Goal: Task Accomplishment & Management: Complete application form

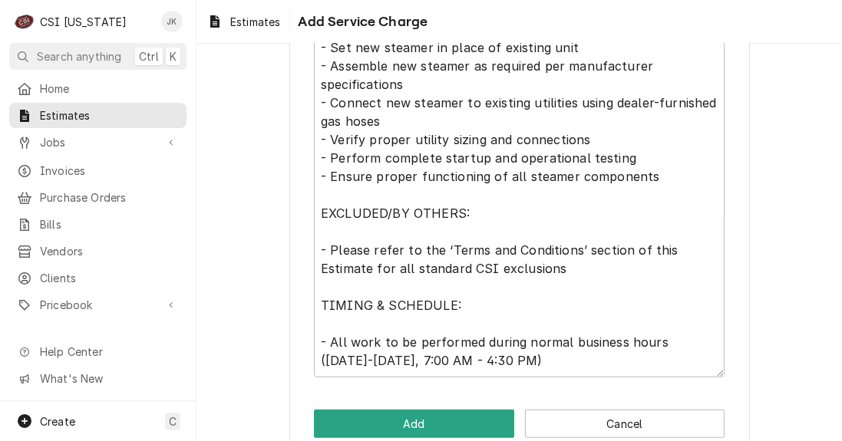
scroll to position [846, 0]
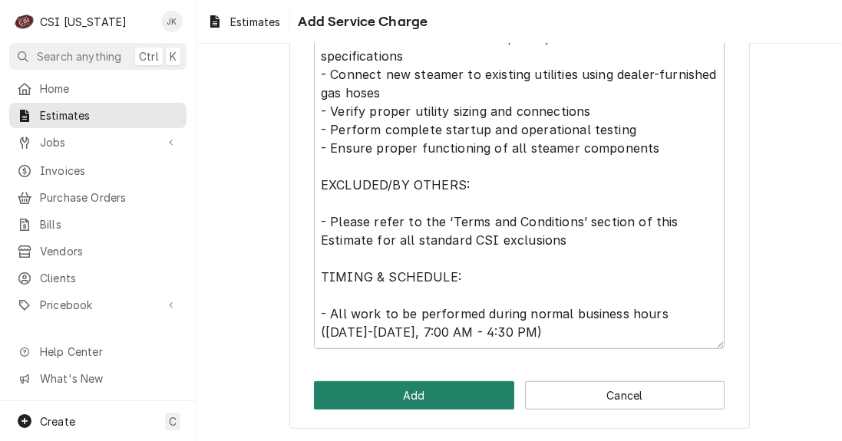
click at [411, 390] on button "Add" at bounding box center [414, 395] width 200 height 28
click at [404, 385] on button "Add" at bounding box center [414, 395] width 200 height 28
type textarea "x"
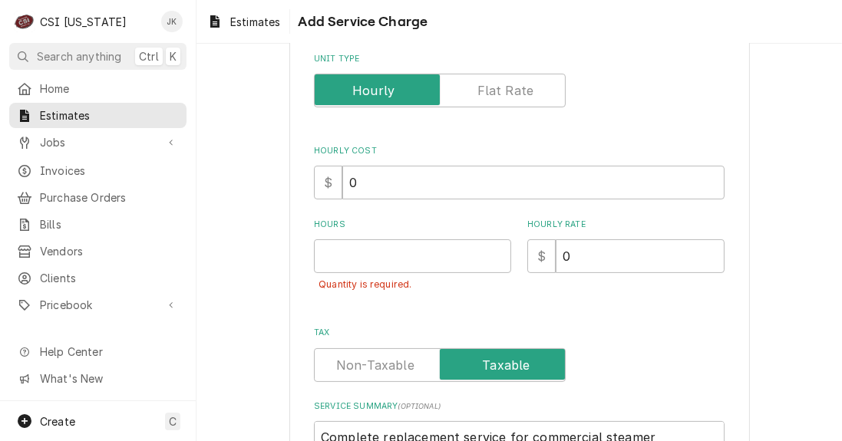
scroll to position [232, 0]
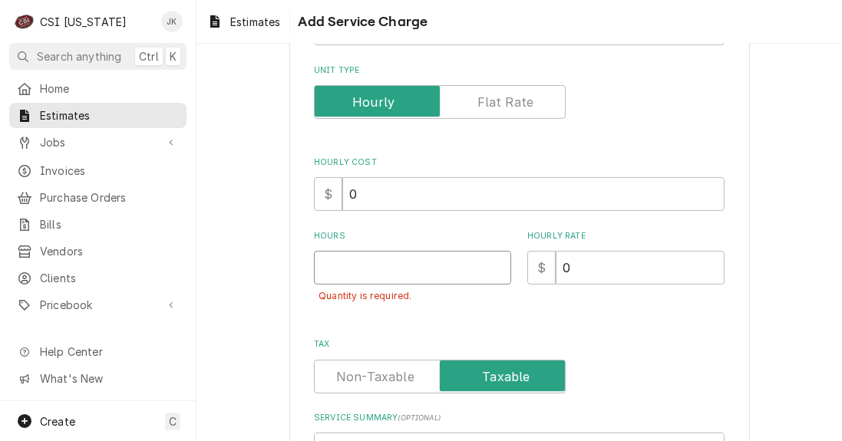
click at [407, 272] on input "Hours" at bounding box center [412, 268] width 197 height 34
type input "1"
type textarea "x"
type input "1"
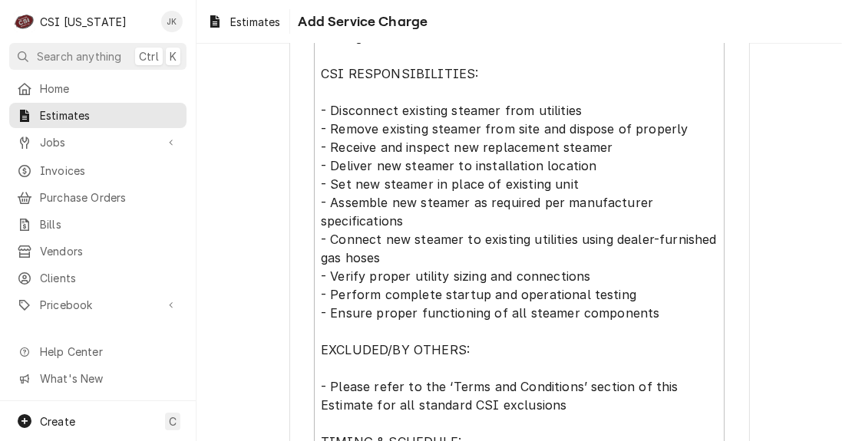
scroll to position [846, 0]
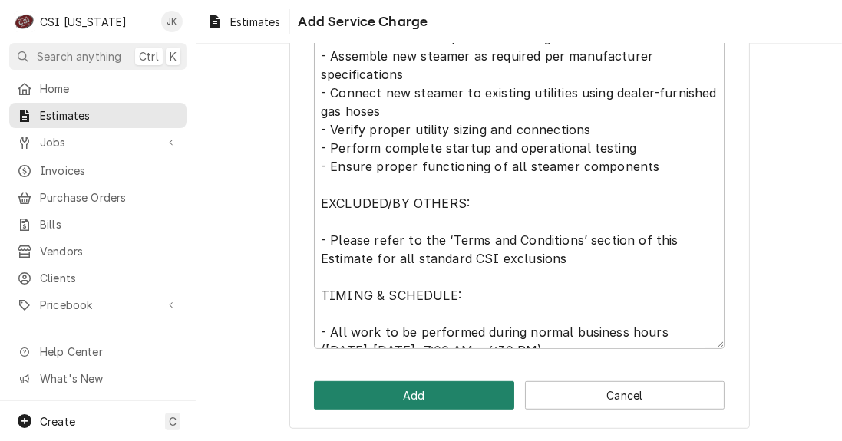
click at [405, 405] on button "Add" at bounding box center [414, 395] width 200 height 28
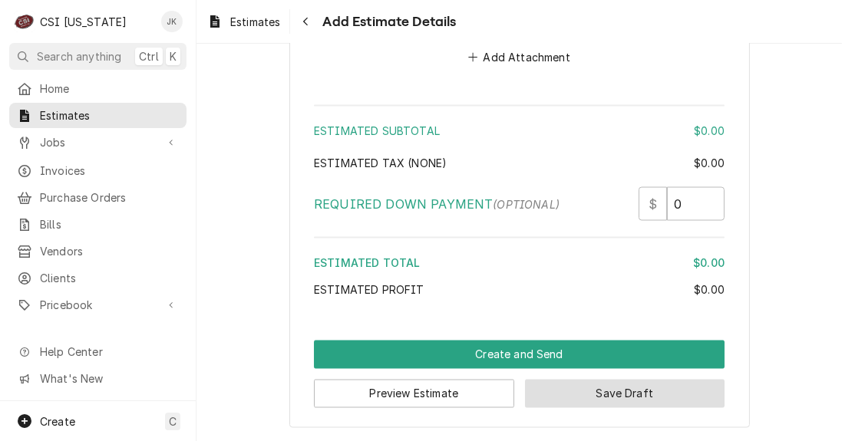
click at [579, 398] on button "Save Draft" at bounding box center [625, 394] width 200 height 28
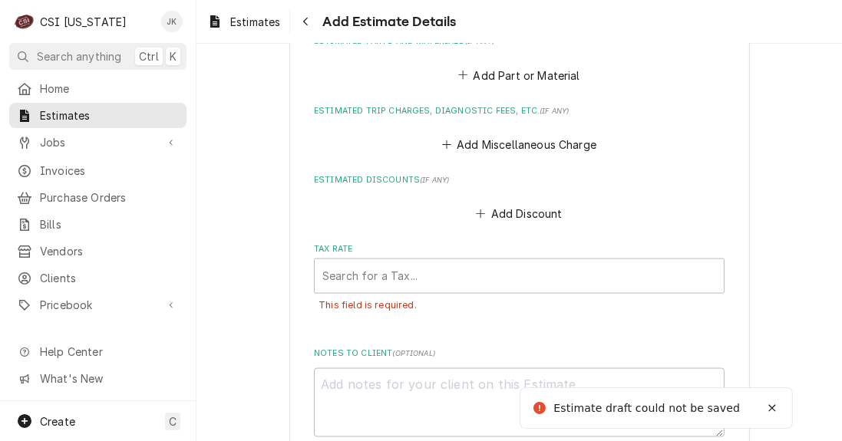
scroll to position [2280, 0]
click at [415, 271] on div "Tax Rate" at bounding box center [519, 276] width 394 height 28
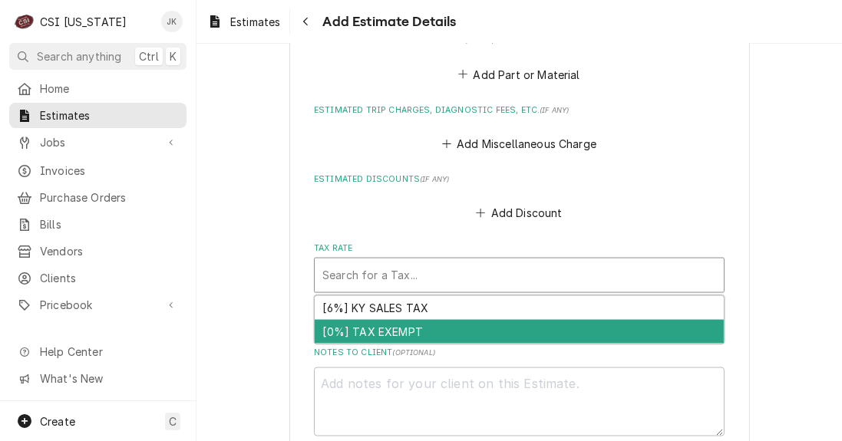
click at [404, 331] on div "[0%] TAX EXEMPT" at bounding box center [519, 332] width 409 height 24
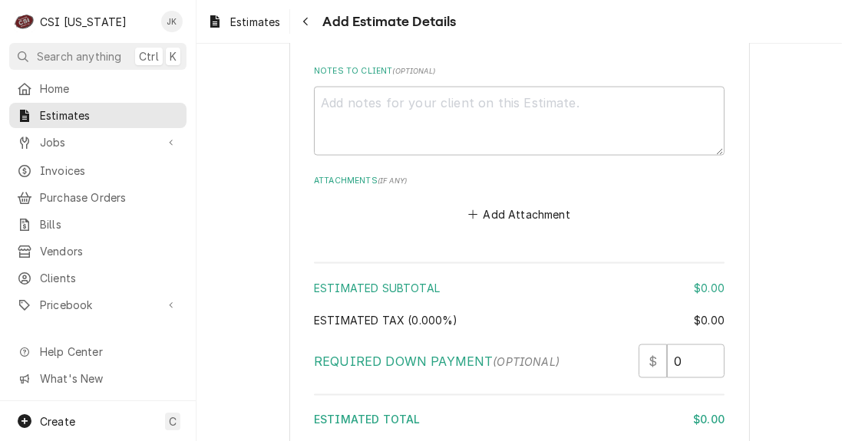
scroll to position [2745, 0]
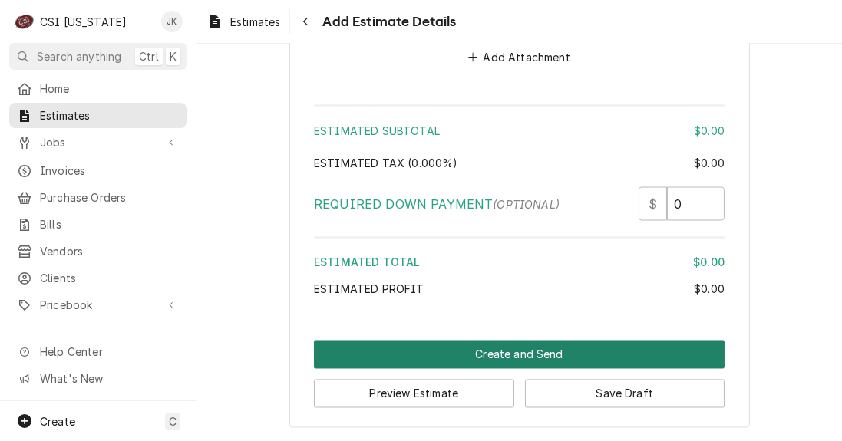
click at [572, 355] on button "Create and Send" at bounding box center [519, 355] width 411 height 28
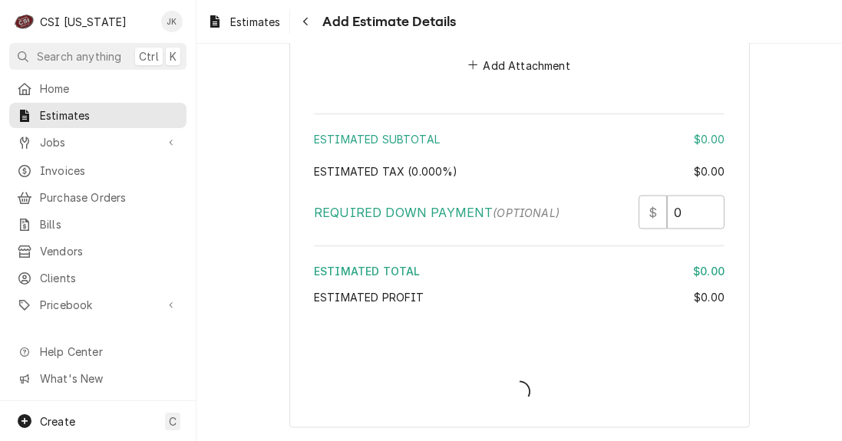
scroll to position [2701, 0]
type textarea "x"
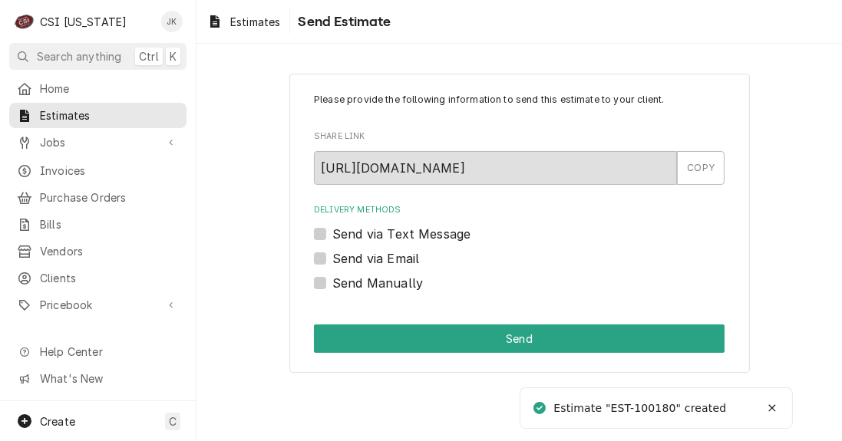
drag, startPoint x: 368, startPoint y: 284, endPoint x: 367, endPoint y: 300, distance: 16.1
click at [367, 284] on label "Send Manually" at bounding box center [377, 283] width 91 height 18
click at [367, 284] on input "Send Manually" at bounding box center [537, 291] width 411 height 34
checkbox input "true"
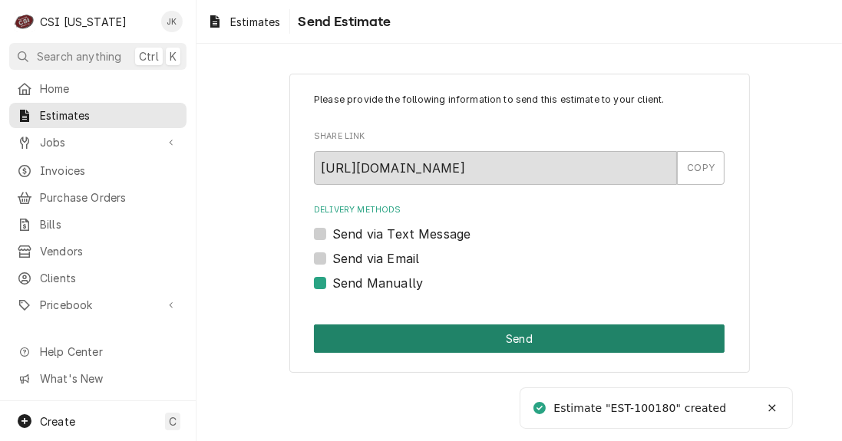
click at [387, 338] on button "Send" at bounding box center [519, 339] width 411 height 28
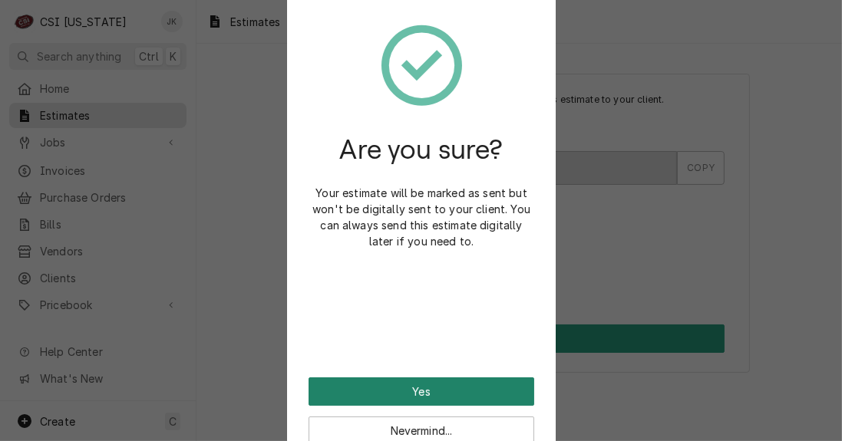
click at [394, 381] on button "Yes" at bounding box center [422, 392] width 226 height 28
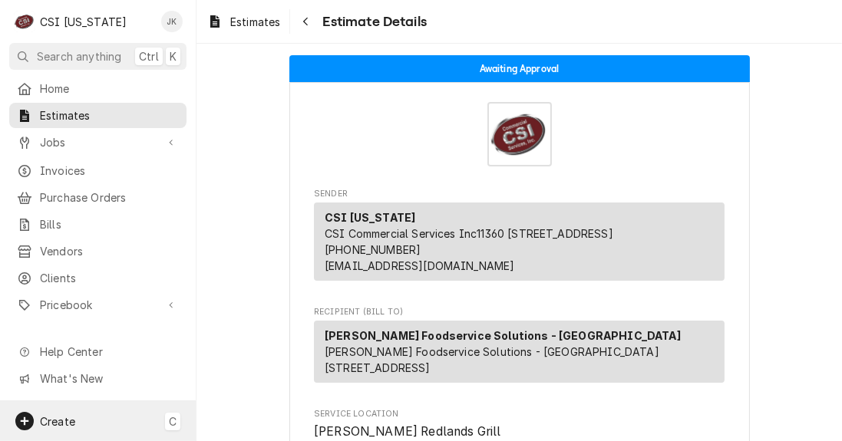
click at [98, 419] on div "Create C" at bounding box center [98, 421] width 196 height 40
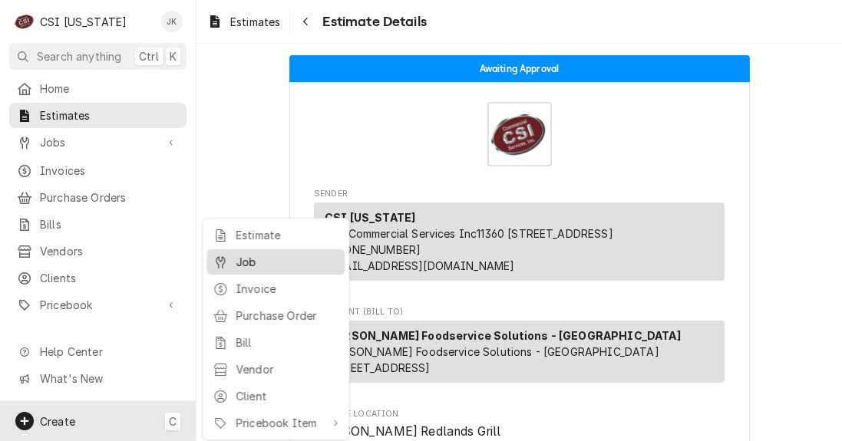
click at [240, 258] on div "Job" at bounding box center [287, 262] width 103 height 16
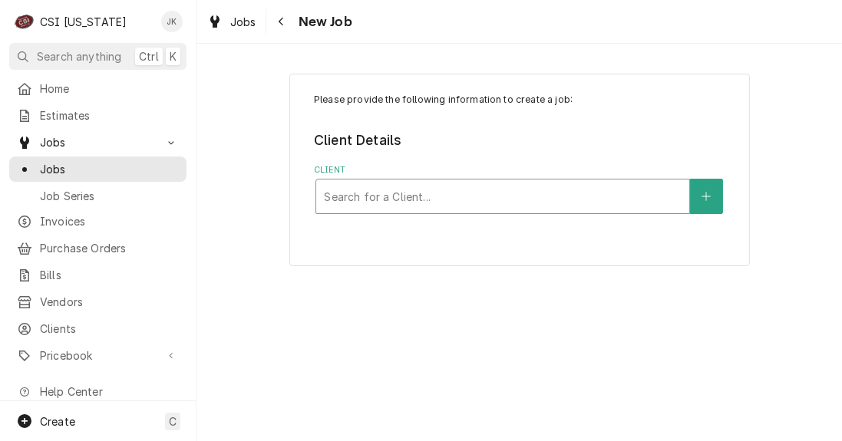
click at [379, 194] on div "Client" at bounding box center [503, 197] width 358 height 28
type input "elizabeth"
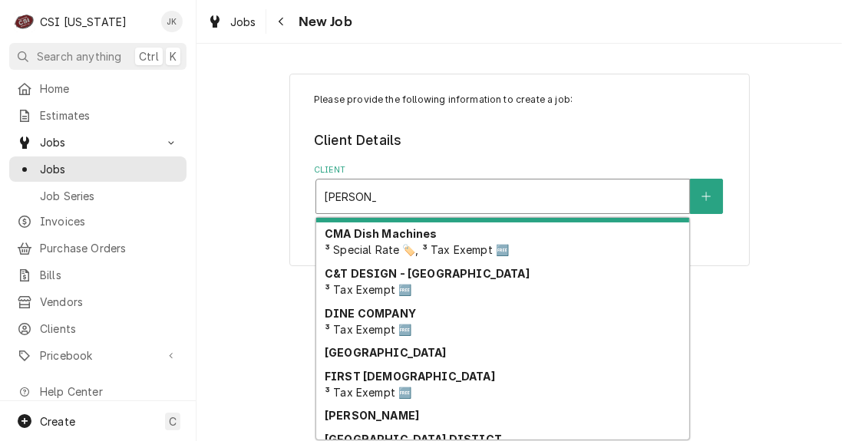
scroll to position [109, 0]
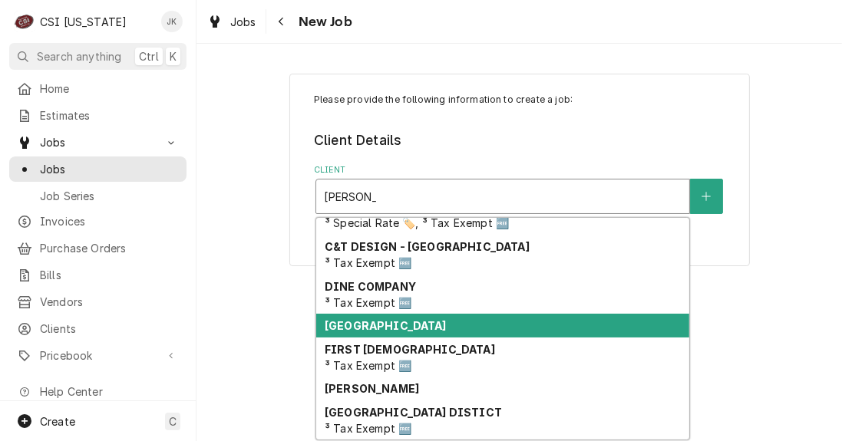
click at [447, 326] on strong "Elizabethtown Community & Technical College" at bounding box center [386, 325] width 122 height 13
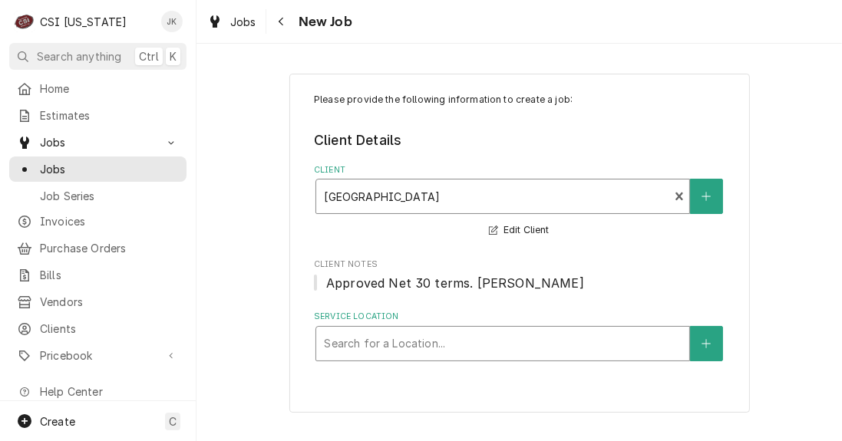
click at [438, 341] on div "Service Location" at bounding box center [503, 344] width 358 height 28
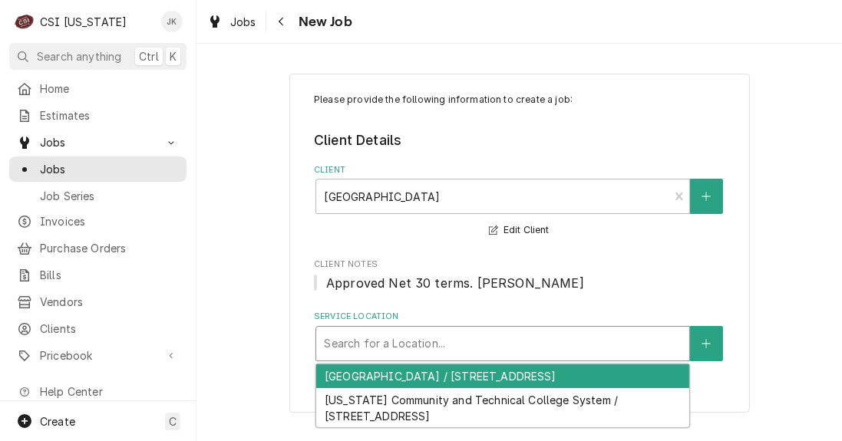
scroll to position [3, 0]
click at [446, 387] on div "Elizabethtown Community & Technical College / 600 College Street Rd" at bounding box center [502, 377] width 373 height 24
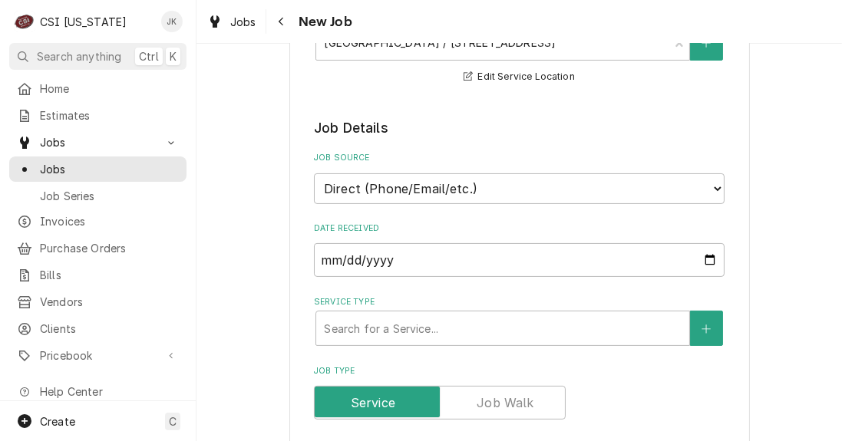
scroll to position [307, 0]
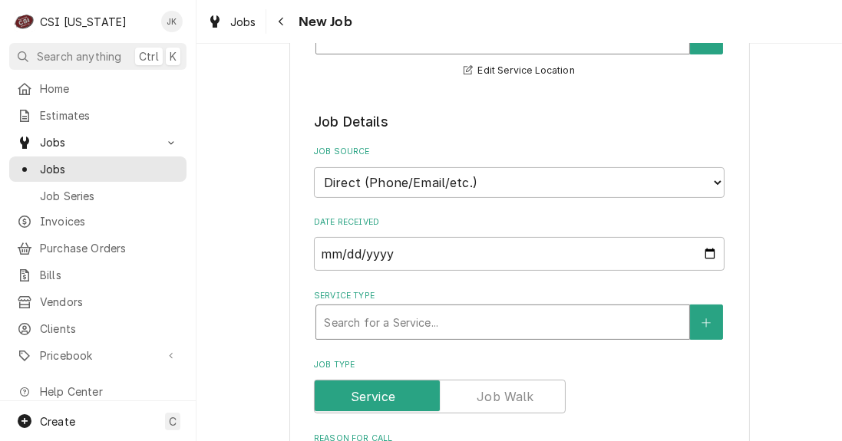
click at [357, 322] on div "Service Type" at bounding box center [503, 323] width 358 height 28
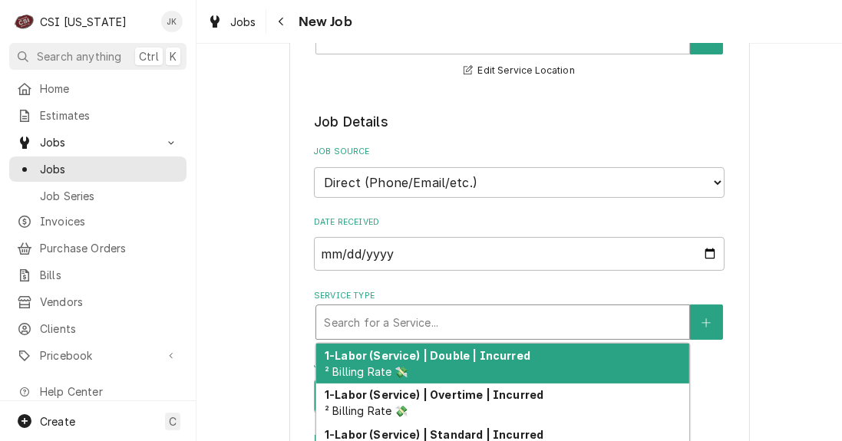
type textarea "x"
type input "s"
type textarea "x"
type input "se"
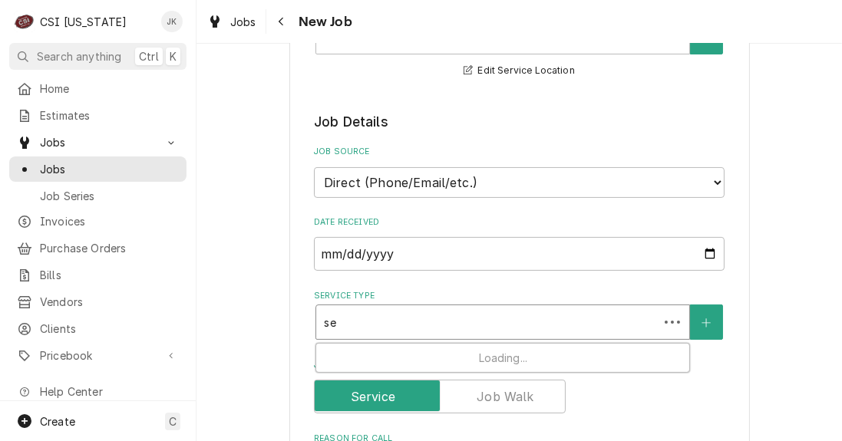
type textarea "x"
type input "ser"
type textarea "x"
type input "serv"
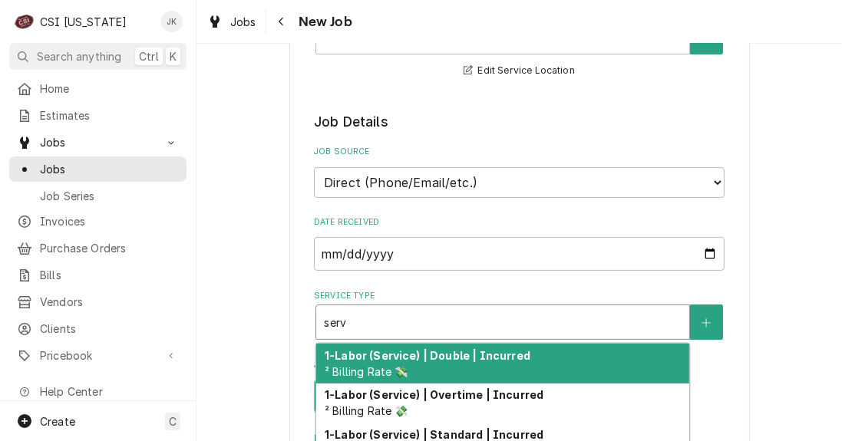
type textarea "x"
type input "servi"
type textarea "x"
type input "servic"
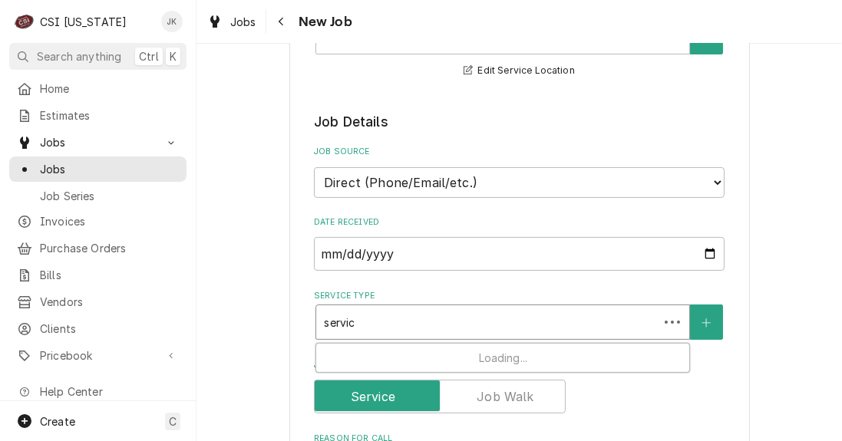
type textarea "x"
type input "service"
type textarea "x"
type input "service"
type textarea "x"
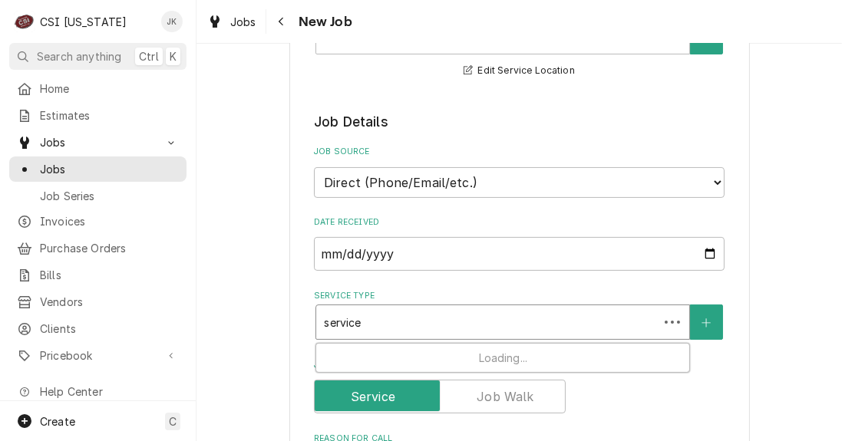
type input "service c"
type textarea "x"
type input "service ca"
type textarea "x"
type input "service cal"
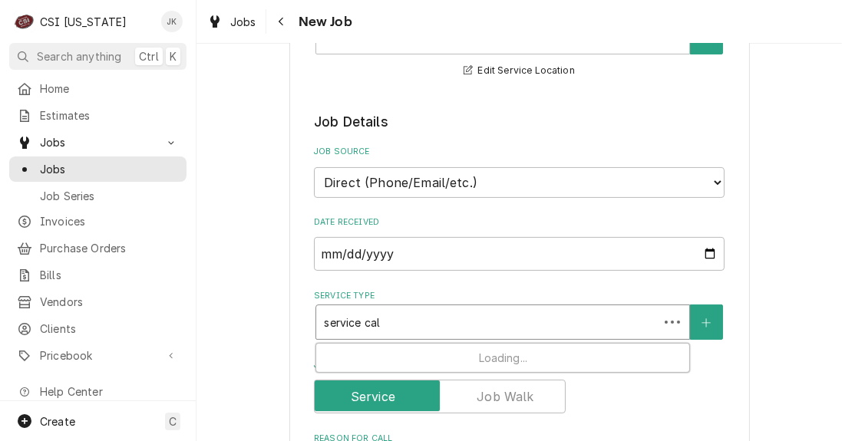
type textarea "x"
type input "service call"
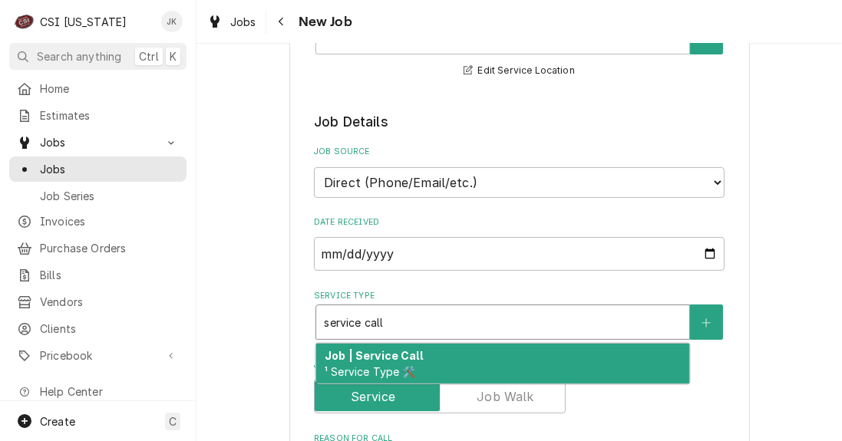
click at [405, 356] on strong "Job | Service Call" at bounding box center [374, 355] width 98 height 13
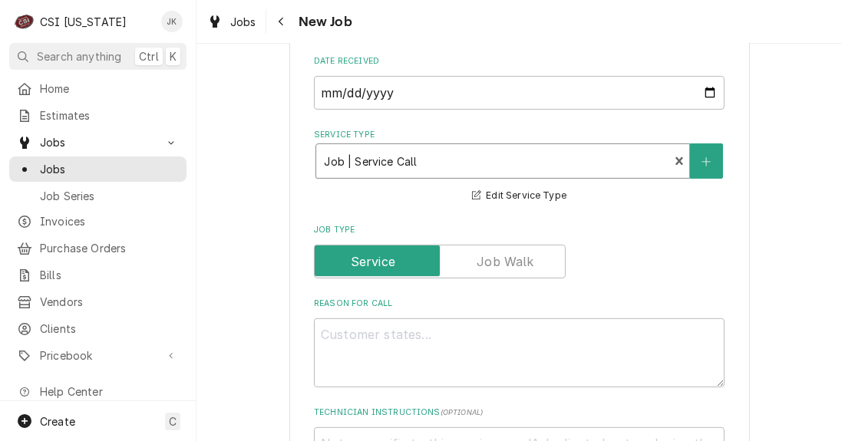
scroll to position [482, 0]
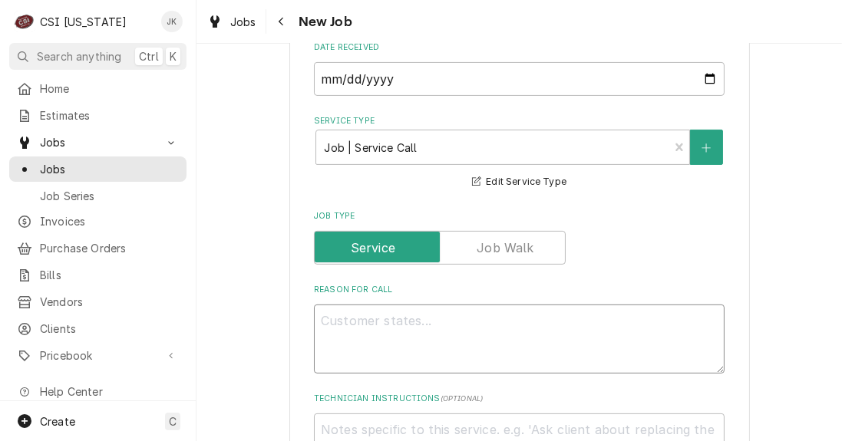
click at [374, 313] on textarea "Reason For Call" at bounding box center [519, 339] width 411 height 69
paste textarea "Heating element not heating up"
type textarea "x"
type textarea "Heating element not heating up"
type textarea "x"
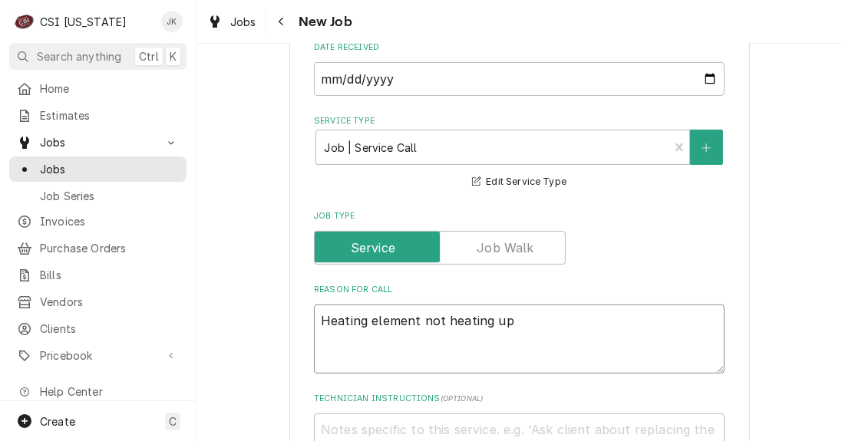
type textarea "Heating element not heating up"
drag, startPoint x: 316, startPoint y: 321, endPoint x: 327, endPoint y: 305, distance: 19.4
click at [316, 321] on textarea "Heating element not heating up" at bounding box center [519, 339] width 411 height 69
type textarea "x"
type textarea "Heating element not heating up"
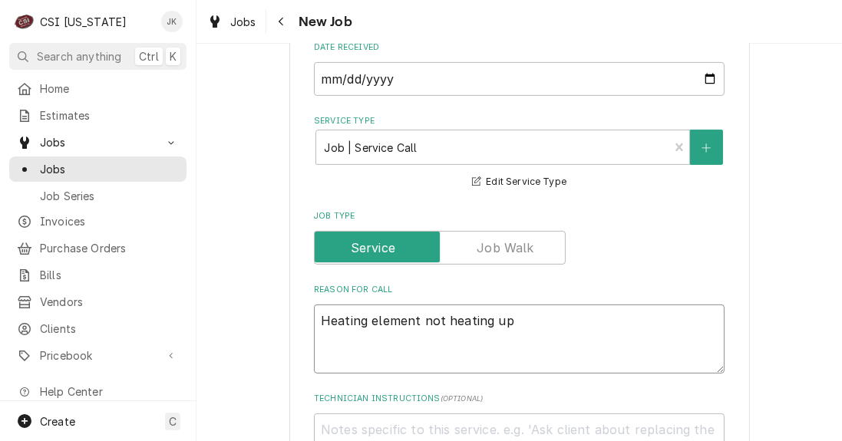
type textarea "x"
type textarea "Heating element not heating up"
paste textarea "Hatco"
type textarea "x"
type textarea "Hatco Heating element not heating up"
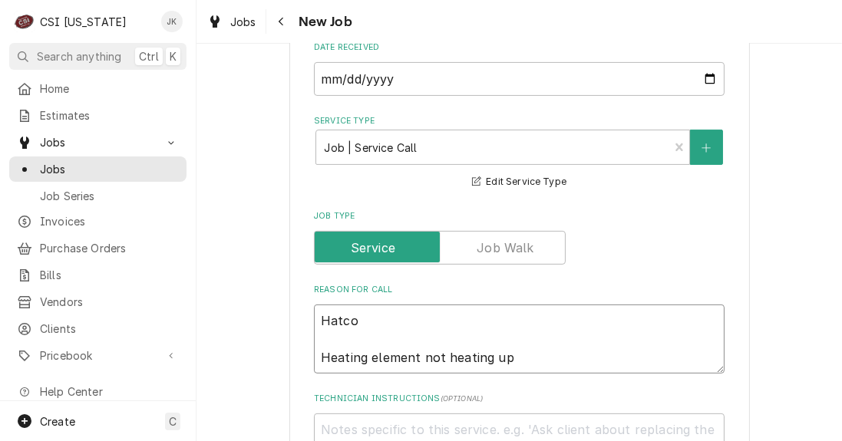
type textarea "x"
type textarea "Hatco Heating element not heating up"
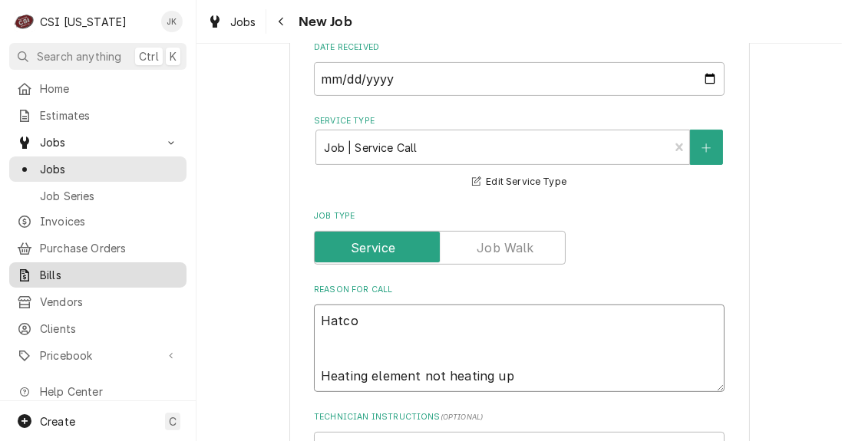
type textarea "x"
type textarea "Hatco Heating element not heating up"
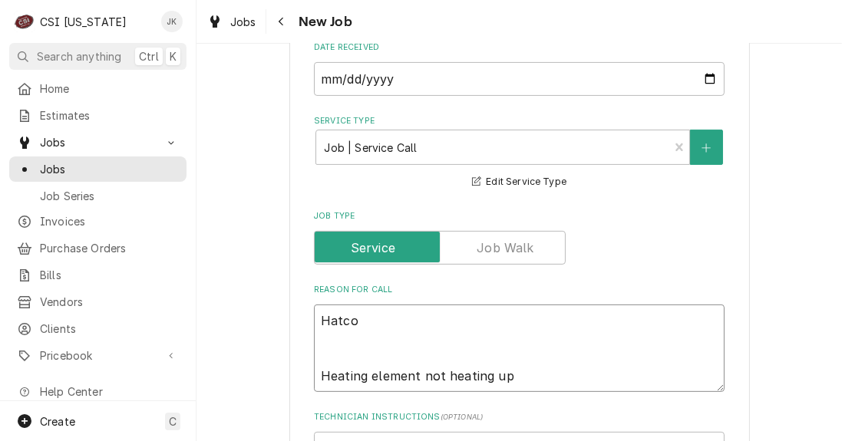
click at [329, 336] on textarea "Hatco Heating element not heating up" at bounding box center [519, 348] width 411 height 87
paste textarea "MPWS-36"
type textarea "x"
type textarea "Hatco MPWS-36 Heating element not heating up"
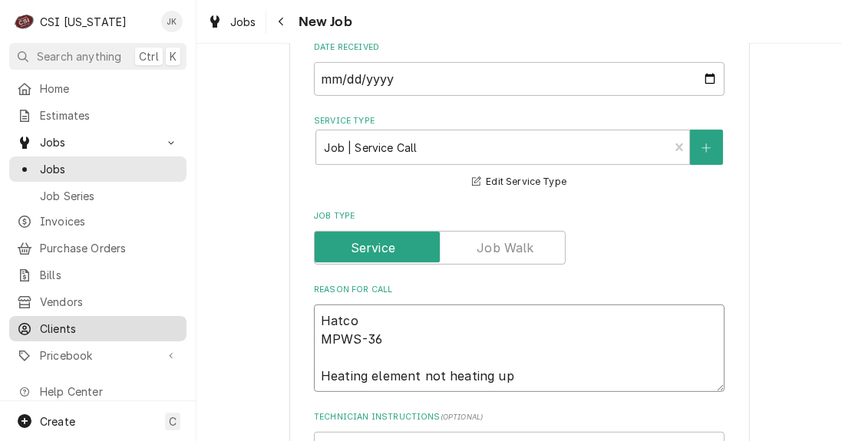
type textarea "x"
type textarea "Hatco MPWS-36 Heating element not heating up"
click at [337, 355] on textarea "Hatco MPWS-36 Heating element not heating up" at bounding box center [519, 348] width 411 height 87
paste textarea "2454332240"
type textarea "x"
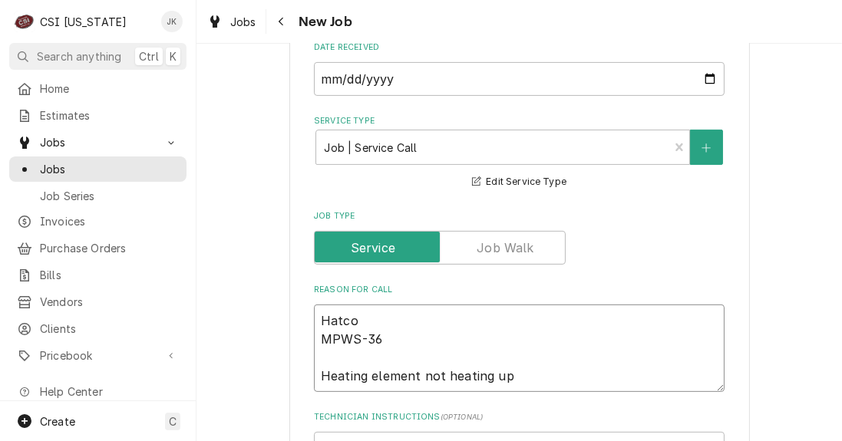
type textarea "Hatco MPWS-36 2454332240 Heating element not heating up"
type textarea "x"
type textarea "Hatco MPWS-36 2454332240 Heating element not heating up"
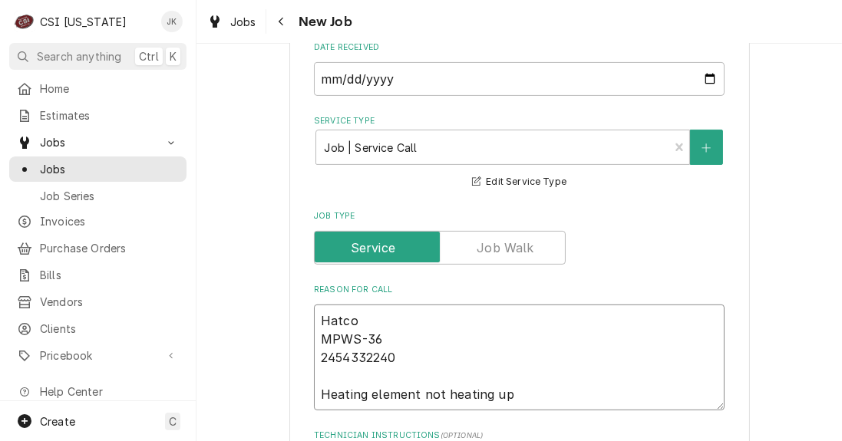
type textarea "x"
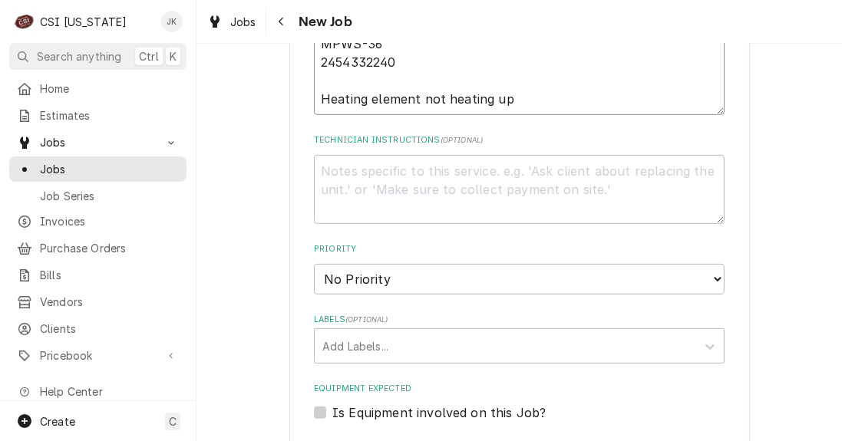
scroll to position [789, 0]
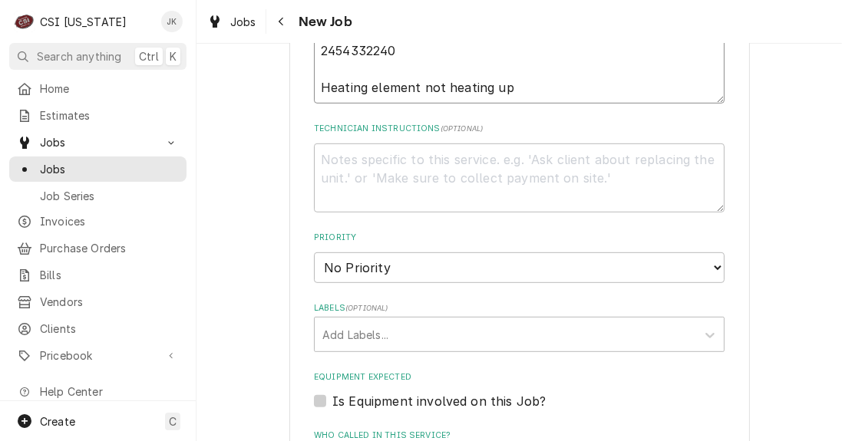
type textarea "Hatco MPWS-36 2454332240 Heating element not heating up"
click at [328, 265] on select "No Priority Urgent High Medium Low" at bounding box center [519, 268] width 411 height 31
select select "3"
click at [314, 253] on select "No Priority Urgent High Medium Low" at bounding box center [519, 268] width 411 height 31
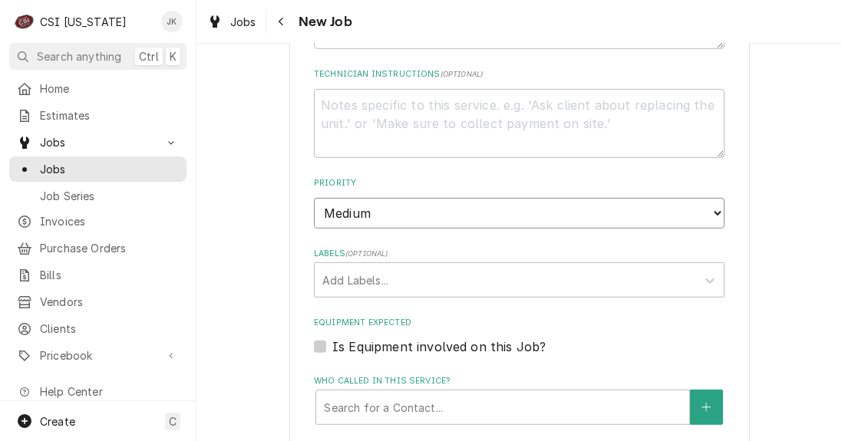
scroll to position [877, 0]
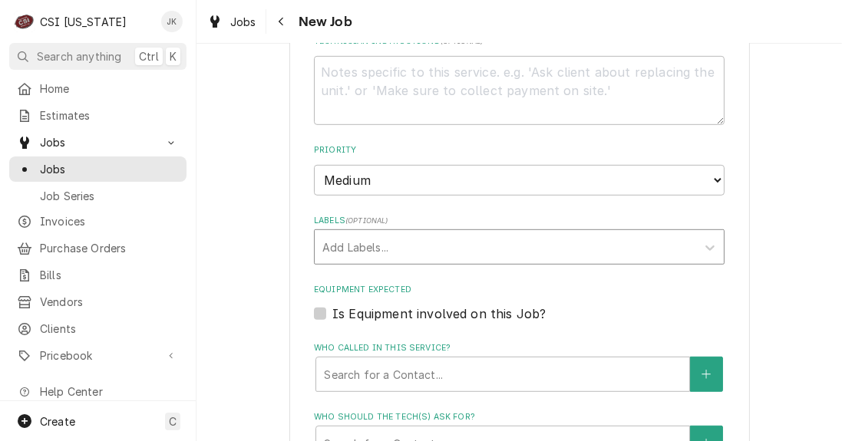
click at [345, 246] on div "Labels" at bounding box center [505, 247] width 366 height 28
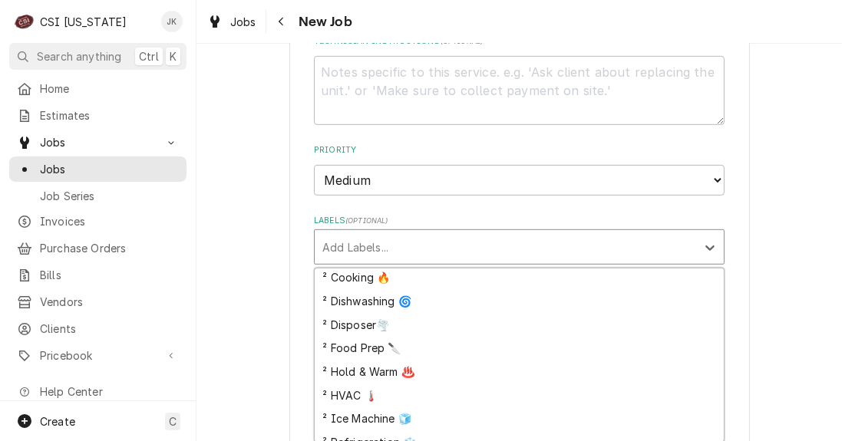
scroll to position [262, 0]
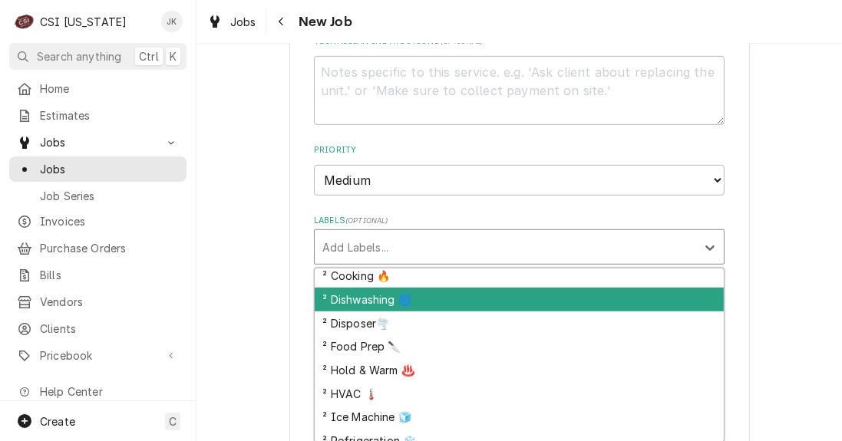
click at [368, 298] on div "² Dishwashing 🌀" at bounding box center [519, 300] width 409 height 24
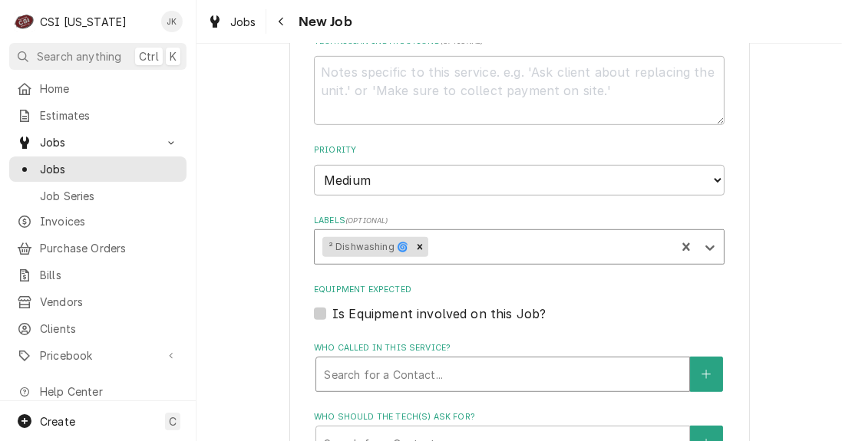
click at [362, 374] on div "Who called in this service?" at bounding box center [503, 375] width 358 height 28
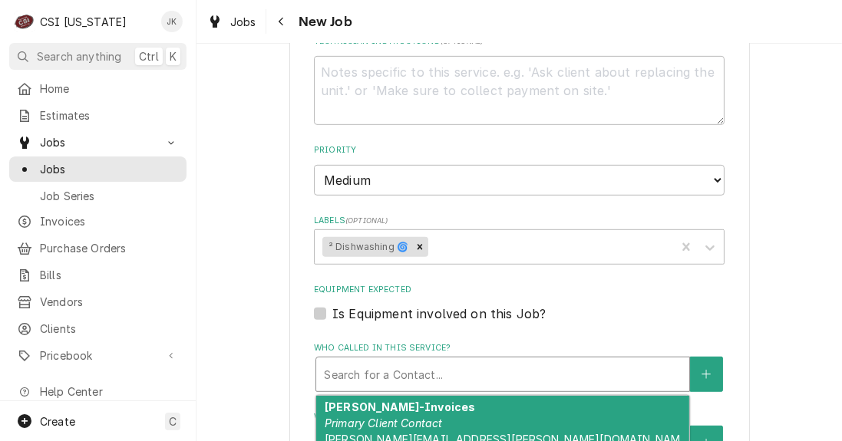
scroll to position [921, 0]
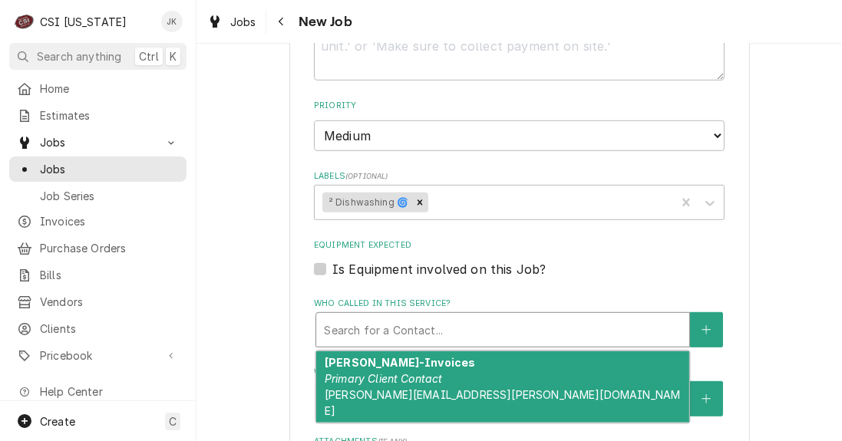
click at [362, 374] on em "Primary Client Contact" at bounding box center [384, 378] width 118 height 13
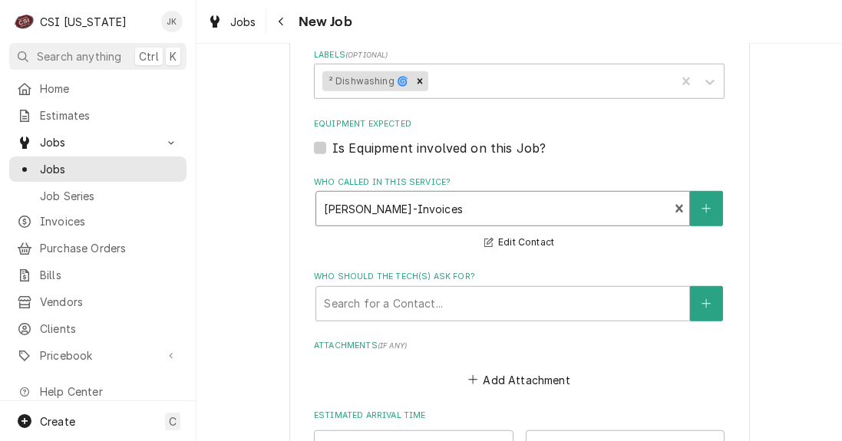
scroll to position [1052, 0]
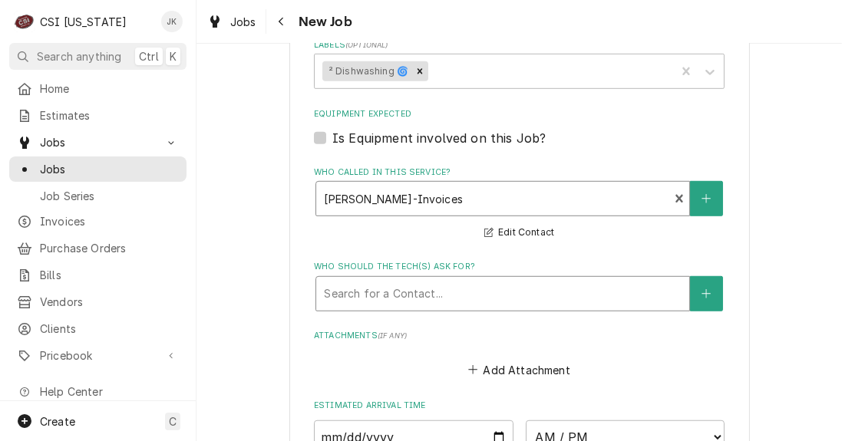
click at [357, 292] on div "Who should the tech(s) ask for?" at bounding box center [503, 294] width 358 height 28
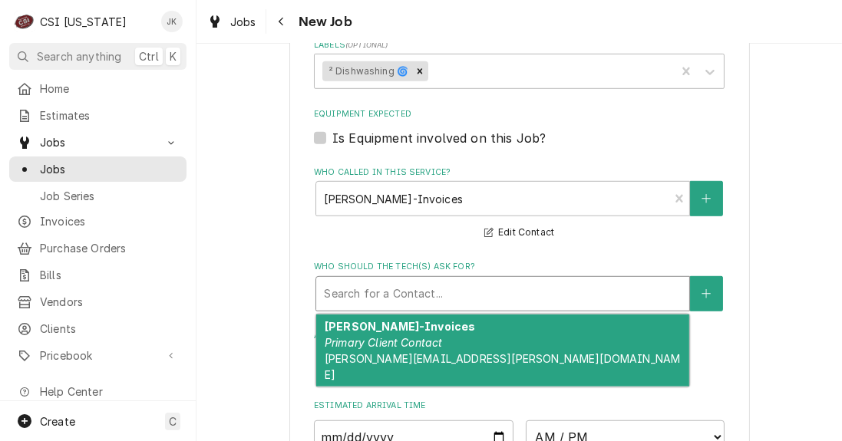
click at [371, 345] on em "Primary Client Contact" at bounding box center [384, 342] width 118 height 13
type textarea "x"
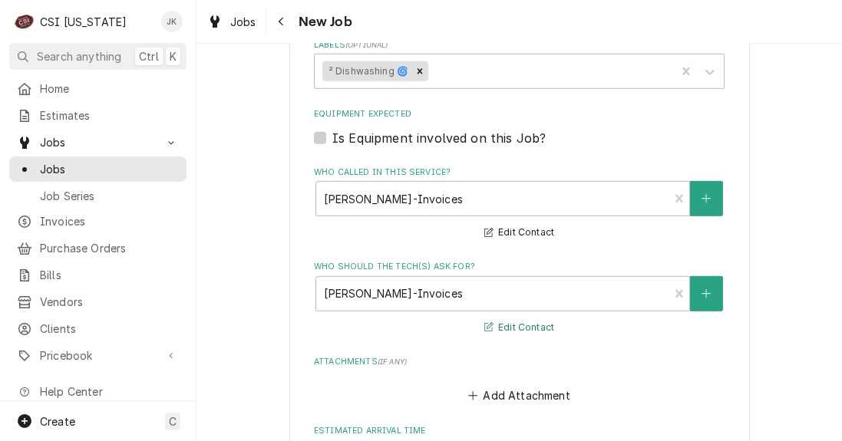
click at [508, 325] on button "Edit Contact" at bounding box center [519, 328] width 74 height 19
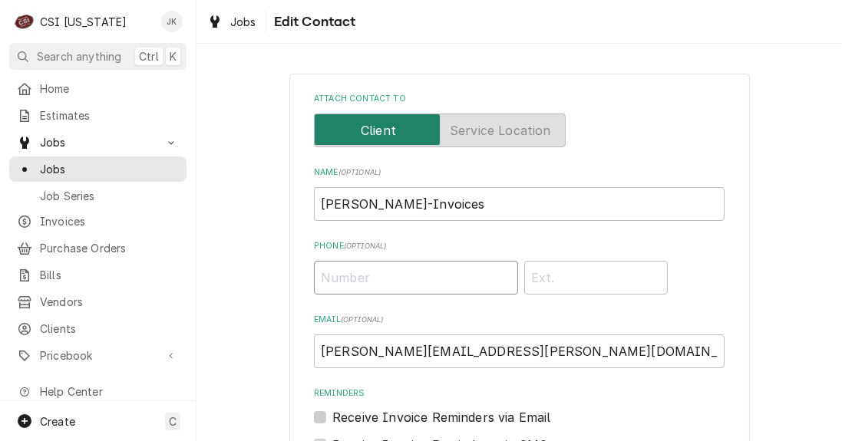
click at [443, 287] on input "Phone ( optional )" at bounding box center [416, 278] width 204 height 34
paste input "(270) 706-8606"
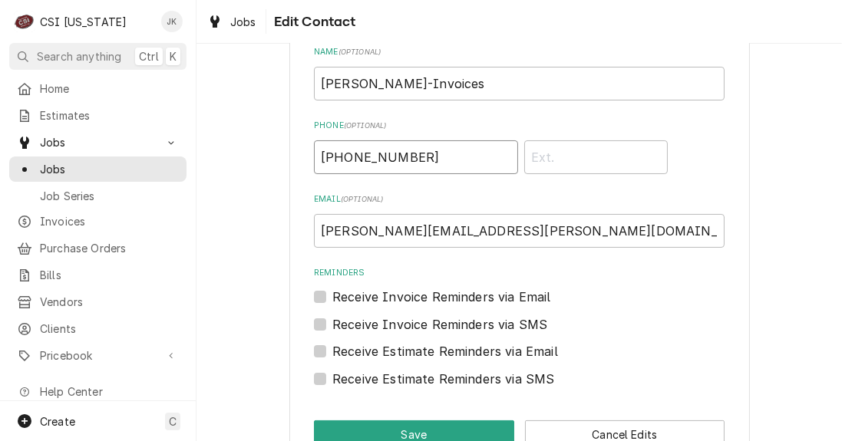
scroll to position [160, 0]
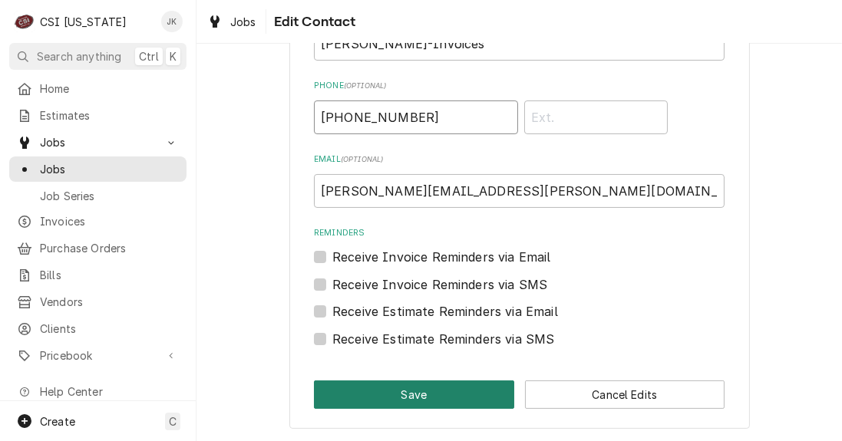
type input "(270) 706-8606"
click at [413, 398] on button "Save" at bounding box center [414, 395] width 200 height 28
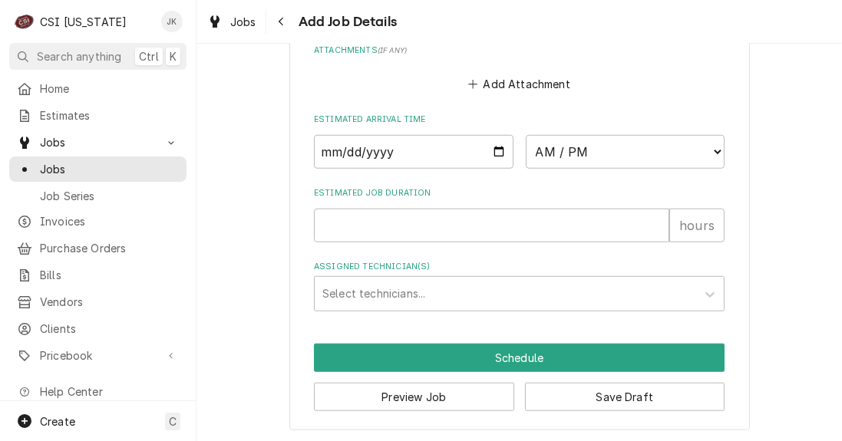
scroll to position [1365, 0]
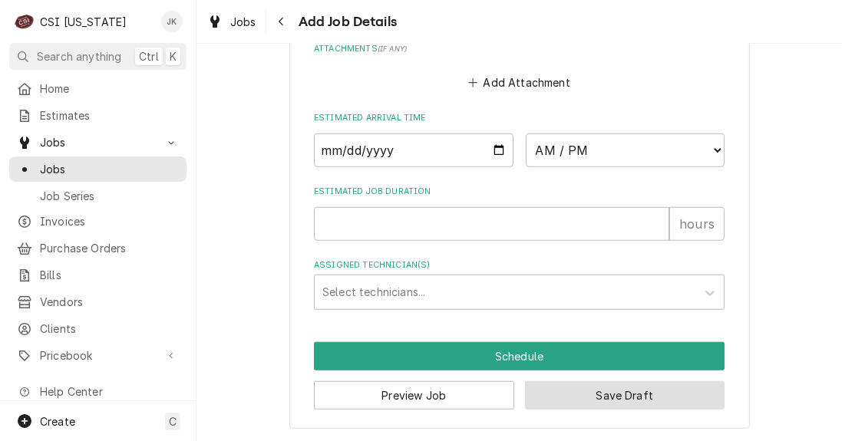
click at [594, 395] on button "Save Draft" at bounding box center [625, 395] width 200 height 28
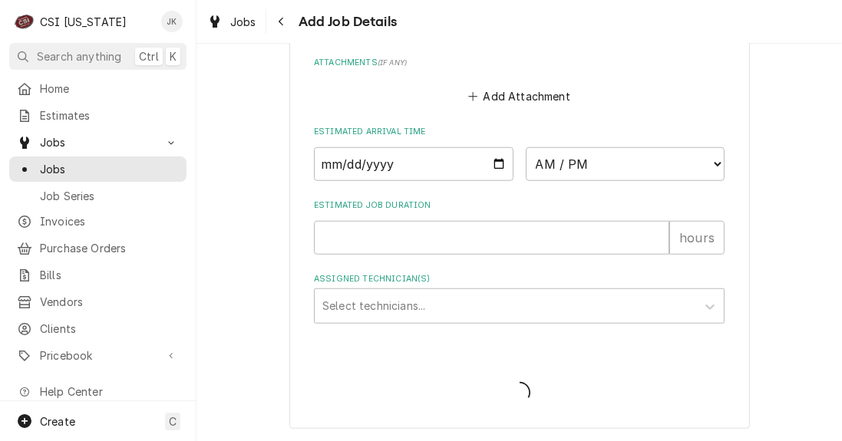
type textarea "x"
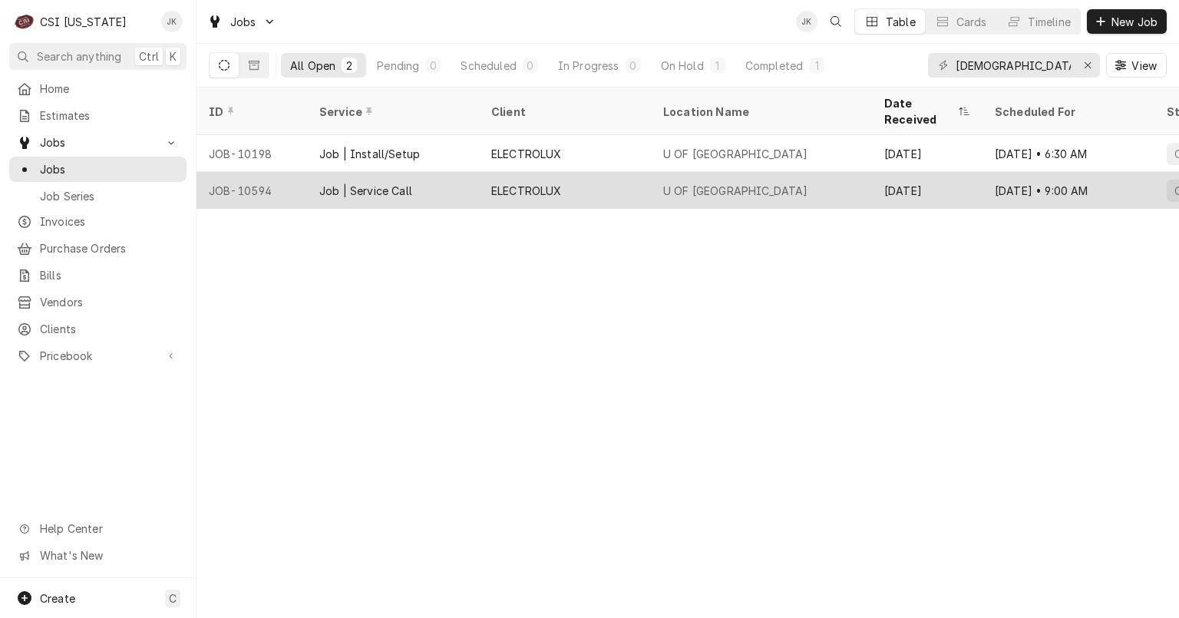
click at [787, 183] on div "U OF L HEALTH JEWISH HOSPITAL" at bounding box center [735, 191] width 145 height 16
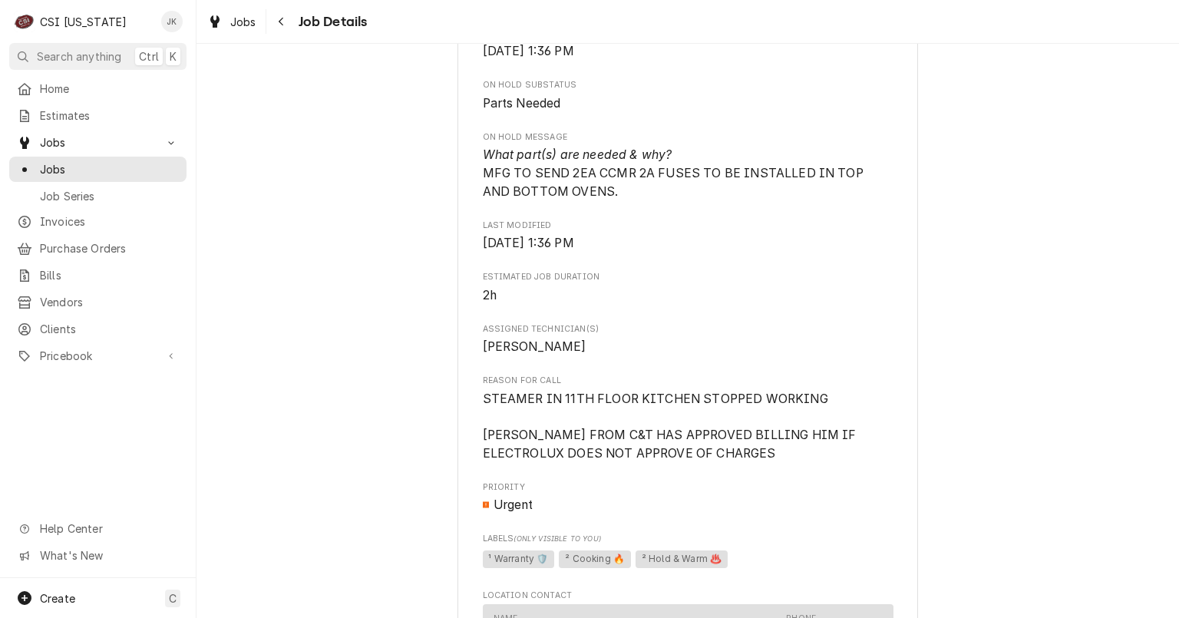
scroll to position [1044, 0]
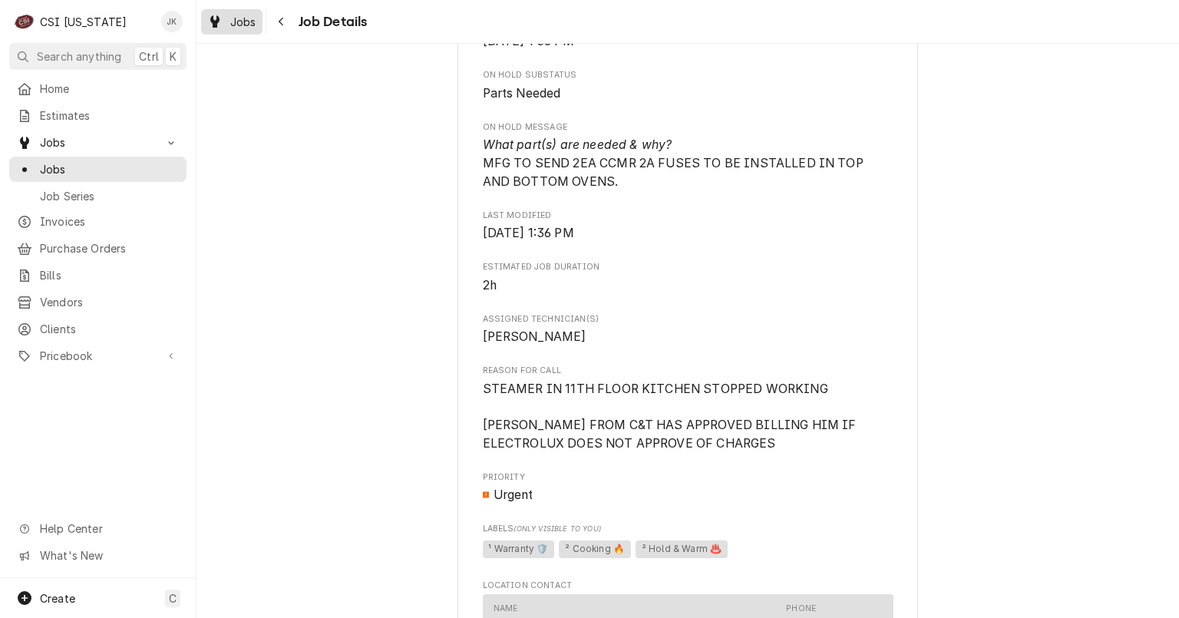
click at [245, 25] on span "Jobs" at bounding box center [243, 22] width 26 height 16
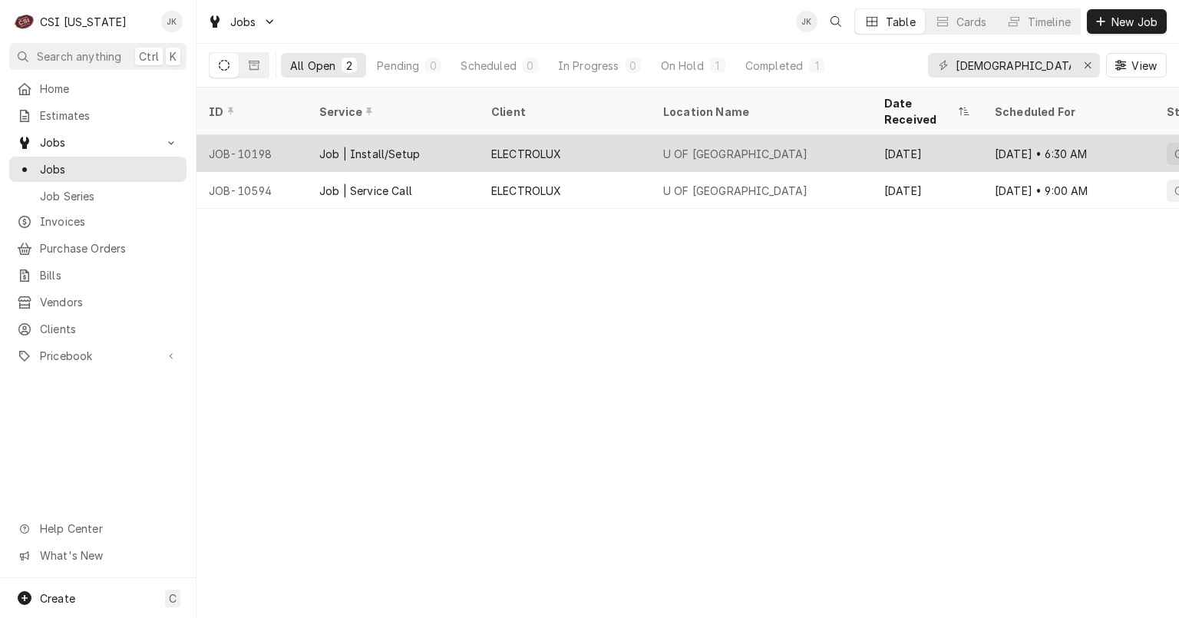
click at [332, 146] on div "Job | Install/Setup" at bounding box center [369, 154] width 101 height 16
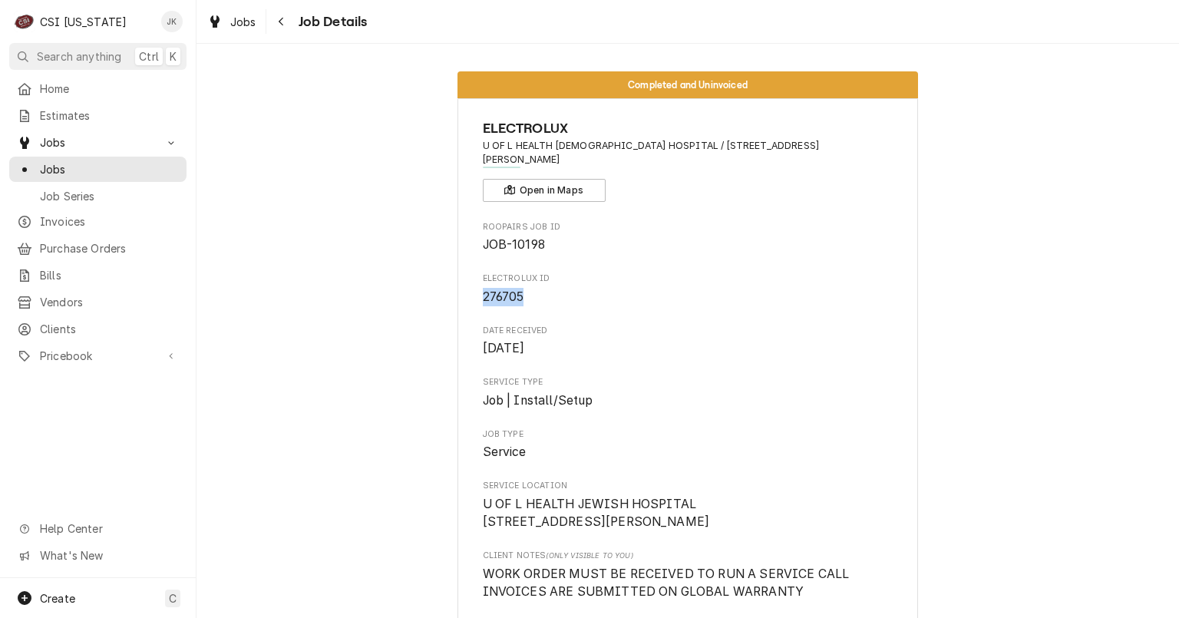
drag, startPoint x: 479, startPoint y: 283, endPoint x: 519, endPoint y: 284, distance: 39.9
click at [519, 289] on span "276705" at bounding box center [503, 296] width 41 height 15
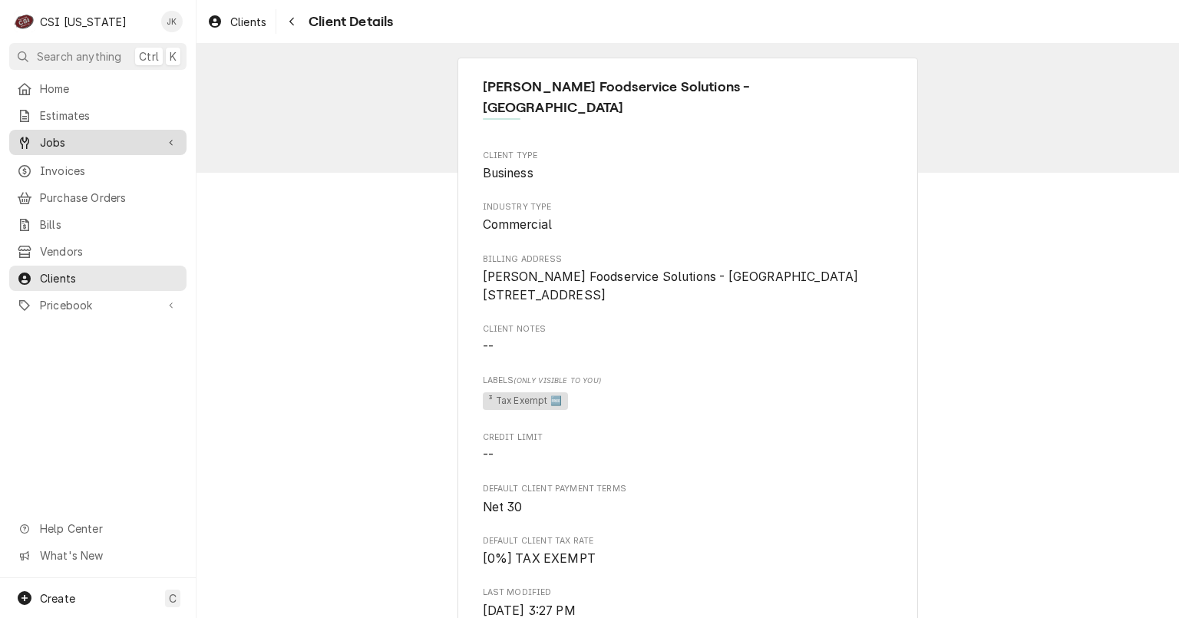
click at [64, 134] on span "Jobs" at bounding box center [98, 142] width 116 height 16
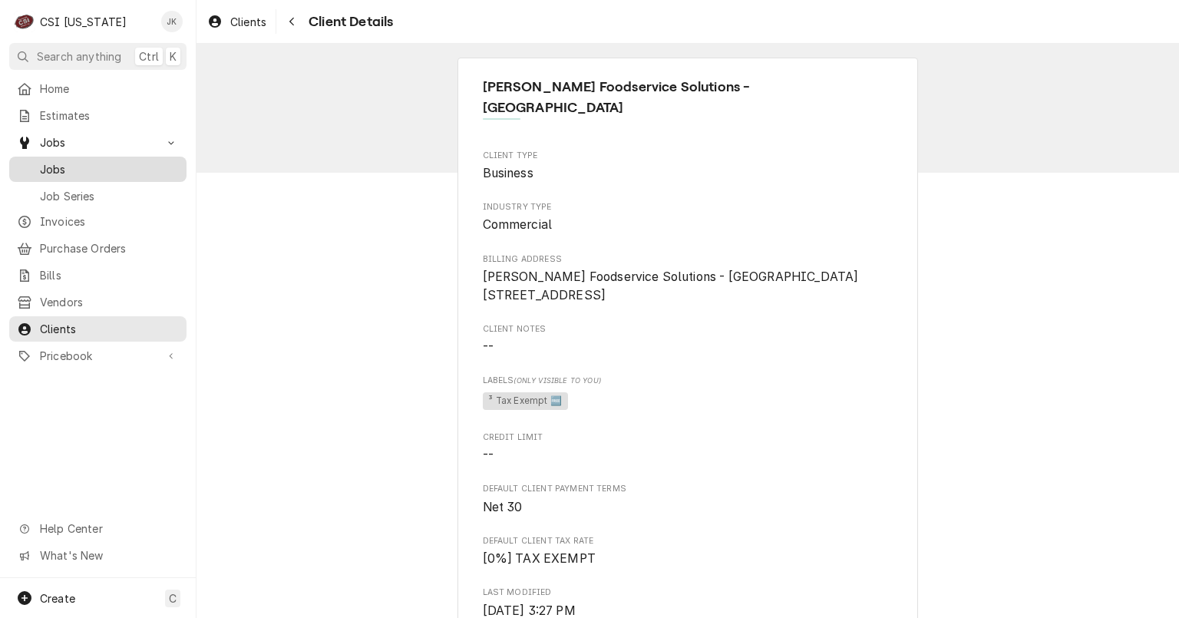
click at [64, 166] on span "Jobs" at bounding box center [109, 169] width 139 height 16
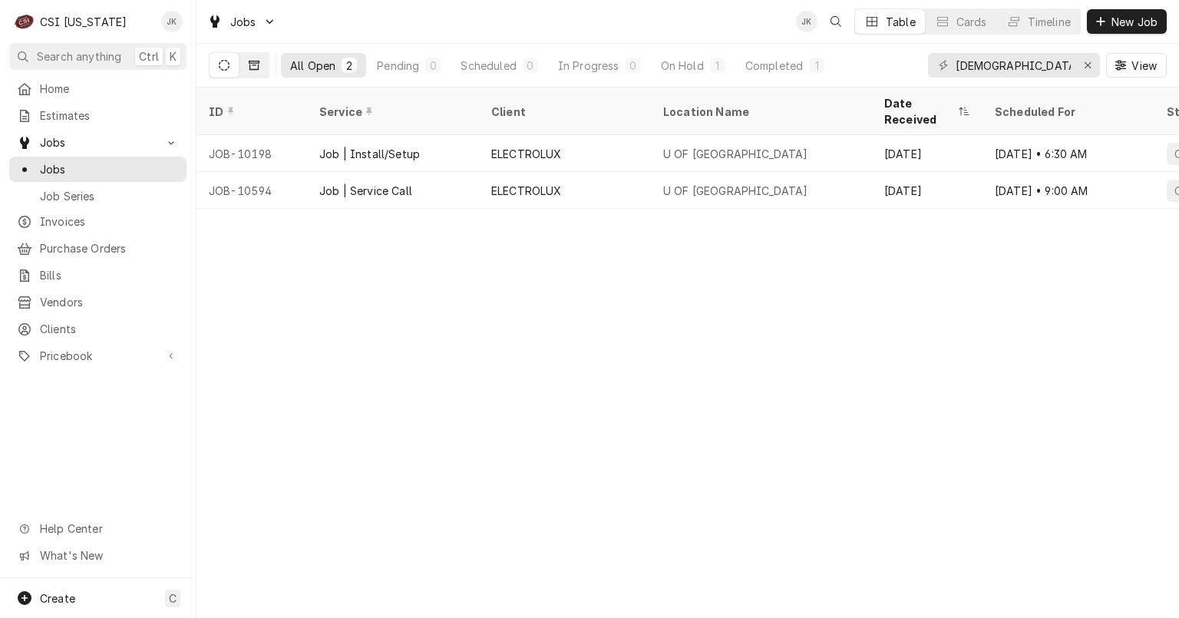
click at [259, 71] on button "Dynamic Content Wrapper" at bounding box center [253, 65] width 29 height 25
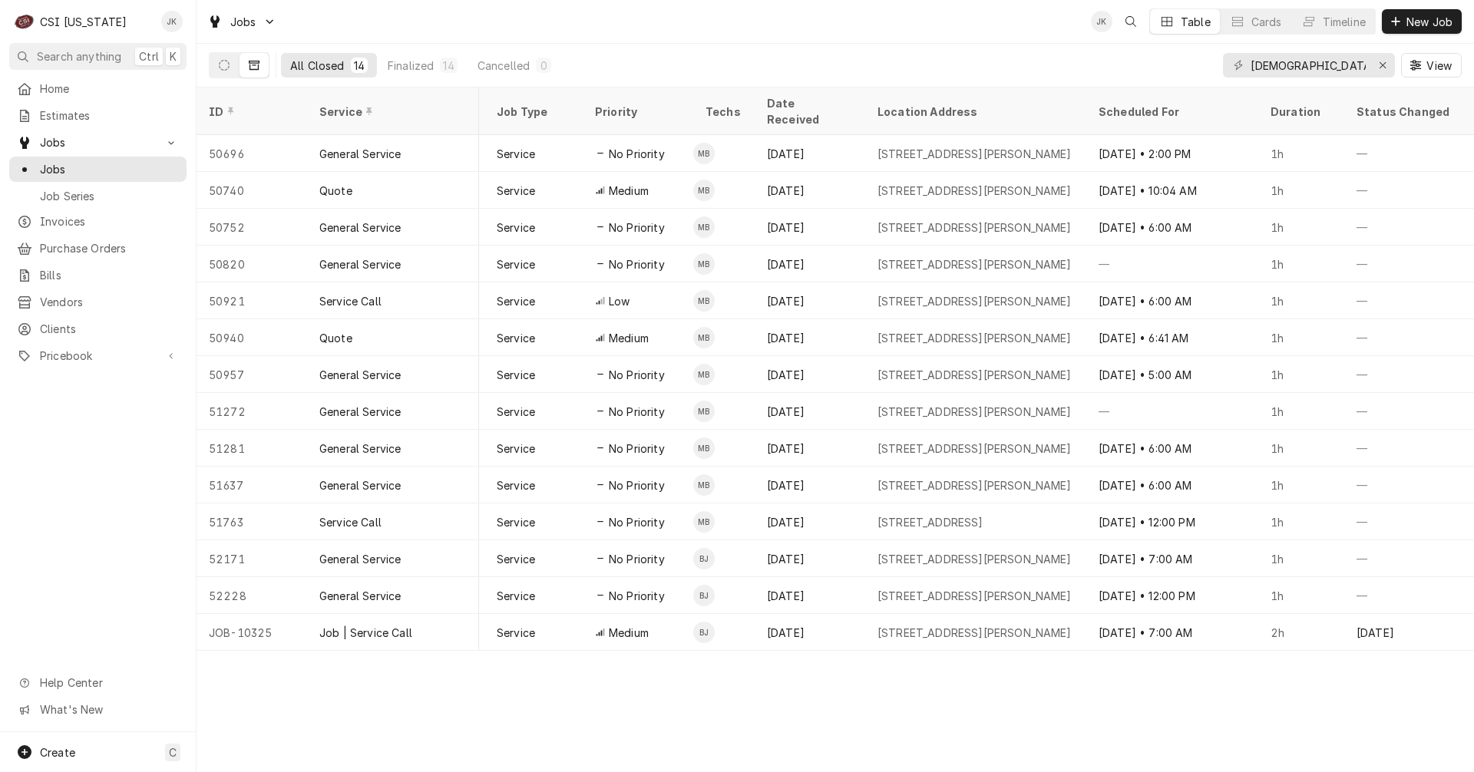
scroll to position [0, 638]
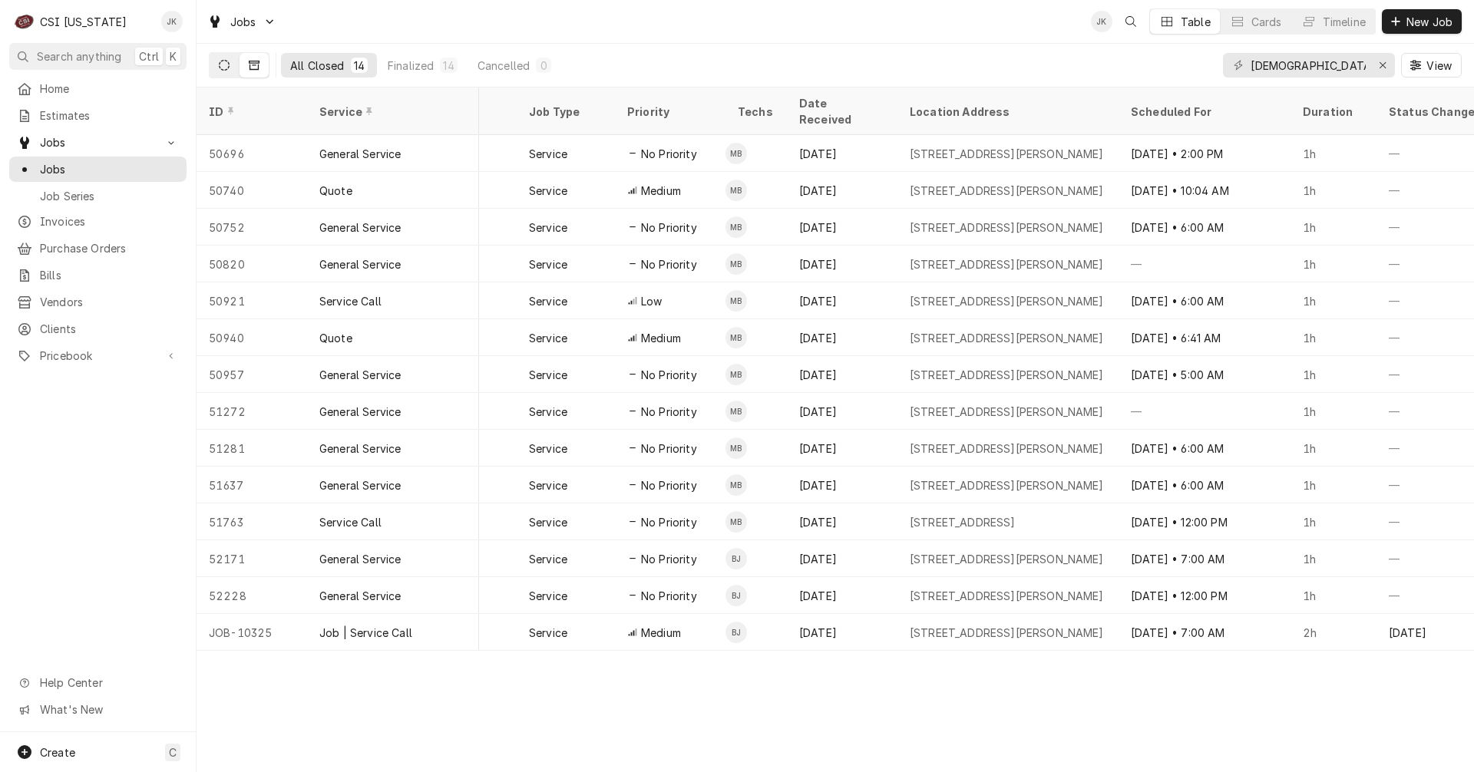
click at [224, 68] on icon "Dynamic Content Wrapper" at bounding box center [224, 65] width 11 height 11
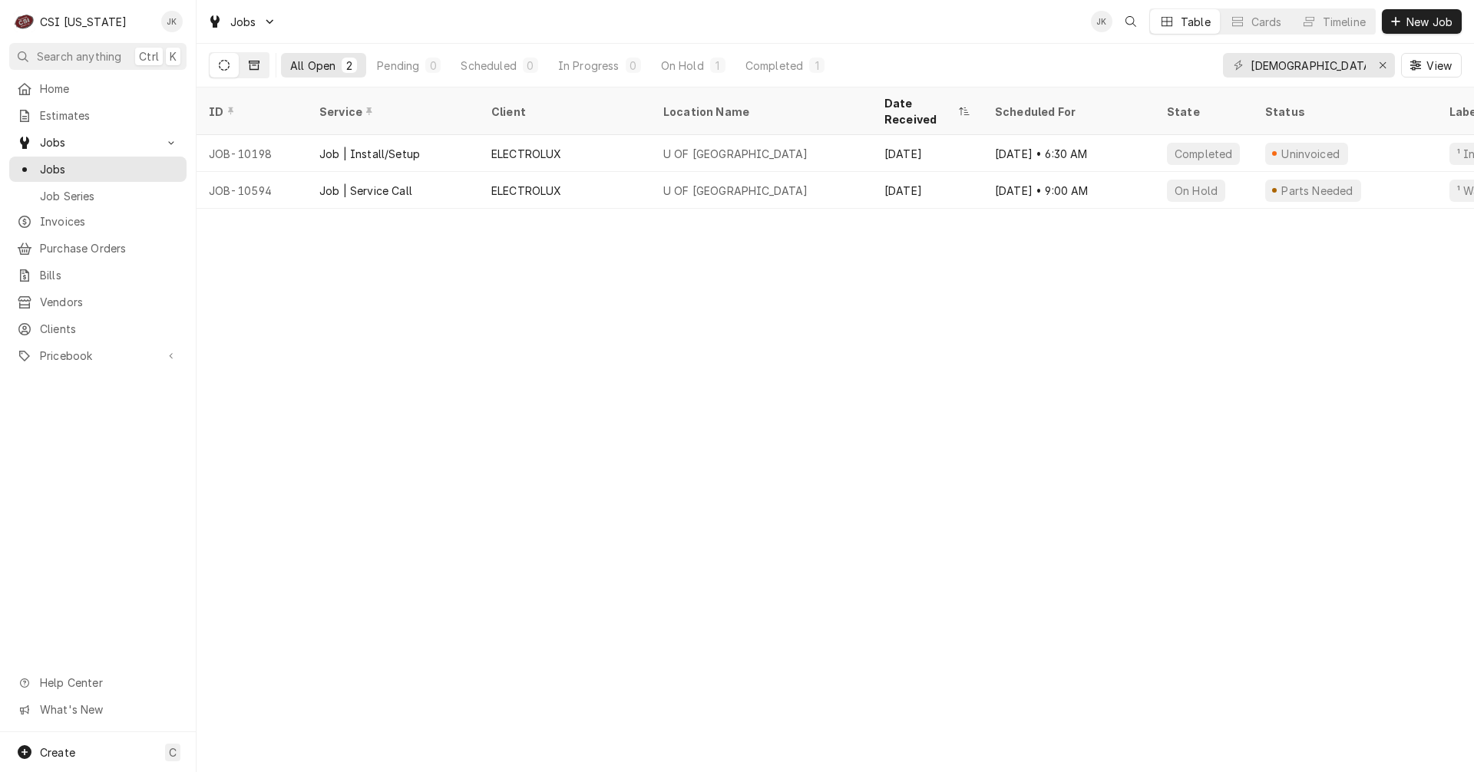
click at [261, 64] on button "Dynamic Content Wrapper" at bounding box center [253, 65] width 29 height 25
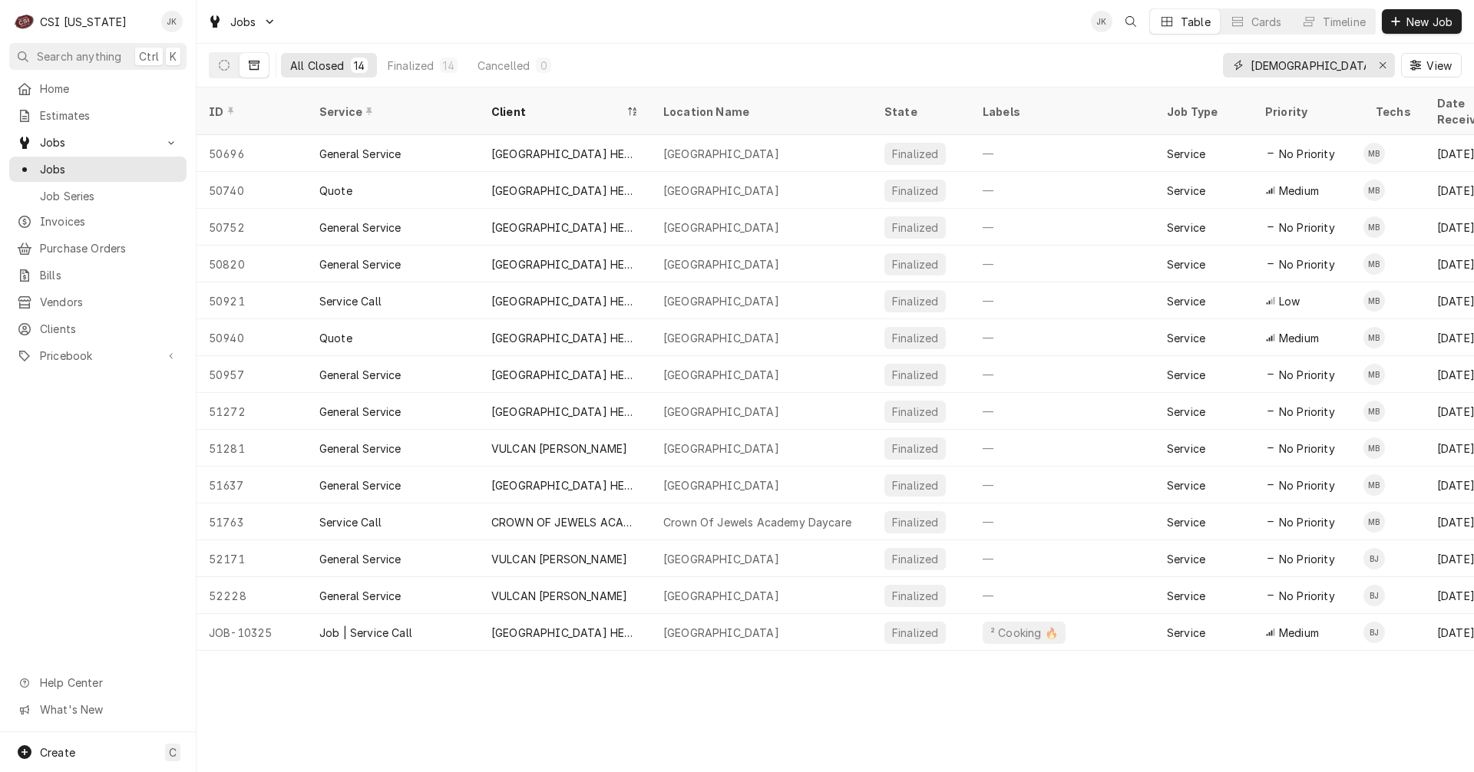
drag, startPoint x: 1293, startPoint y: 65, endPoint x: 1111, endPoint y: 46, distance: 183.7
click at [1111, 47] on div "All Closed 14 Finalized 14 Cancelled 0 jew View" at bounding box center [835, 65] width 1253 height 43
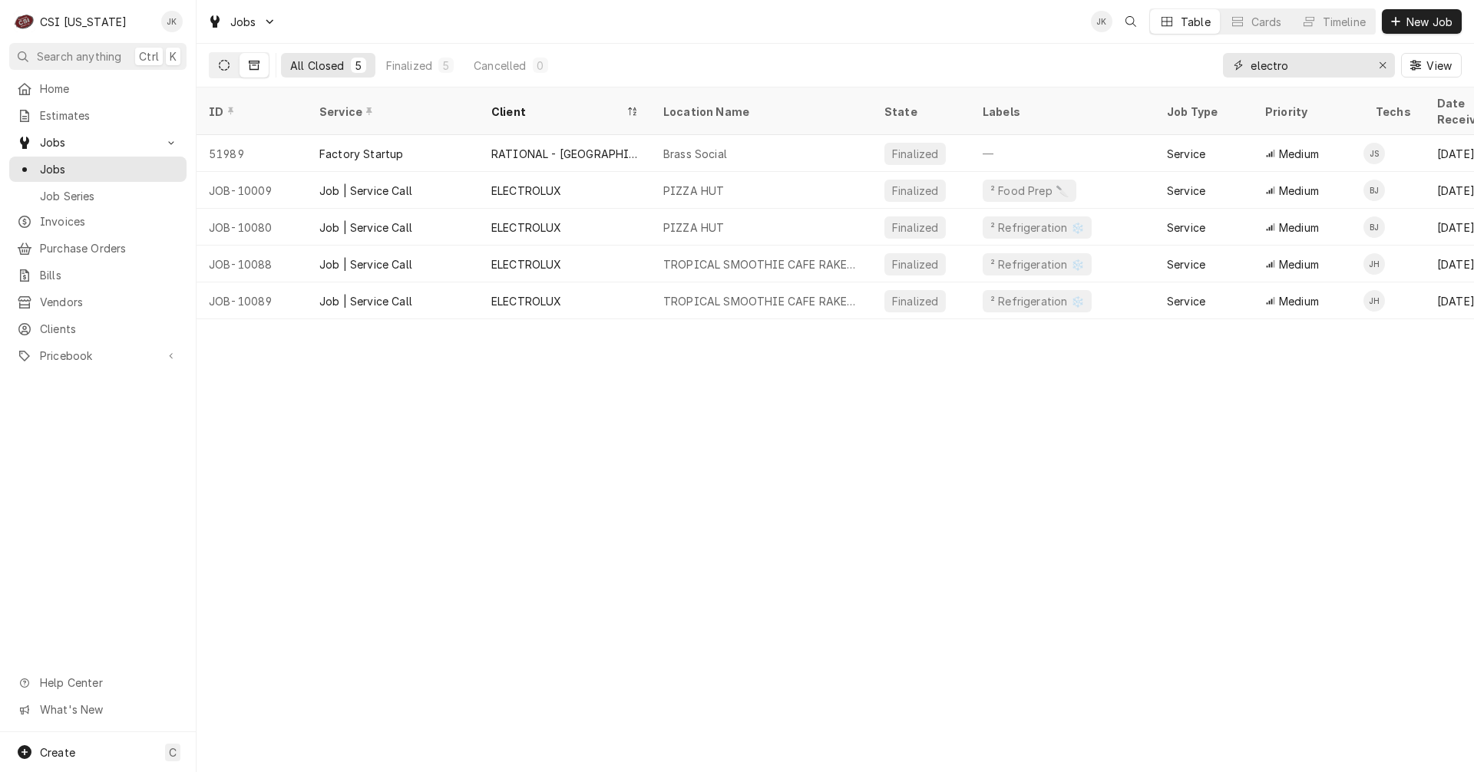
type input "electro"
click at [215, 68] on button "Dynamic Content Wrapper" at bounding box center [224, 65] width 29 height 25
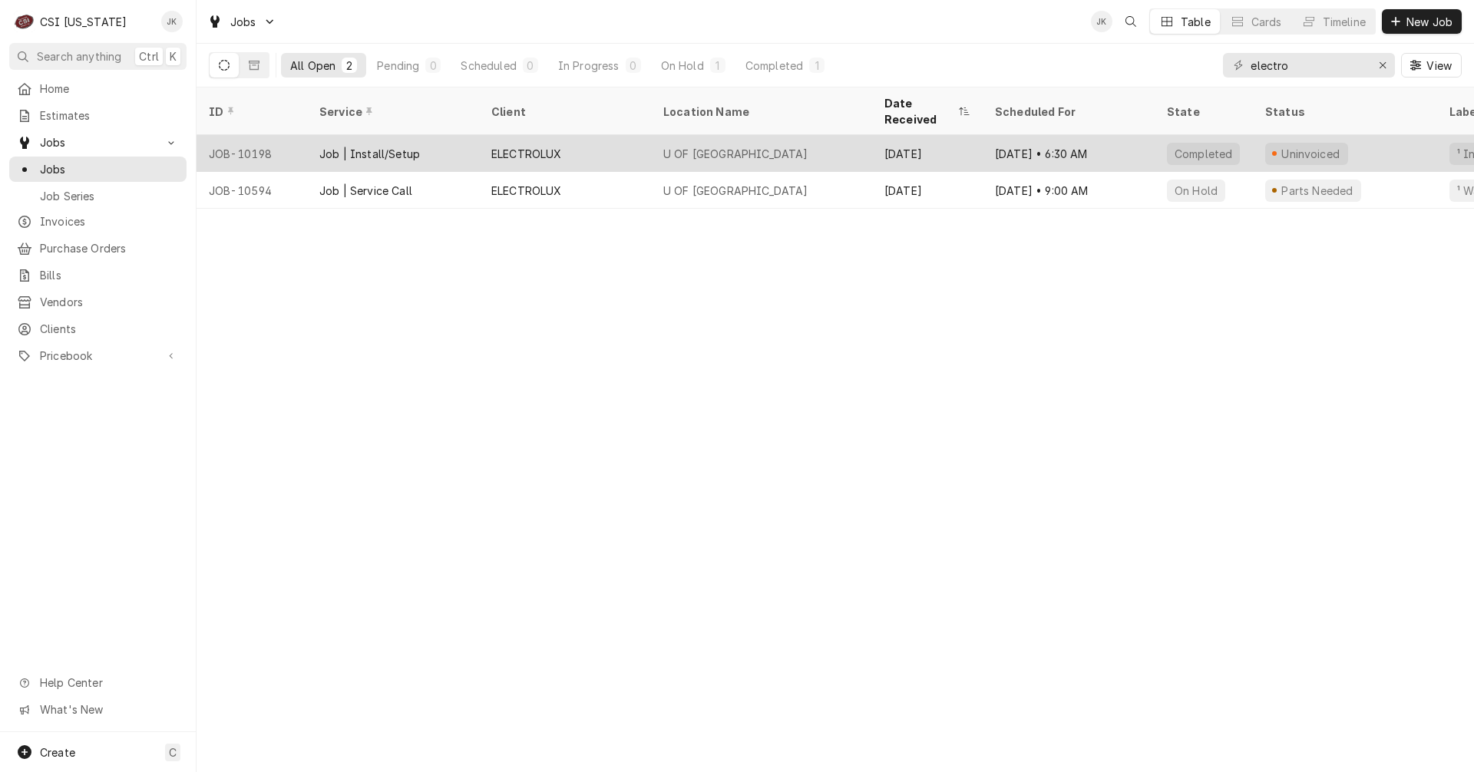
click at [708, 146] on div "U OF L HEALTH JEWISH HOSPITAL" at bounding box center [735, 154] width 145 height 16
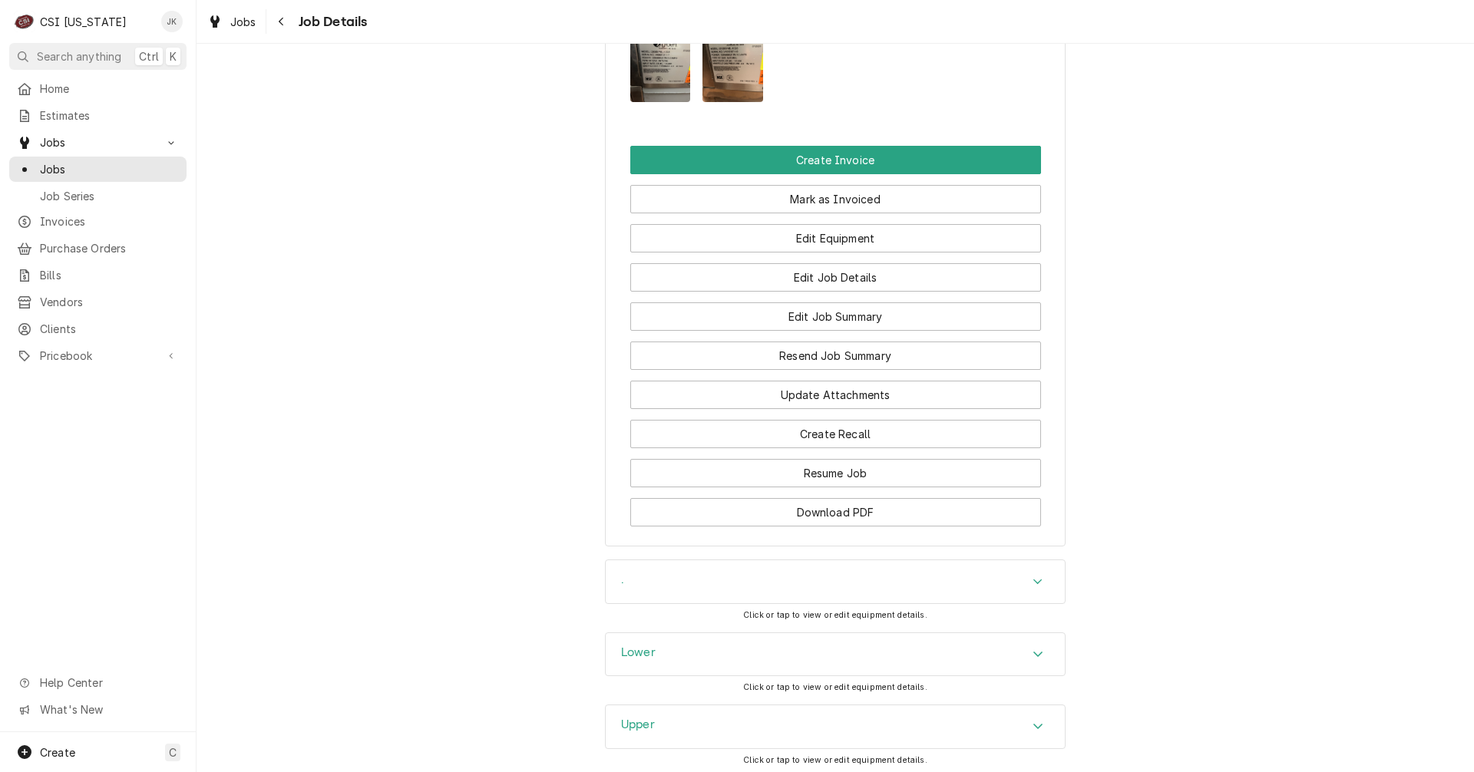
scroll to position [1689, 0]
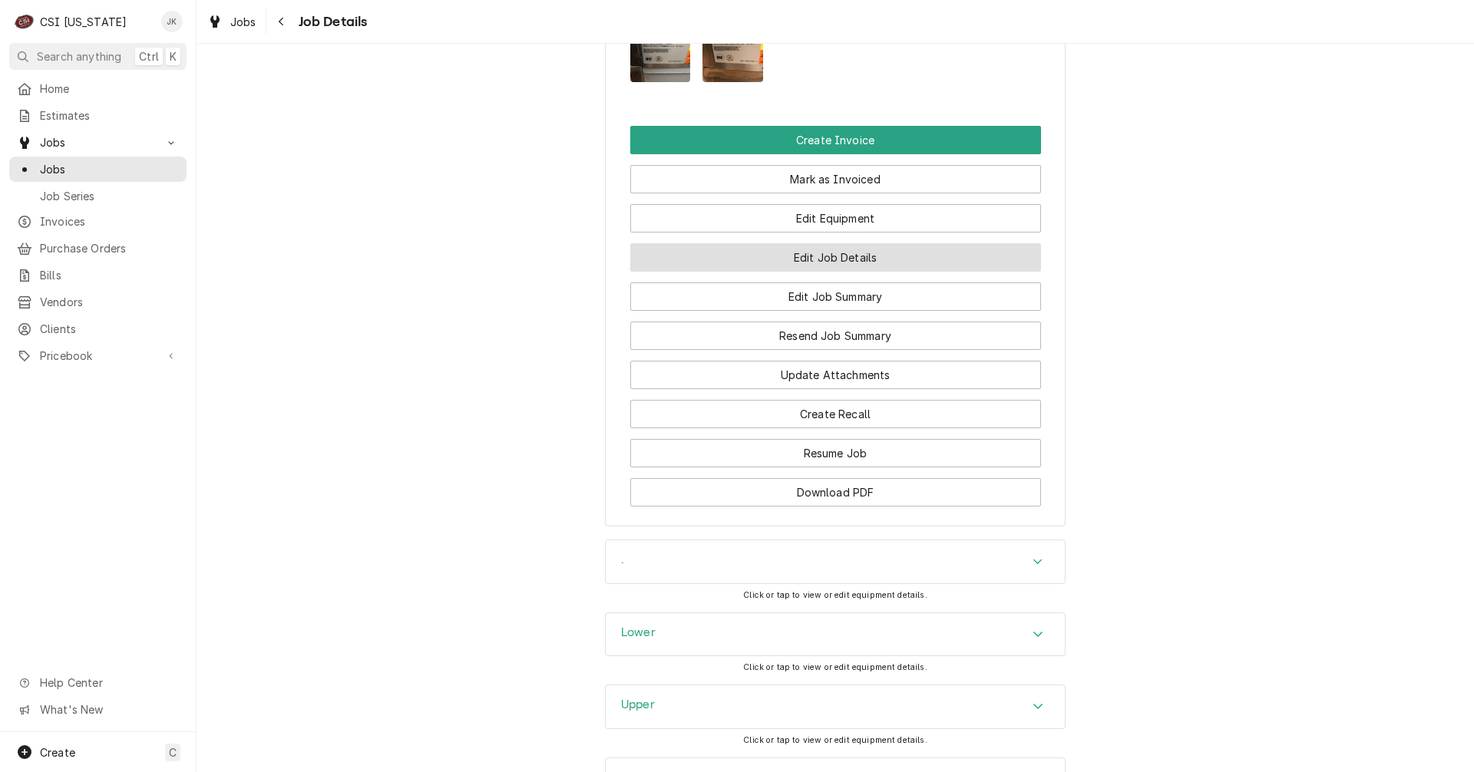
click at [802, 260] on button "Edit Job Details" at bounding box center [835, 257] width 411 height 28
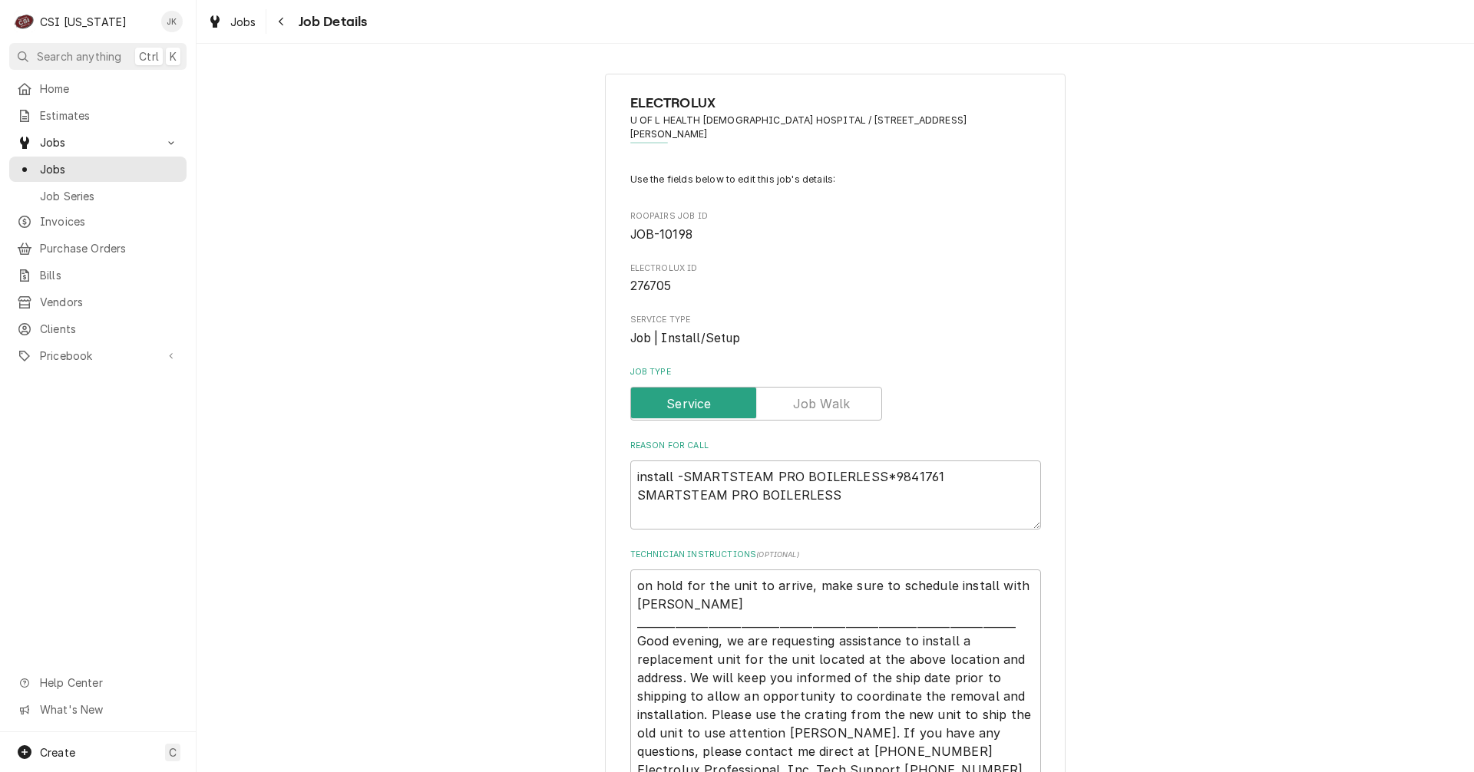
type textarea "x"
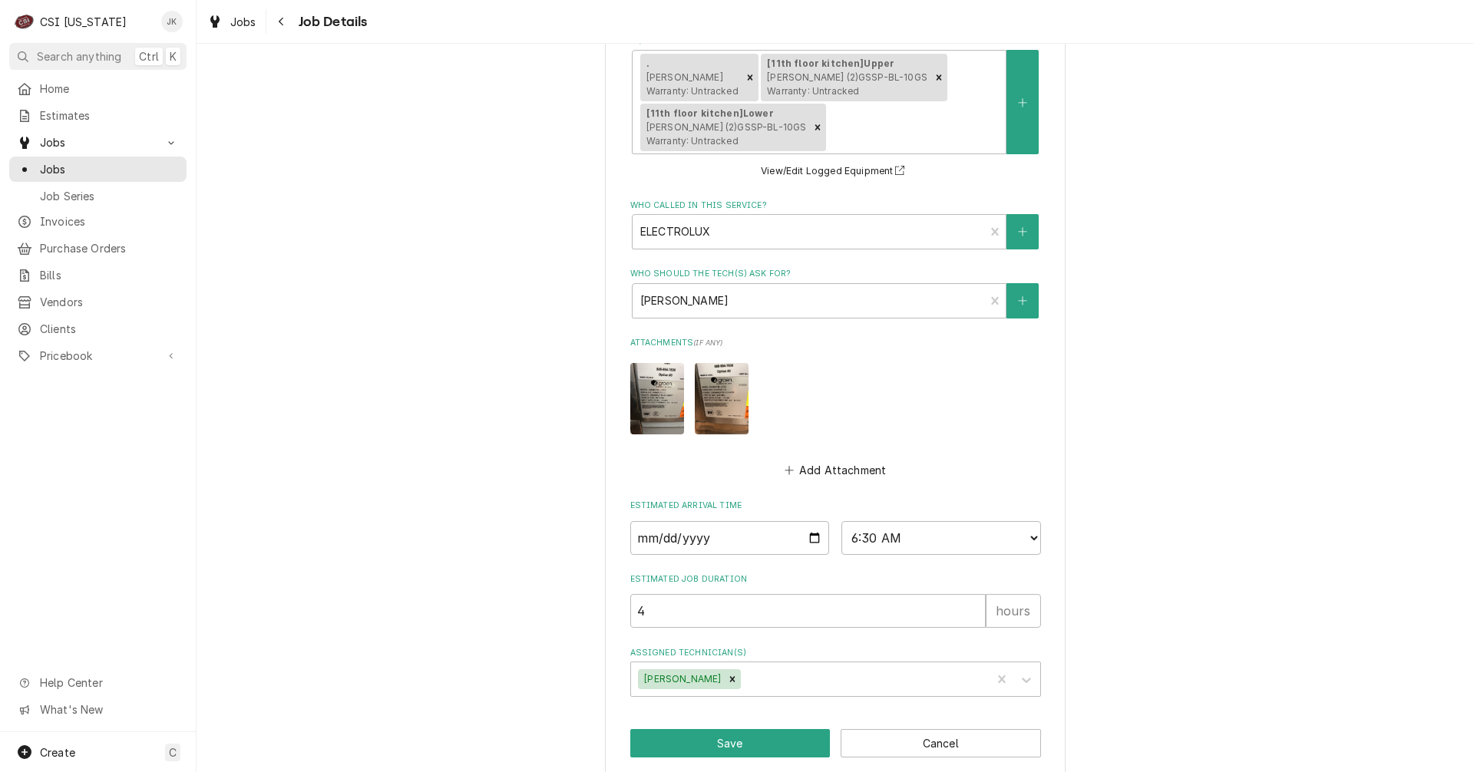
scroll to position [995, 0]
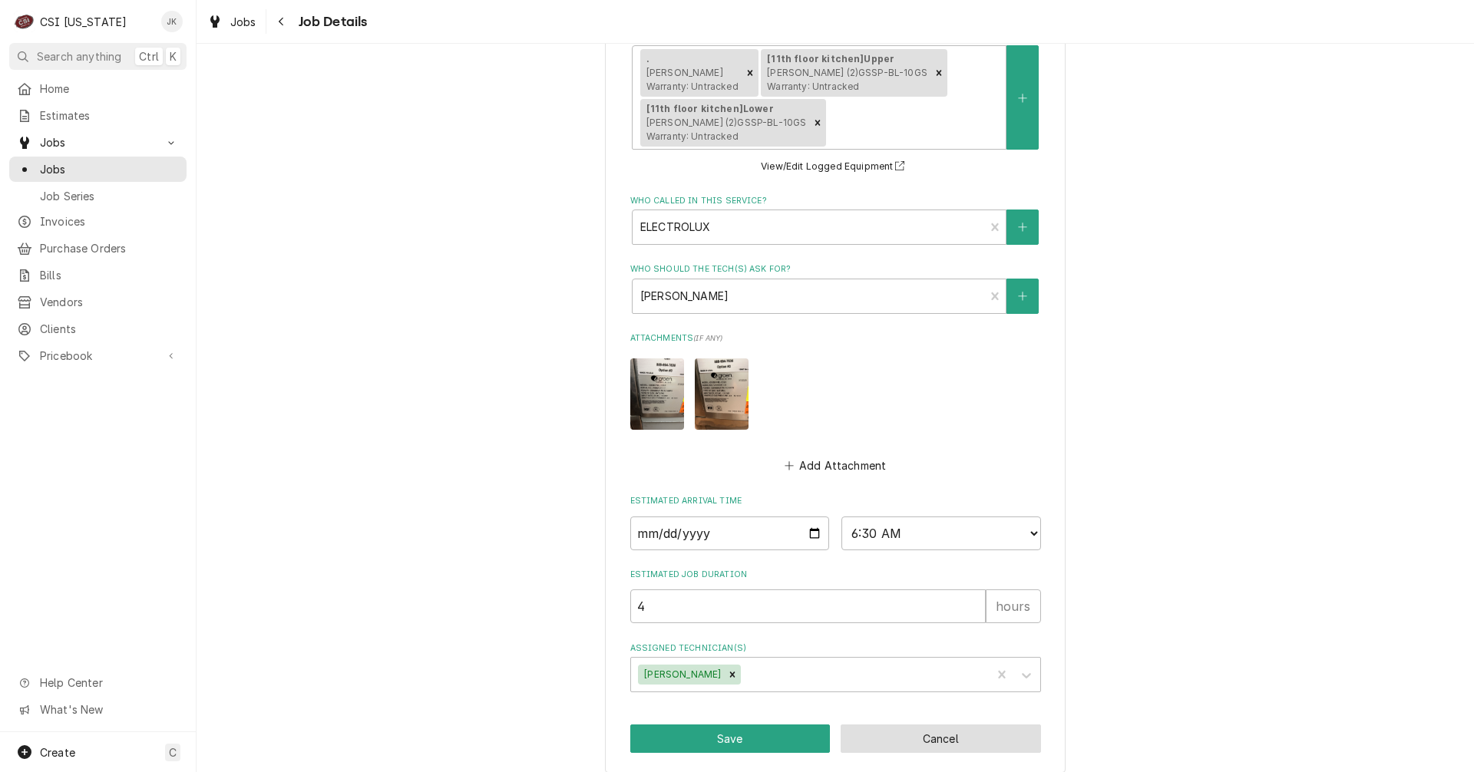
click at [923, 728] on button "Cancel" at bounding box center [940, 739] width 200 height 28
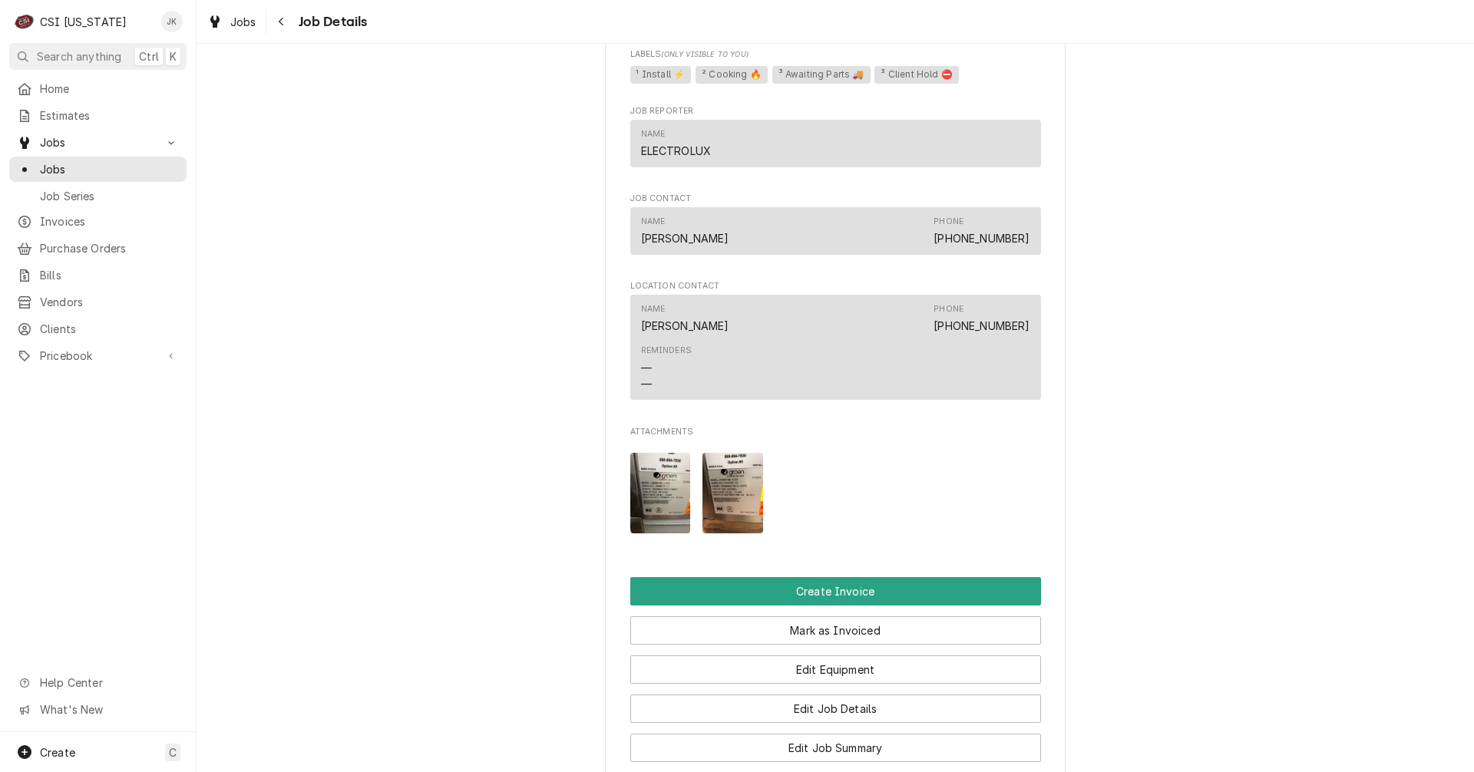
scroll to position [1458, 0]
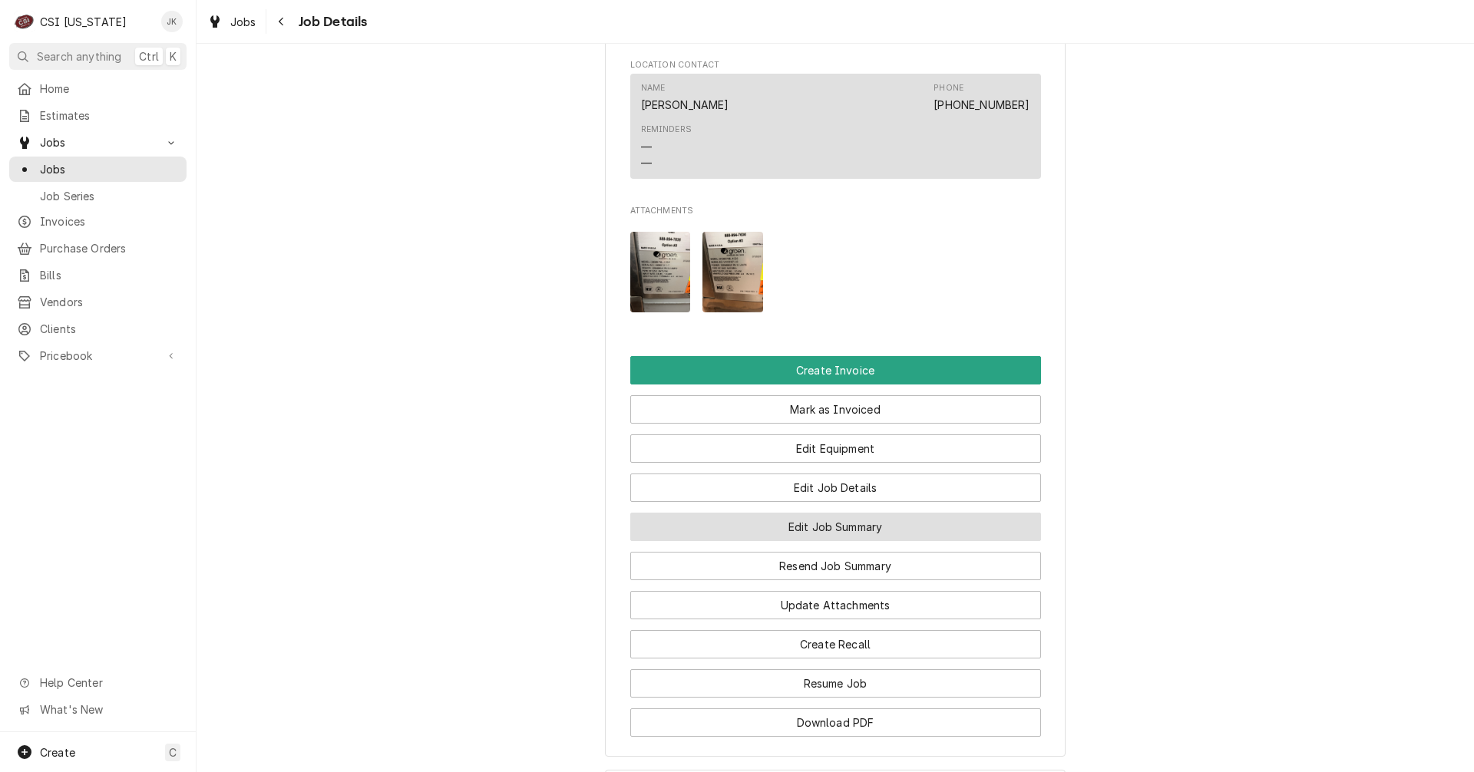
click at [824, 533] on button "Edit Job Summary" at bounding box center [835, 527] width 411 height 28
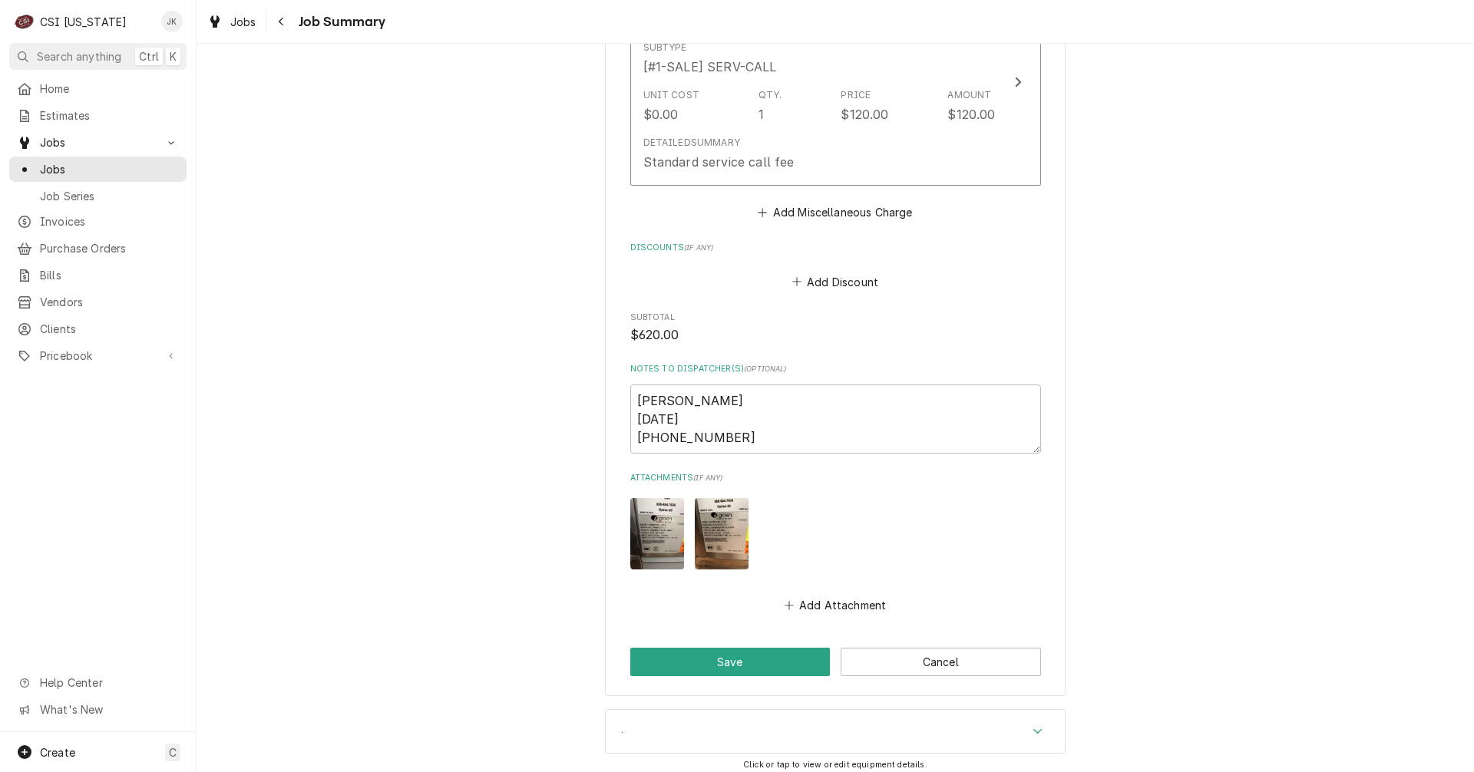
scroll to position [1996, 0]
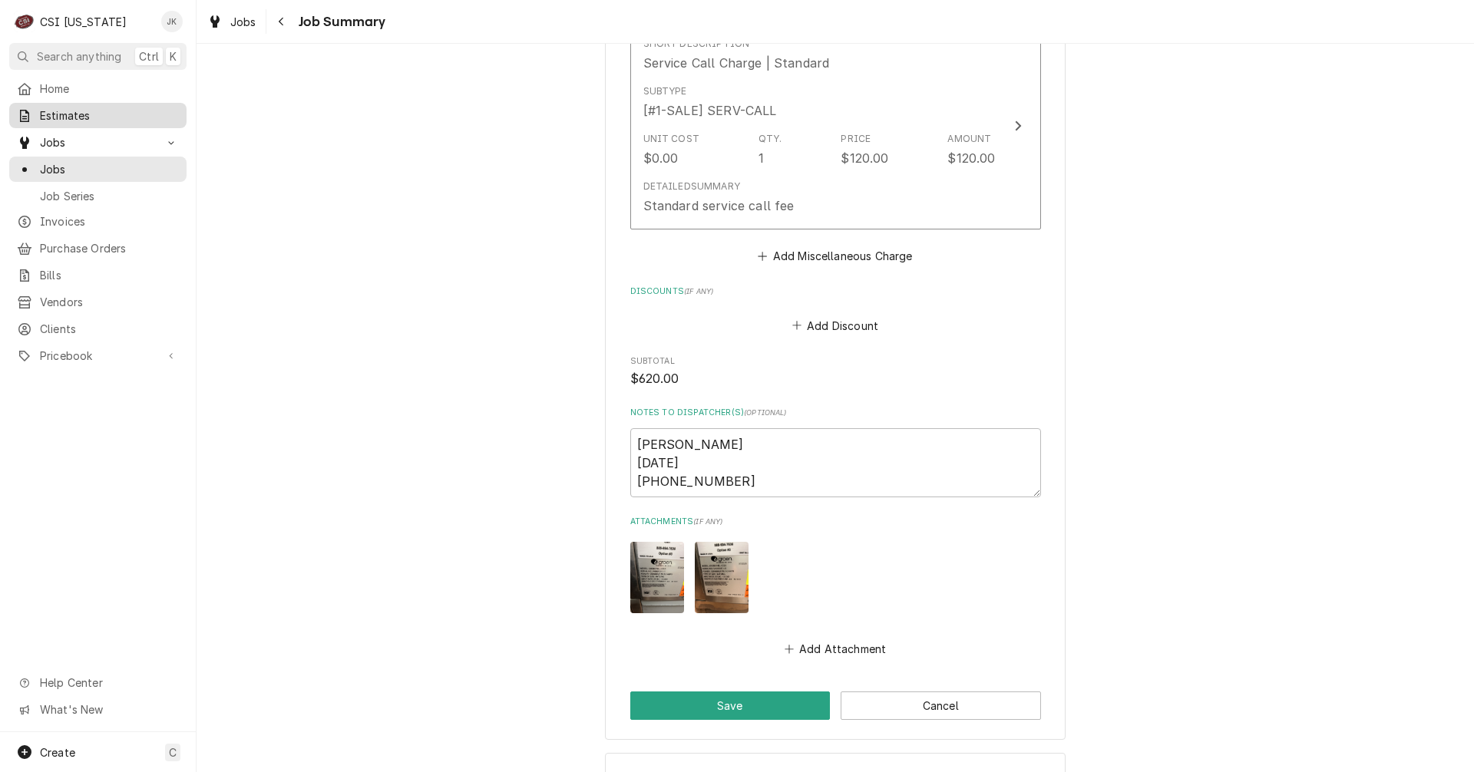
click at [67, 113] on span "Estimates" at bounding box center [109, 115] width 139 height 16
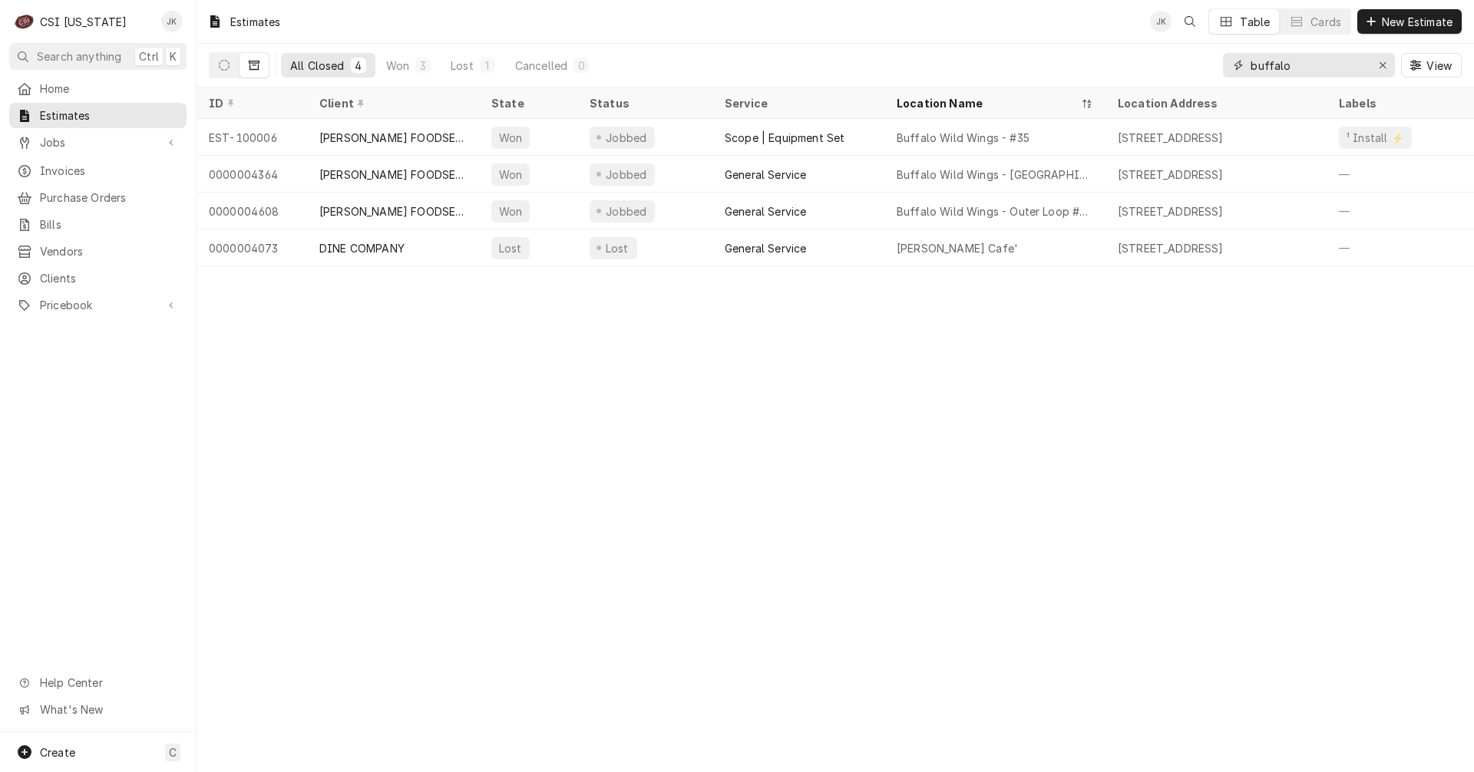
drag, startPoint x: 1299, startPoint y: 65, endPoint x: 1210, endPoint y: 61, distance: 88.4
click at [1213, 61] on div "All Closed 4 Won 3 Lost 1 Cancelled 0 buffalo View" at bounding box center [835, 65] width 1253 height 43
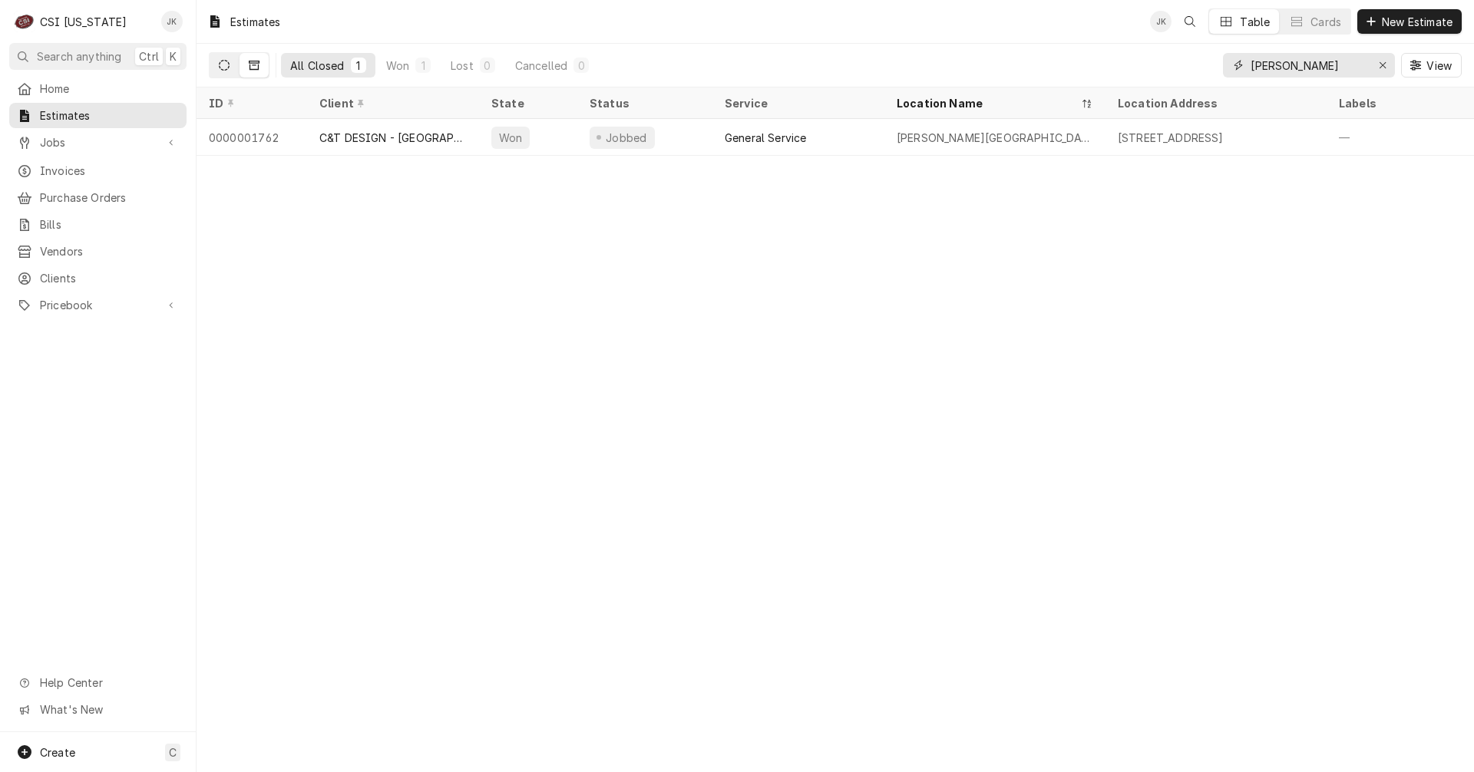
type input "alex"
click at [223, 64] on icon "Dynamic Content Wrapper" at bounding box center [224, 65] width 11 height 11
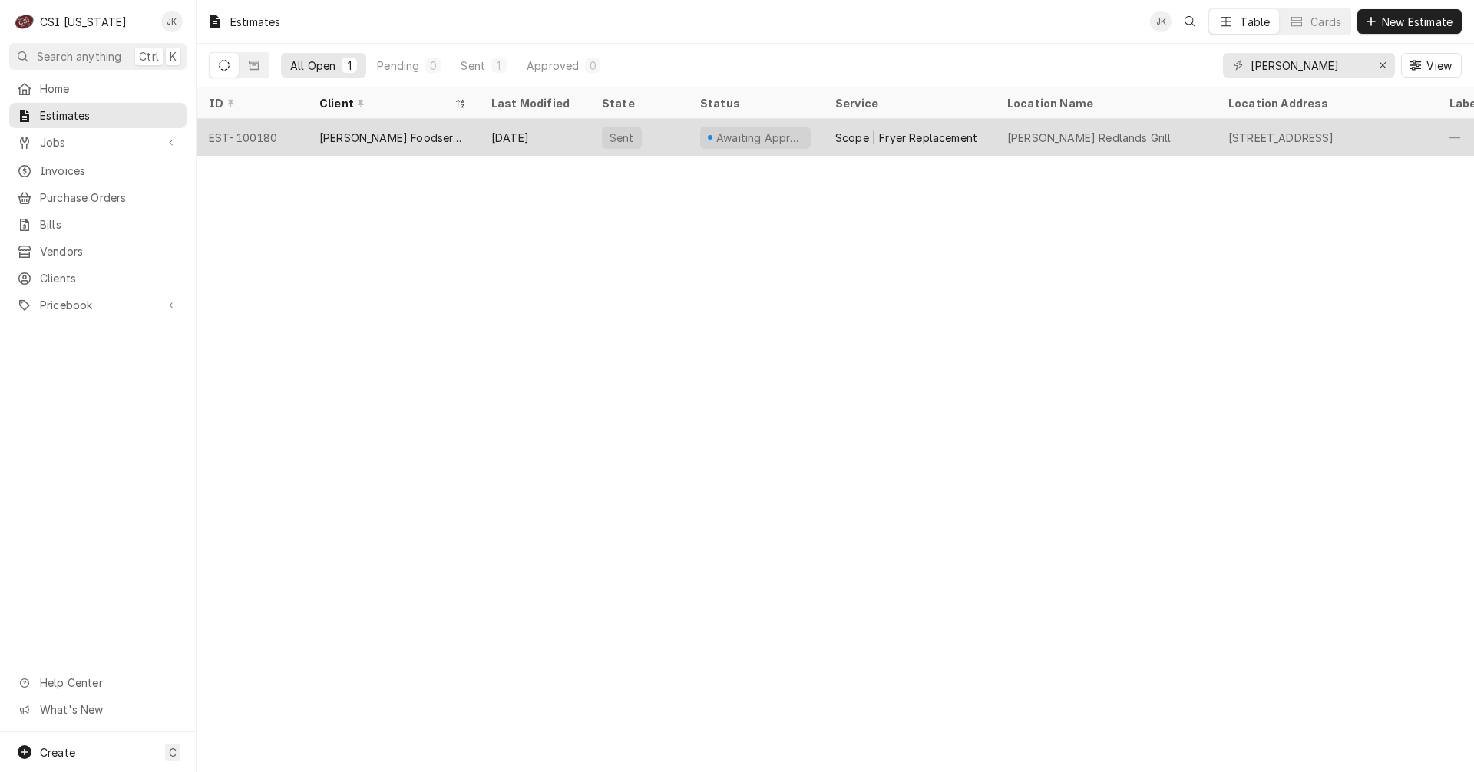
click at [1057, 141] on div "J Alexander's Redlands Grill" at bounding box center [1088, 138] width 163 height 16
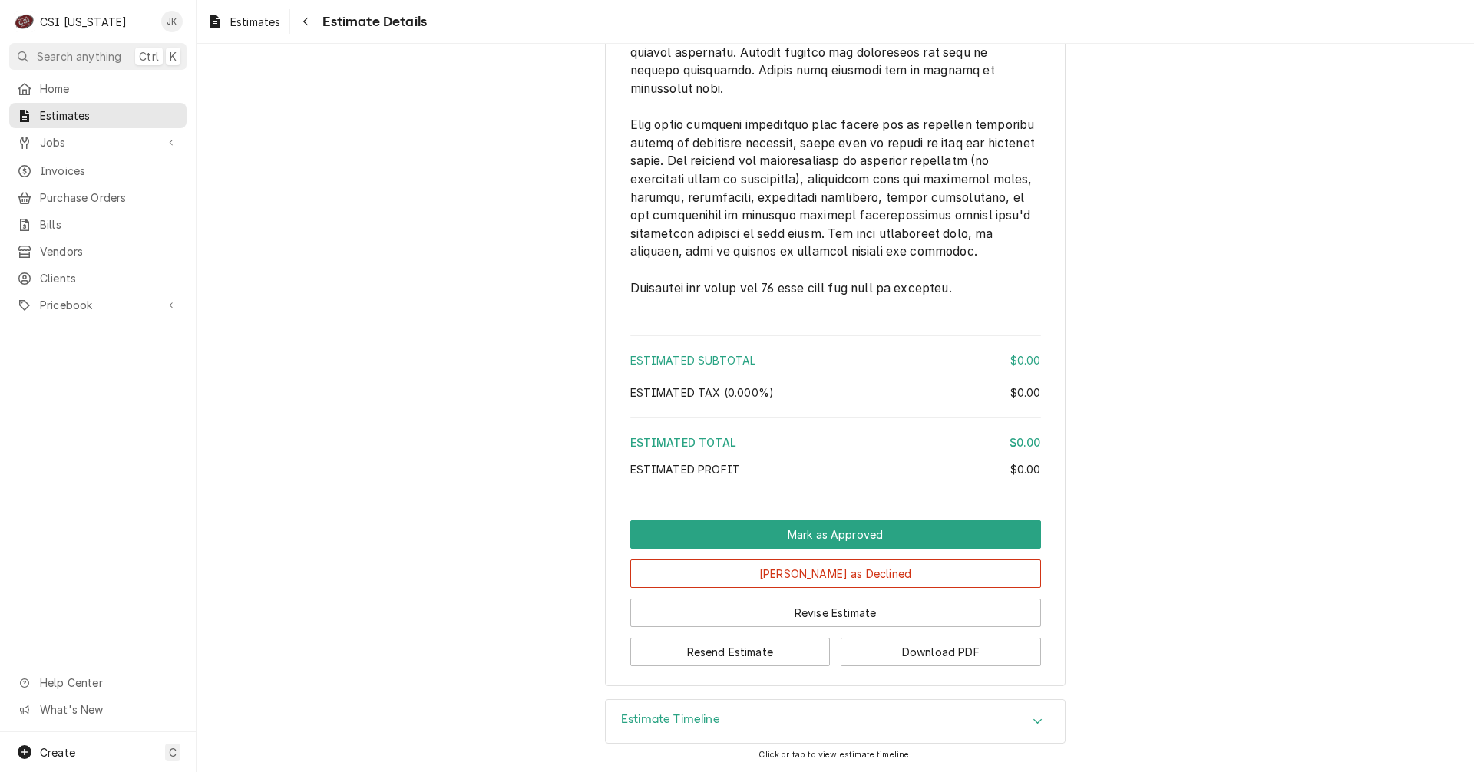
scroll to position [2129, 0]
click at [808, 623] on button "Revise Estimate" at bounding box center [835, 613] width 411 height 28
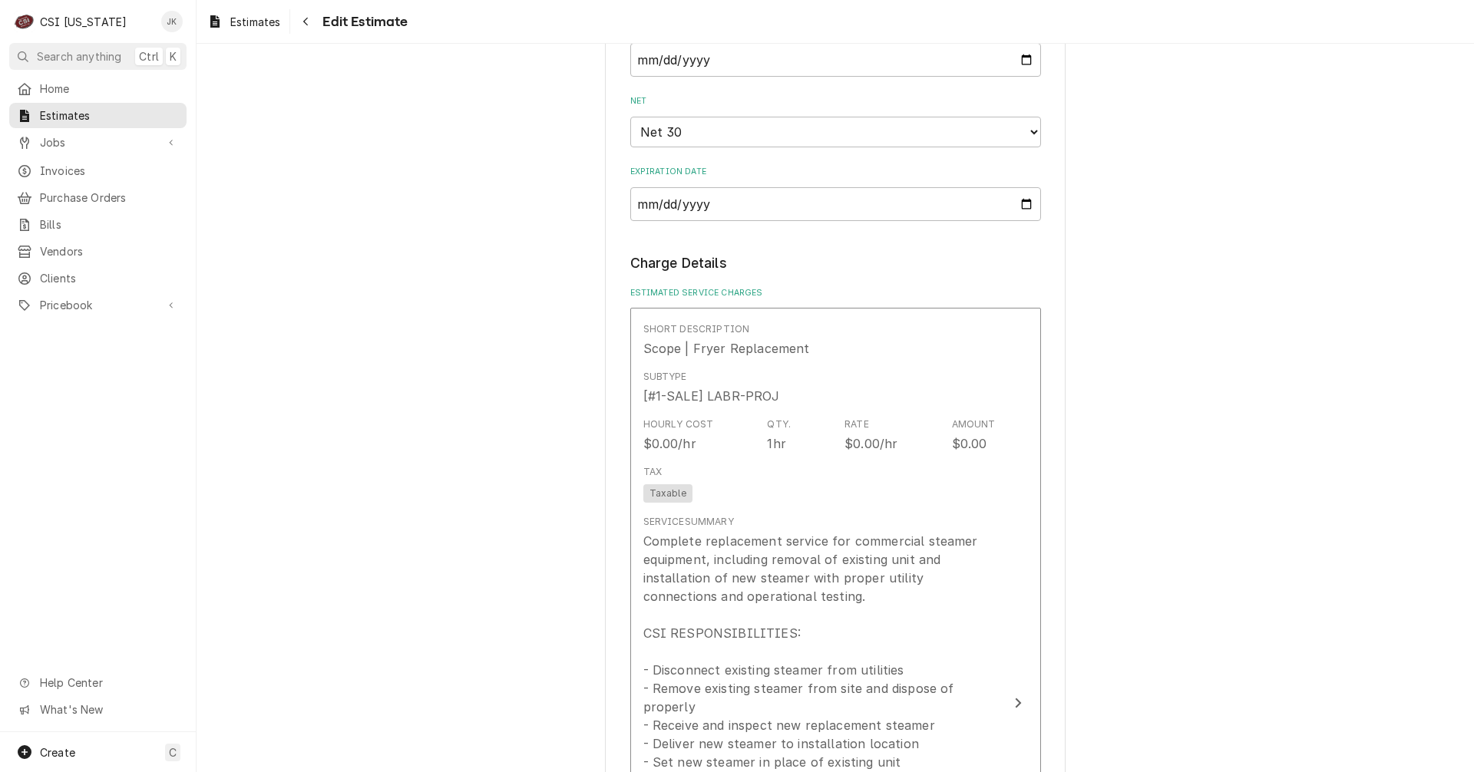
scroll to position [1228, 0]
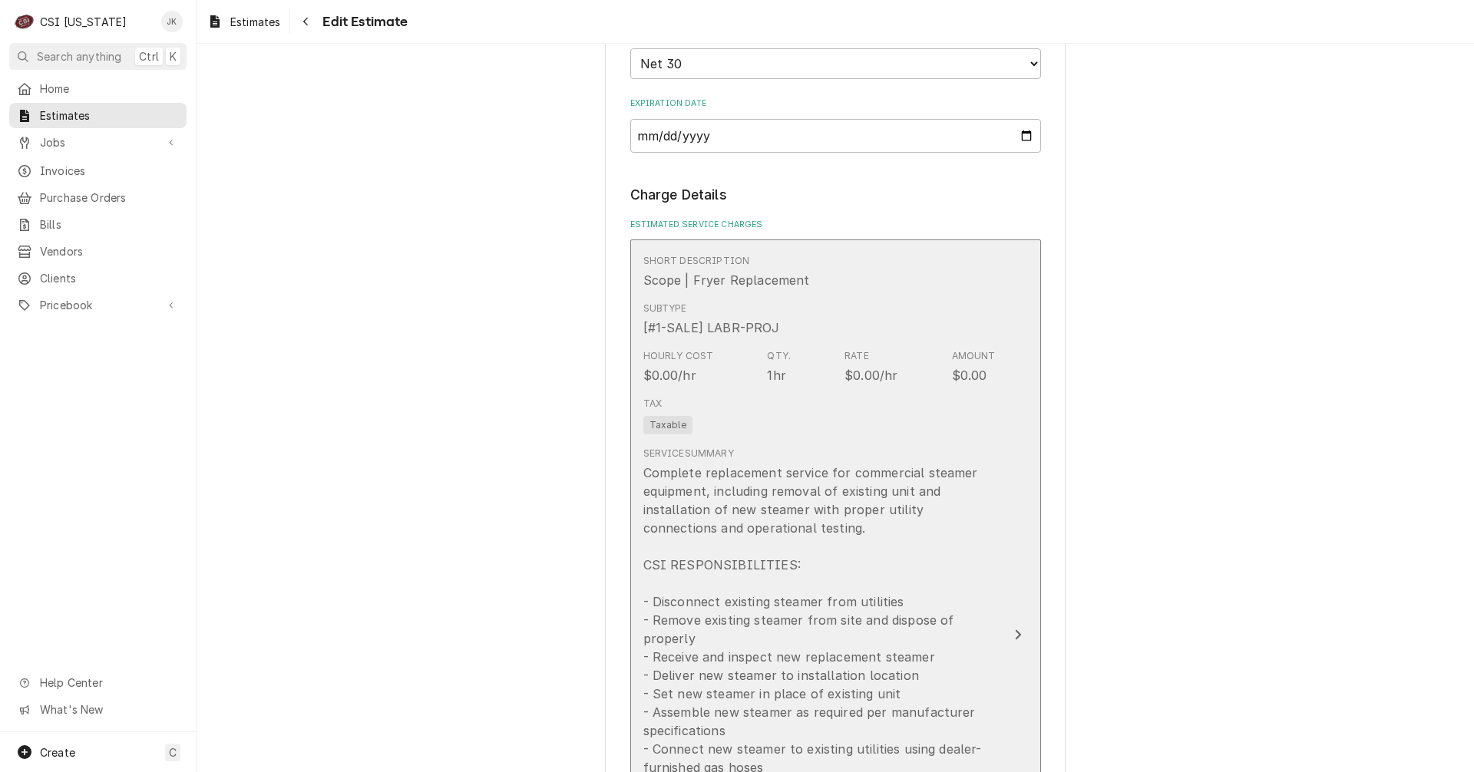
click at [787, 401] on div "Tax Taxable" at bounding box center [819, 415] width 352 height 49
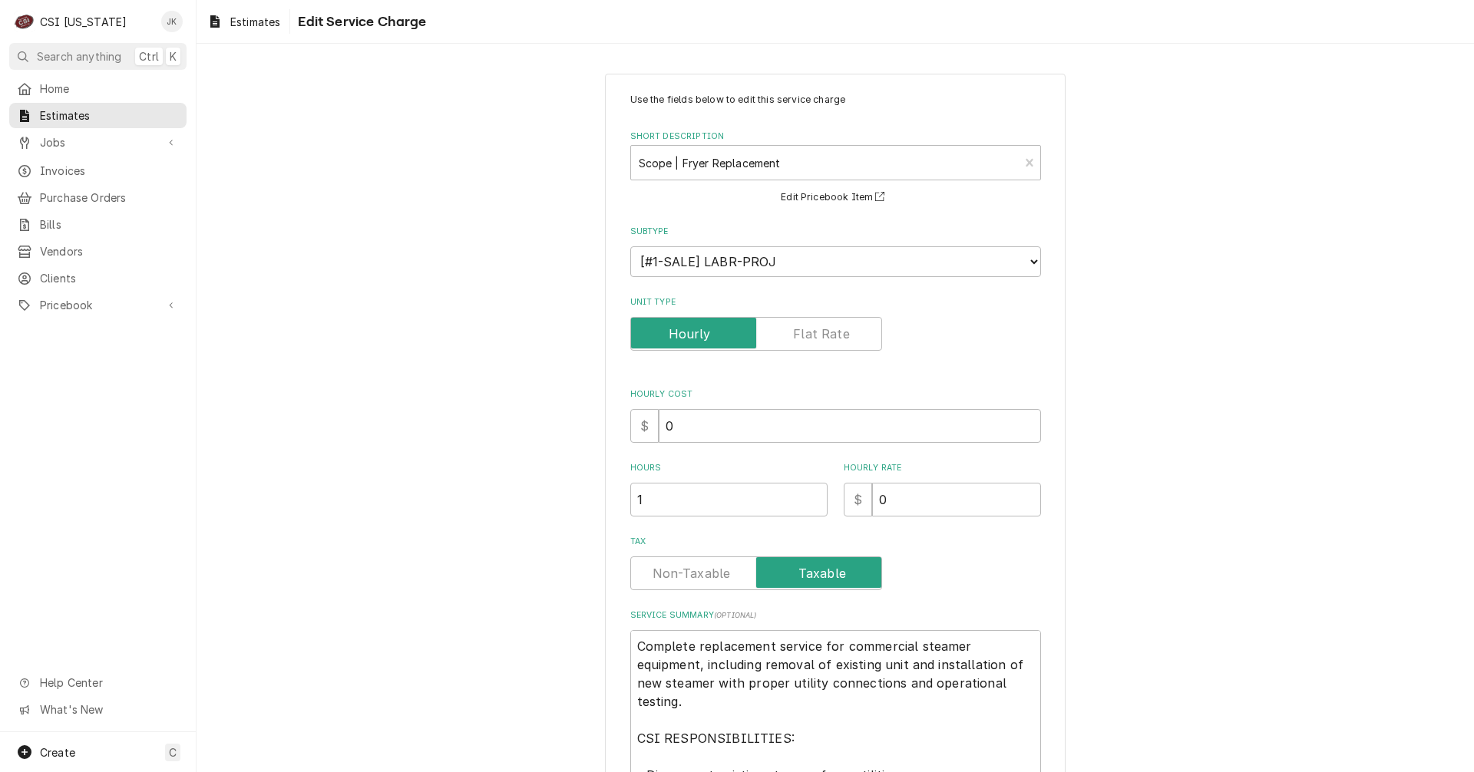
type textarea "x"
click at [792, 342] on label "Unit Type" at bounding box center [756, 334] width 252 height 34
click at [792, 342] on input "Unit Type" at bounding box center [756, 334] width 238 height 34
checkbox input "true"
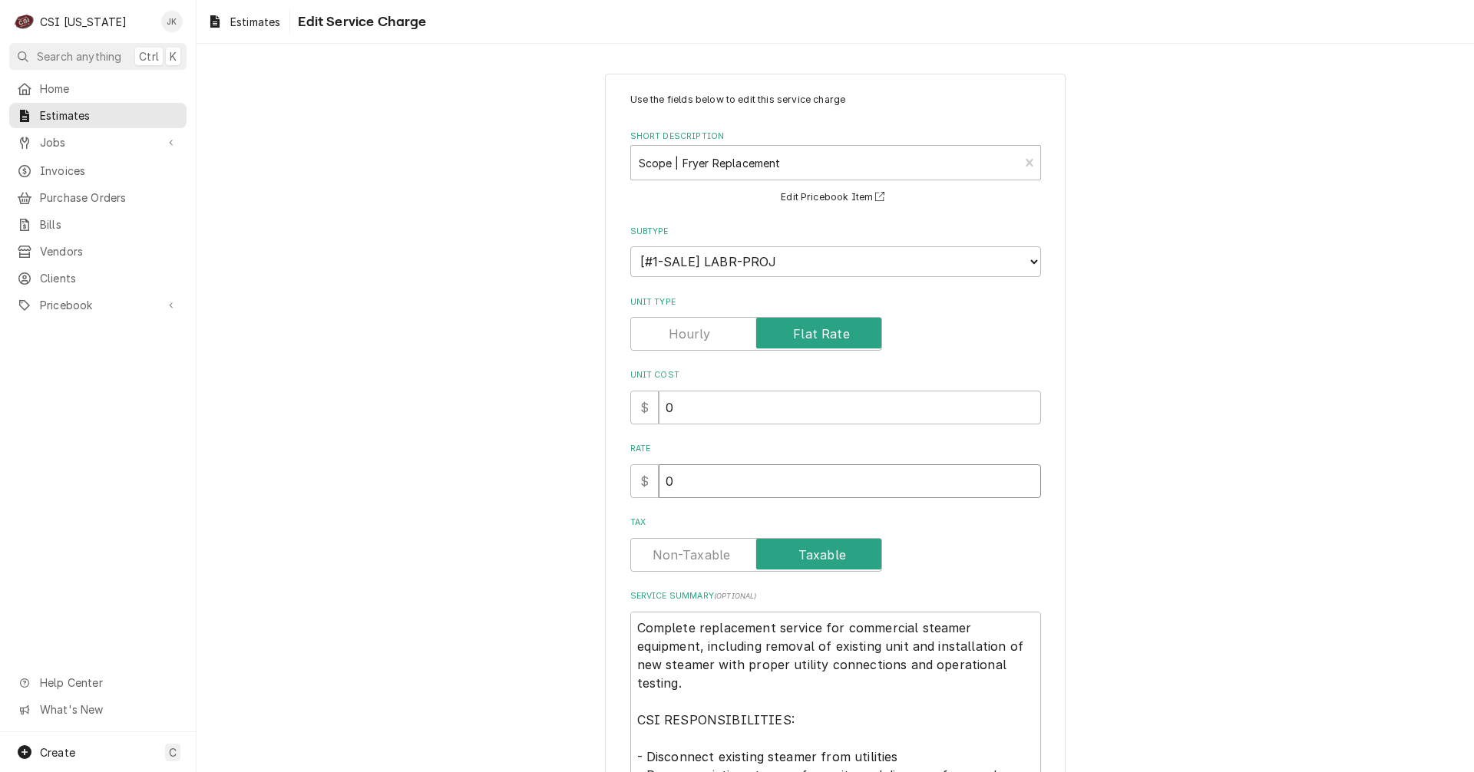
drag, startPoint x: 673, startPoint y: 474, endPoint x: 652, endPoint y: 474, distance: 21.5
click at [659, 474] on input "0" at bounding box center [850, 481] width 382 height 34
type textarea "x"
type input "1"
type textarea "x"
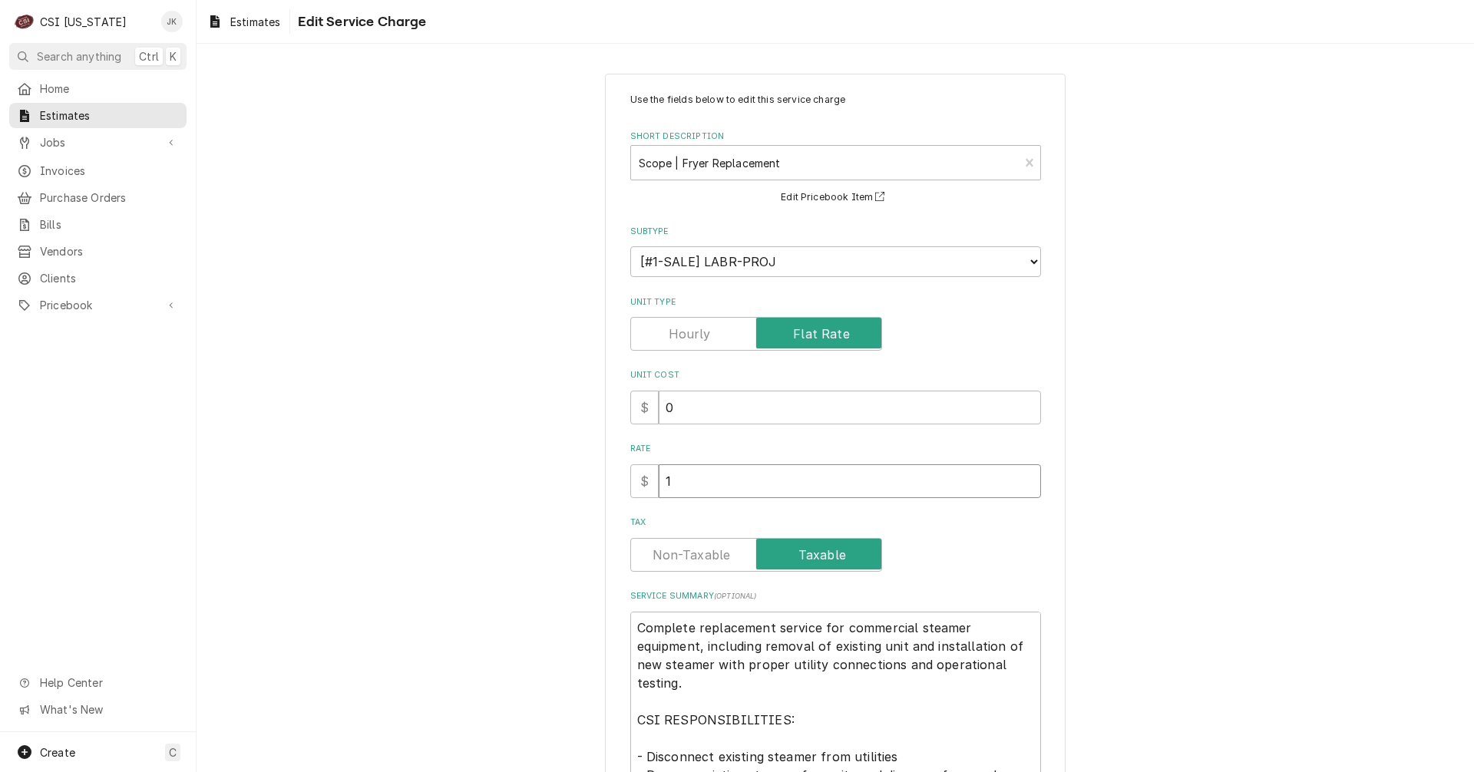
type input "12"
type textarea "x"
type input "126"
type textarea "x"
type input "1260"
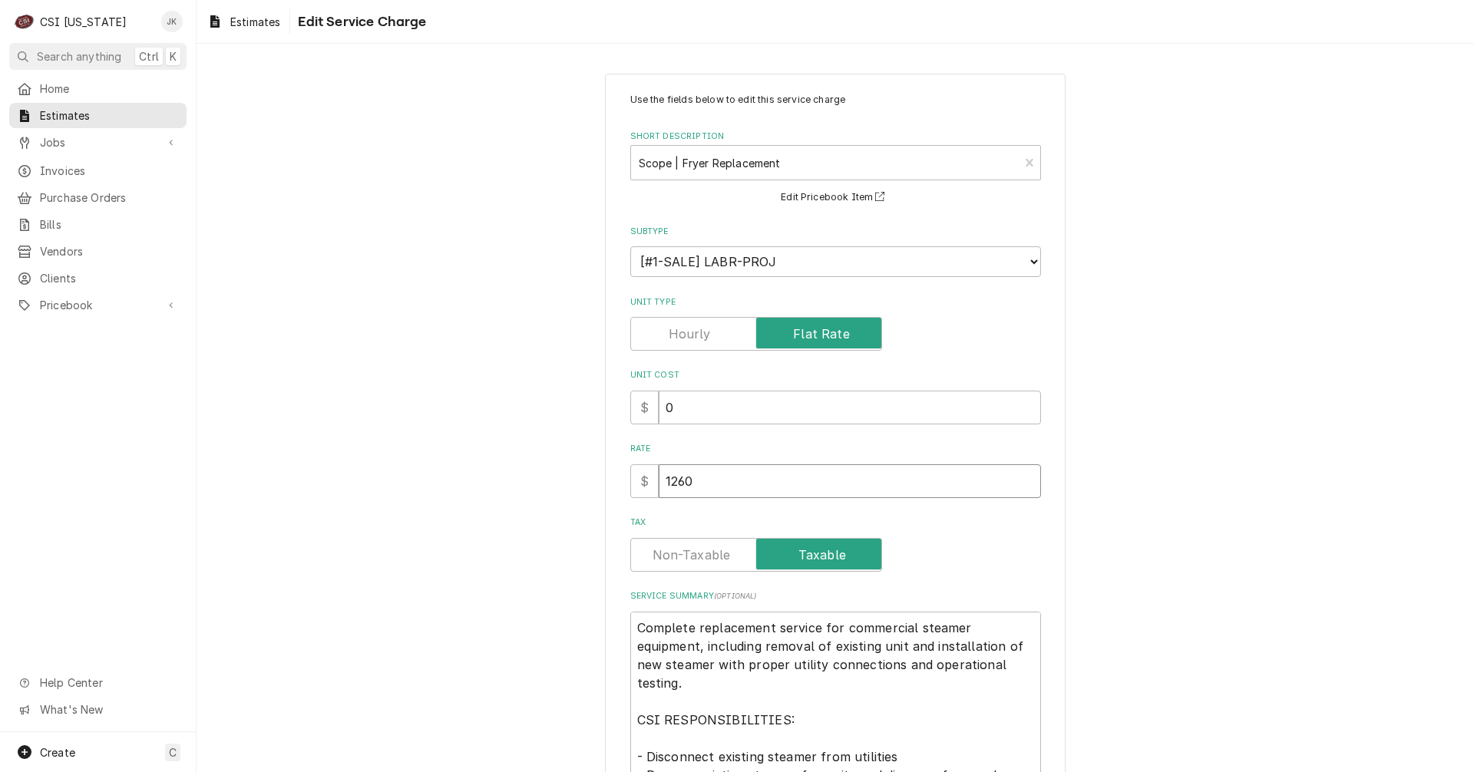
type textarea "x"
type input "1260"
click at [674, 553] on label "Tax" at bounding box center [756, 555] width 252 height 34
click at [674, 553] on input "Tax" at bounding box center [756, 555] width 238 height 34
checkbox input "false"
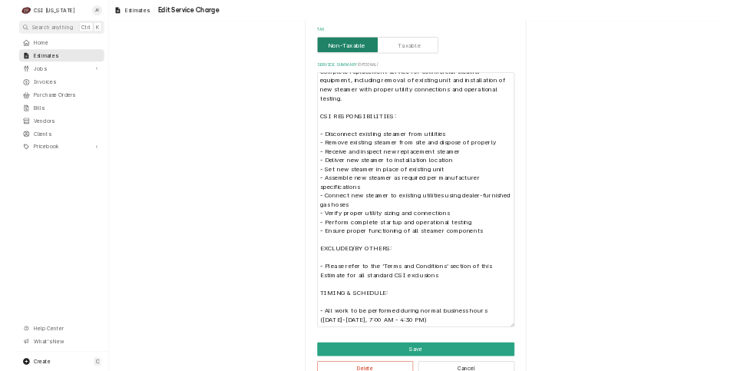
scroll to position [502, 0]
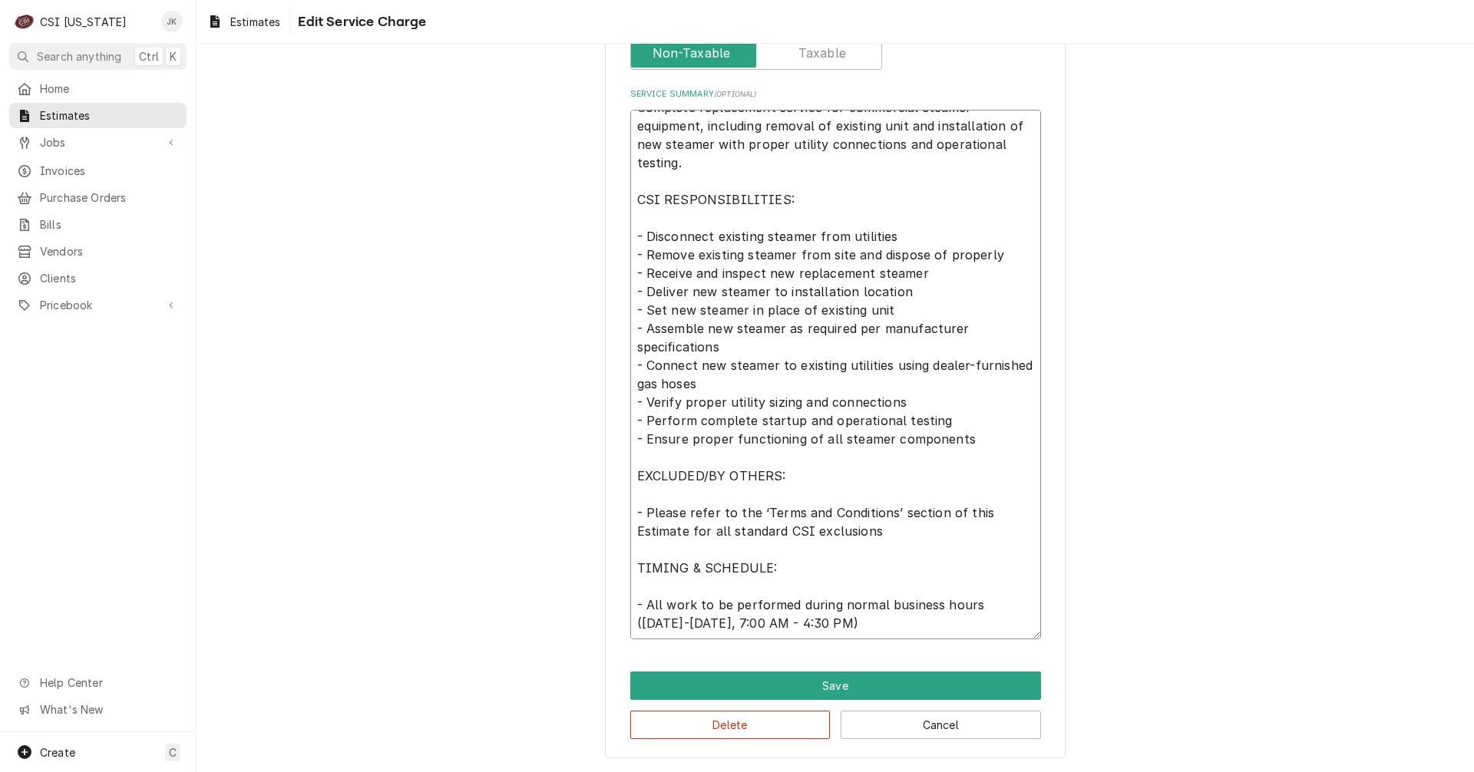
drag, startPoint x: 791, startPoint y: 478, endPoint x: 804, endPoint y: 468, distance: 16.4
click at [791, 478] on textarea "Complete replacement service for commercial steamer equipment, including remova…" at bounding box center [835, 375] width 411 height 530
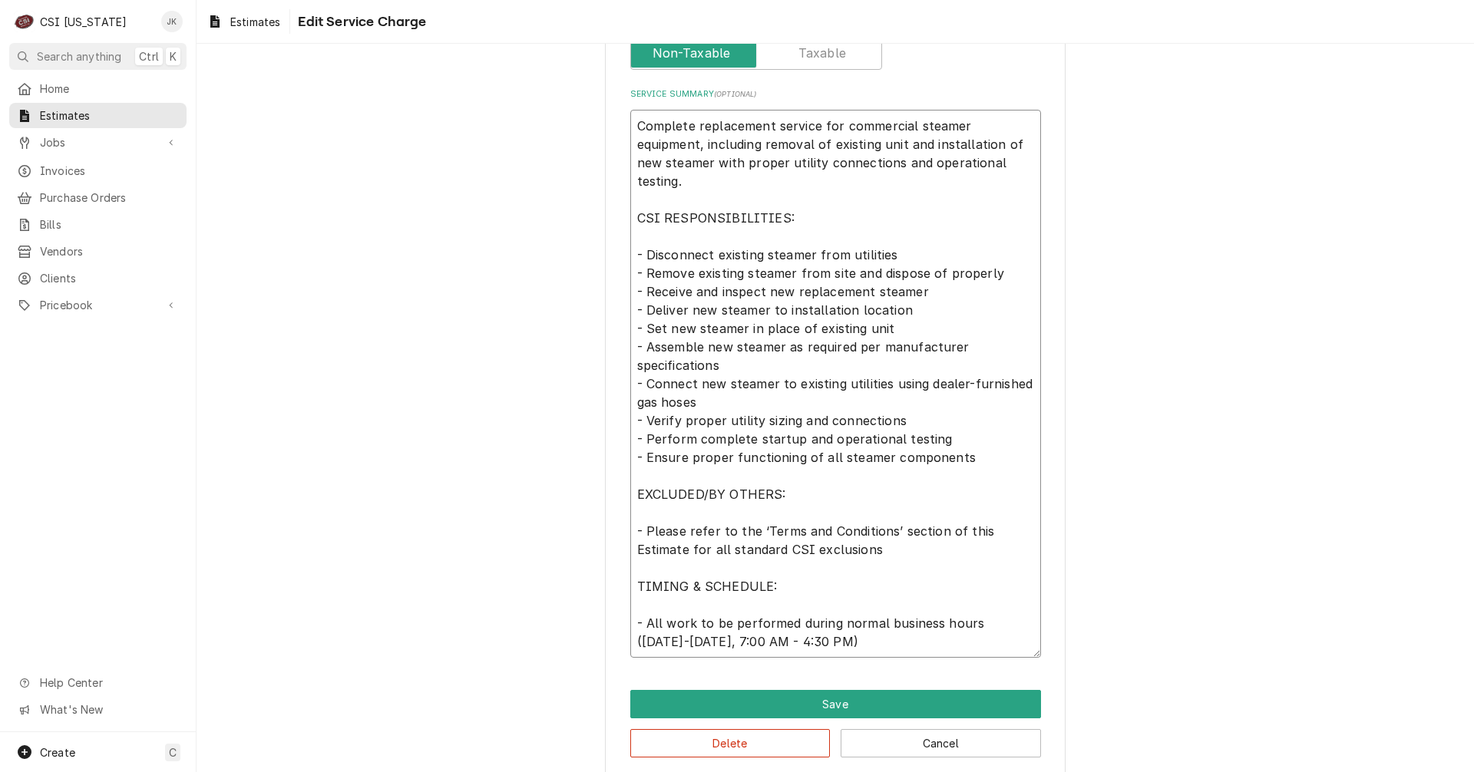
type textarea "x"
type textarea "Complete replacement service for commercial steamer equipment, including remova…"
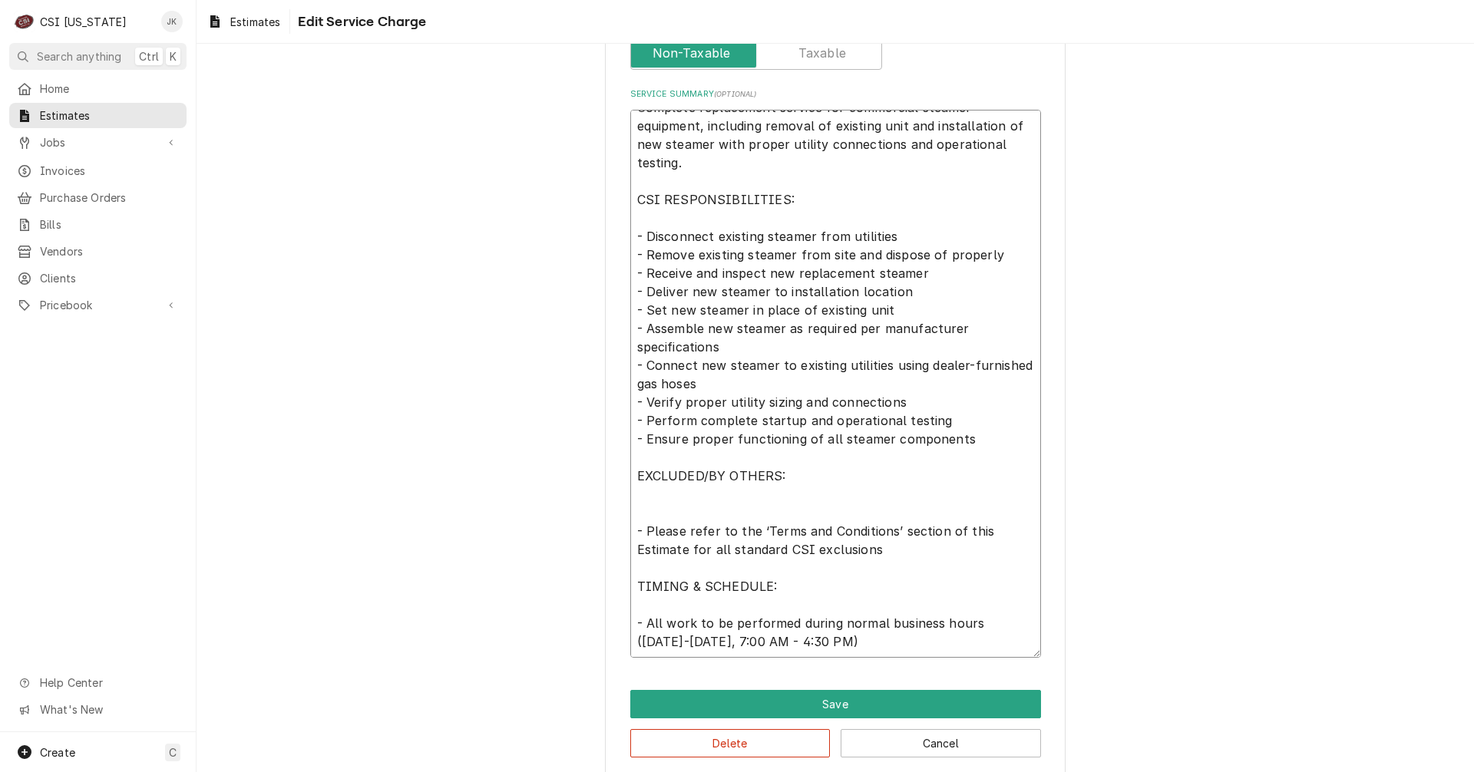
type textarea "x"
type textarea "Complete replacement service for commercial steamer equipment, including remova…"
type textarea "x"
type textarea "Complete replacement service for commercial steamer equipment, including remova…"
type textarea "x"
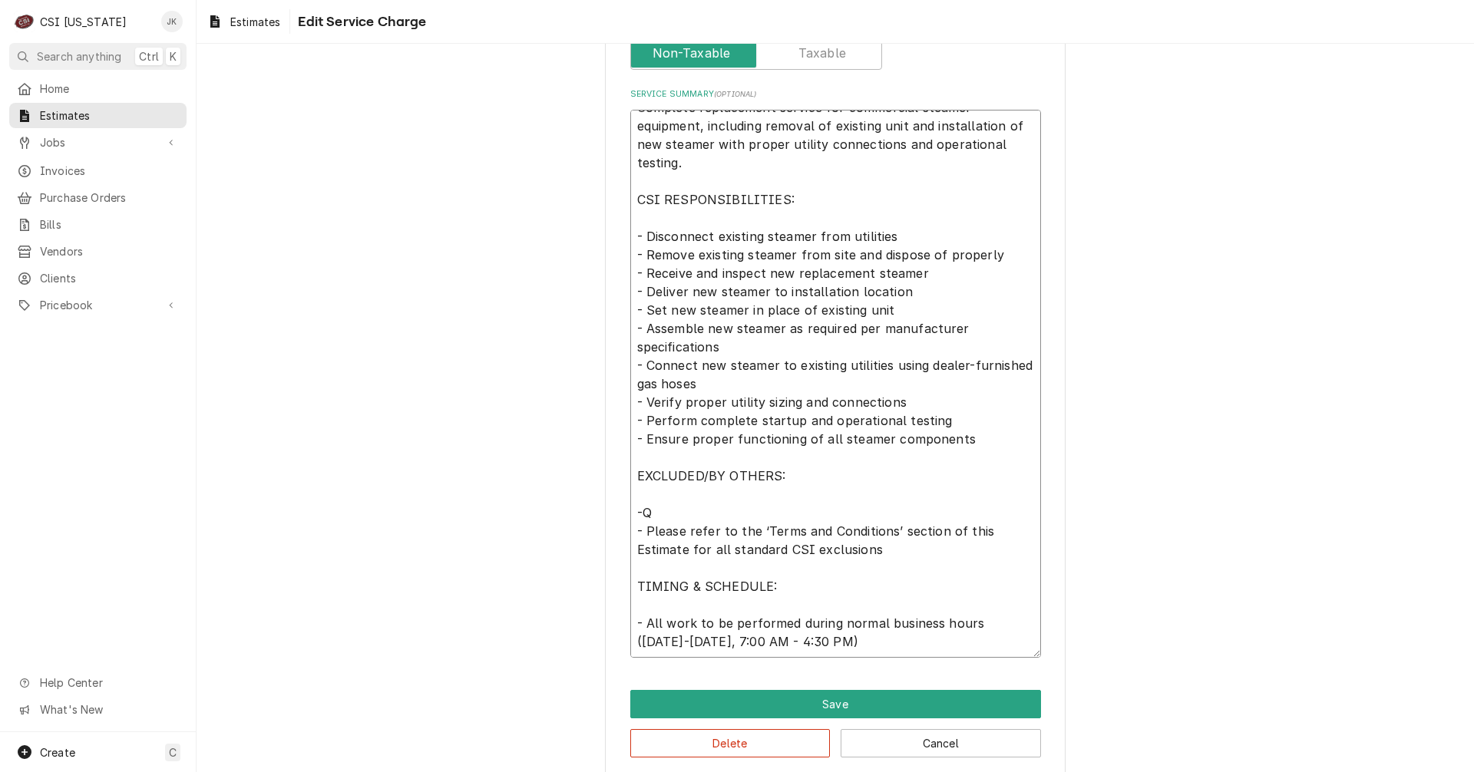
type textarea "Complete replacement service for commercial steamer equipment, including remova…"
type textarea "x"
type textarea "Complete replacement service for commercial steamer equipment, including remova…"
type textarea "x"
type textarea "Complete replacement service for commercial steamer equipment, including remova…"
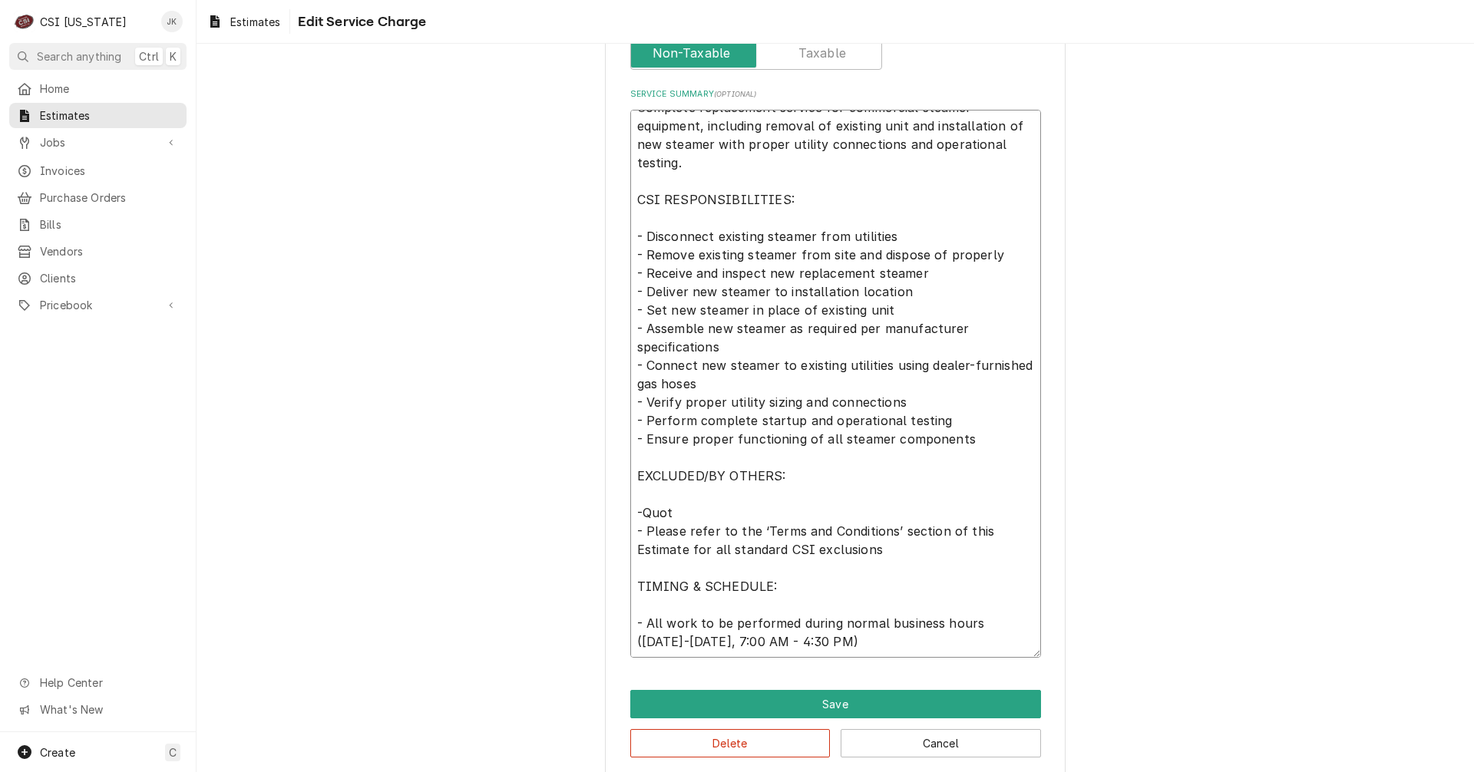
type textarea "x"
type textarea "Complete replacement service for commercial steamer equipment, including remova…"
type textarea "x"
type textarea "Complete replacement service for commercial steamer equipment, including remova…"
type textarea "x"
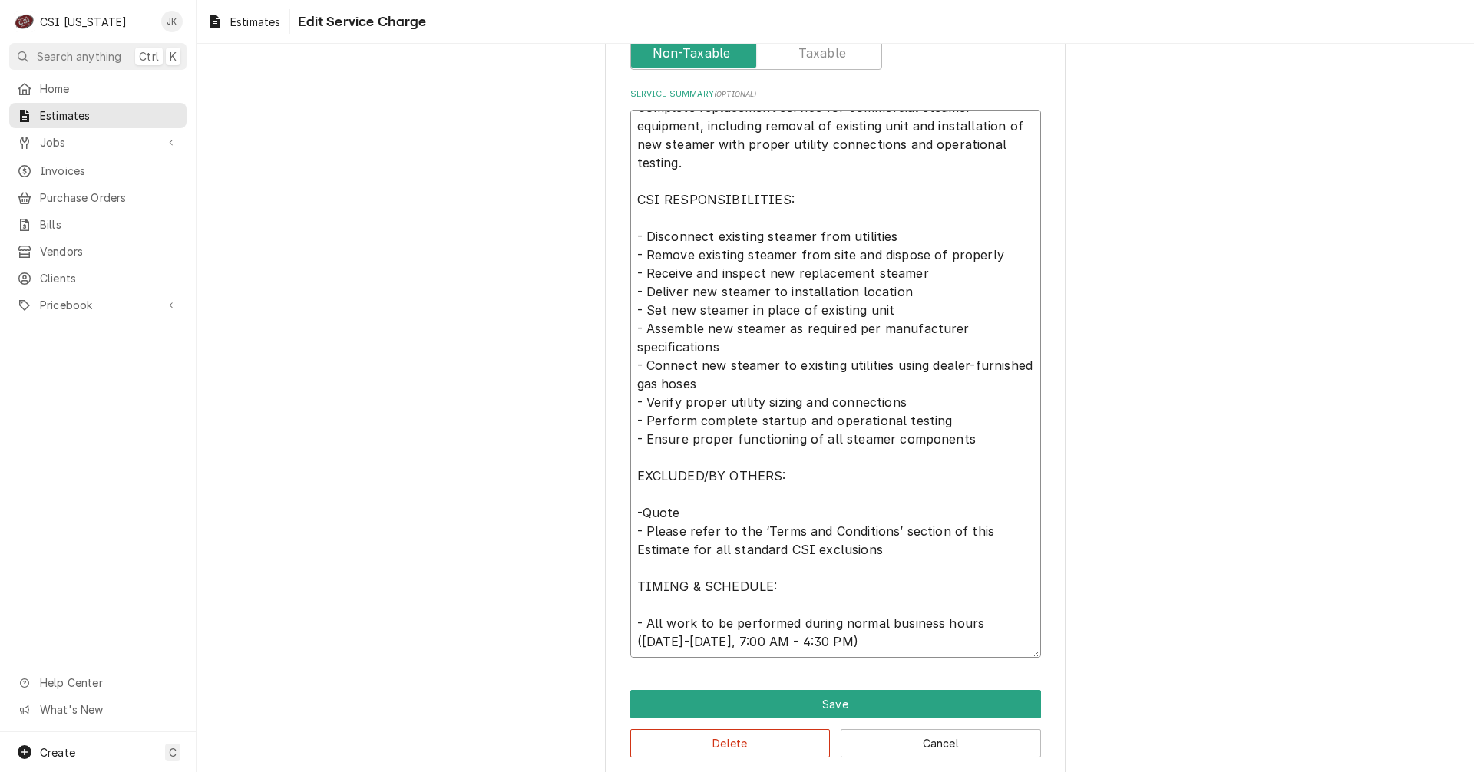
type textarea "Complete replacement service for commercial steamer equipment, including remova…"
type textarea "x"
type textarea "Complete replacement service for commercial steamer equipment, including remova…"
type textarea "x"
type textarea "Complete replacement service for commercial steamer equipment, including remova…"
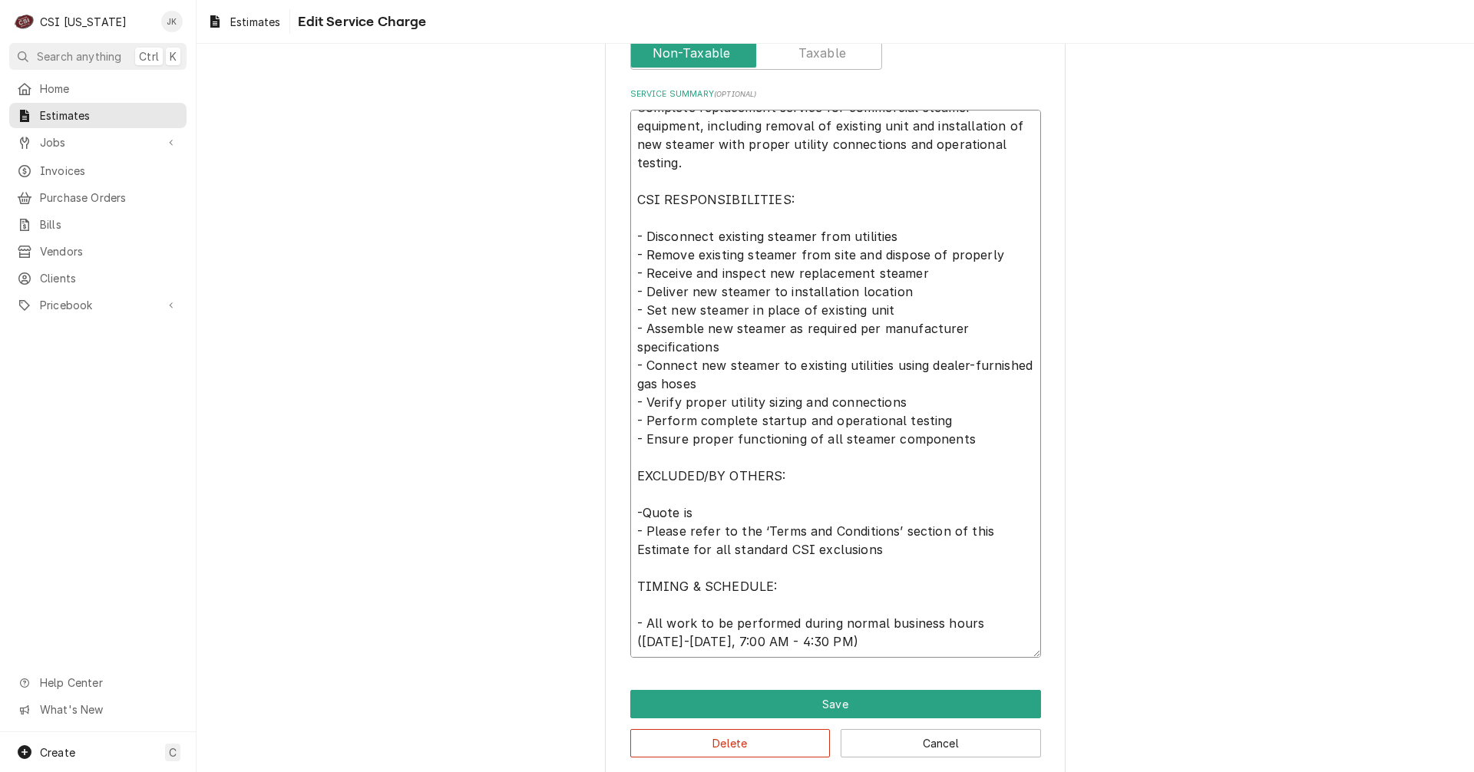
type textarea "x"
type textarea "Complete replacement service for commercial steamer equipment, including remova…"
type textarea "x"
type textarea "Complete replacement service for commercial steamer equipment, including remova…"
type textarea "x"
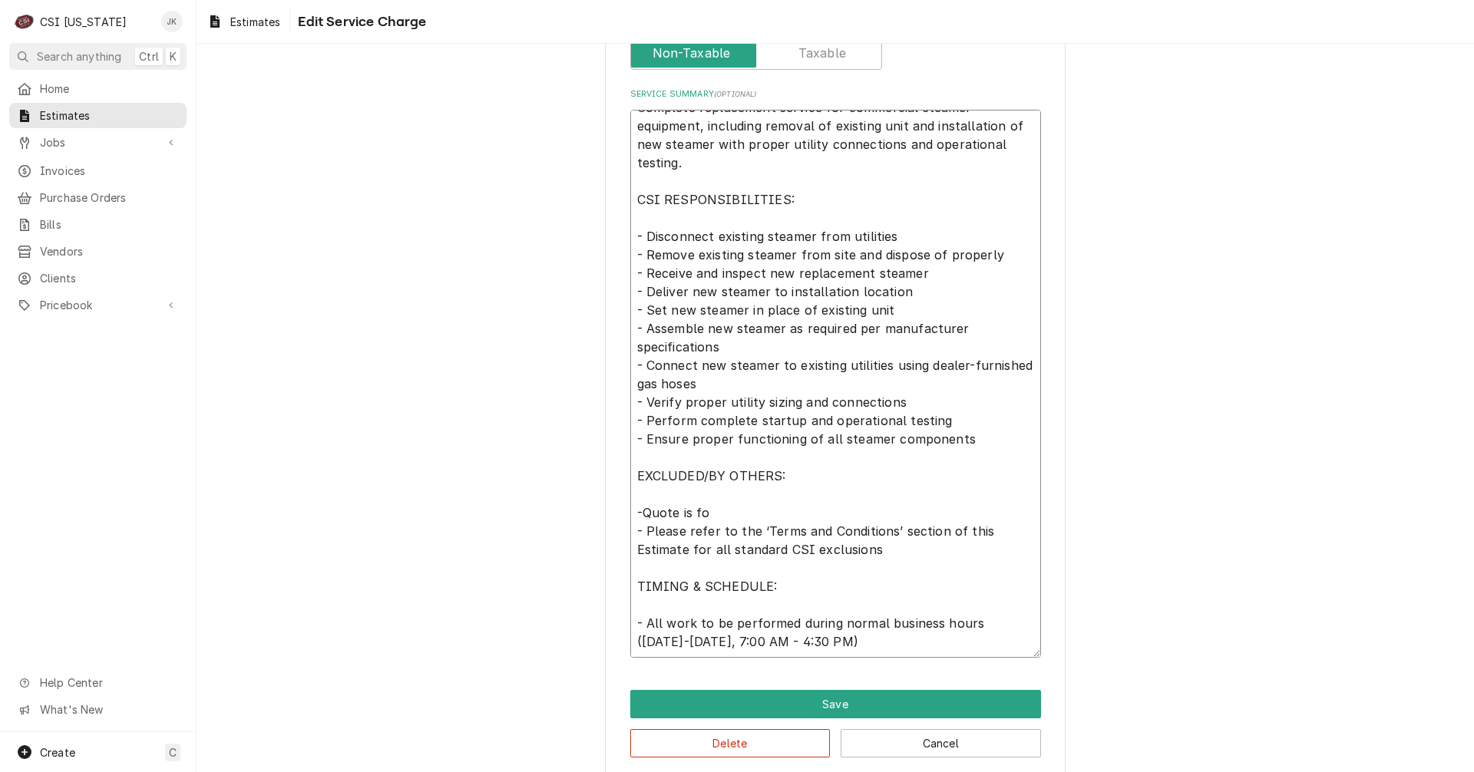
type textarea "Complete replacement service for commercial steamer equipment, including remova…"
type textarea "x"
type textarea "Complete replacement service for commercial steamer equipment, including remova…"
type textarea "x"
type textarea "Complete replacement service for commercial steamer equipment, including remova…"
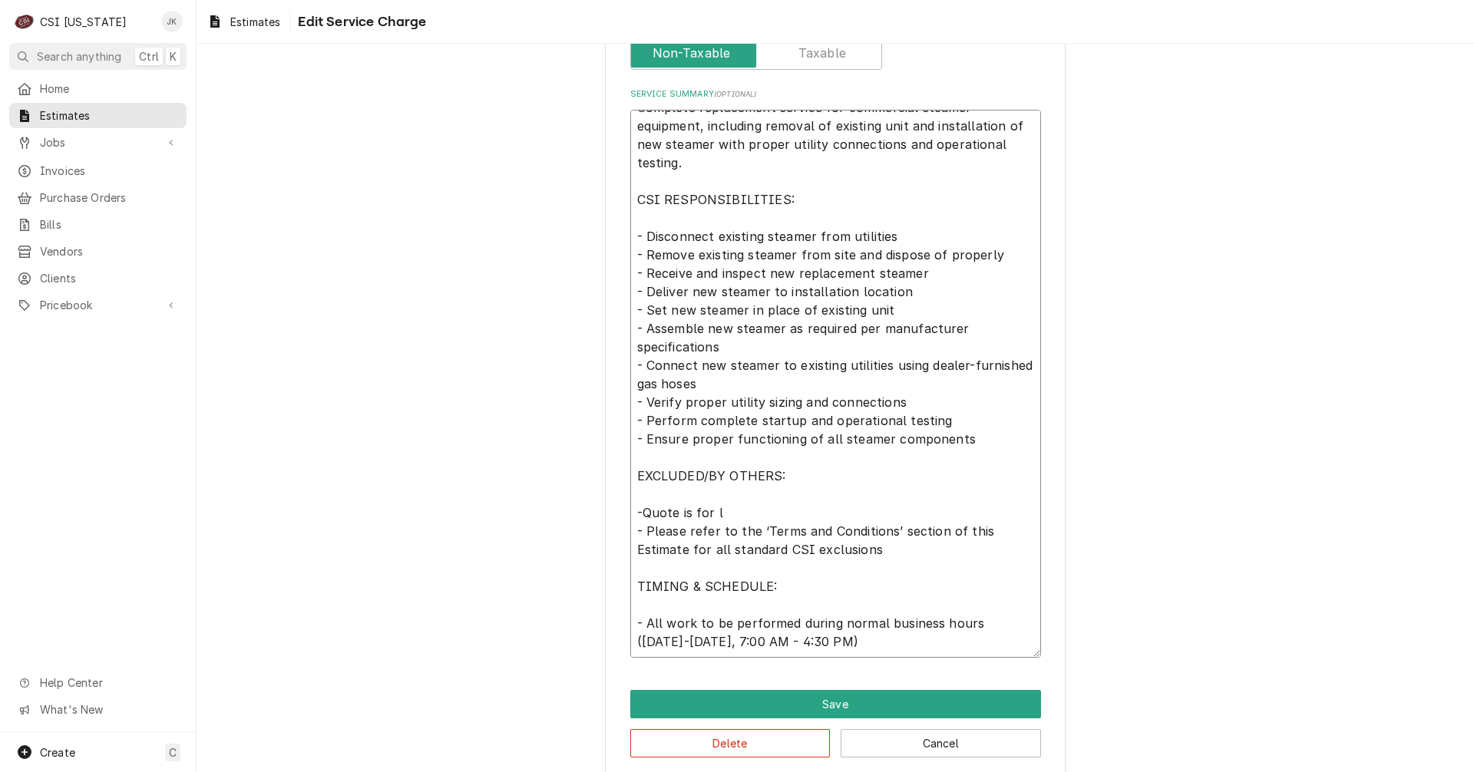
type textarea "x"
type textarea "Complete replacement service for commercial steamer equipment, including remova…"
type textarea "x"
type textarea "Complete replacement service for commercial steamer equipment, including remova…"
type textarea "x"
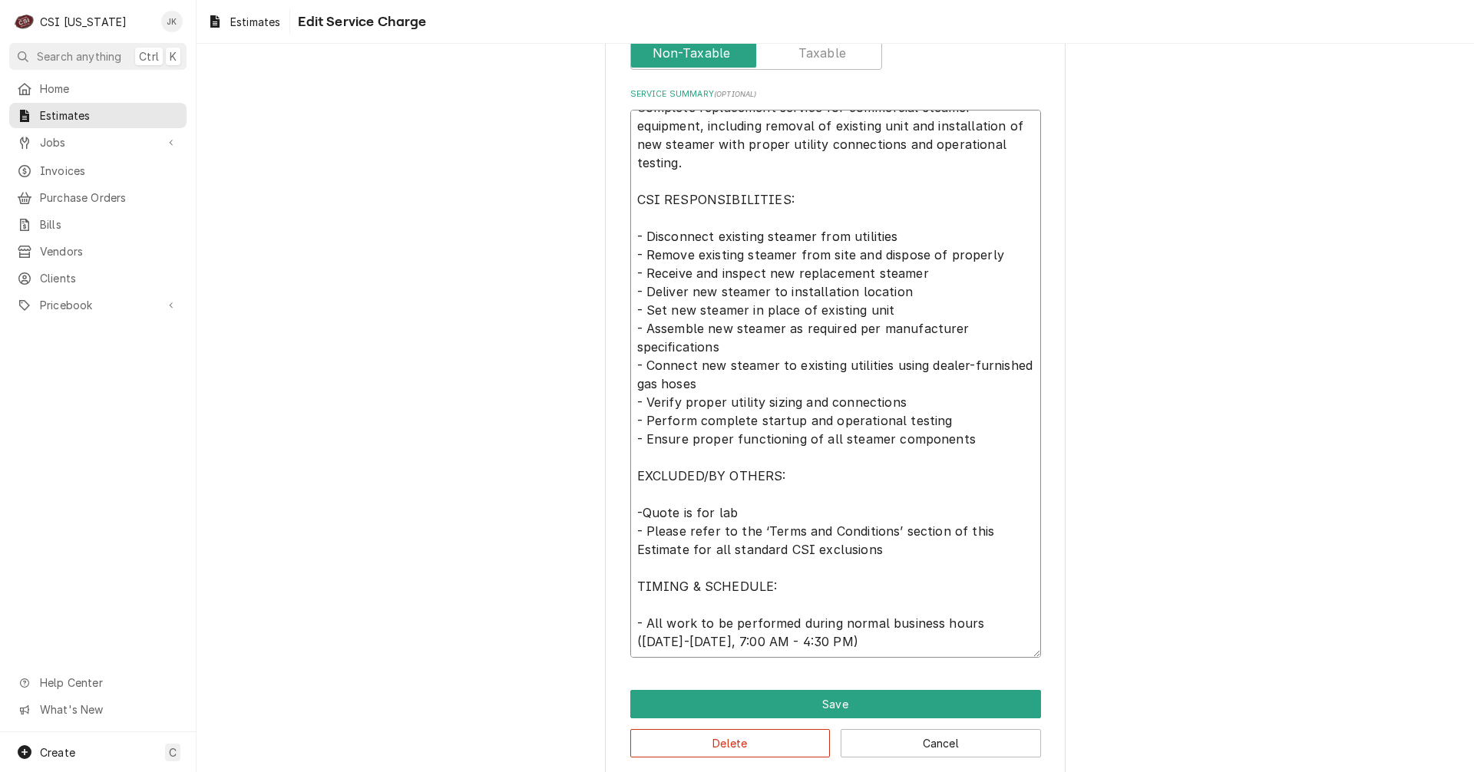
type textarea "Complete replacement service for commercial steamer equipment, including remova…"
type textarea "x"
type textarea "Complete replacement service for commercial steamer equipment, including remova…"
type textarea "x"
type textarea "Complete replacement service for commercial steamer equipment, including remova…"
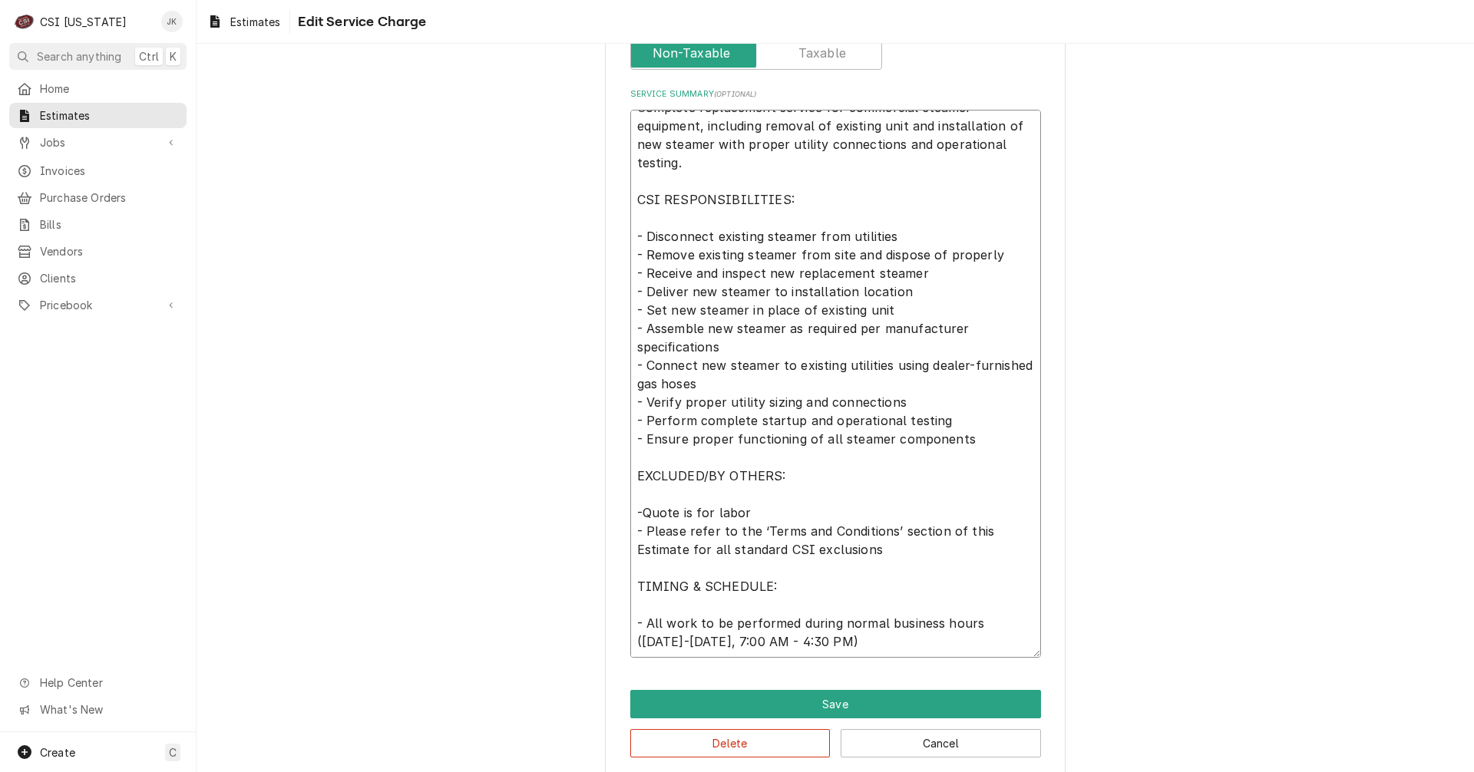
type textarea "x"
type textarea "Complete replacement service for commercial steamer equipment, including remova…"
type textarea "x"
type textarea "Complete replacement service for commercial steamer equipment, including remova…"
type textarea "x"
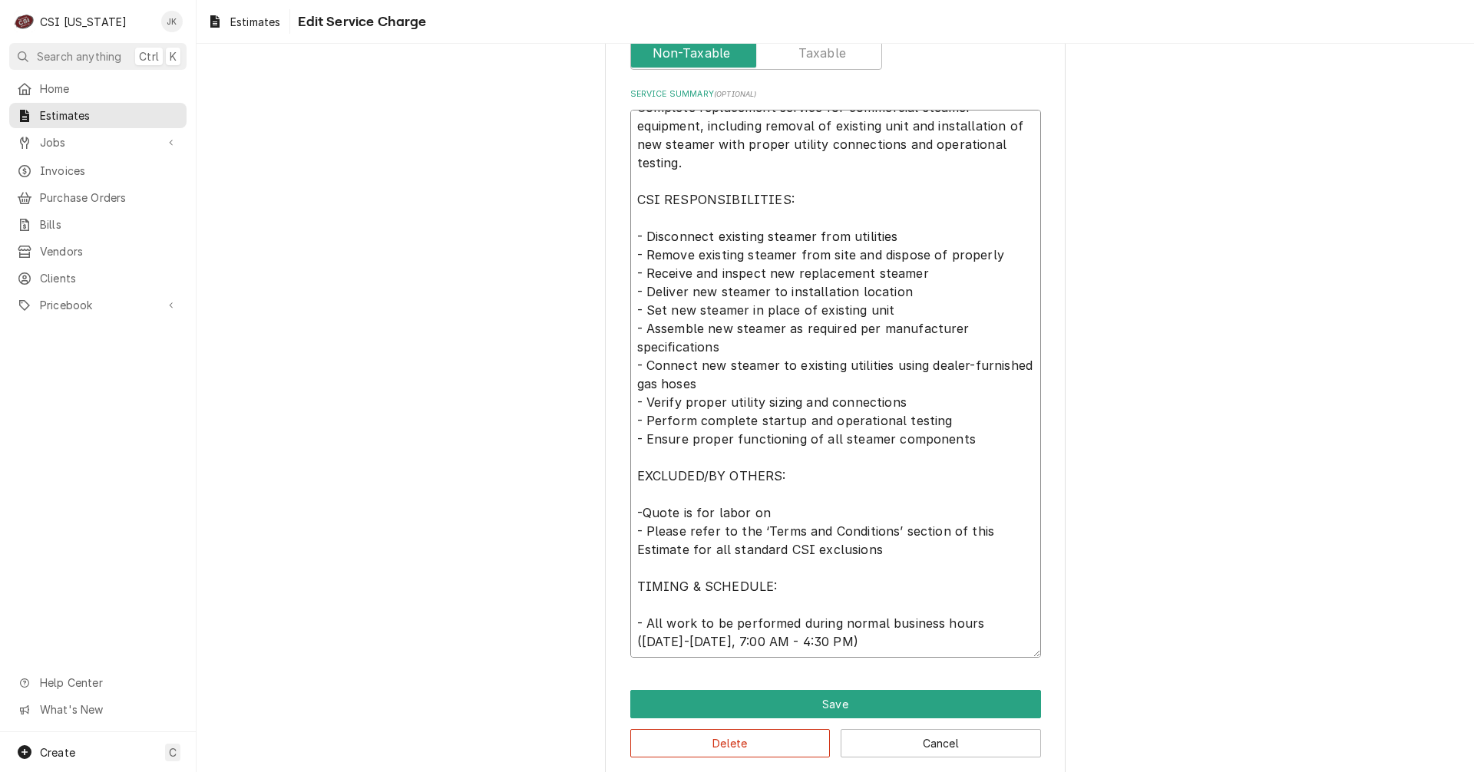
type textarea "Complete replacement service for commercial steamer equipment, including remova…"
type textarea "x"
type textarea "Complete replacement service for commercial steamer equipment, including remova…"
type textarea "x"
type textarea "Complete replacement service for commercial steamer equipment, including remova…"
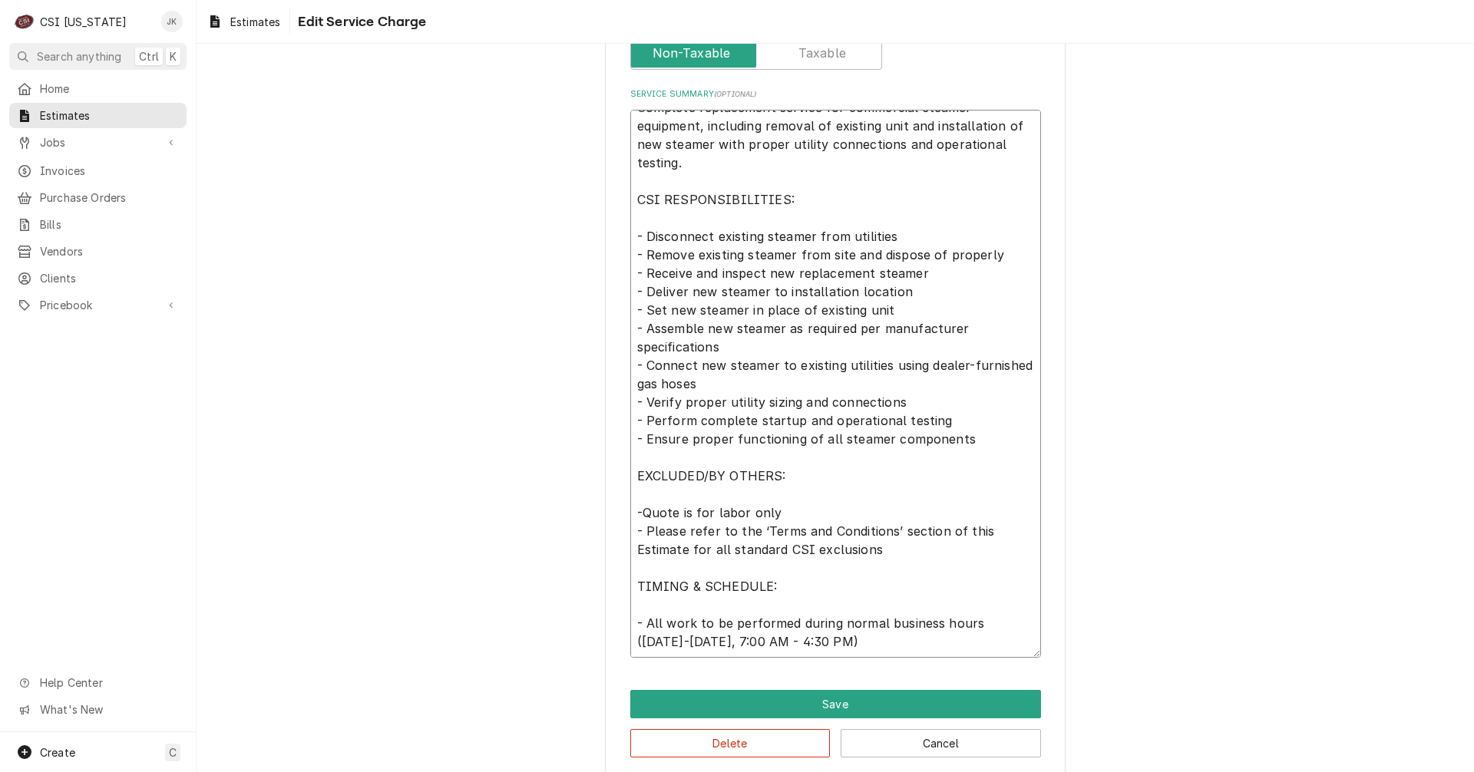
type textarea "x"
type textarea "Complete replacement service for commercial steamer equipment, including remova…"
type textarea "x"
type textarea "Complete replacement service for commercial steamer equipment, including remova…"
type textarea "x"
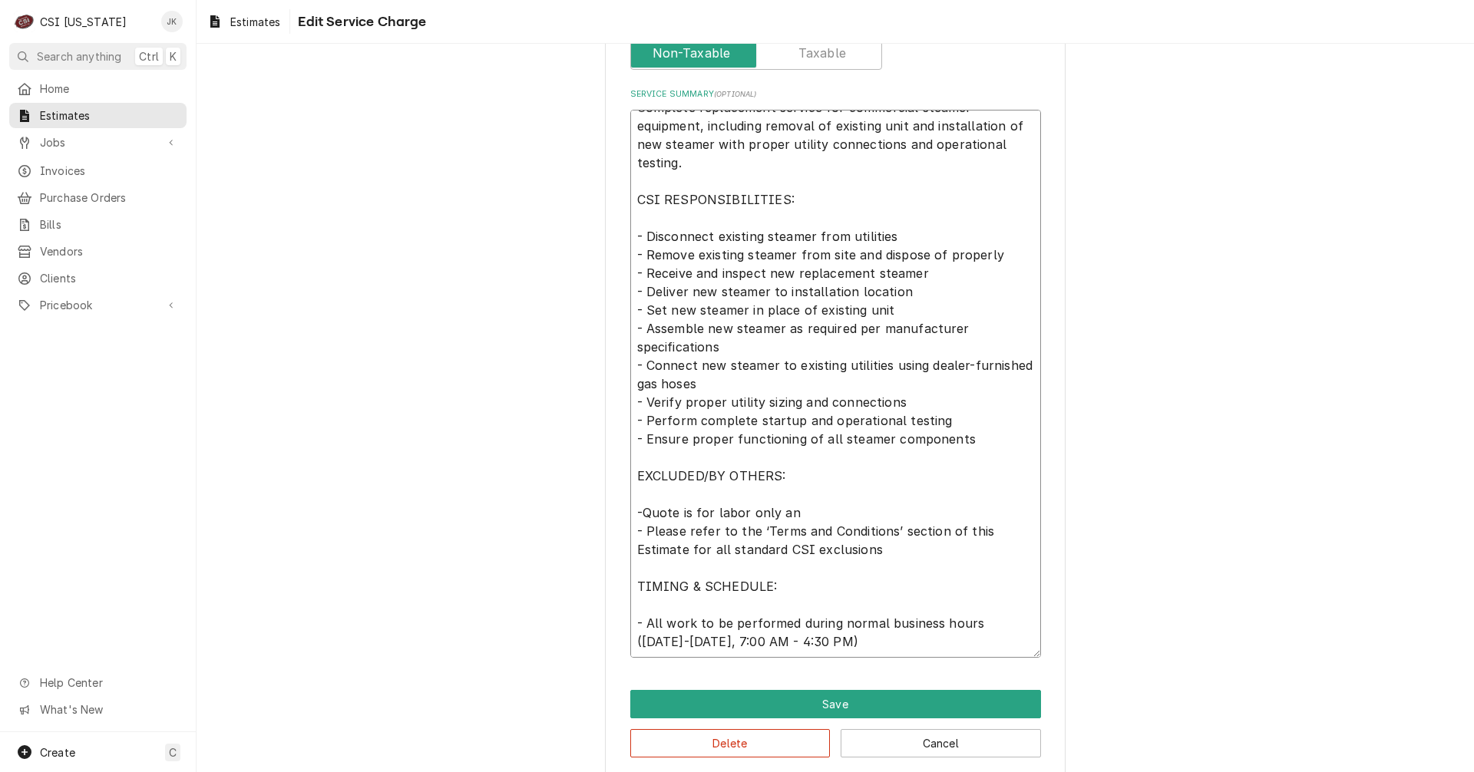
type textarea "Complete replacement service for commercial steamer equipment, including remova…"
type textarea "x"
type textarea "Complete replacement service for commercial steamer equipment, including remova…"
type textarea "x"
type textarea "Complete replacement service for commercial steamer equipment, including remova…"
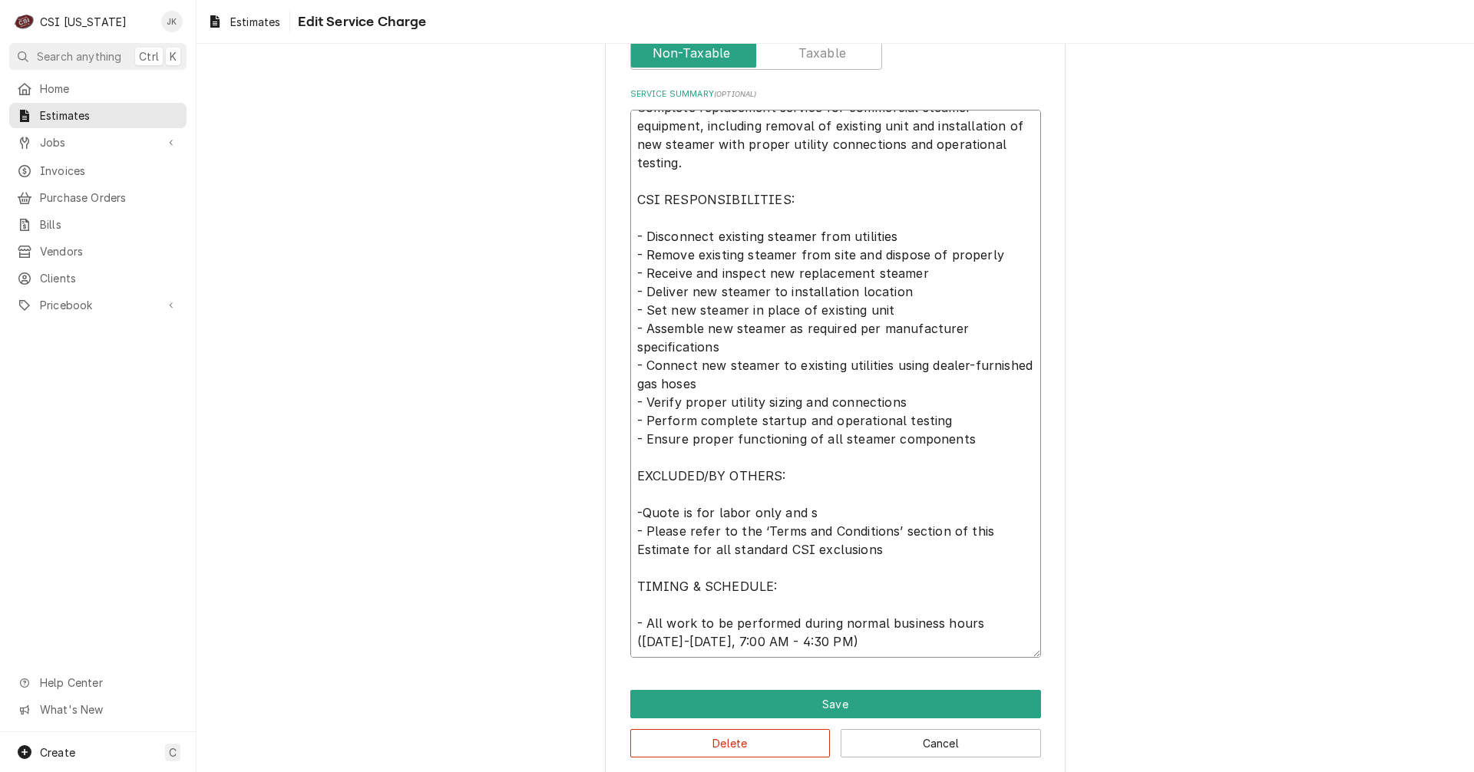
type textarea "x"
type textarea "Complete replacement service for commercial steamer equipment, including remova…"
type textarea "x"
type textarea "Complete replacement service for commercial steamer equipment, including remova…"
type textarea "x"
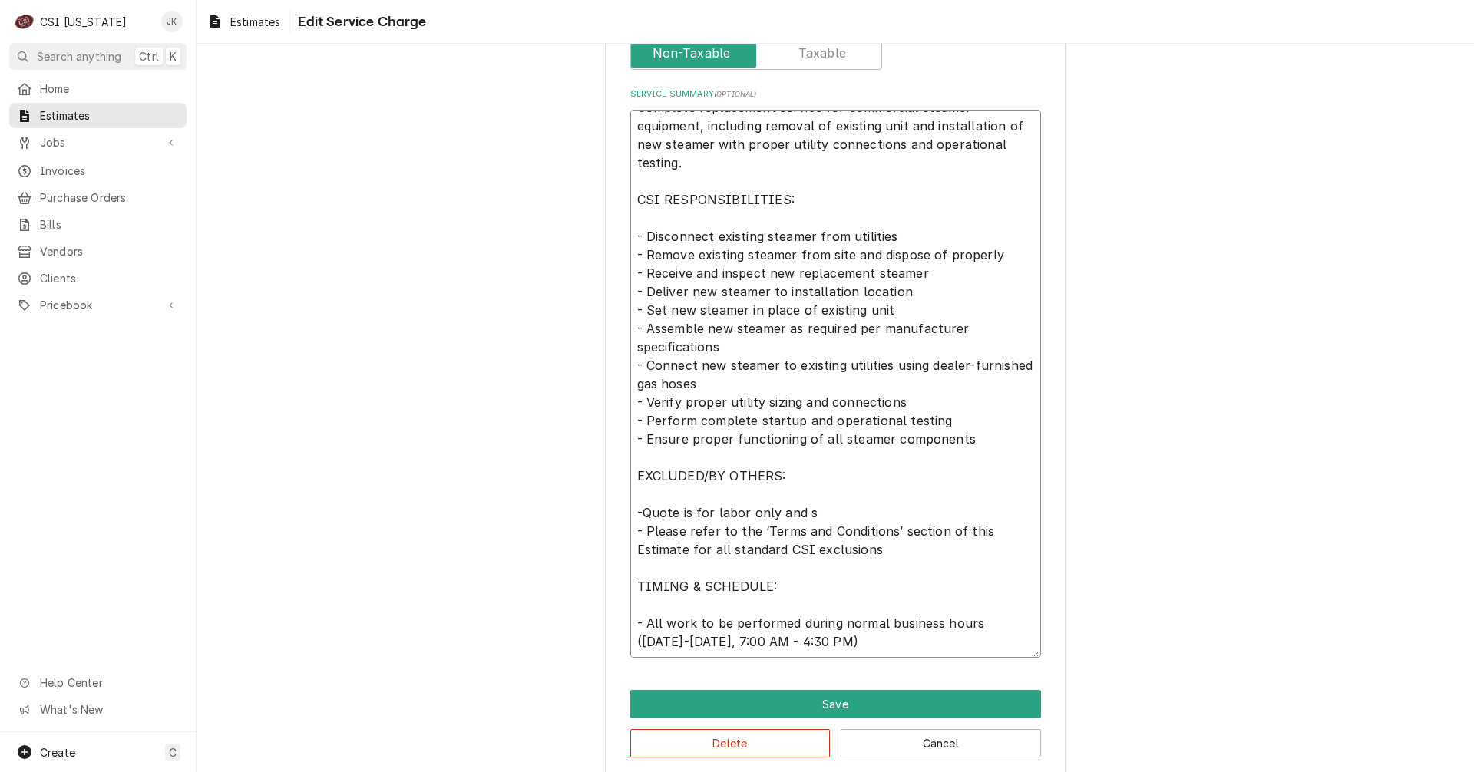
type textarea "Complete replacement service for commercial steamer equipment, including remova…"
type textarea "x"
type textarea "Complete replacement service for commercial steamer equipment, including remova…"
type textarea "x"
type textarea "Complete replacement service for commercial steamer equipment, including remova…"
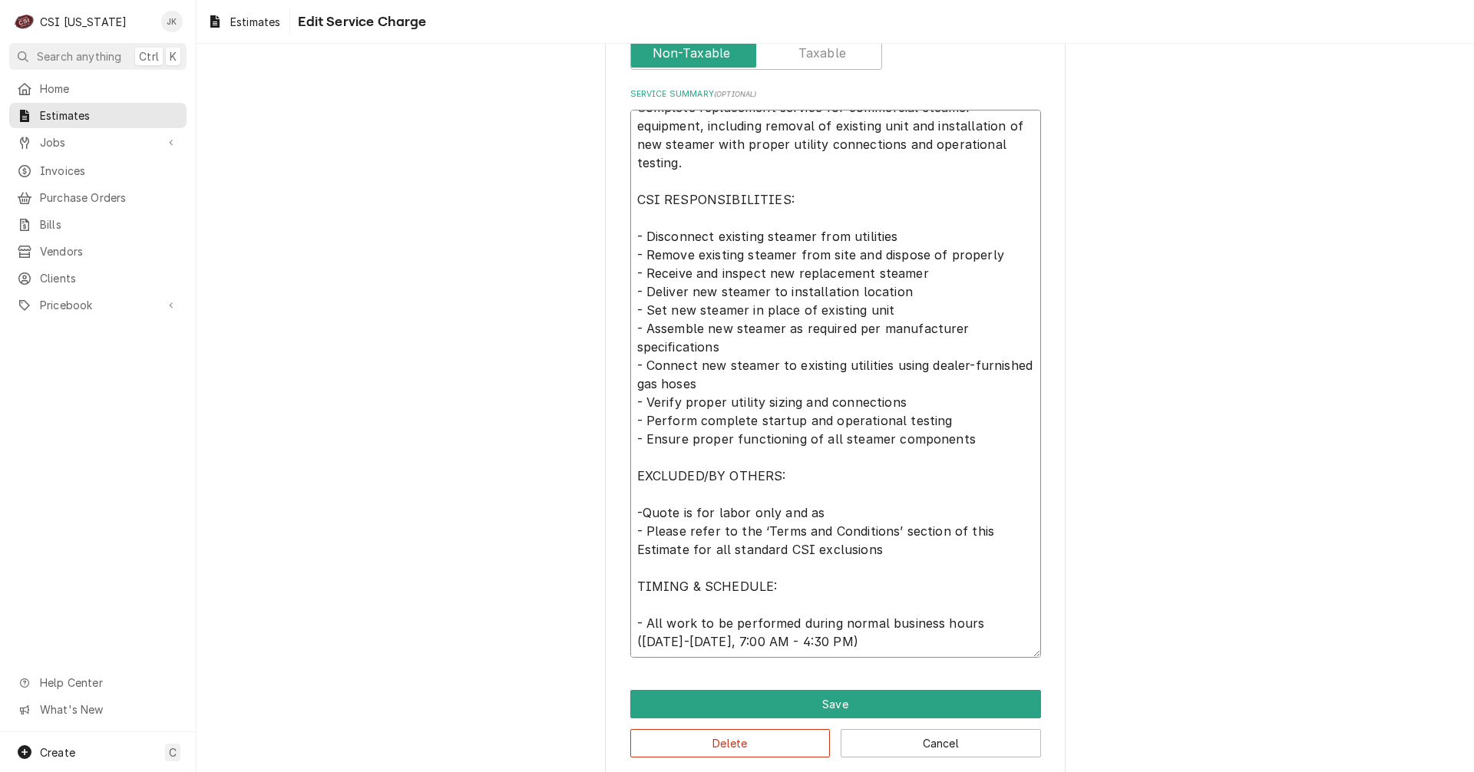
type textarea "x"
type textarea "Complete replacement service for commercial steamer equipment, including remova…"
type textarea "x"
type textarea "Complete replacement service for commercial steamer equipment, including remova…"
type textarea "x"
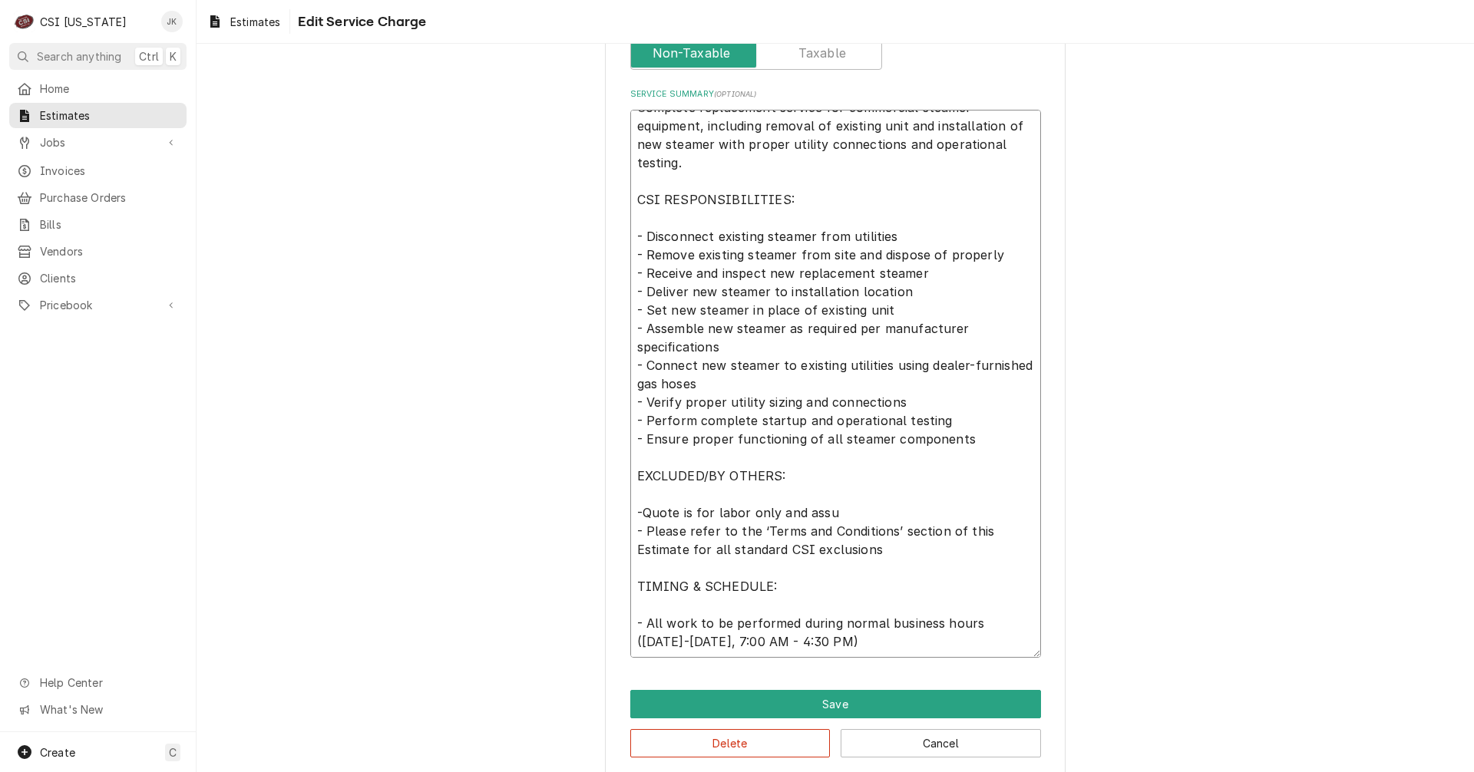
type textarea "Complete replacement service for commercial steamer equipment, including remova…"
type textarea "x"
type textarea "Complete replacement service for commercial steamer equipment, including remova…"
type textarea "x"
type textarea "Complete replacement service for commercial steamer equipment, including remova…"
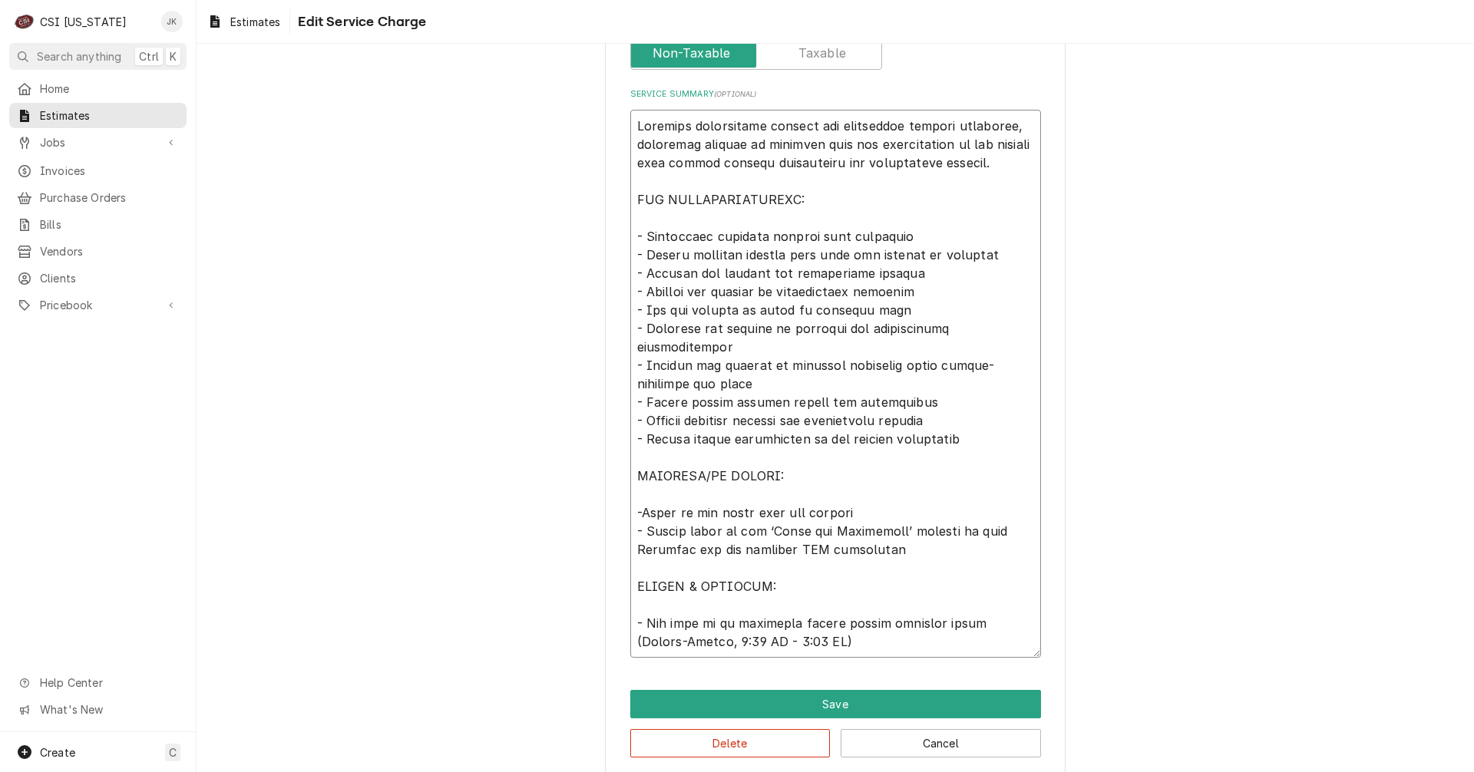
type textarea "x"
type textarea "Complete replacement service for commercial steamer equipment, including remova…"
type textarea "x"
type textarea "Complete replacement service for commercial steamer equipment, including remova…"
type textarea "x"
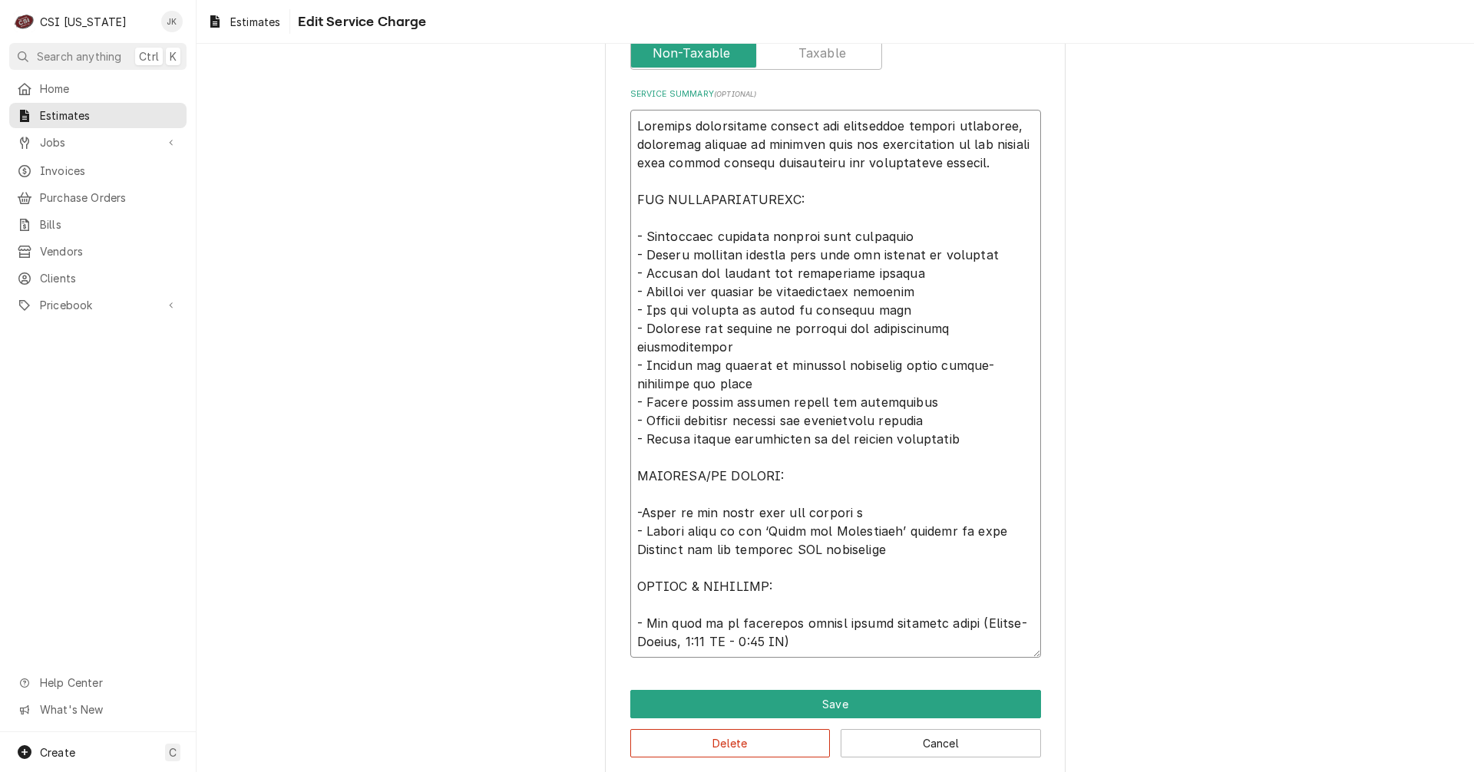
type textarea "Complete replacement service for commercial steamer equipment, including remova…"
type textarea "x"
type textarea "Complete replacement service for commercial steamer equipment, including remova…"
type textarea "x"
type textarea "Complete replacement service for commercial steamer equipment, including remova…"
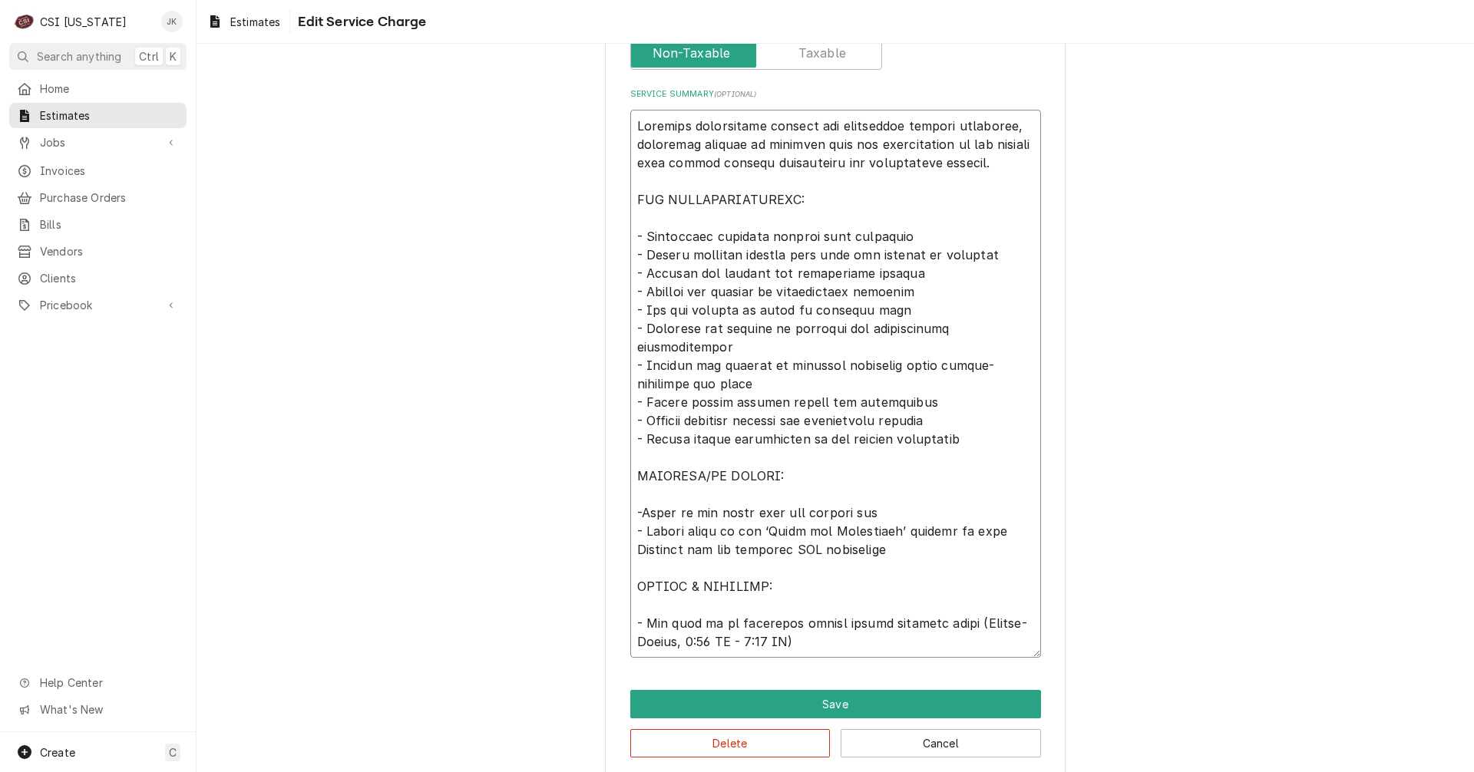
type textarea "x"
type textarea "Complete replacement service for commercial steamer equipment, including remova…"
type textarea "x"
type textarea "Complete replacement service for commercial steamer equipment, including remova…"
type textarea "x"
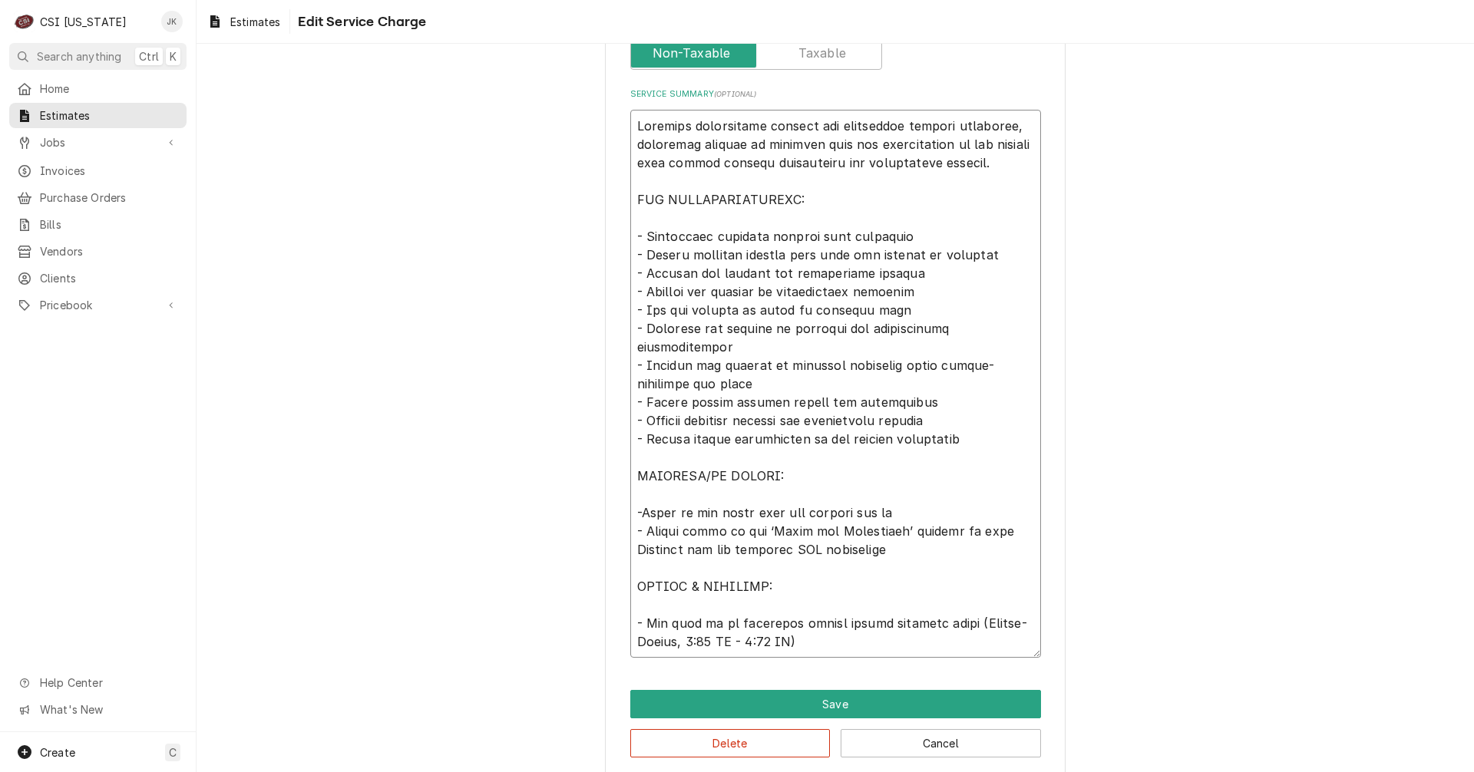
type textarea "Complete replacement service for commercial steamer equipment, including remova…"
type textarea "x"
type textarea "Complete replacement service for commercial steamer equipment, including remova…"
type textarea "x"
type textarea "Complete replacement service for commercial steamer equipment, including remova…"
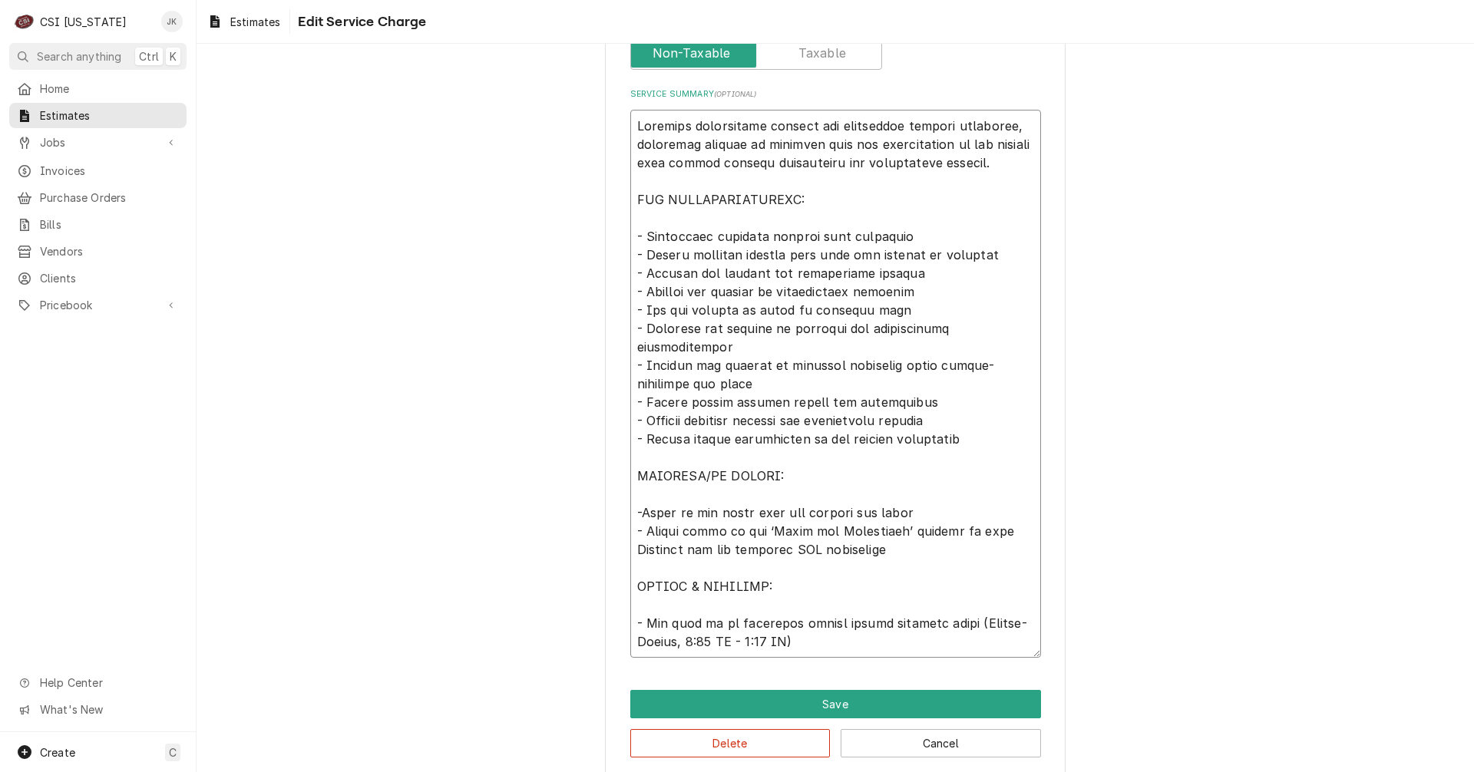
type textarea "x"
type textarea "Complete replacement service for commercial steamer equipment, including remova…"
type textarea "x"
type textarea "Complete replacement service for commercial steamer equipment, including remova…"
type textarea "x"
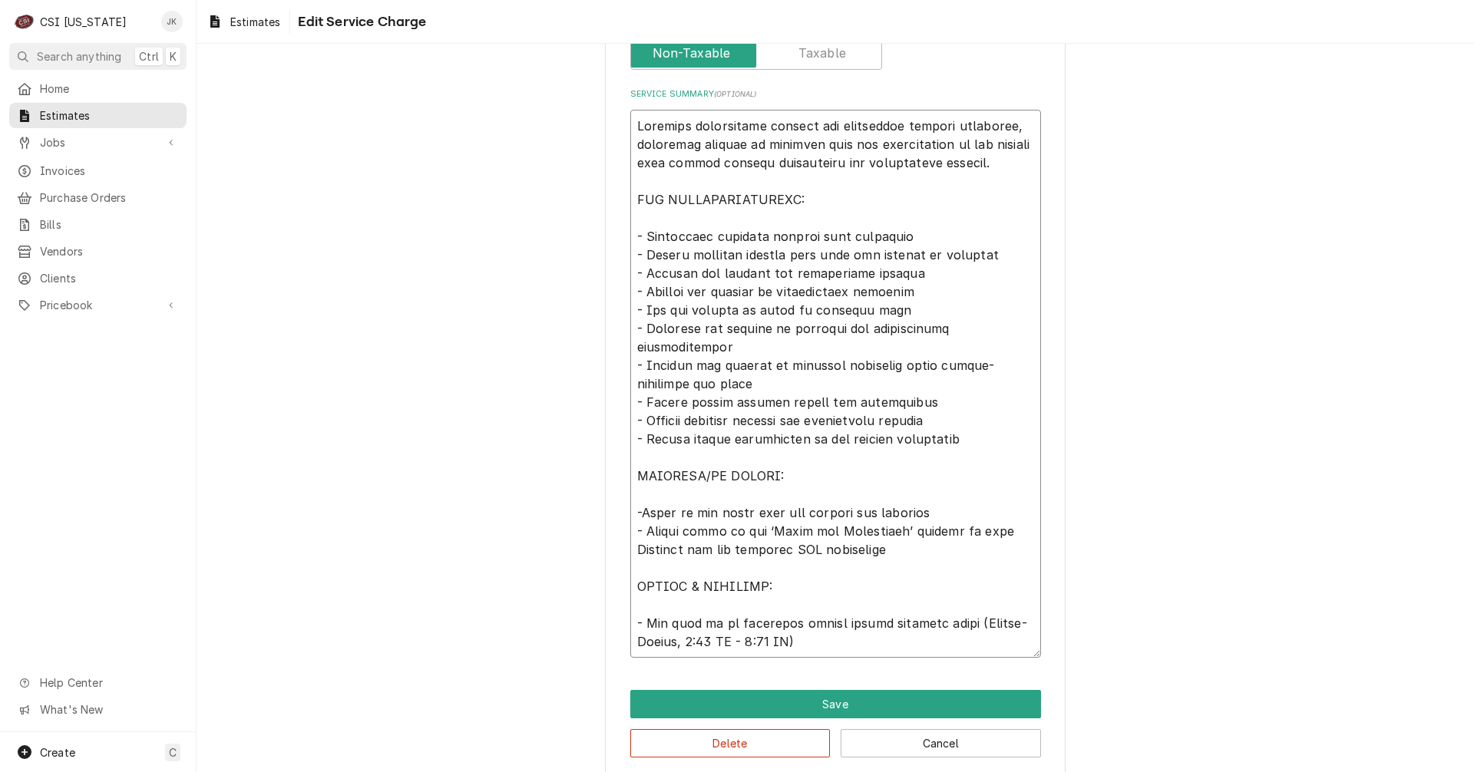
type textarea "Complete replacement service for commercial steamer equipment, including remova…"
type textarea "x"
type textarea "Complete replacement service for commercial steamer equipment, including remova…"
type textarea "x"
type textarea "Complete replacement service for commercial steamer equipment, including remova…"
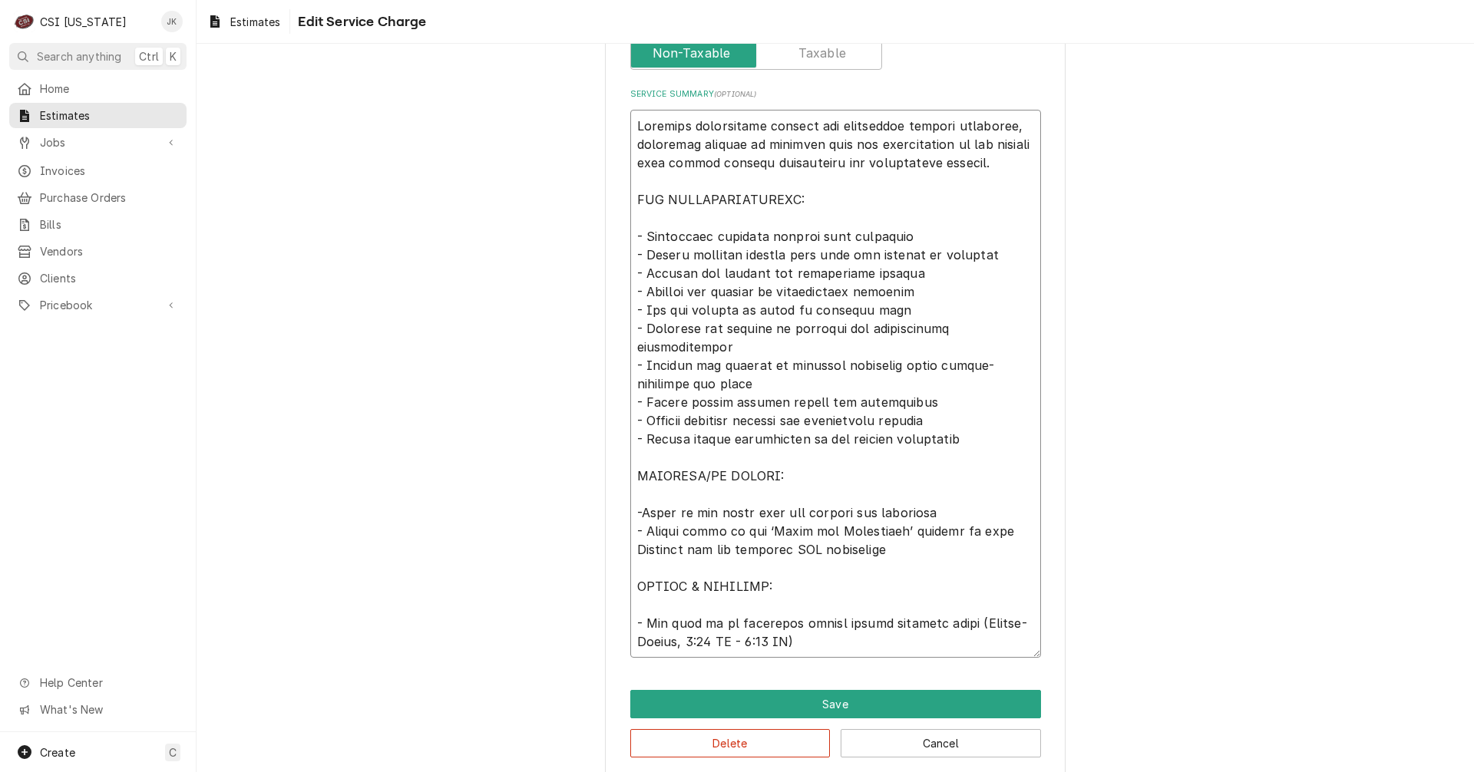
type textarea "x"
type textarea "Complete replacement service for commercial steamer equipment, including remova…"
type textarea "x"
type textarea "Complete replacement service for commercial steamer equipment, including remova…"
type textarea "x"
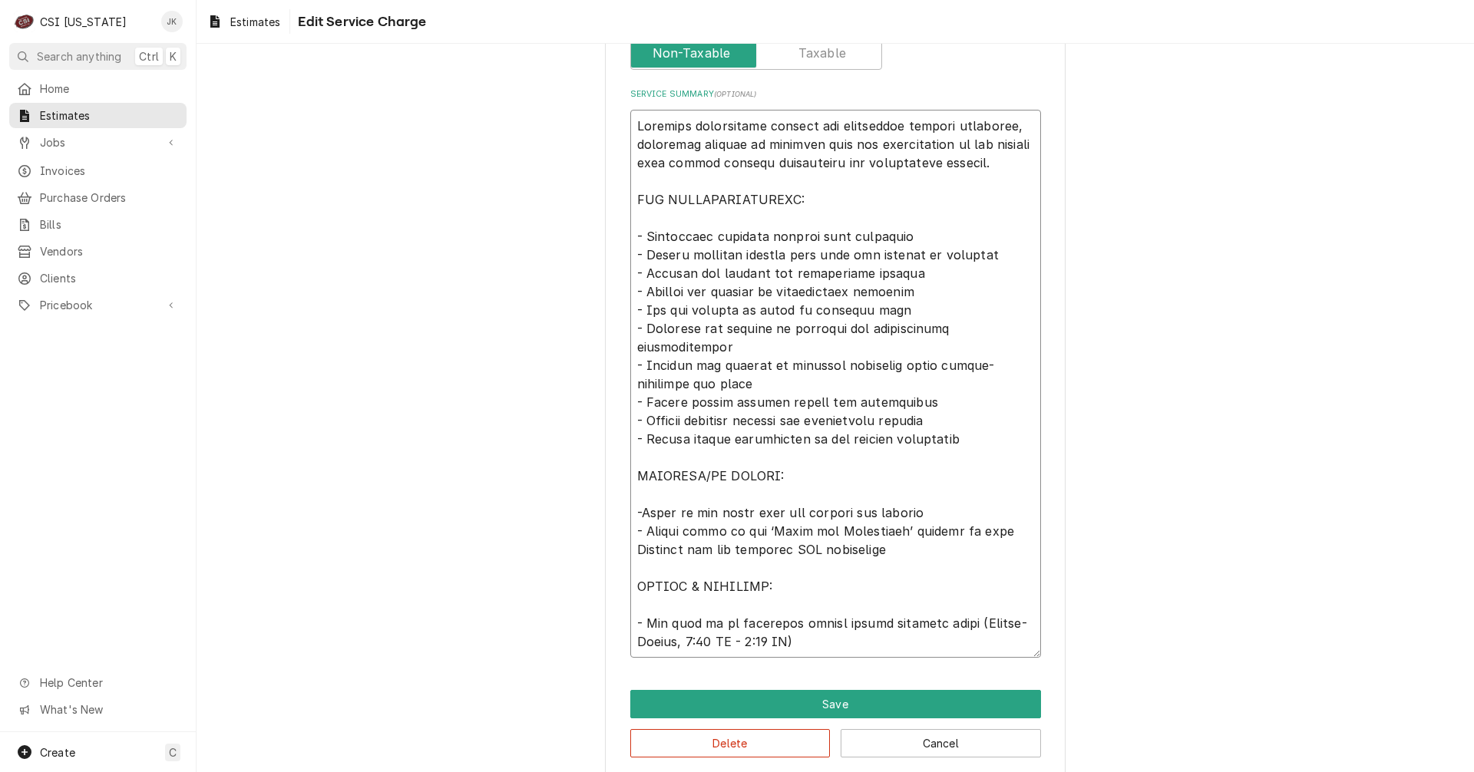
type textarea "Complete replacement service for commercial steamer equipment, including remova…"
type textarea "x"
type textarea "Complete replacement service for commercial steamer equipment, including remova…"
type textarea "x"
type textarea "Complete replacement service for commercial steamer equipment, including remova…"
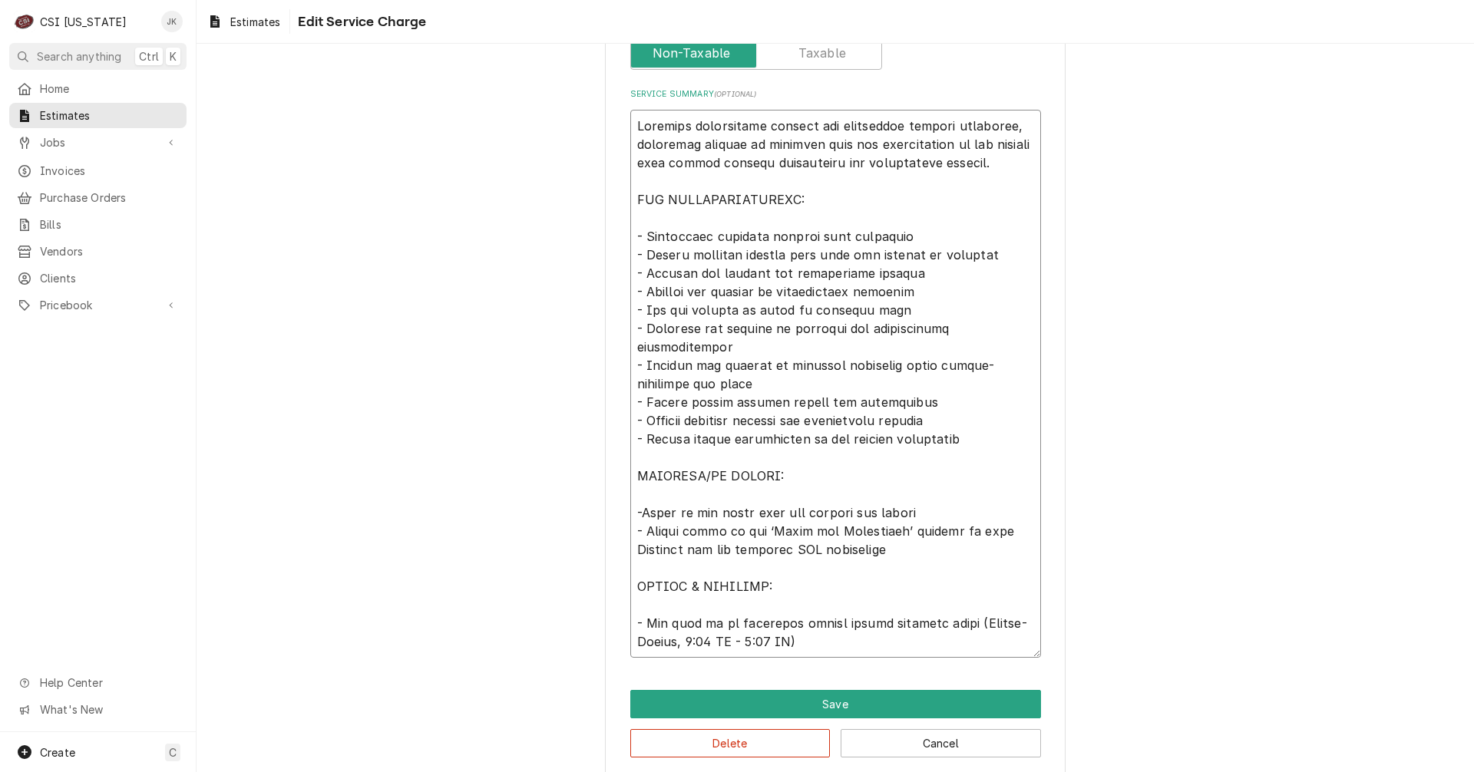
type textarea "x"
type textarea "Complete replacement service for commercial steamer equipment, including remova…"
type textarea "x"
type textarea "Complete replacement service for commercial steamer equipment, including remova…"
type textarea "x"
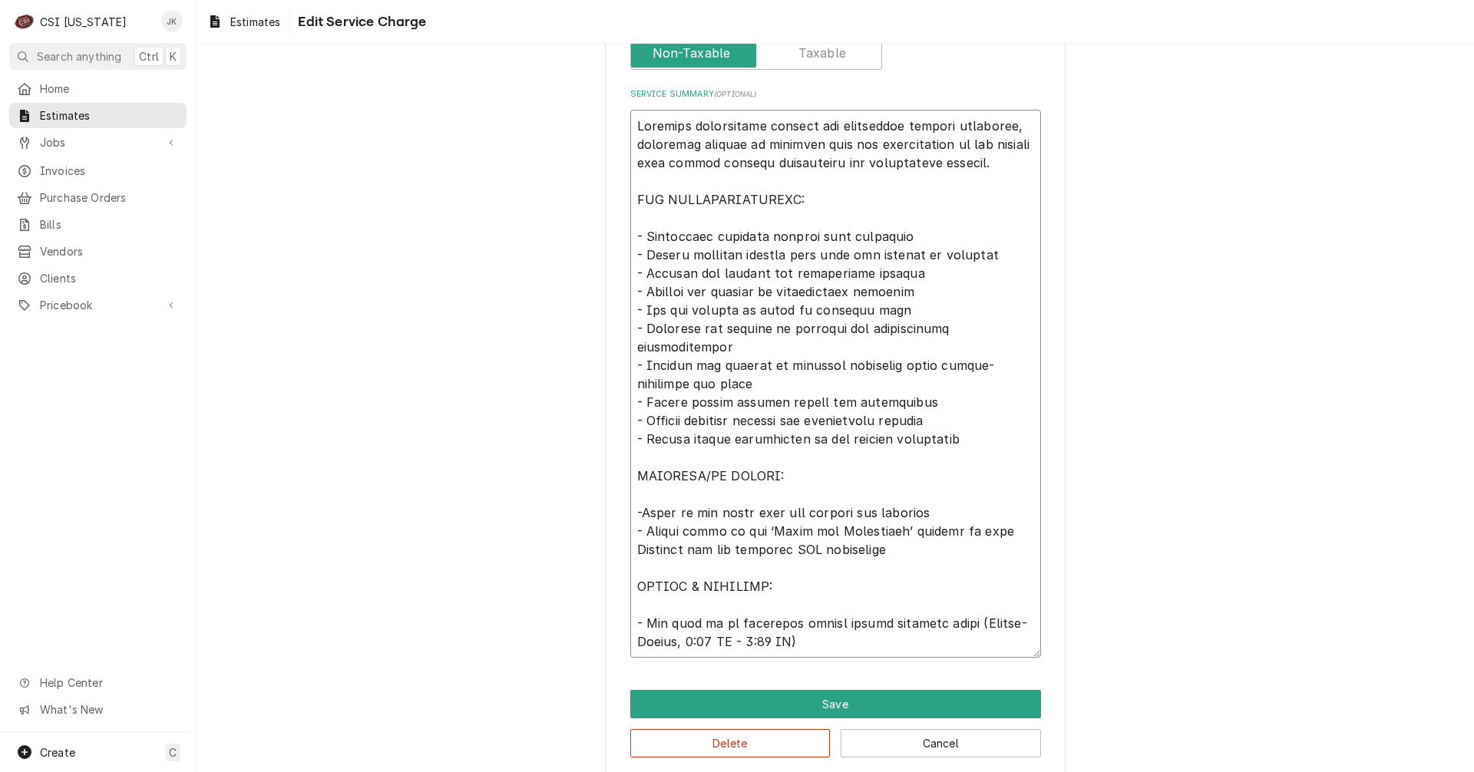
type textarea "Complete replacement service for commercial steamer equipment, including remova…"
type textarea "x"
type textarea "Complete replacement service for commercial steamer equipment, including remova…"
type textarea "x"
type textarea "Complete replacement service for commercial steamer equipment, including remova…"
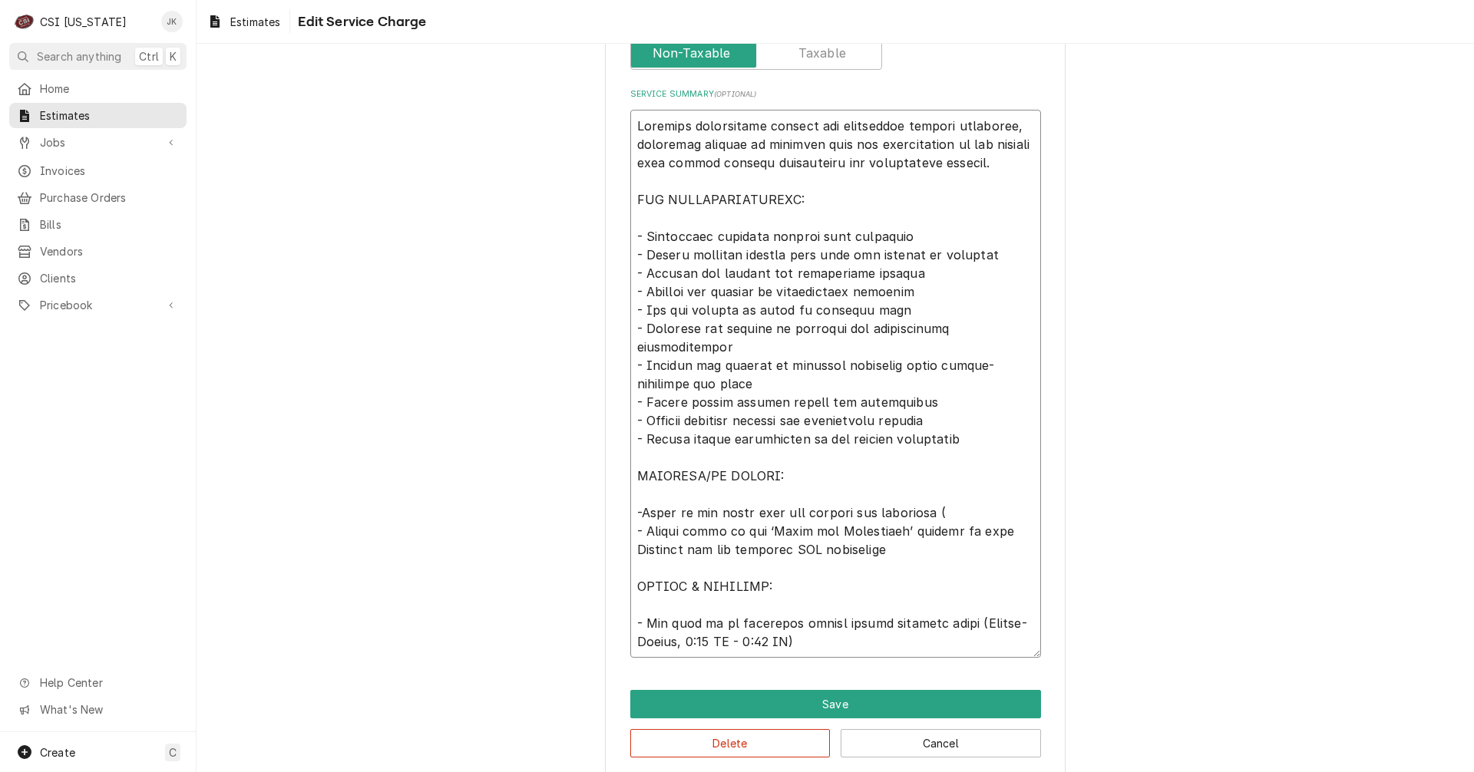
type textarea "x"
type textarea "Complete replacement service for commercial steamer equipment, including remova…"
type textarea "x"
type textarea "Complete replacement service for commercial steamer equipment, including remova…"
type textarea "x"
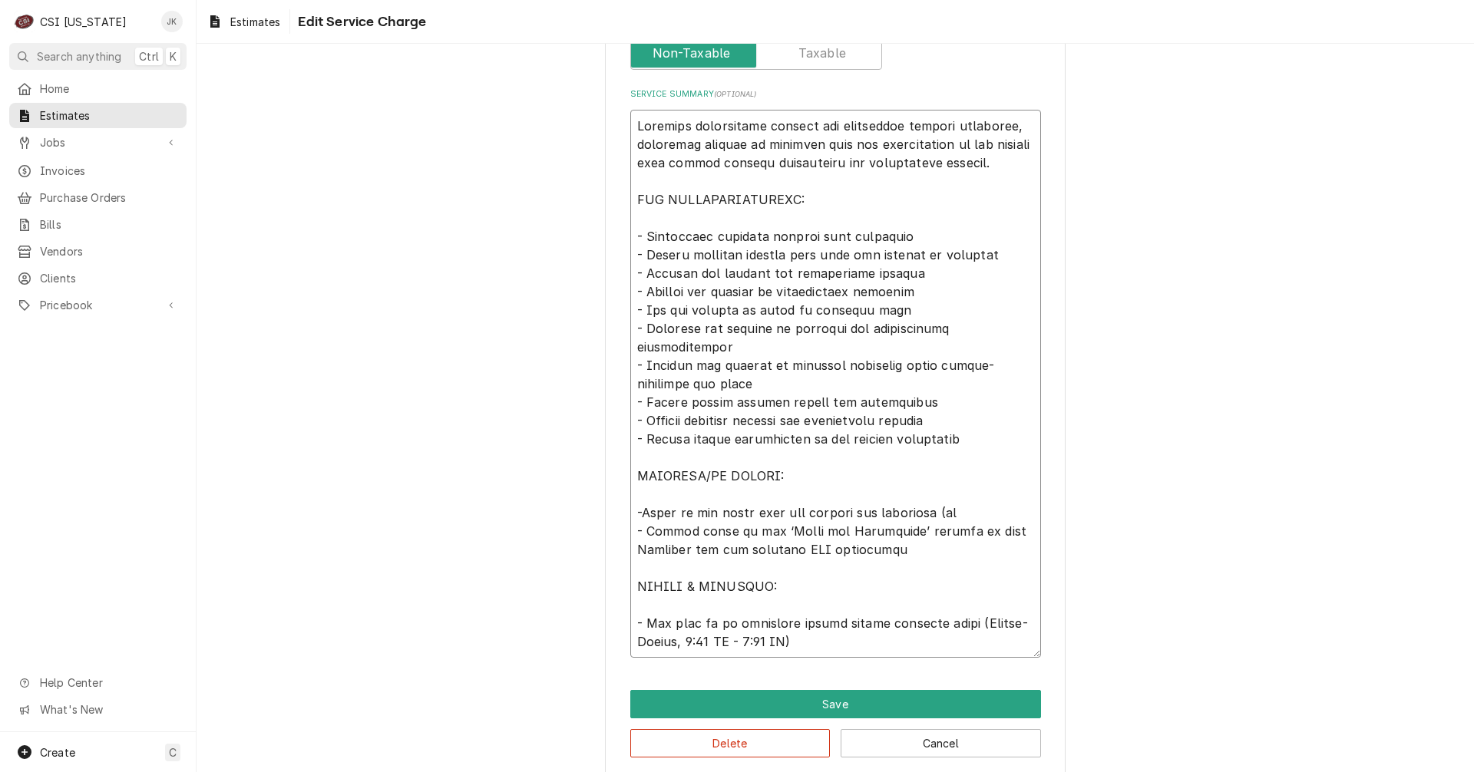
type textarea "Complete replacement service for commercial steamer equipment, including remova…"
type textarea "x"
type textarea "Complete replacement service for commercial steamer equipment, including remova…"
type textarea "x"
type textarea "Complete replacement service for commercial steamer equipment, including remova…"
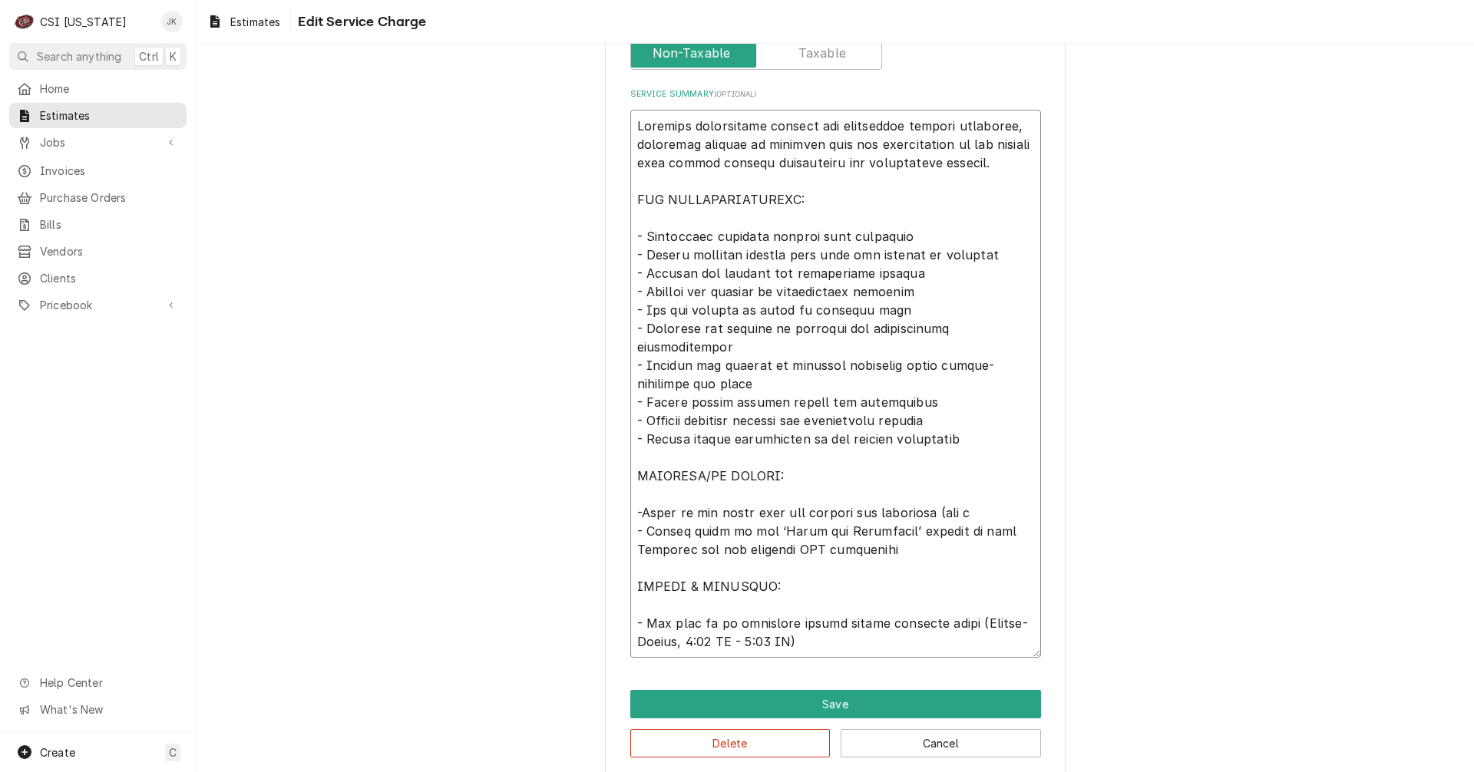
type textarea "x"
type textarea "Complete replacement service for commercial steamer equipment, including remova…"
type textarea "x"
type textarea "Complete replacement service for commercial steamer equipment, including remova…"
type textarea "x"
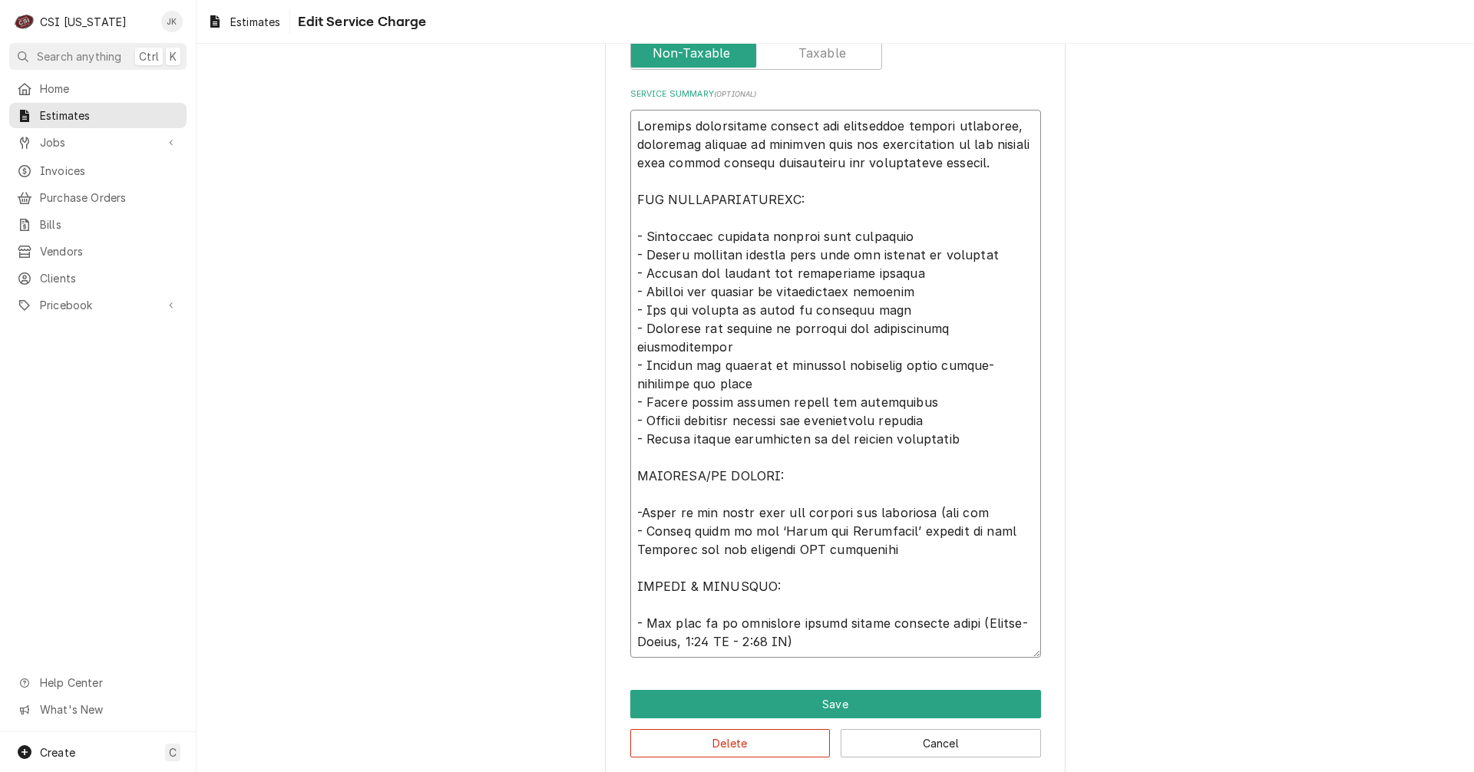
type textarea "Complete replacement service for commercial steamer equipment, including remova…"
type textarea "x"
type textarea "Complete replacement service for commercial steamer equipment, including remova…"
type textarea "x"
type textarea "Complete replacement service for commercial steamer equipment, including remova…"
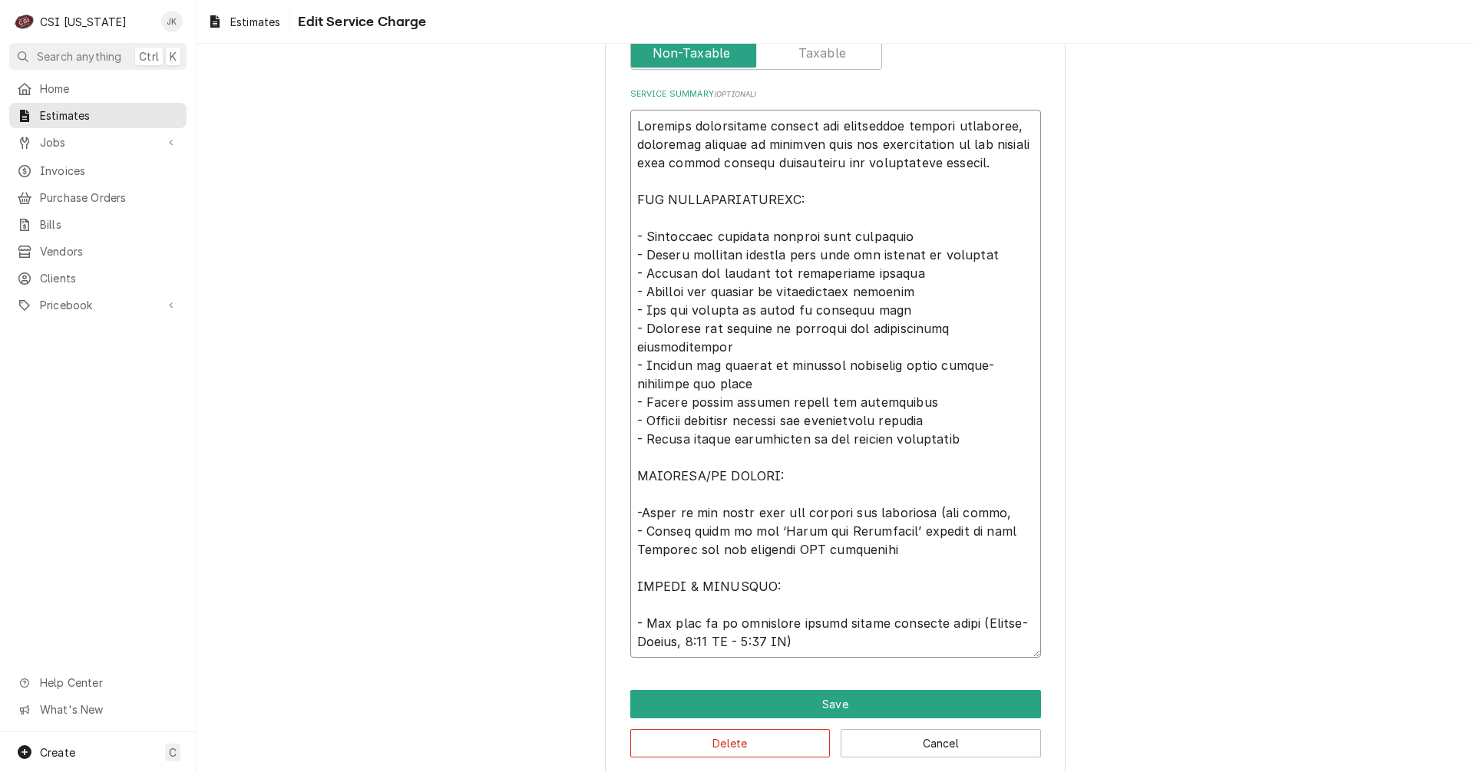
type textarea "x"
type textarea "Complete replacement service for commercial steamer equipment, including remova…"
type textarea "x"
type textarea "Complete replacement service for commercial steamer equipment, including remova…"
type textarea "x"
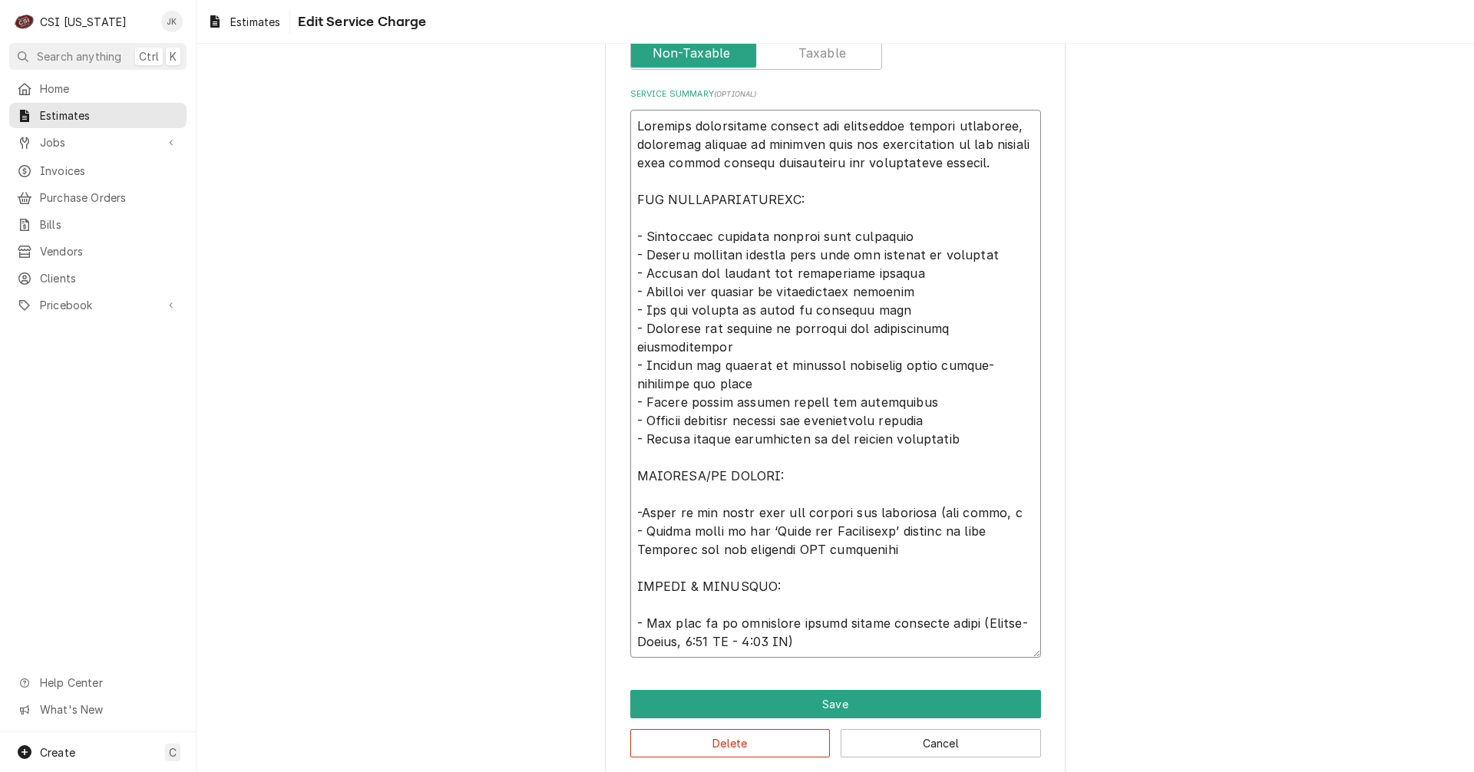
type textarea "Complete replacement service for commercial steamer equipment, including remova…"
type textarea "x"
type textarea "Complete replacement service for commercial steamer equipment, including remova…"
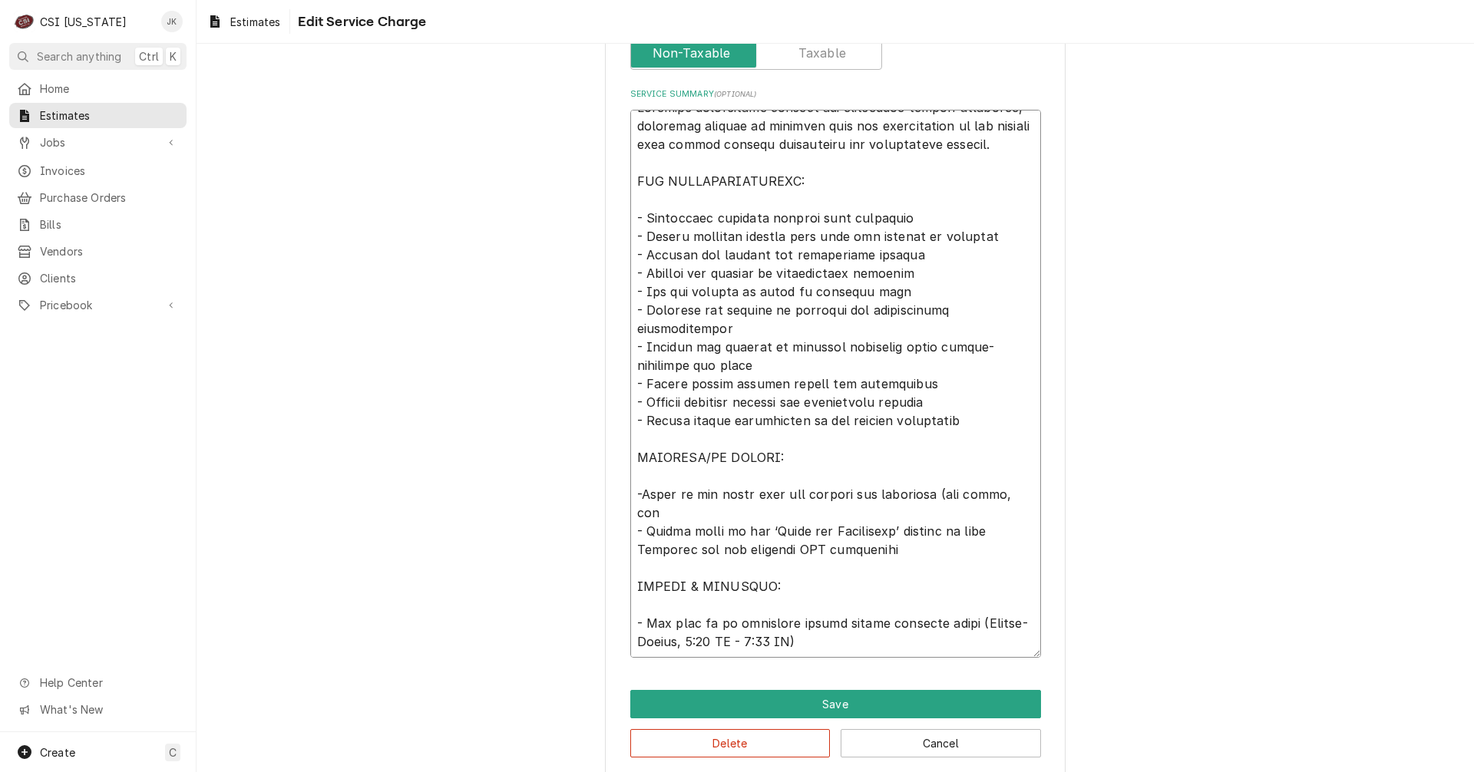
type textarea "x"
type textarea "Complete replacement service for commercial steamer equipment, including remova…"
type textarea "x"
type textarea "Complete replacement service for commercial steamer equipment, including remova…"
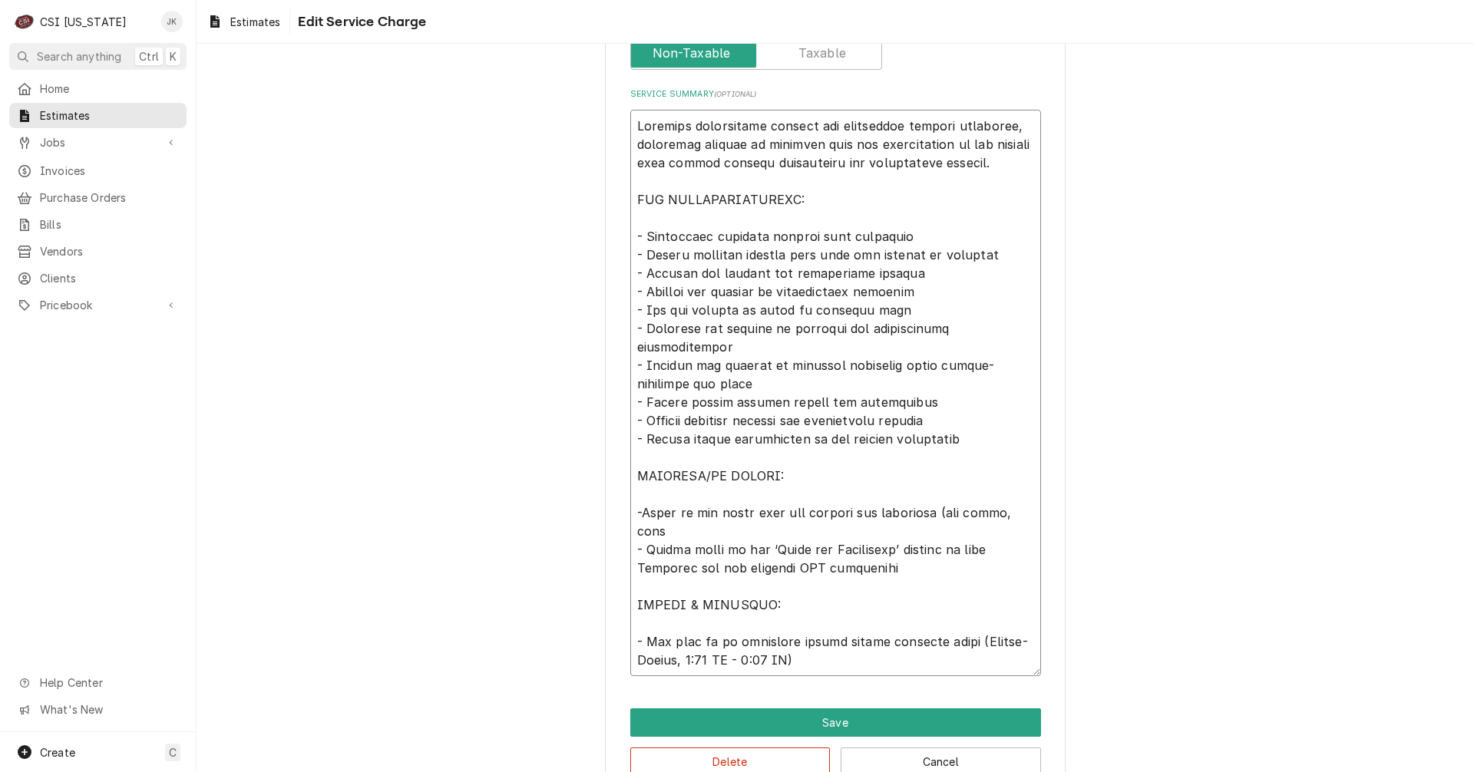
type textarea "x"
type textarea "Complete replacement service for commercial steamer equipment, including remova…"
type textarea "x"
type textarea "Complete replacement service for commercial steamer equipment, including remova…"
type textarea "x"
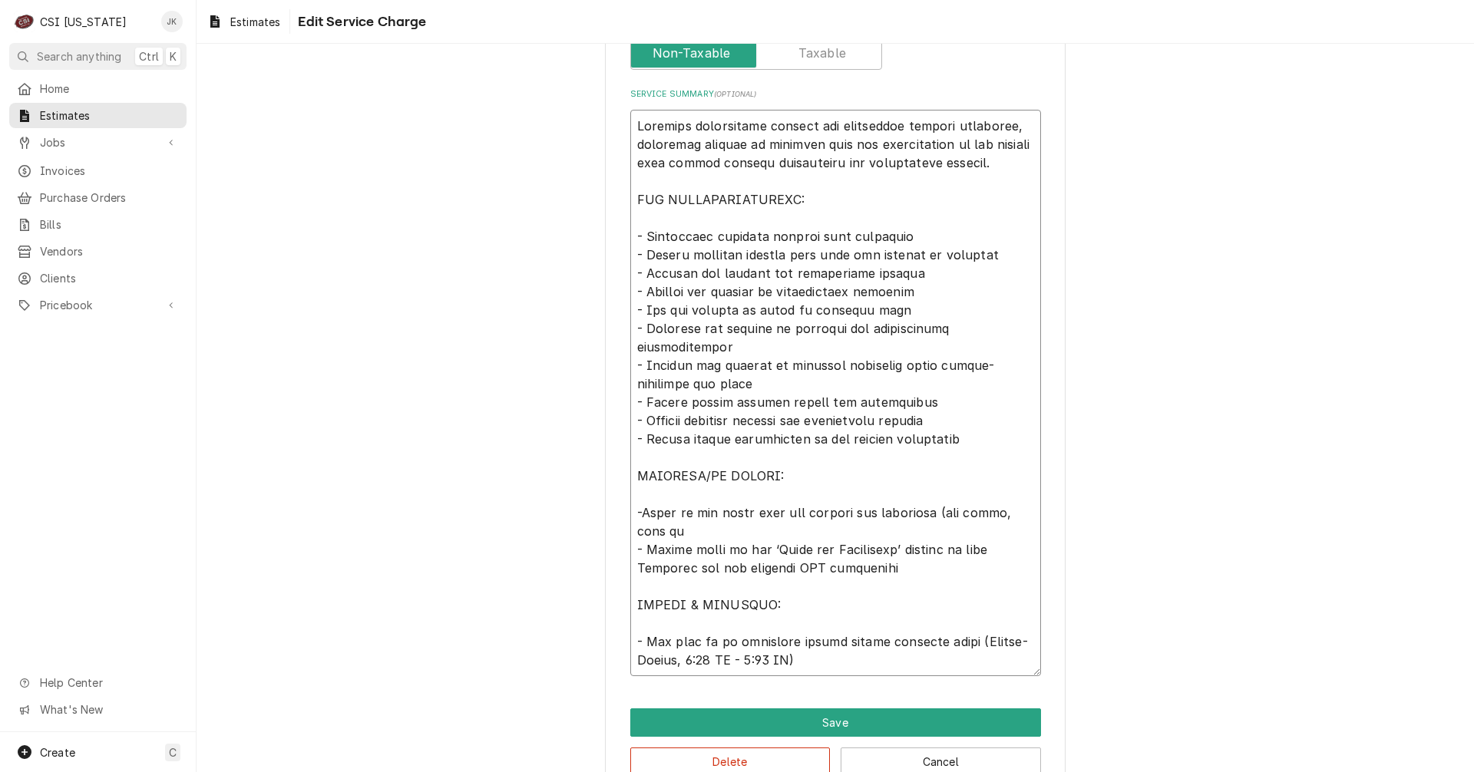
type textarea "Complete replacement service for commercial steamer equipment, including remova…"
type textarea "x"
type textarea "Complete replacement service for commercial steamer equipment, including remova…"
type textarea "x"
type textarea "Complete replacement service for commercial steamer equipment, including remova…"
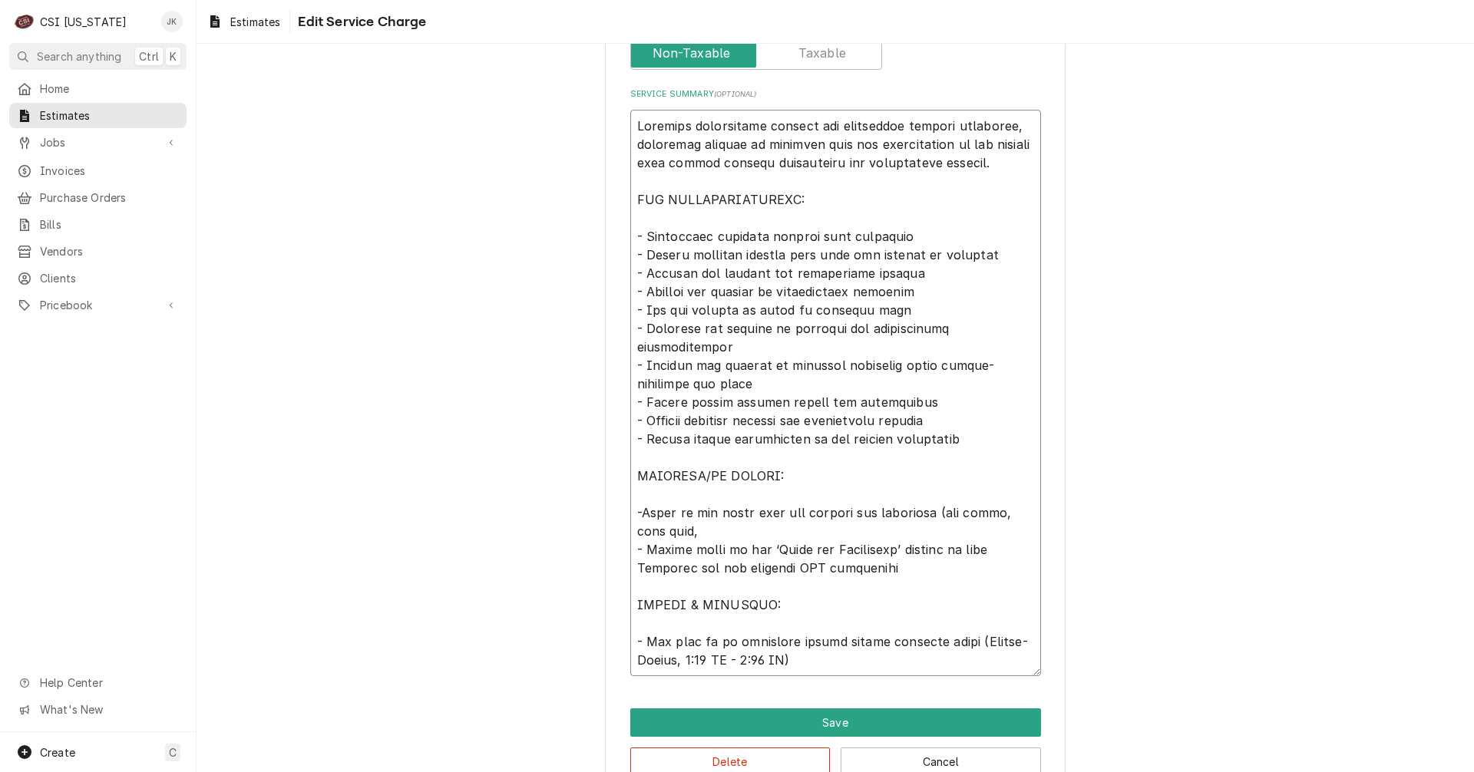
type textarea "x"
type textarea "Complete replacement service for commercial steamer equipment, including remova…"
type textarea "x"
type textarea "Complete replacement service for commercial steamer equipment, including remova…"
type textarea "x"
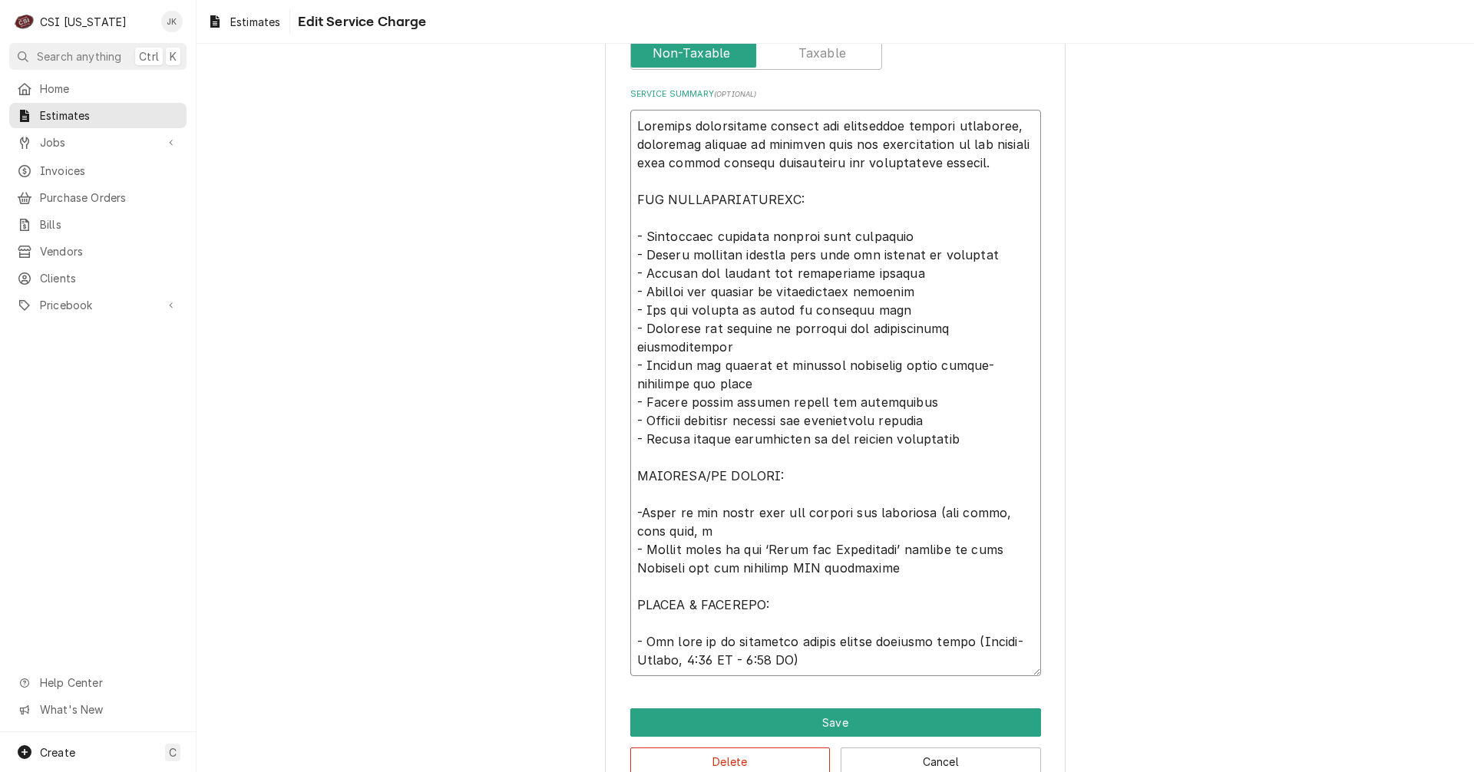
type textarea "Complete replacement service for commercial steamer equipment, including remova…"
type textarea "x"
type textarea "Complete replacement service for commercial steamer equipment, including remova…"
type textarea "x"
type textarea "Complete replacement service for commercial steamer equipment, including remova…"
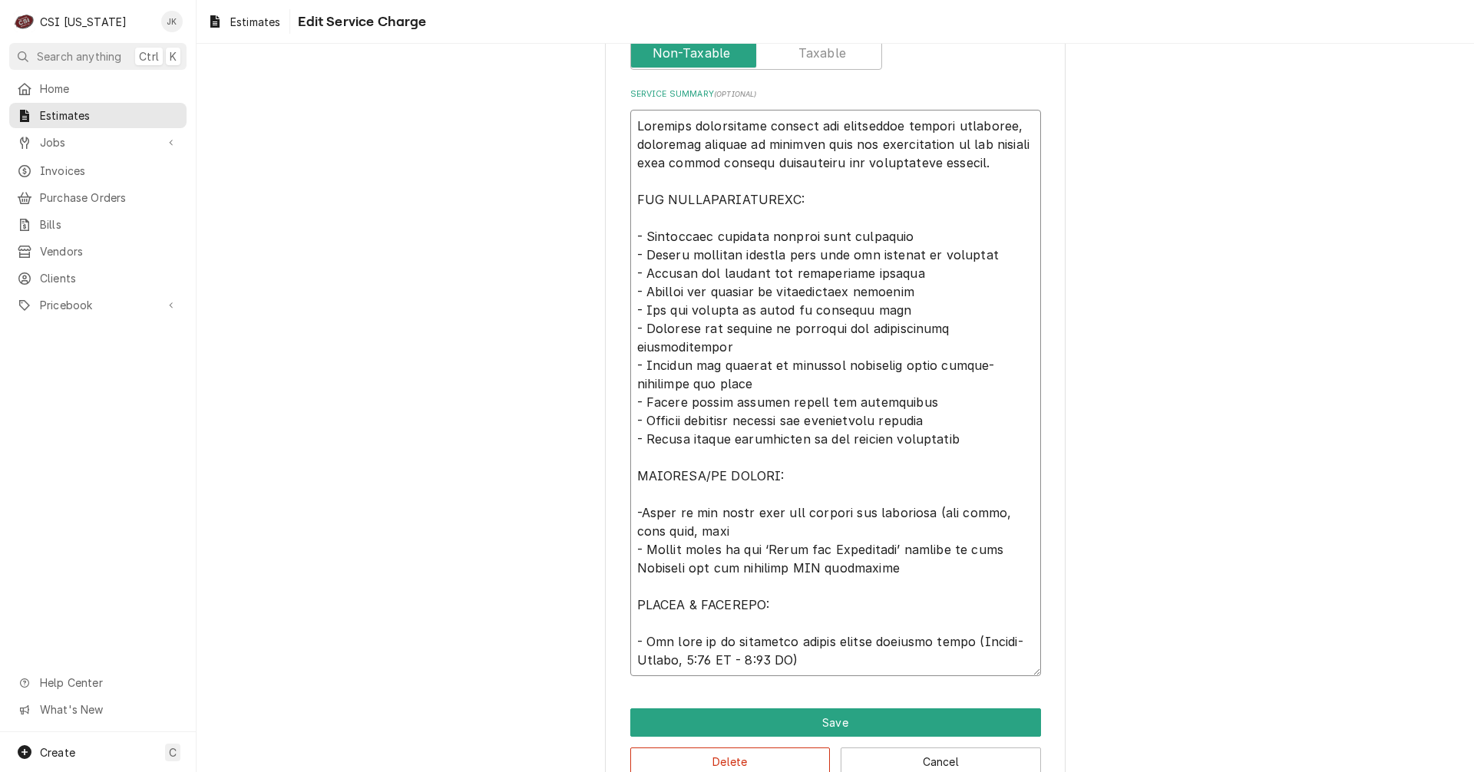
type textarea "x"
type textarea "Complete replacement service for commercial steamer equipment, including remova…"
type textarea "x"
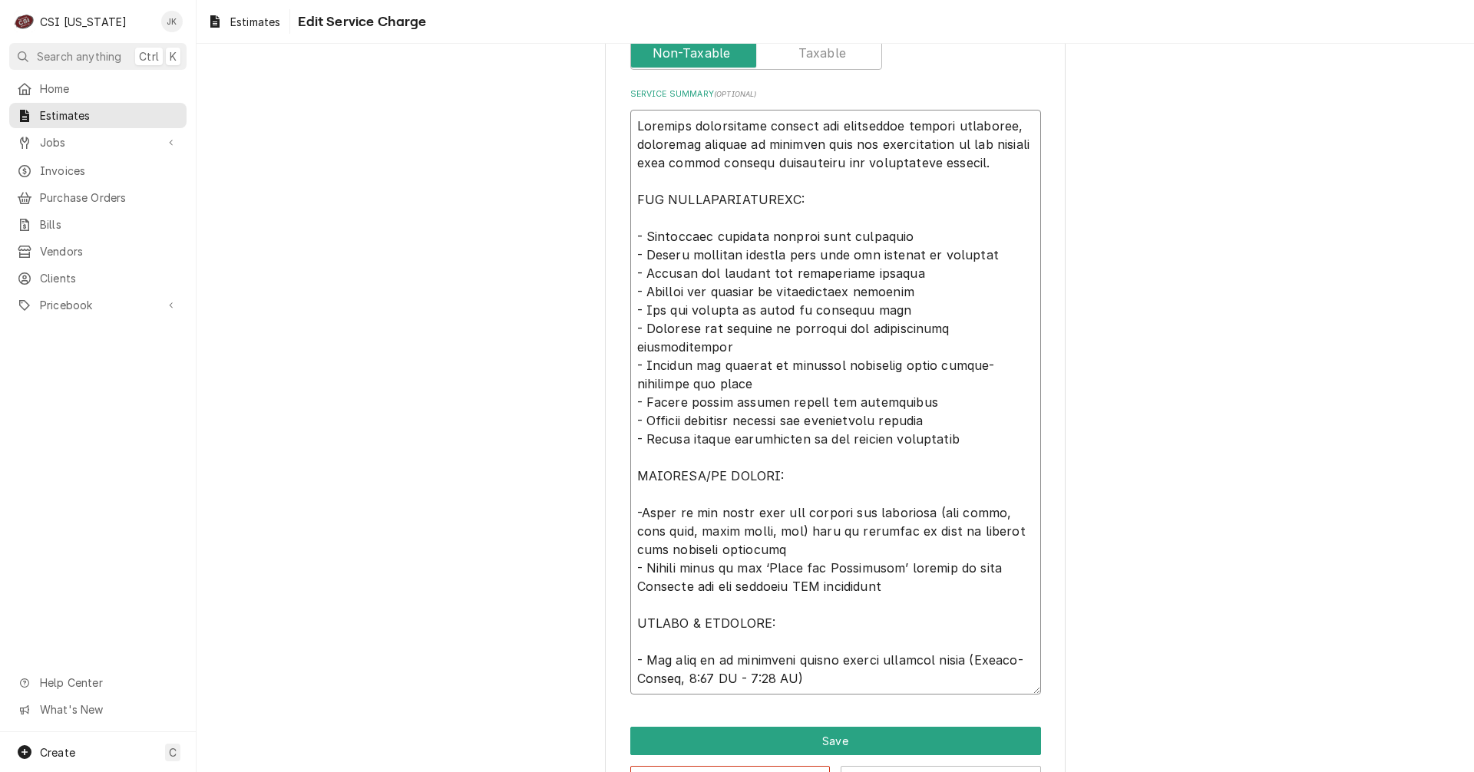
drag, startPoint x: 649, startPoint y: 521, endPoint x: 642, endPoint y: 527, distance: 8.2
click at [642, 524] on textarea "Service Summary ( optional )" at bounding box center [835, 402] width 411 height 585
drag, startPoint x: 675, startPoint y: 531, endPoint x: 705, endPoint y: 563, distance: 43.4
click at [705, 563] on textarea "Service Summary ( optional )" at bounding box center [835, 402] width 411 height 585
click at [665, 528] on textarea "Service Summary ( optional )" at bounding box center [835, 402] width 411 height 585
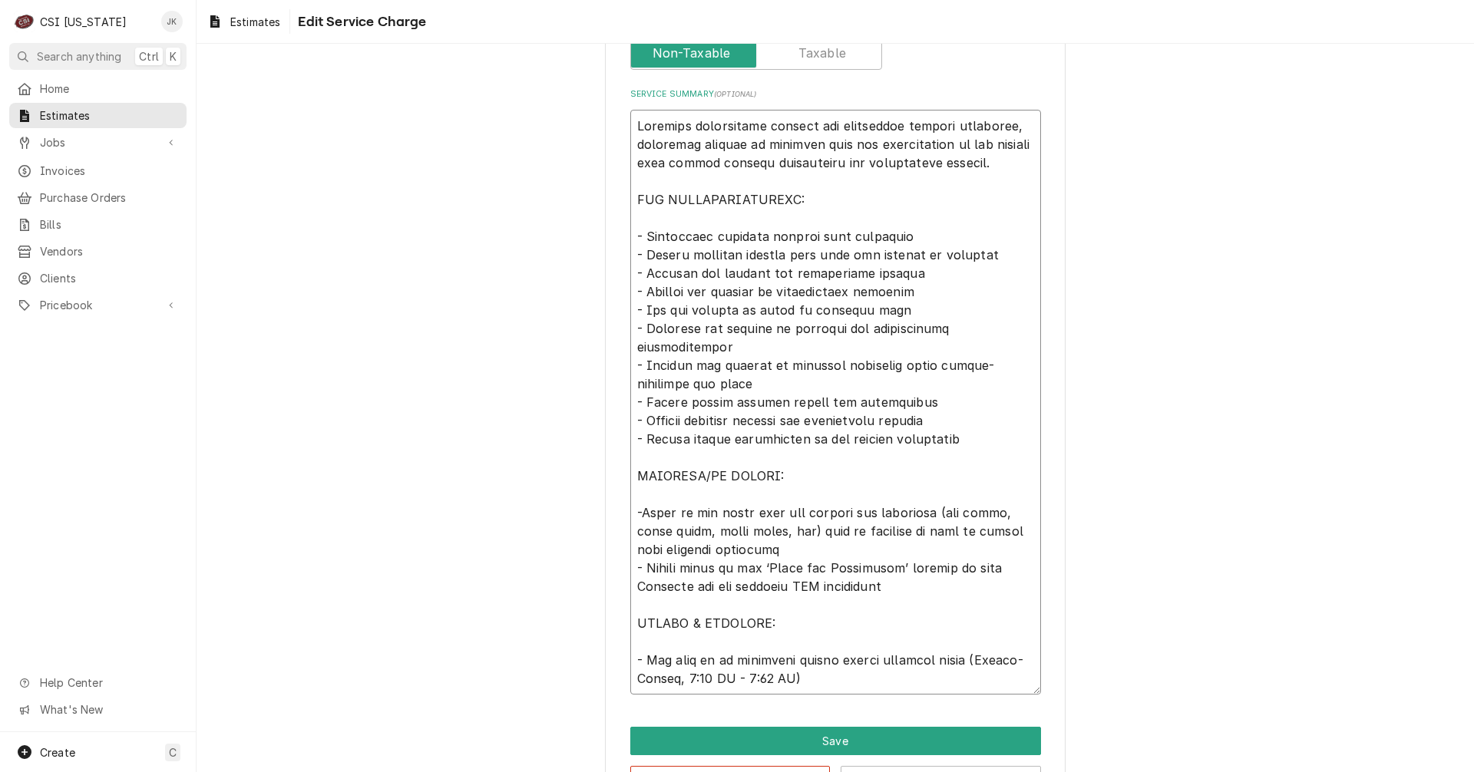
click at [801, 531] on textarea "Service Summary ( optional )" at bounding box center [835, 402] width 411 height 585
drag, startPoint x: 954, startPoint y: 534, endPoint x: 959, endPoint y: 467, distance: 67.7
click at [954, 533] on textarea "Service Summary ( optional )" at bounding box center [835, 402] width 411 height 585
click at [77, 757] on div "Create C" at bounding box center [98, 752] width 196 height 40
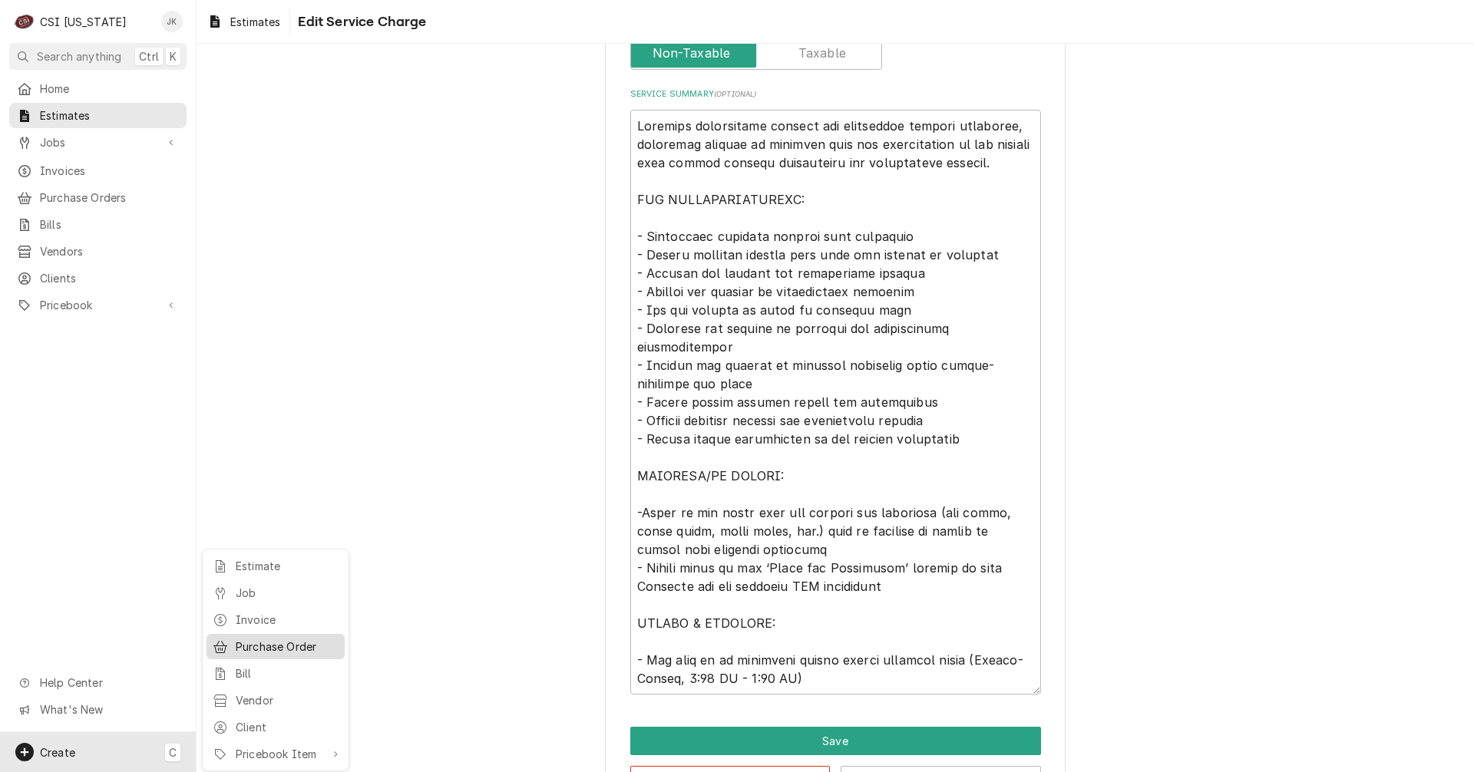
click at [259, 648] on div "Purchase Order" at bounding box center [287, 647] width 103 height 16
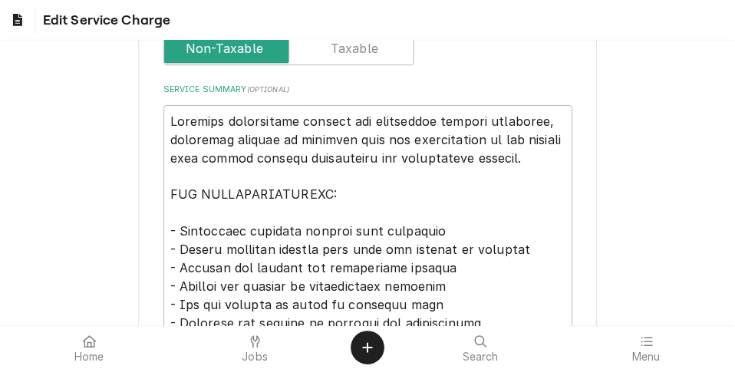
scroll to position [18, 0]
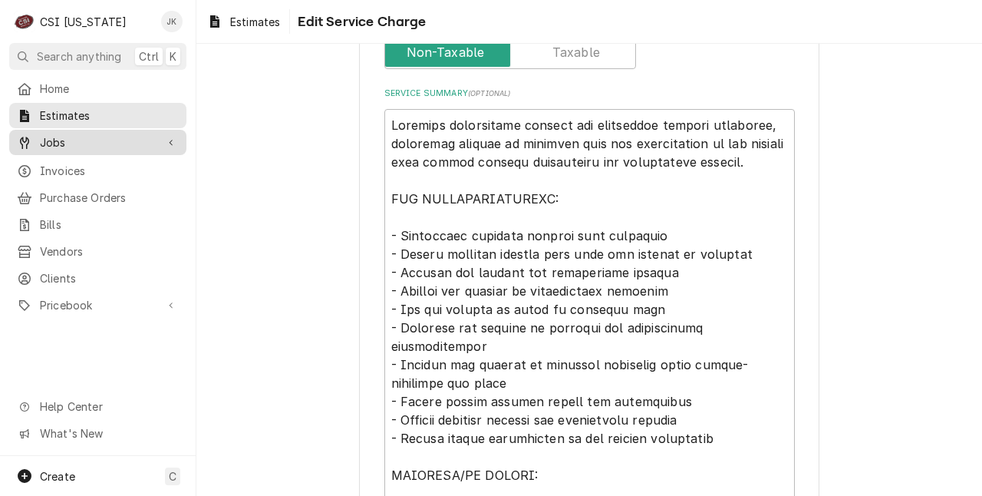
click at [55, 140] on span "Jobs" at bounding box center [98, 142] width 116 height 16
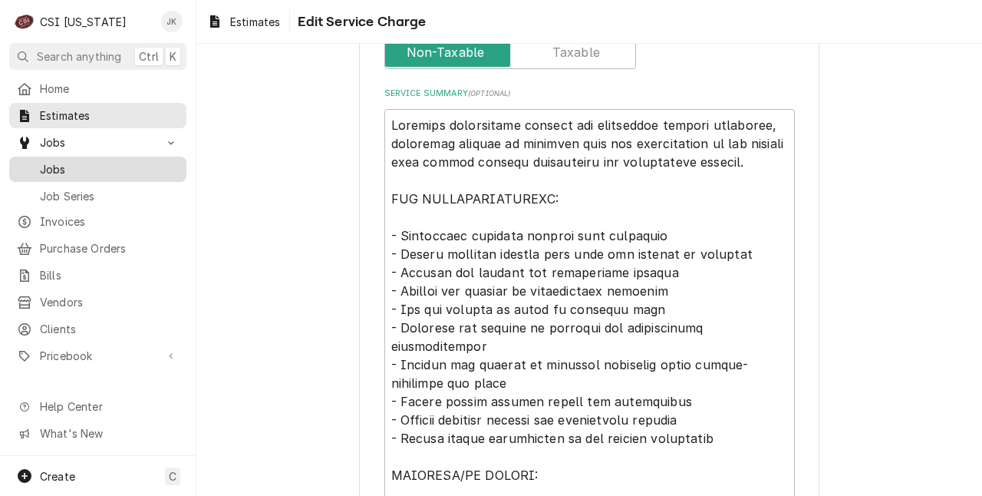
click at [60, 163] on span "Jobs" at bounding box center [109, 169] width 139 height 16
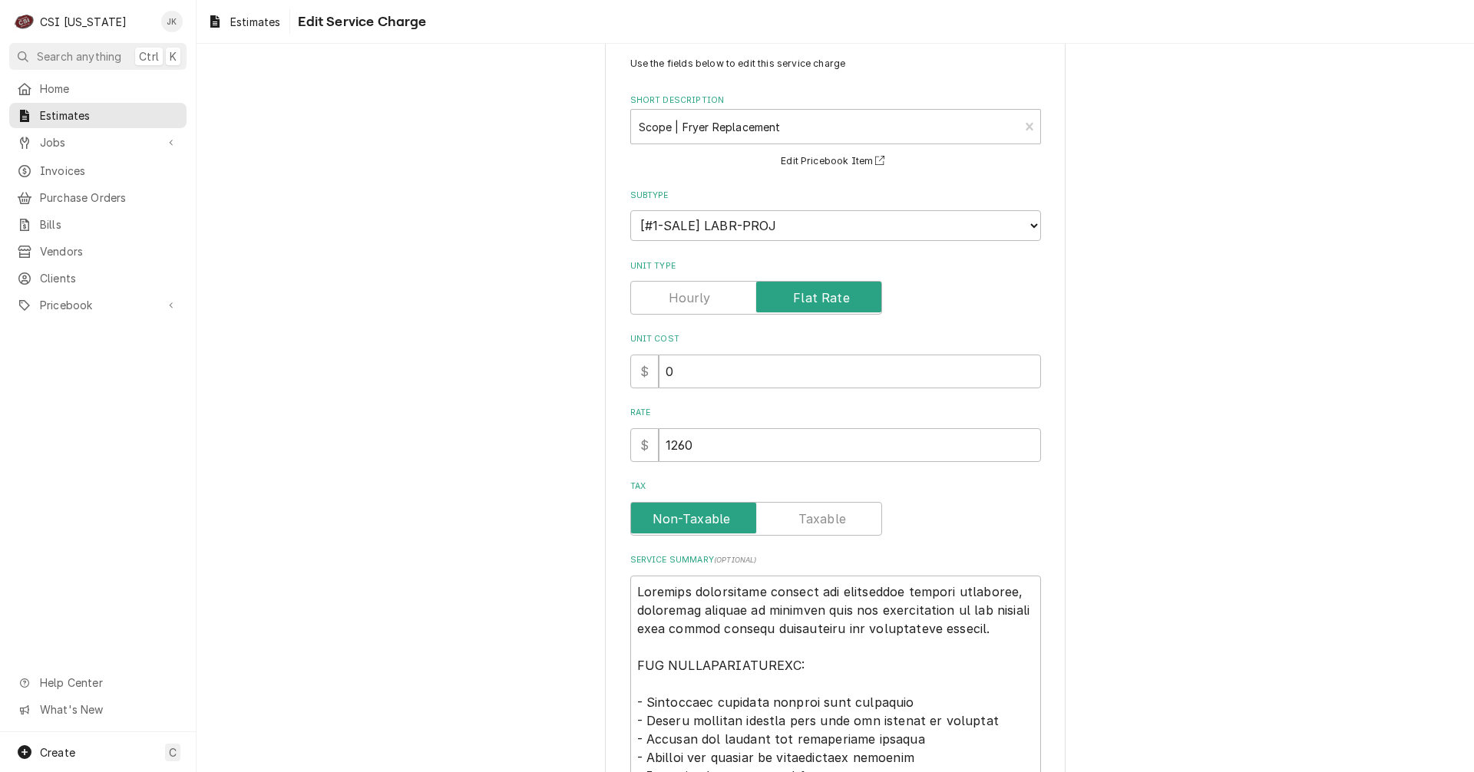
scroll to position [0, 0]
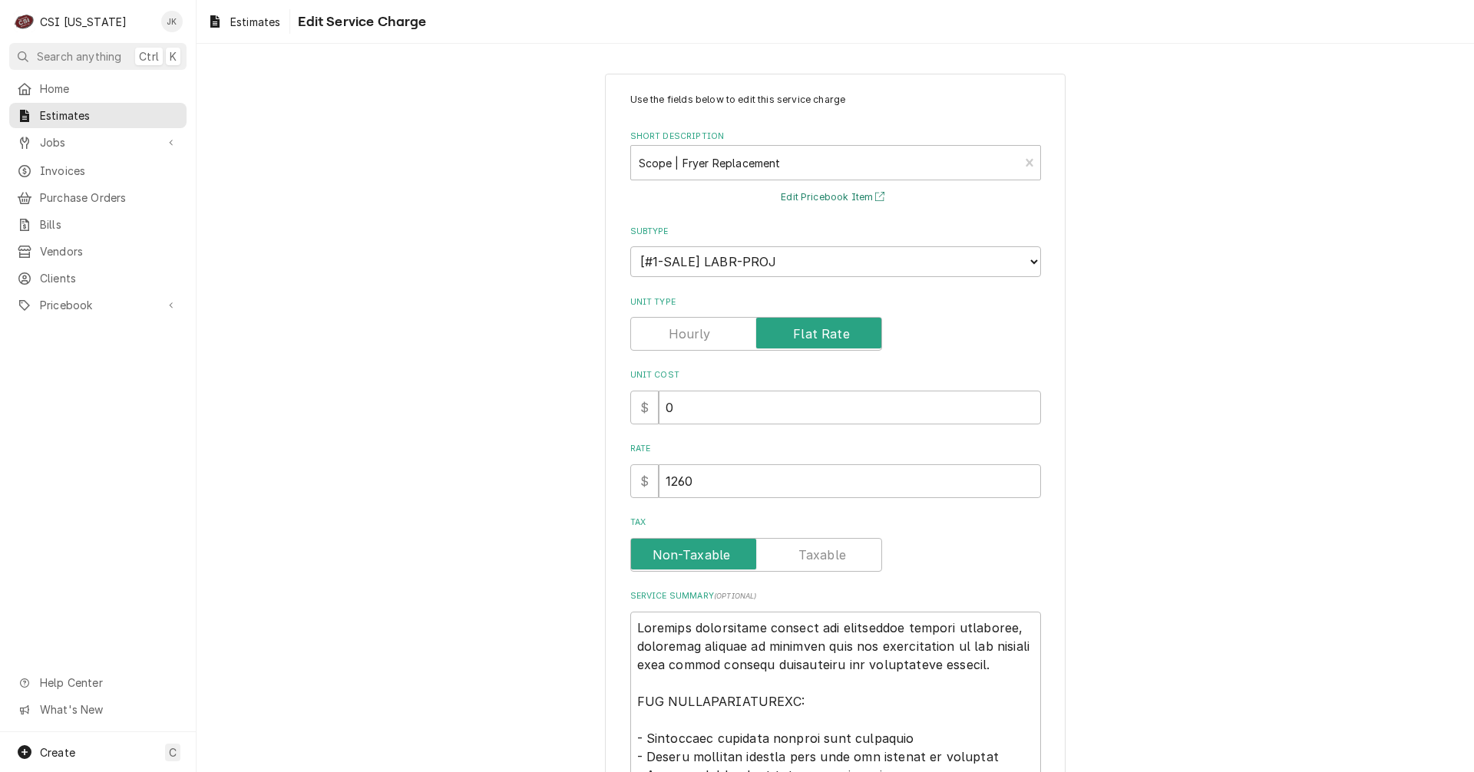
click at [809, 196] on button "Edit Pricebook Item" at bounding box center [835, 197] width 114 height 19
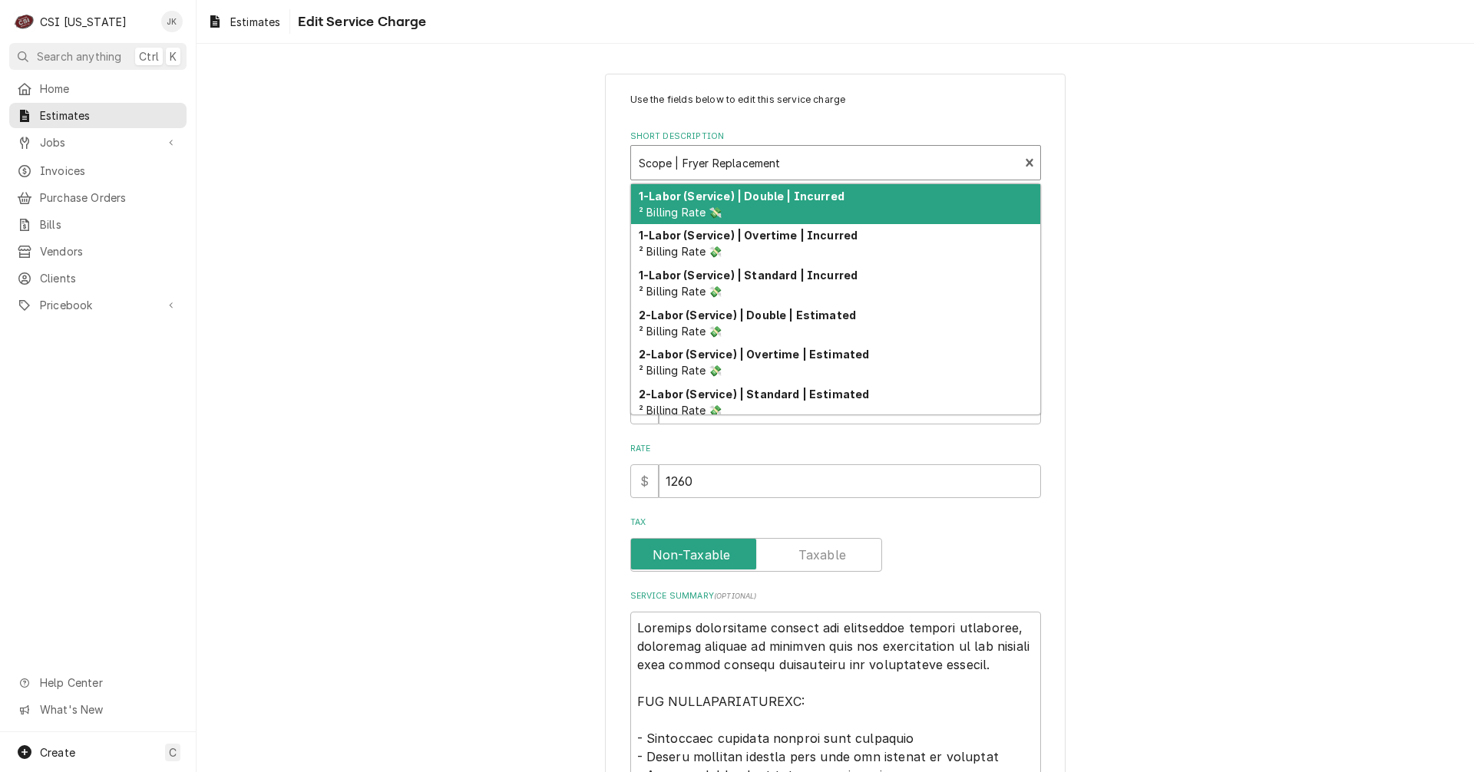
drag, startPoint x: 796, startPoint y: 166, endPoint x: 739, endPoint y: 170, distance: 56.9
click at [739, 170] on div "Short Description" at bounding box center [825, 163] width 373 height 28
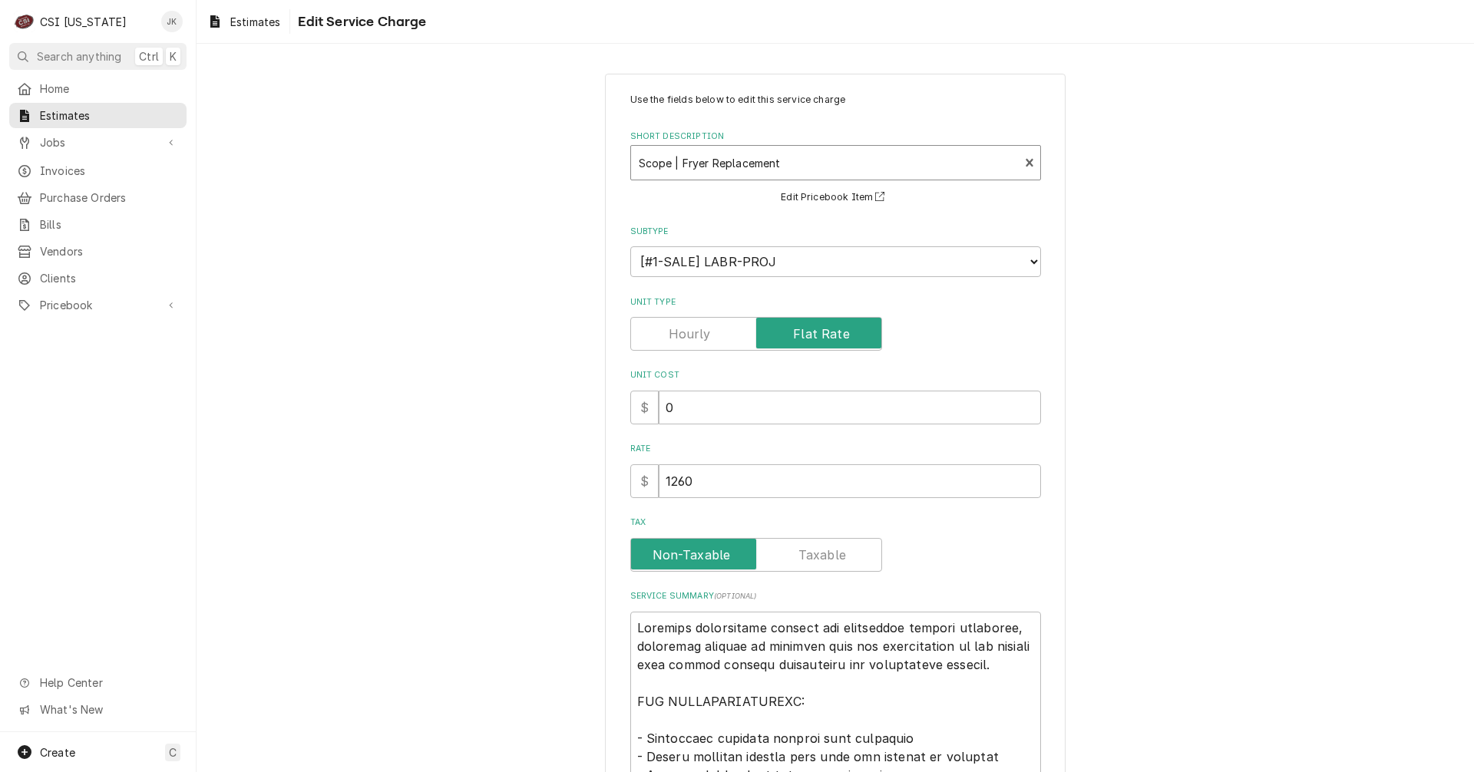
click at [790, 162] on div "Short Description" at bounding box center [825, 163] width 373 height 28
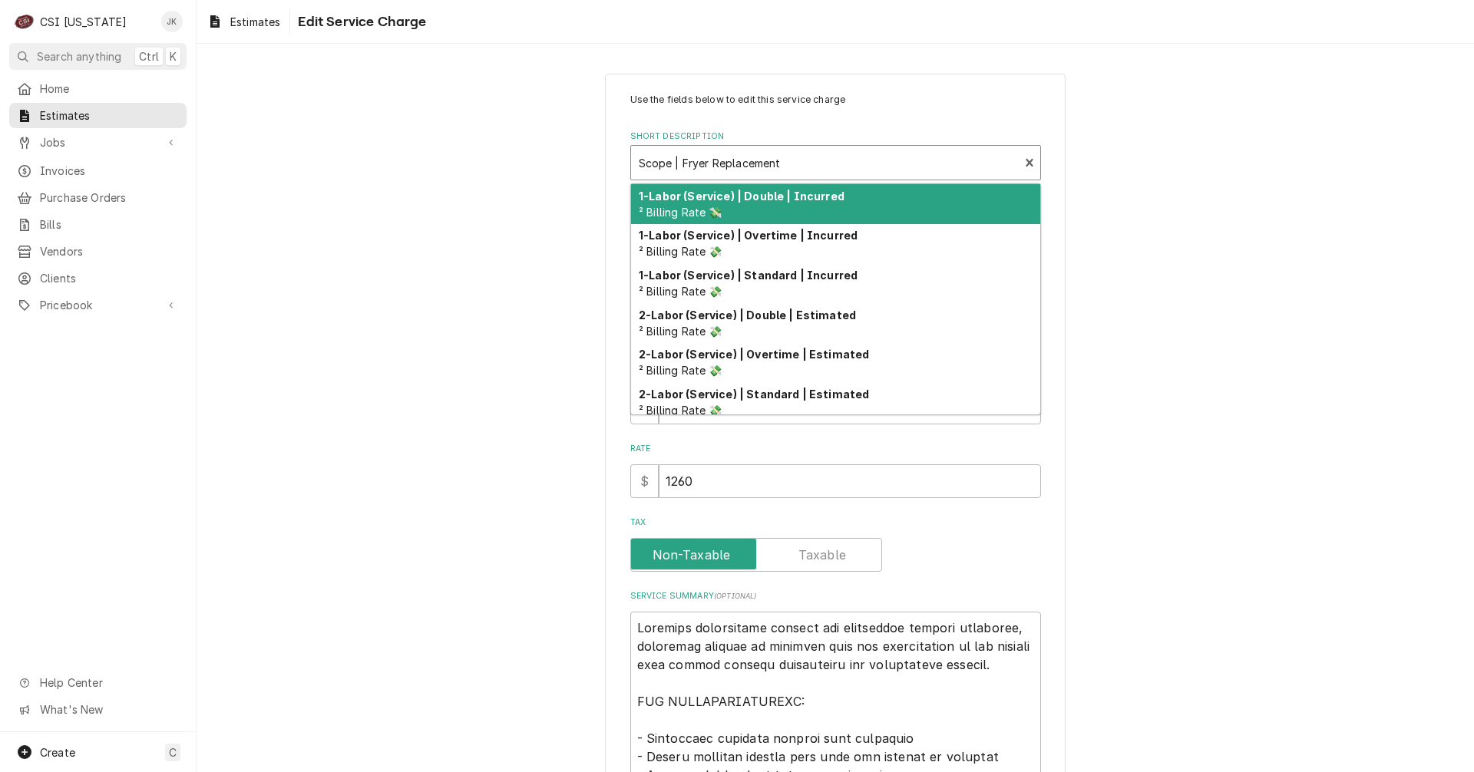
drag, startPoint x: 771, startPoint y: 164, endPoint x: 760, endPoint y: 166, distance: 11.6
click at [760, 166] on div "Short Description" at bounding box center [825, 163] width 373 height 28
click at [1197, 224] on div "Use the fields below to edit this service charge Short Description 10 results a…" at bounding box center [834, 694] width 1277 height 1269
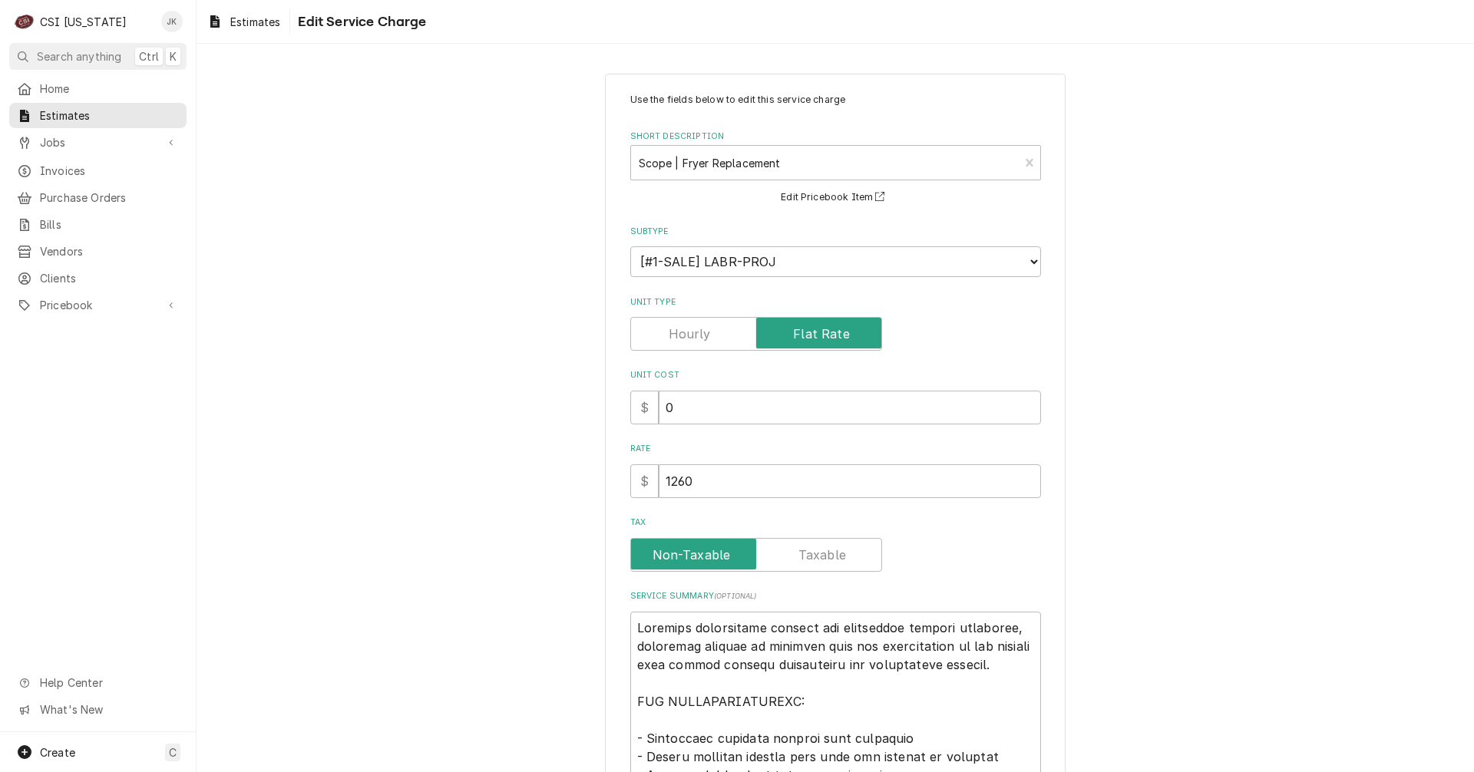
click at [1284, 436] on div "Use the fields below to edit this service charge Short Description Scope | Frye…" at bounding box center [834, 694] width 1277 height 1269
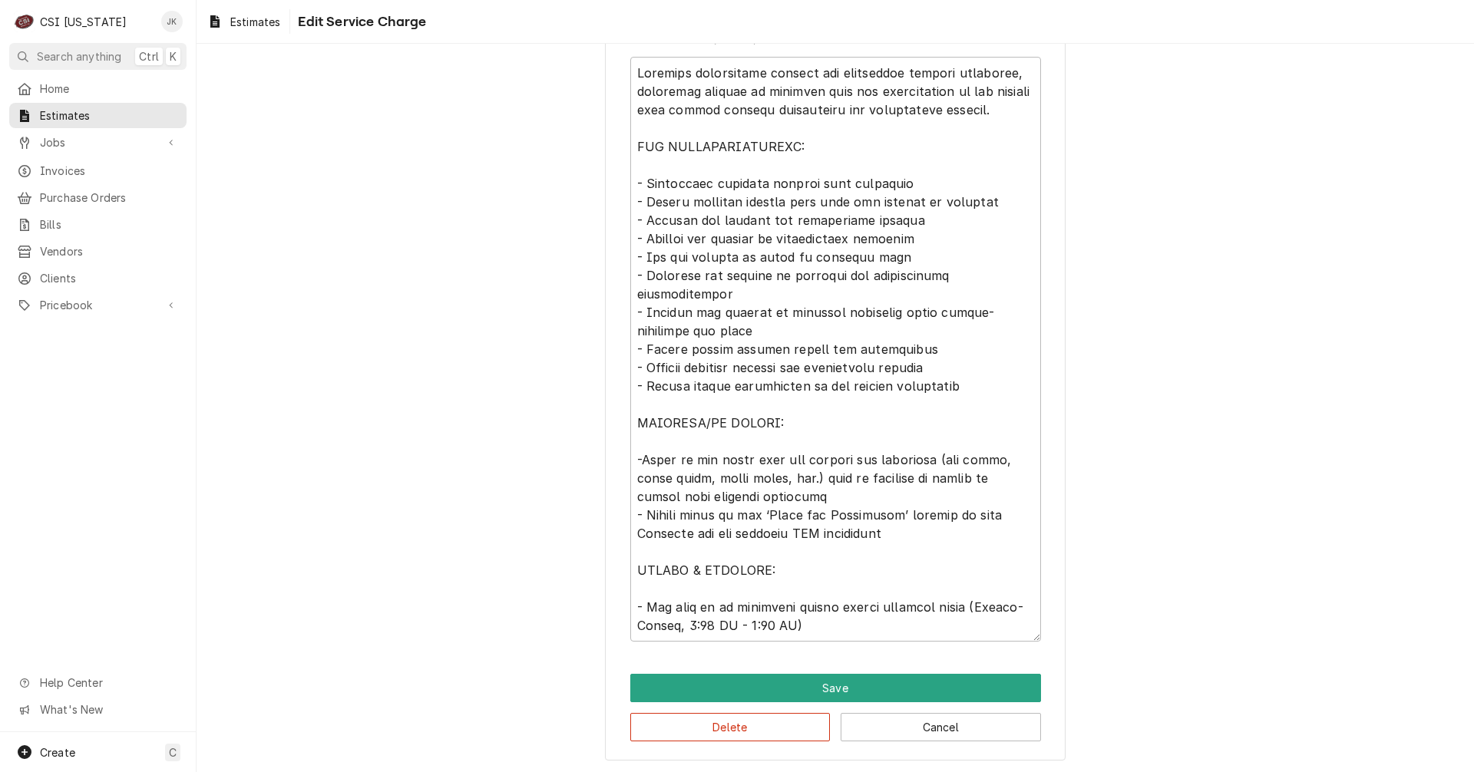
scroll to position [557, 0]
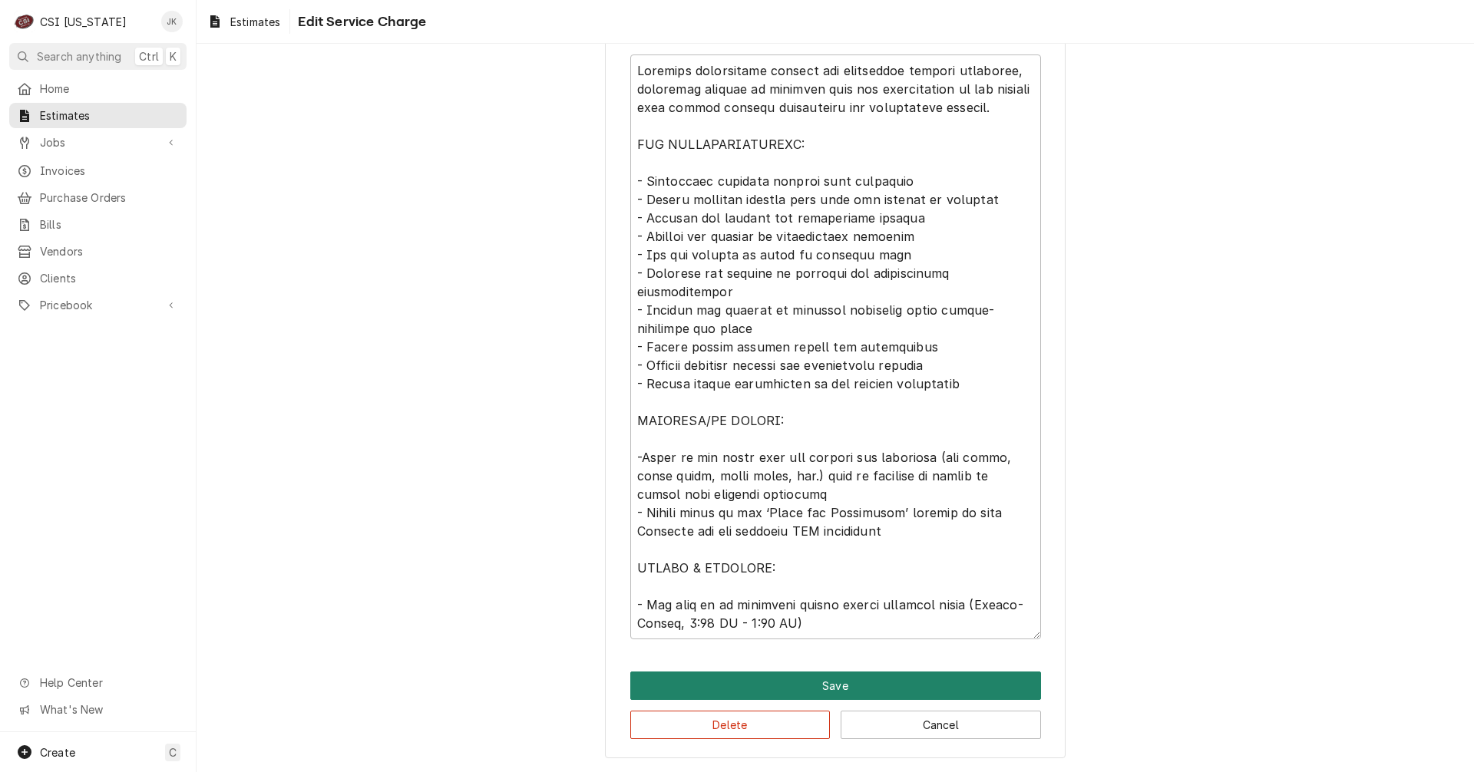
click at [811, 695] on button "Save" at bounding box center [835, 686] width 411 height 28
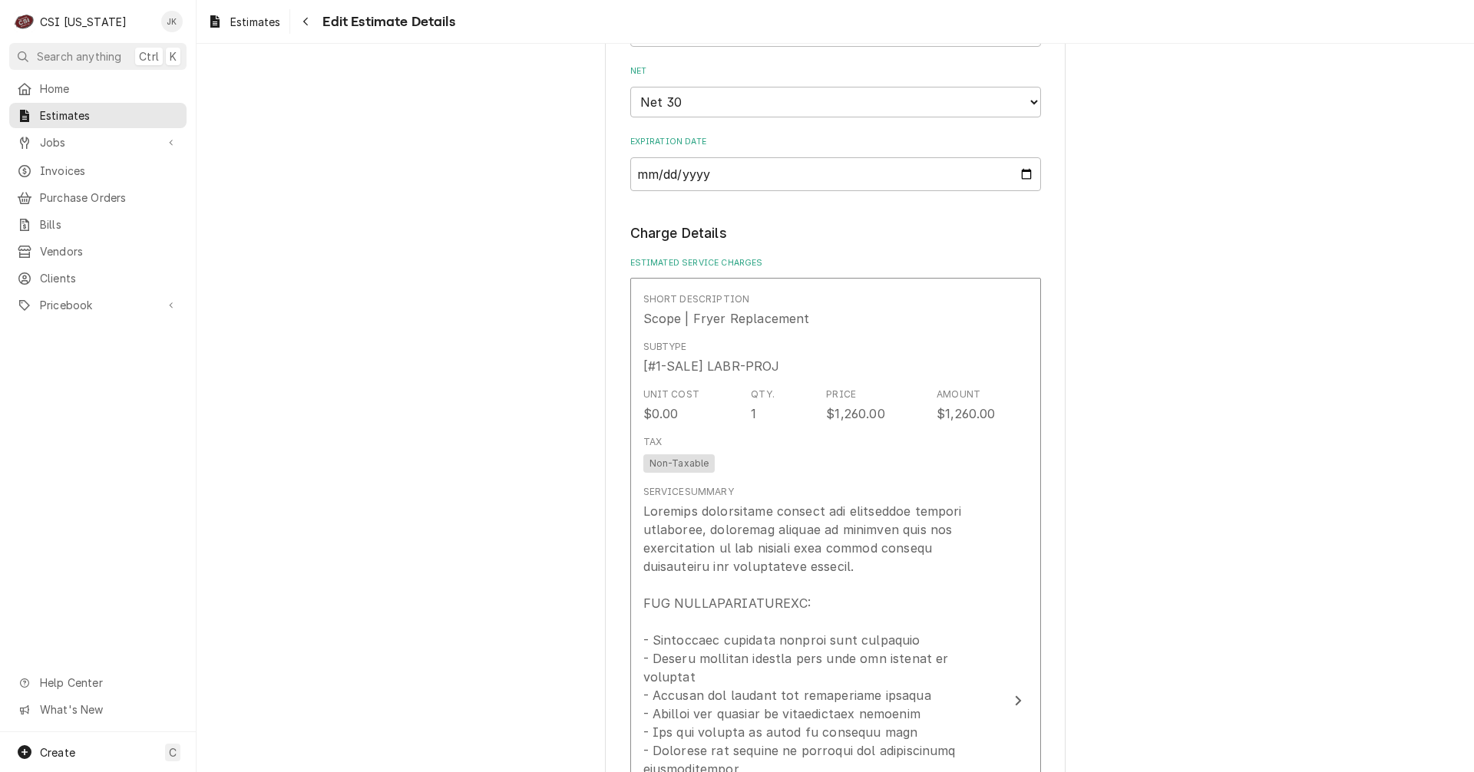
scroll to position [1316, 0]
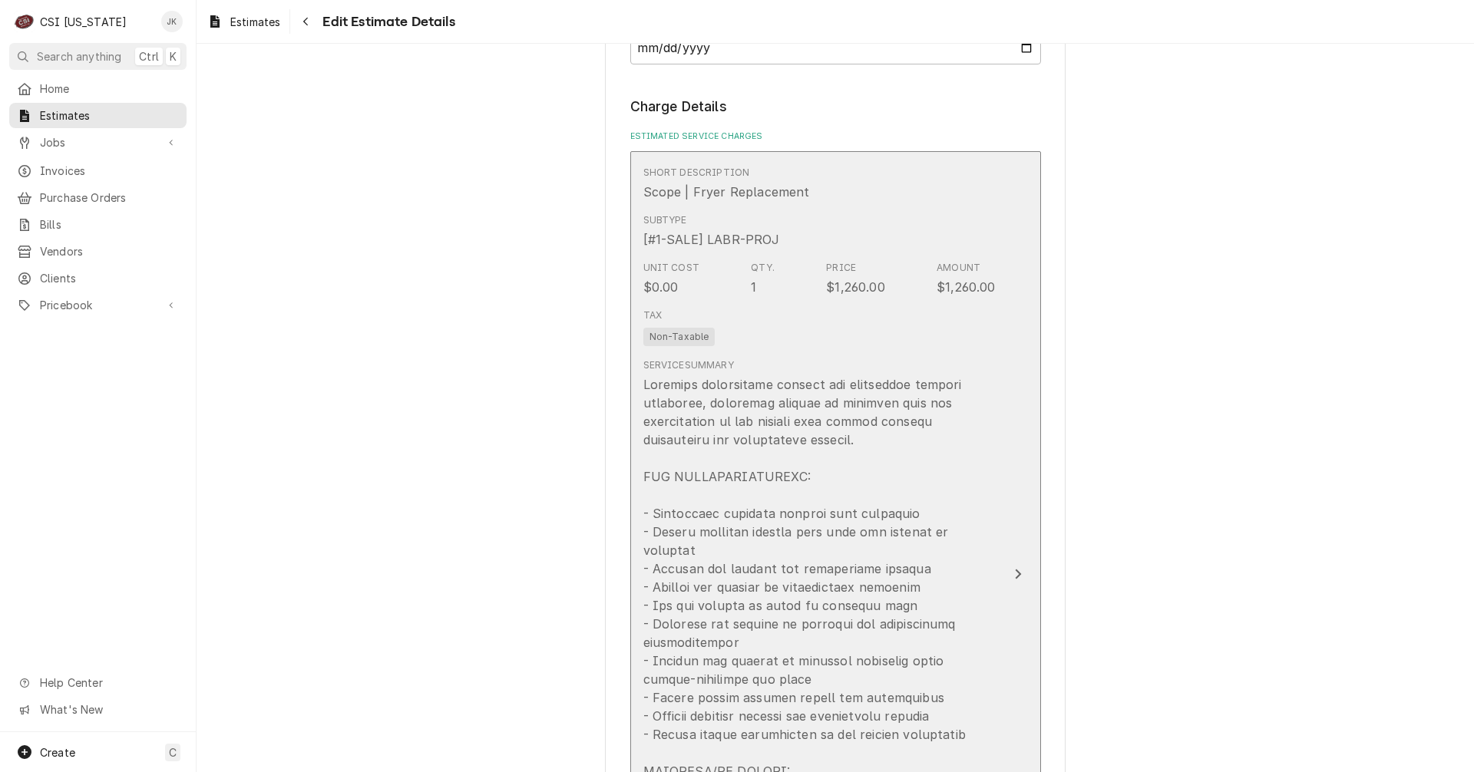
click at [774, 369] on div "Service Summary" at bounding box center [819, 670] width 352 height 625
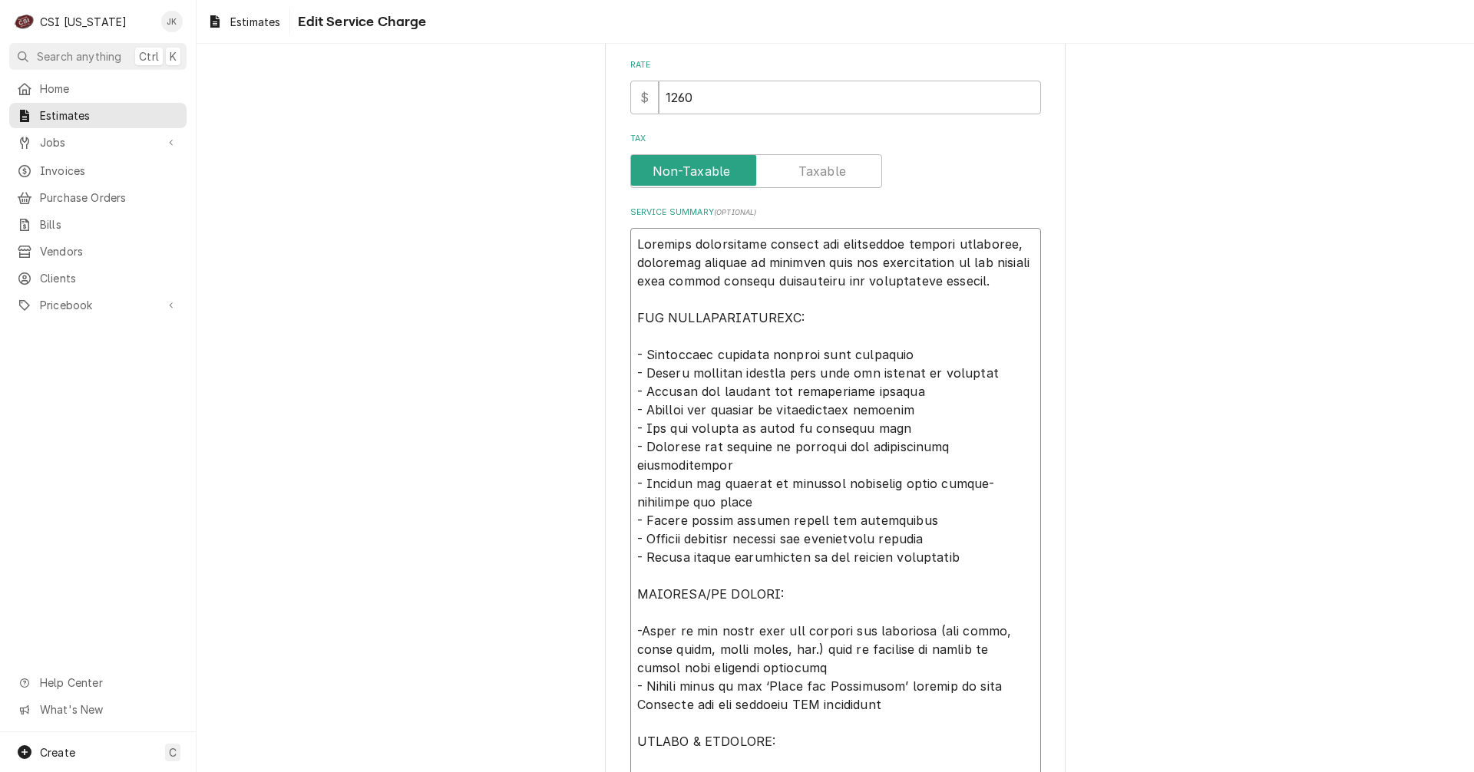
scroll to position [18, 0]
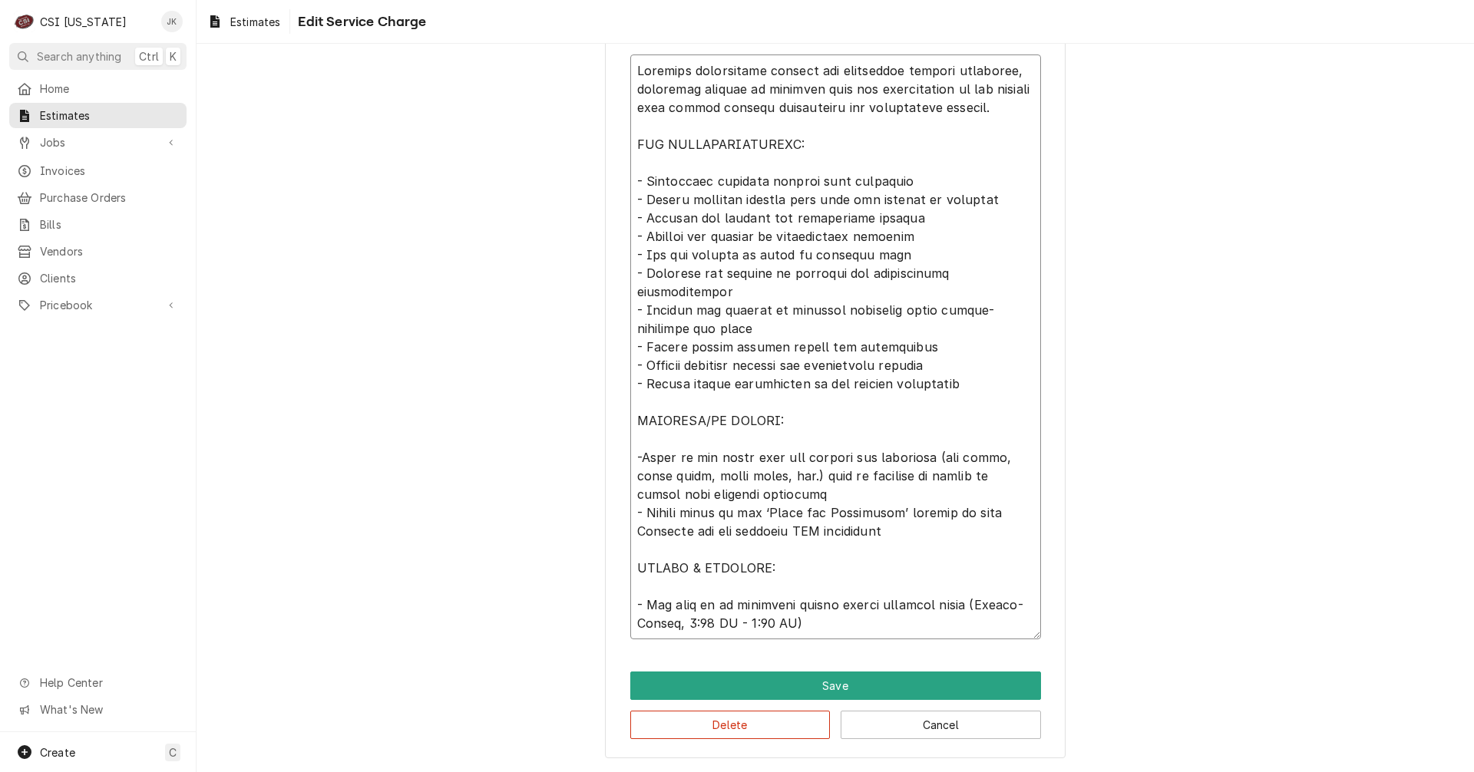
drag, startPoint x: 632, startPoint y: 239, endPoint x: 989, endPoint y: 808, distance: 671.9
click at [989, 771] on html "C CSI Kentucky JK Search anything Ctrl K Home Estimates Jobs Jobs Job Series In…" at bounding box center [737, 386] width 1474 height 772
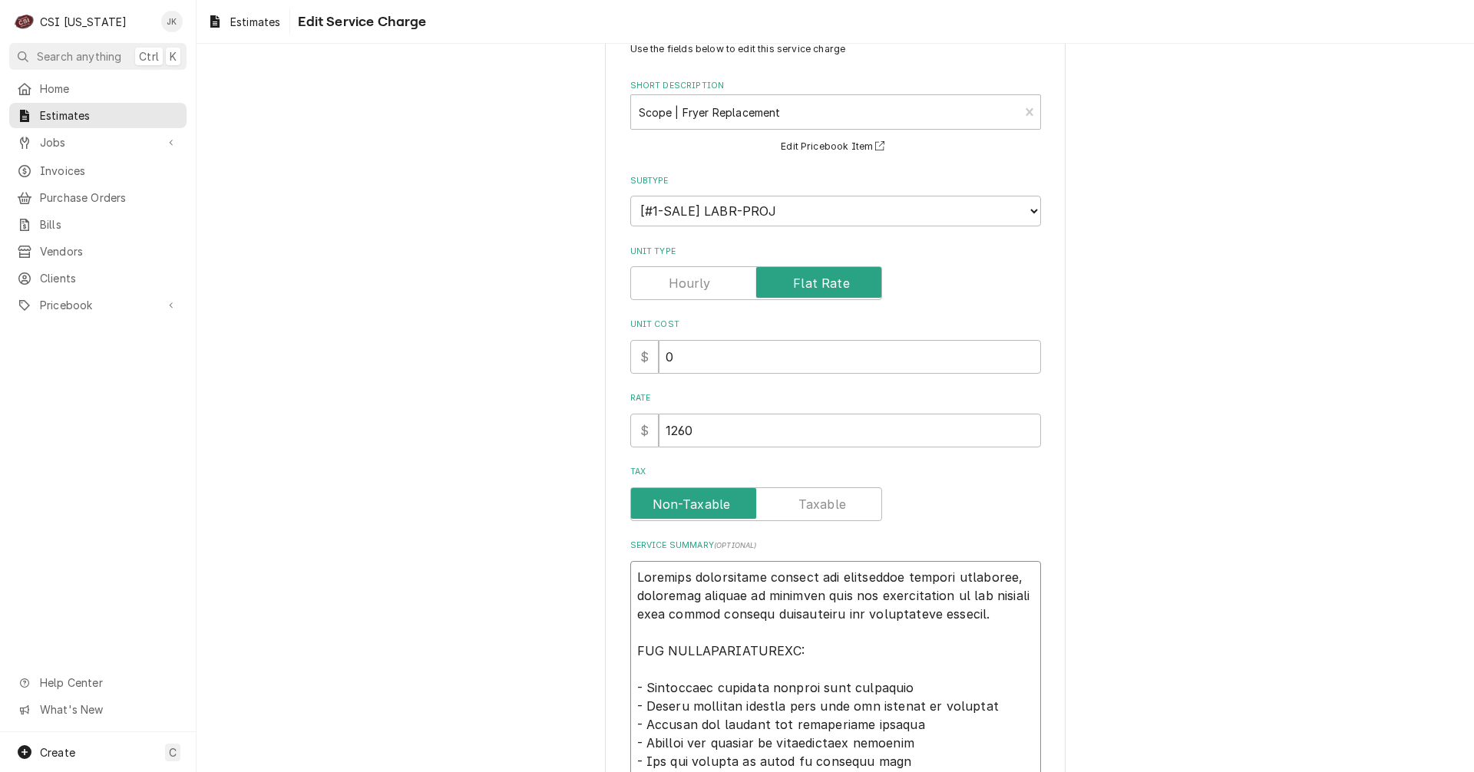
scroll to position [0, 0]
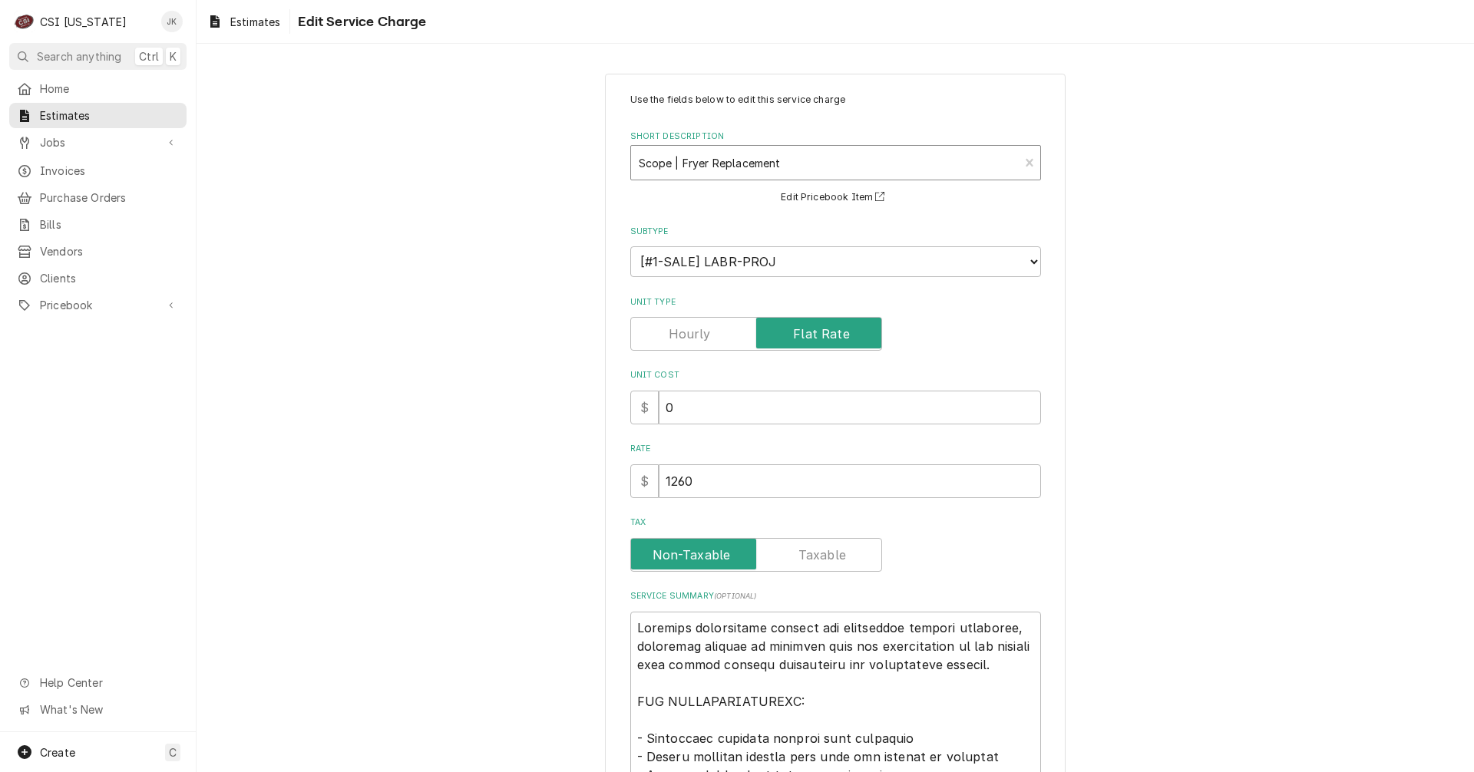
click at [774, 169] on div "Short Description" at bounding box center [825, 163] width 373 height 28
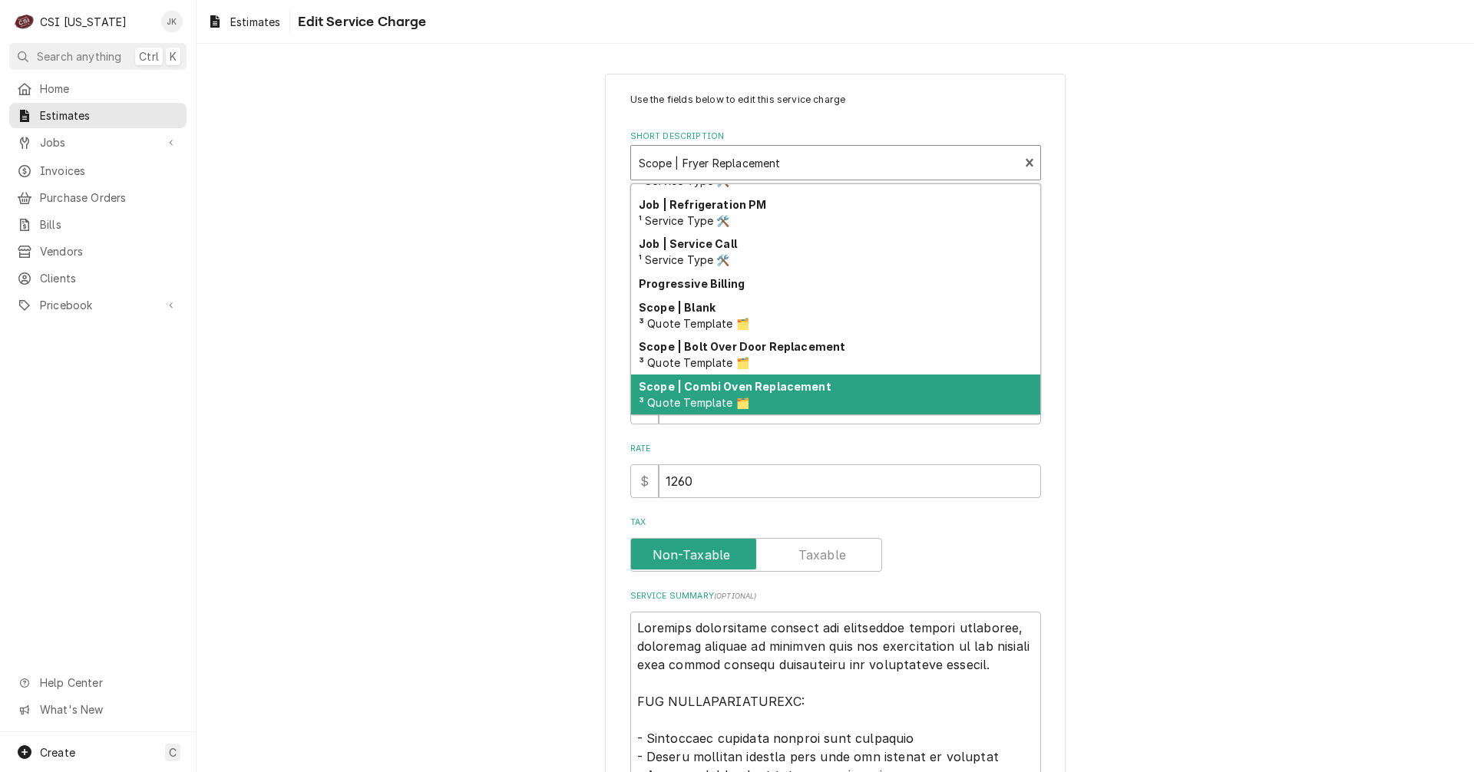
scroll to position [971, 0]
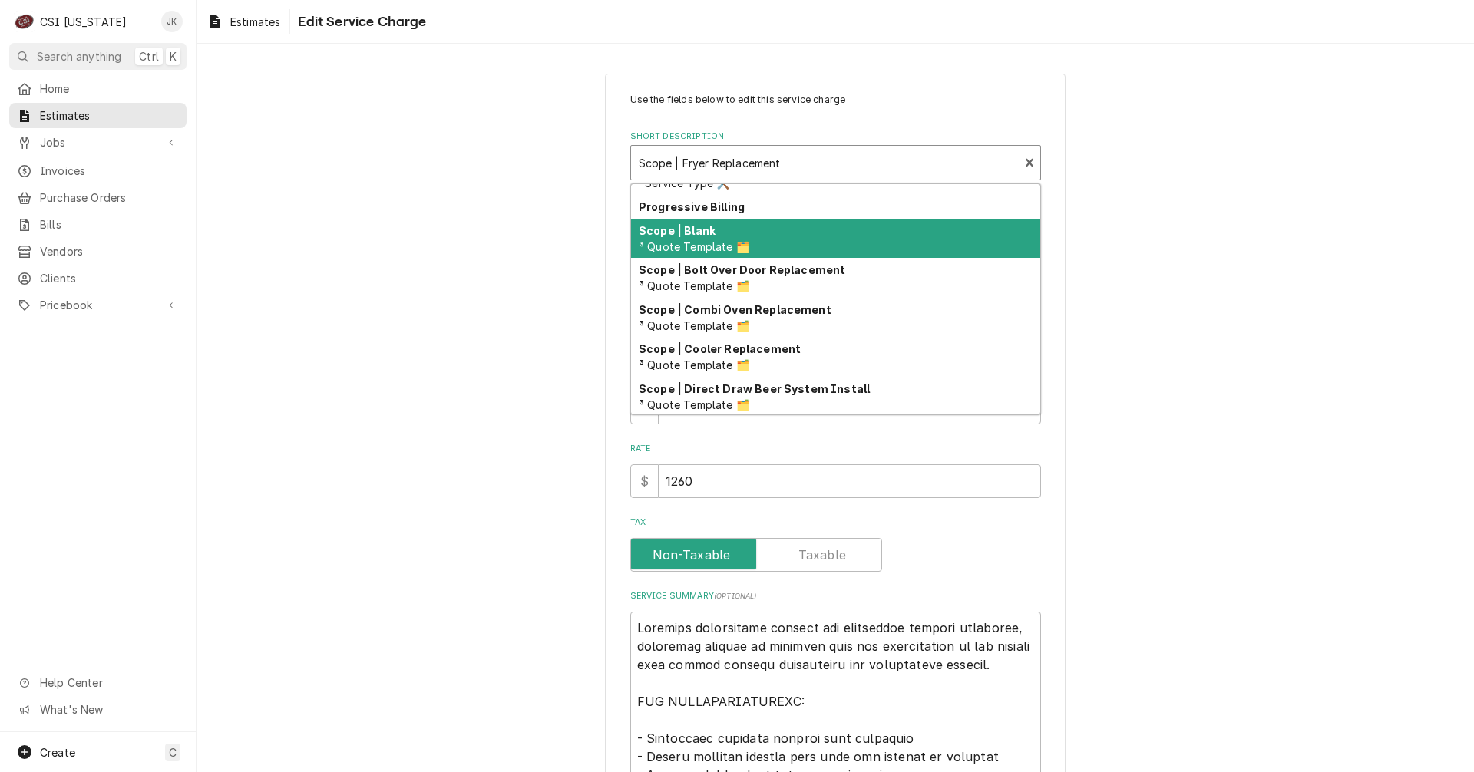
click at [721, 232] on div "Scope | Blank ³ Quote Template 🗂️" at bounding box center [835, 239] width 409 height 40
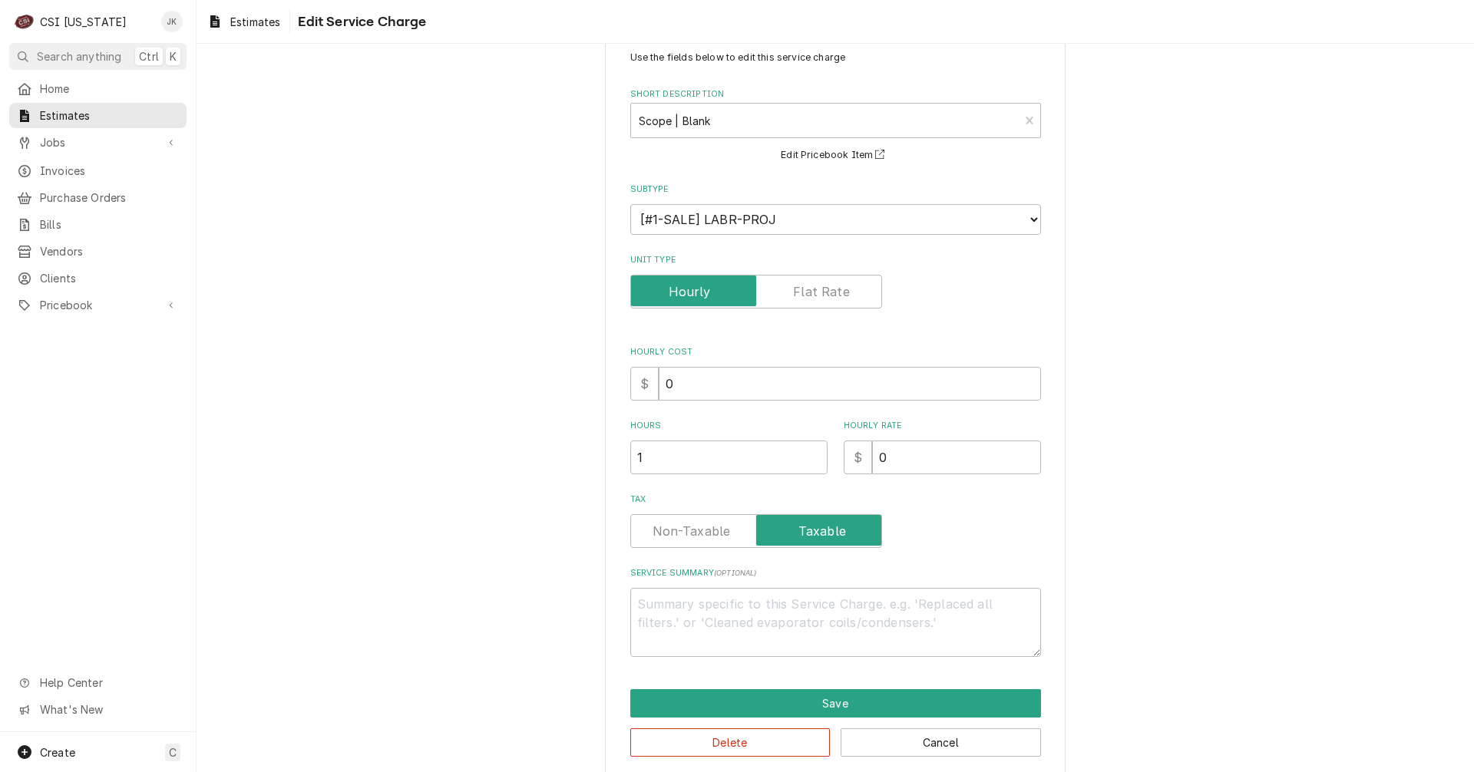
scroll to position [60, 0]
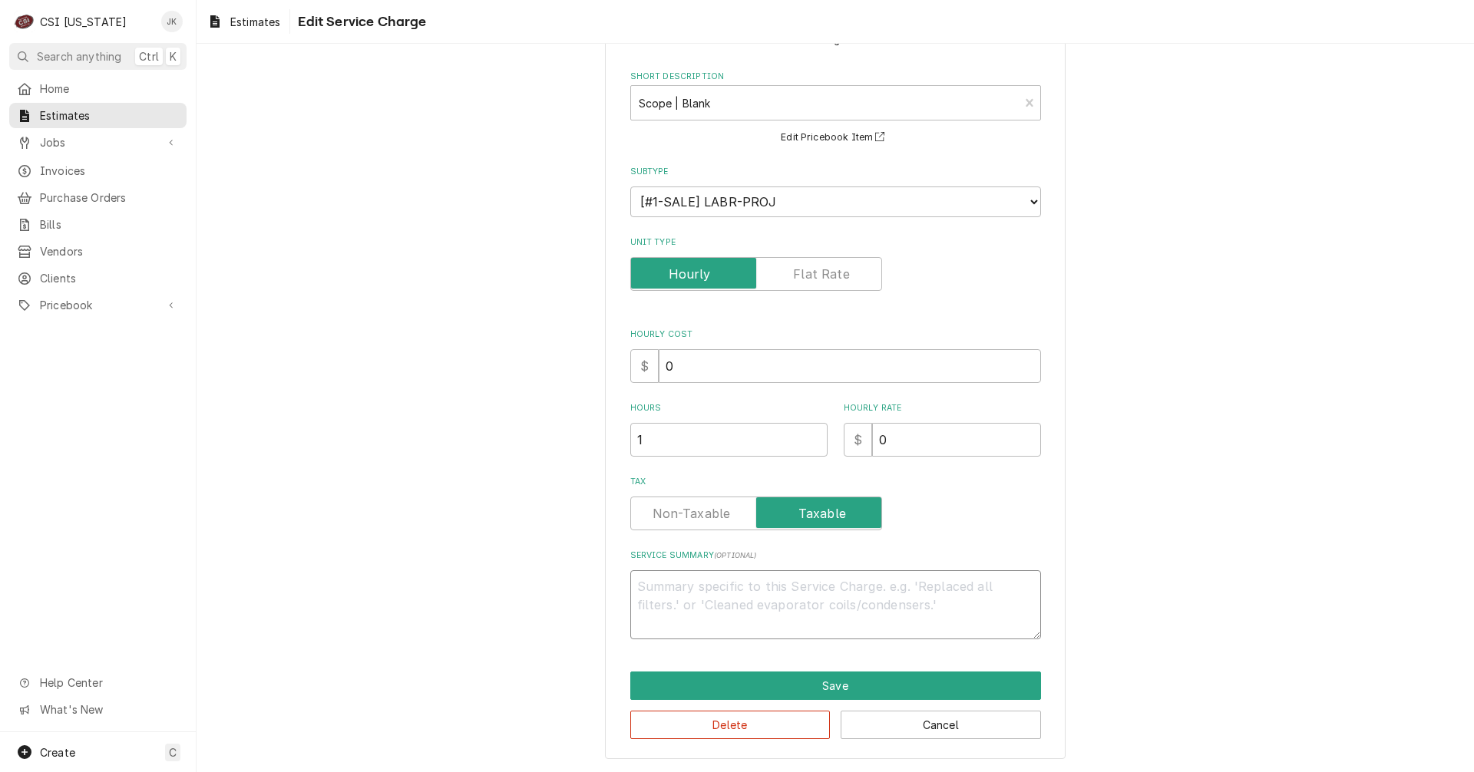
click at [900, 570] on textarea "Service Summary ( optional )" at bounding box center [835, 604] width 411 height 69
paste textarea "Complete replacement service for commercial steamer equipment, including remova…"
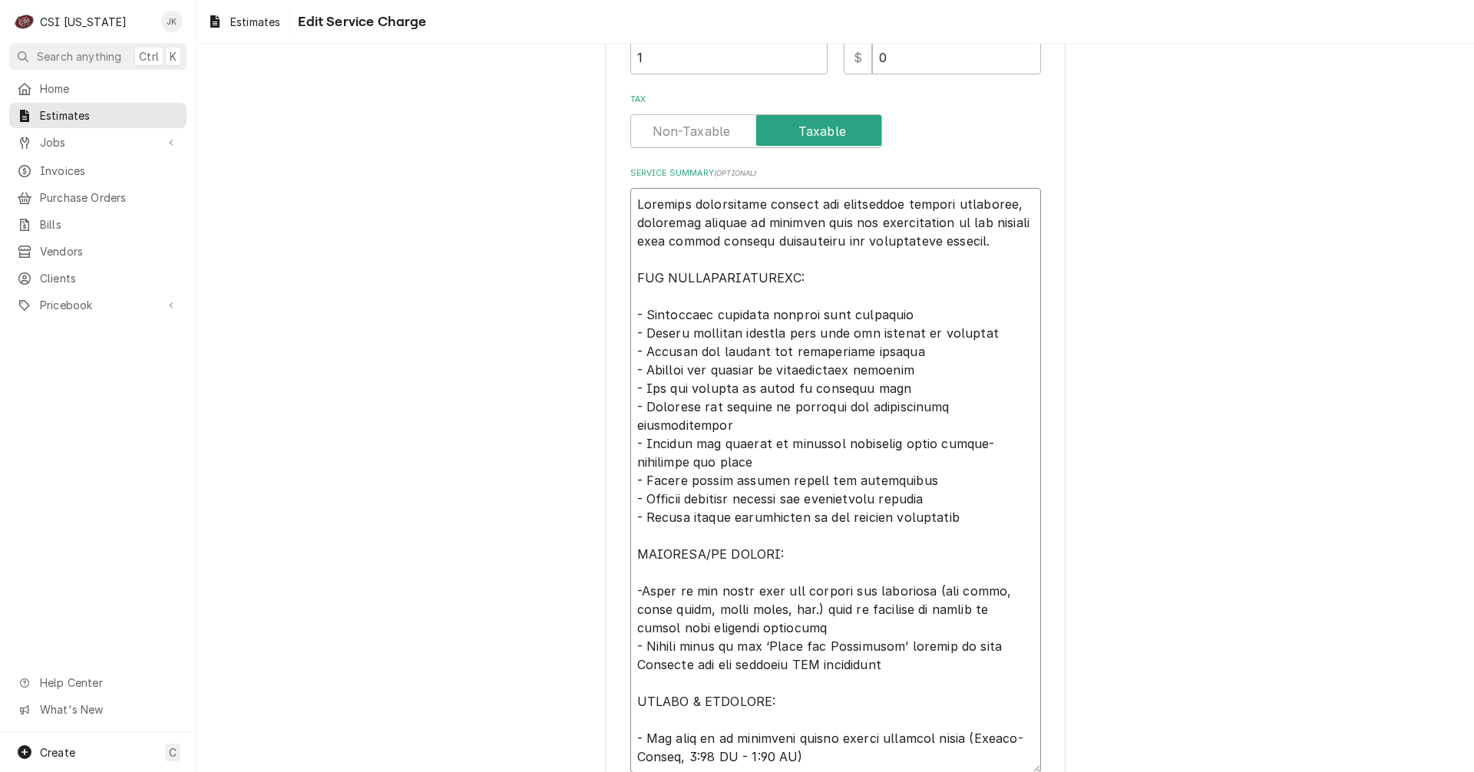
scroll to position [0, 0]
click at [708, 129] on label "Tax" at bounding box center [756, 131] width 252 height 34
click at [708, 129] on input "Tax" at bounding box center [756, 131] width 238 height 34
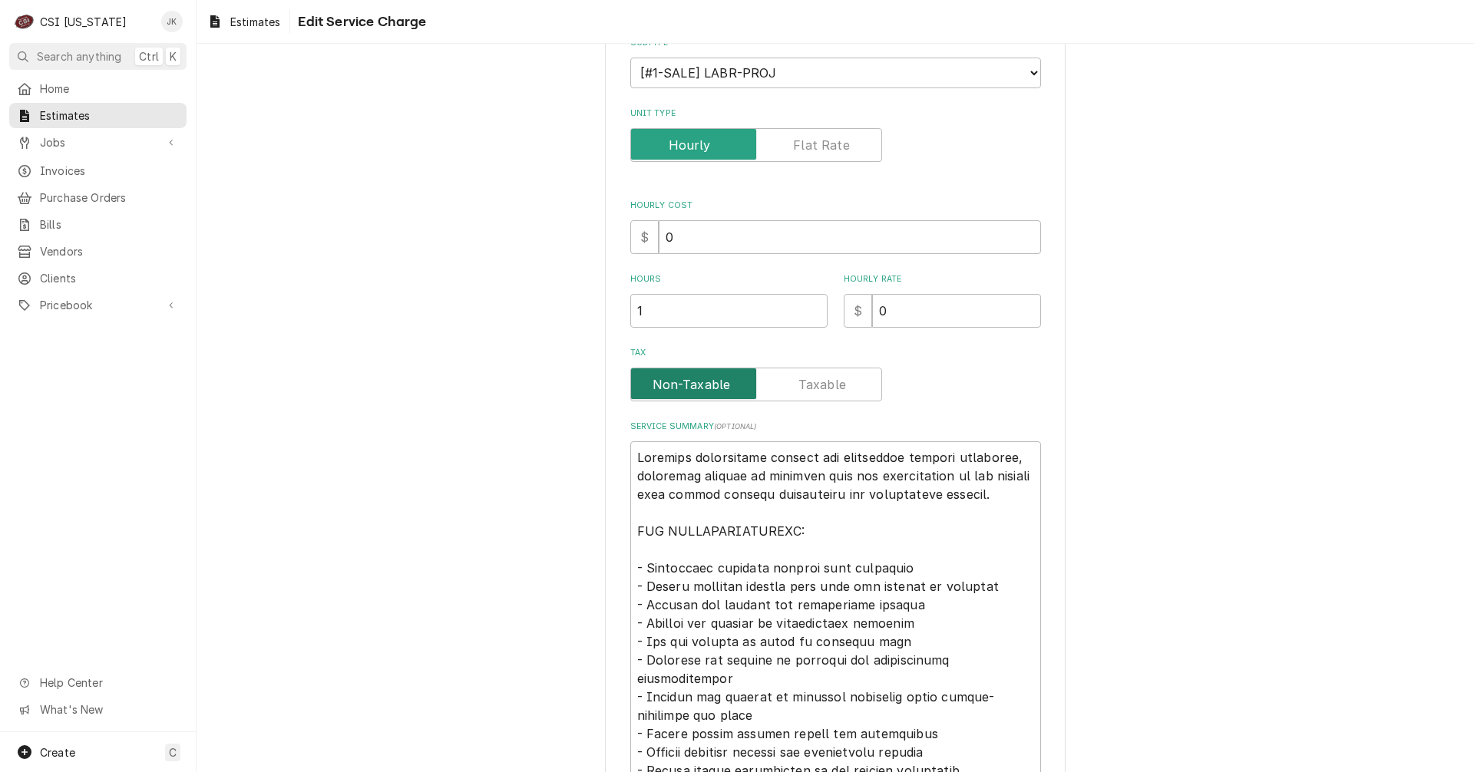
scroll to position [135, 0]
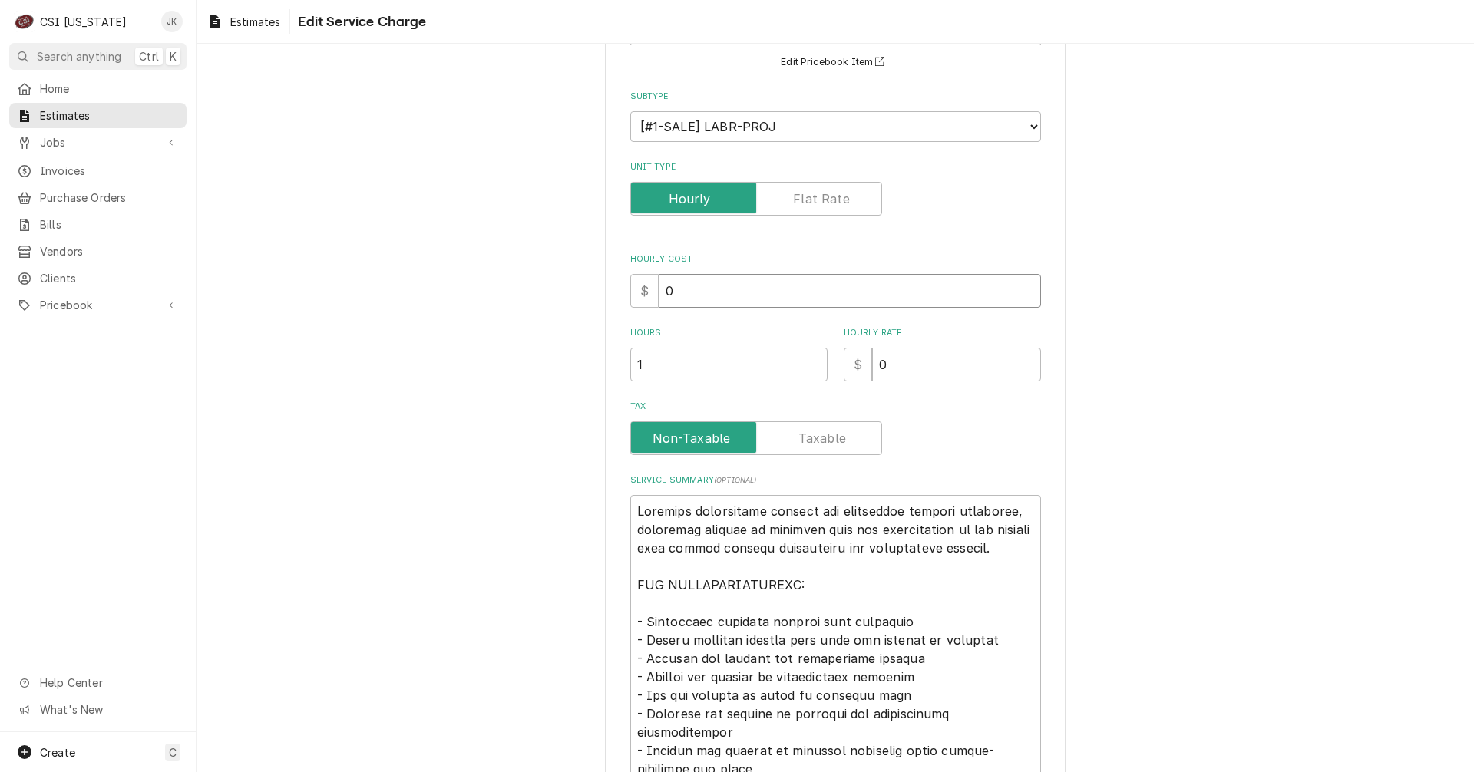
drag, startPoint x: 705, startPoint y: 294, endPoint x: 660, endPoint y: 286, distance: 45.2
click at [660, 286] on input "0" at bounding box center [850, 291] width 382 height 34
click at [813, 191] on label "Unit Type" at bounding box center [756, 199] width 252 height 34
click at [813, 191] on input "Unit Type" at bounding box center [756, 199] width 238 height 34
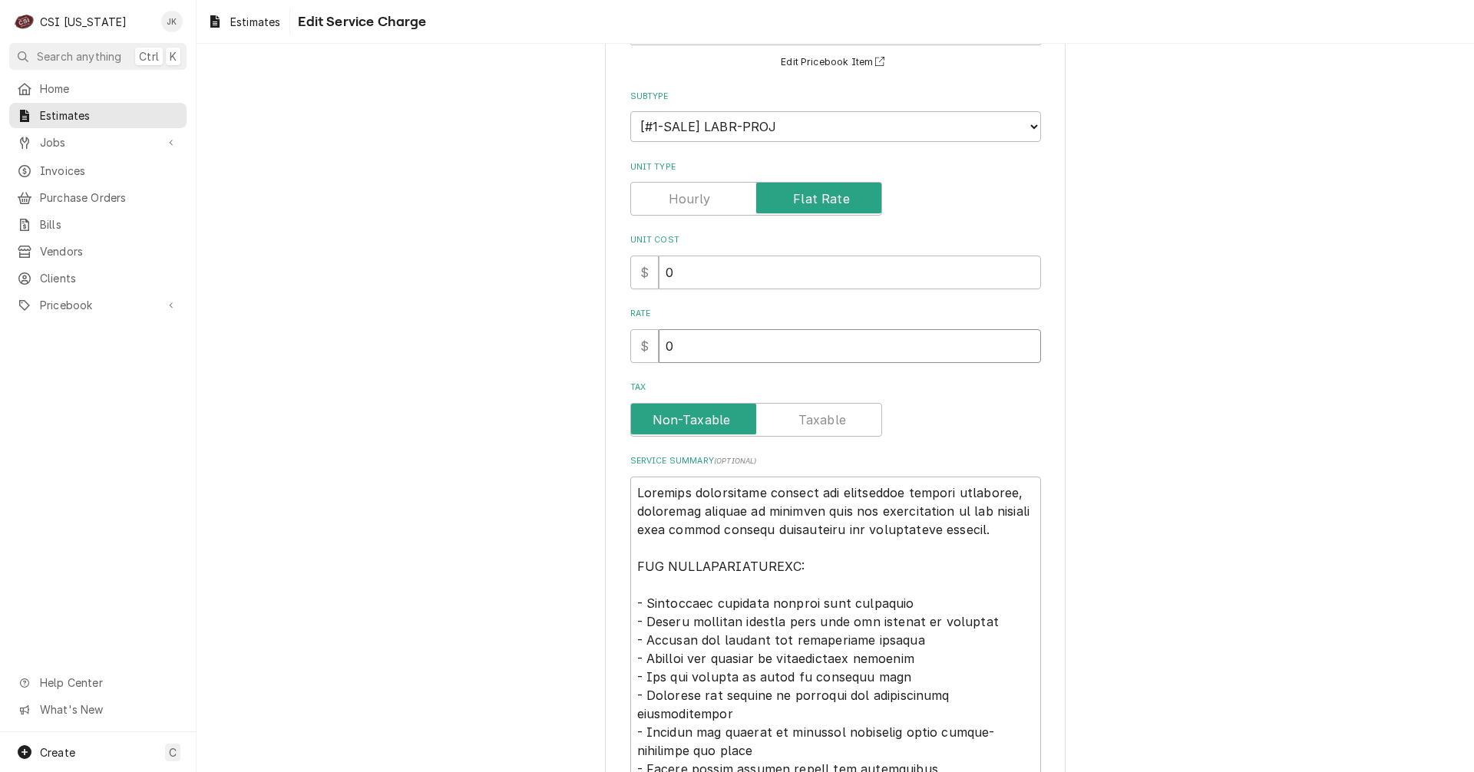
drag, startPoint x: 685, startPoint y: 350, endPoint x: 628, endPoint y: 342, distance: 58.1
click at [630, 342] on div "$ 0" at bounding box center [835, 346] width 411 height 34
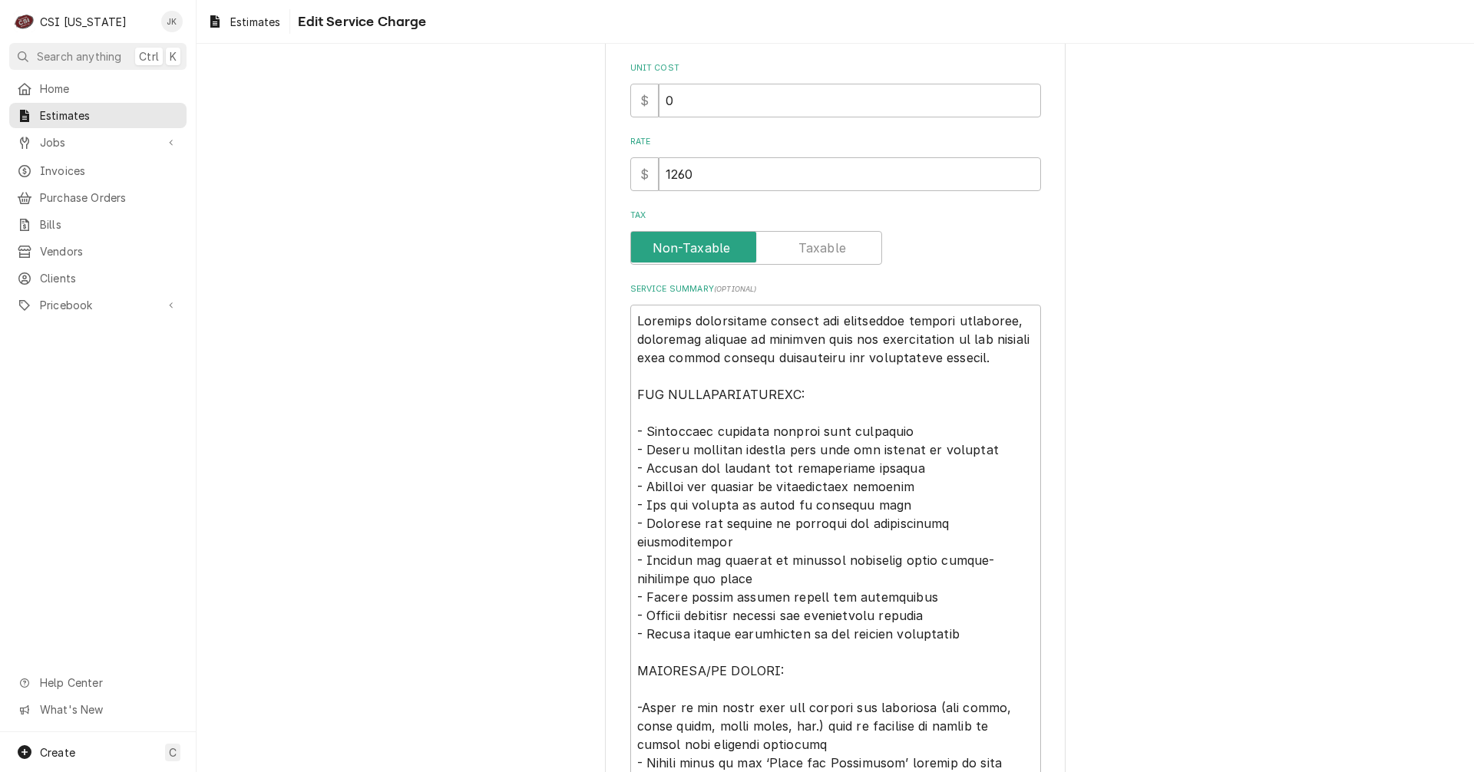
scroll to position [384, 0]
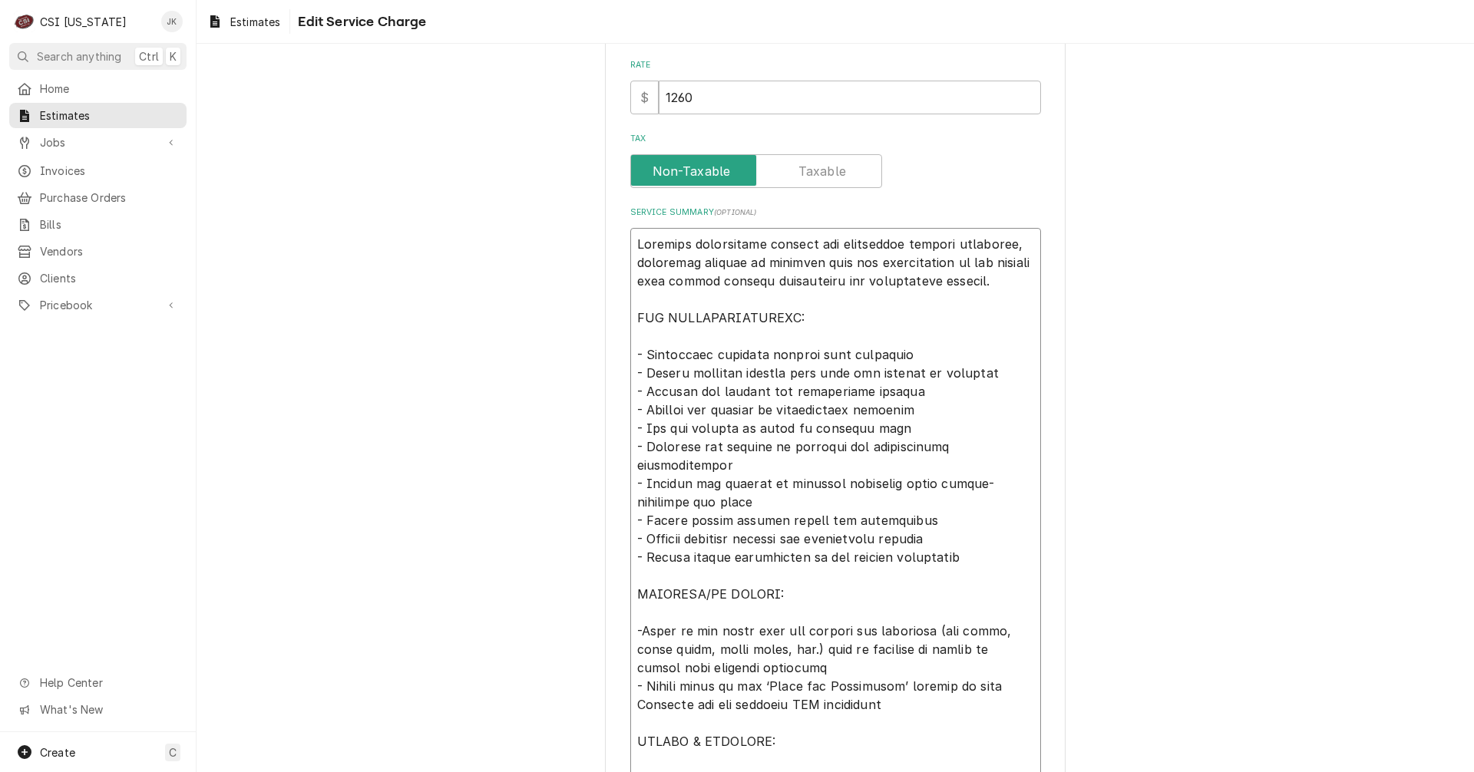
drag, startPoint x: 691, startPoint y: 520, endPoint x: 748, endPoint y: 521, distance: 57.6
click at [748, 521] on textarea "Service Summary ( optional )" at bounding box center [835, 520] width 411 height 585
click at [827, 665] on textarea "Service Summary ( optional )" at bounding box center [835, 520] width 411 height 585
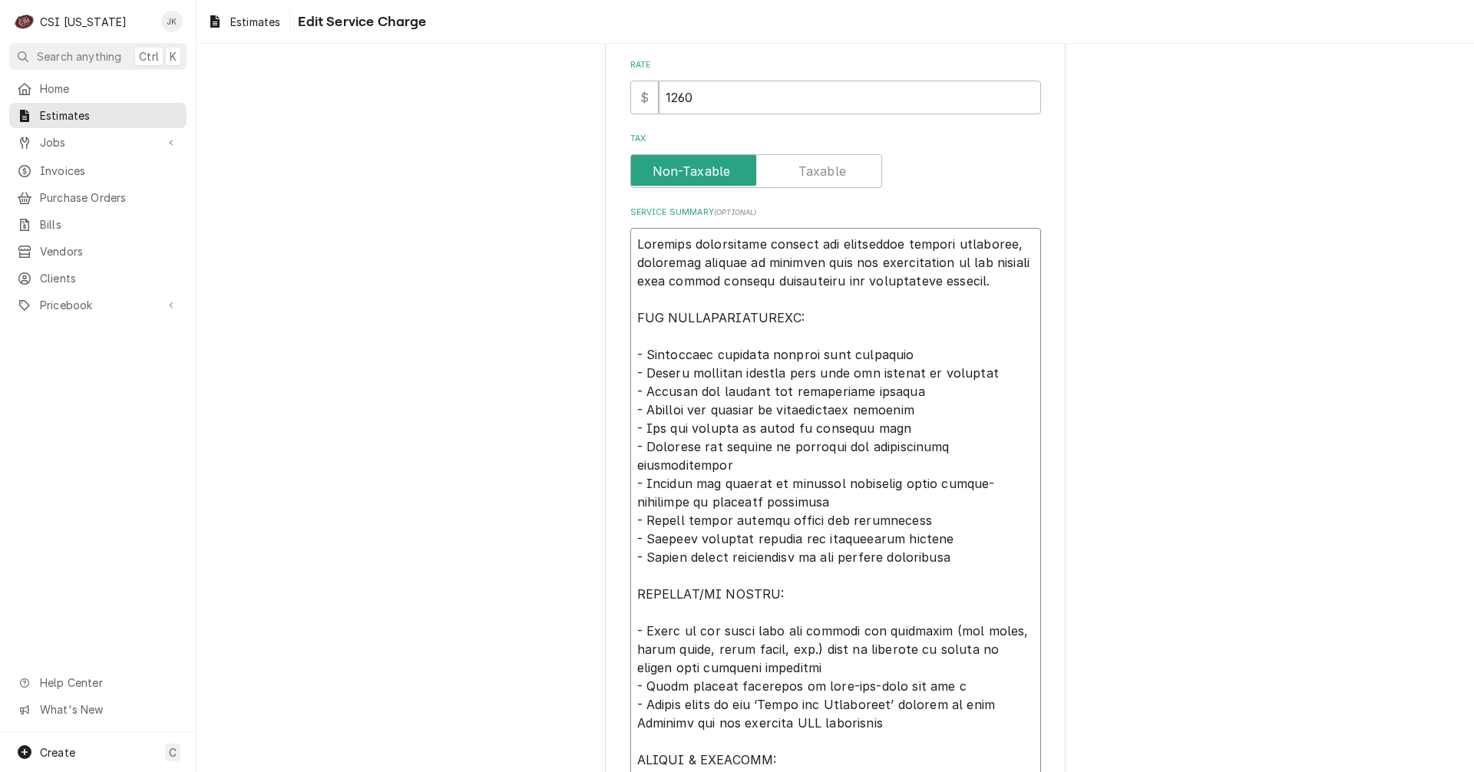
drag, startPoint x: 676, startPoint y: 521, endPoint x: 816, endPoint y: 522, distance: 139.7
click at [816, 522] on textarea "Service Summary ( optional )" at bounding box center [835, 529] width 411 height 603
drag, startPoint x: 916, startPoint y: 522, endPoint x: 617, endPoint y: 514, distance: 298.7
click at [617, 514] on div "Use the fields below to edit this service charge Short Description Scope | Blan…" at bounding box center [835, 320] width 461 height 1261
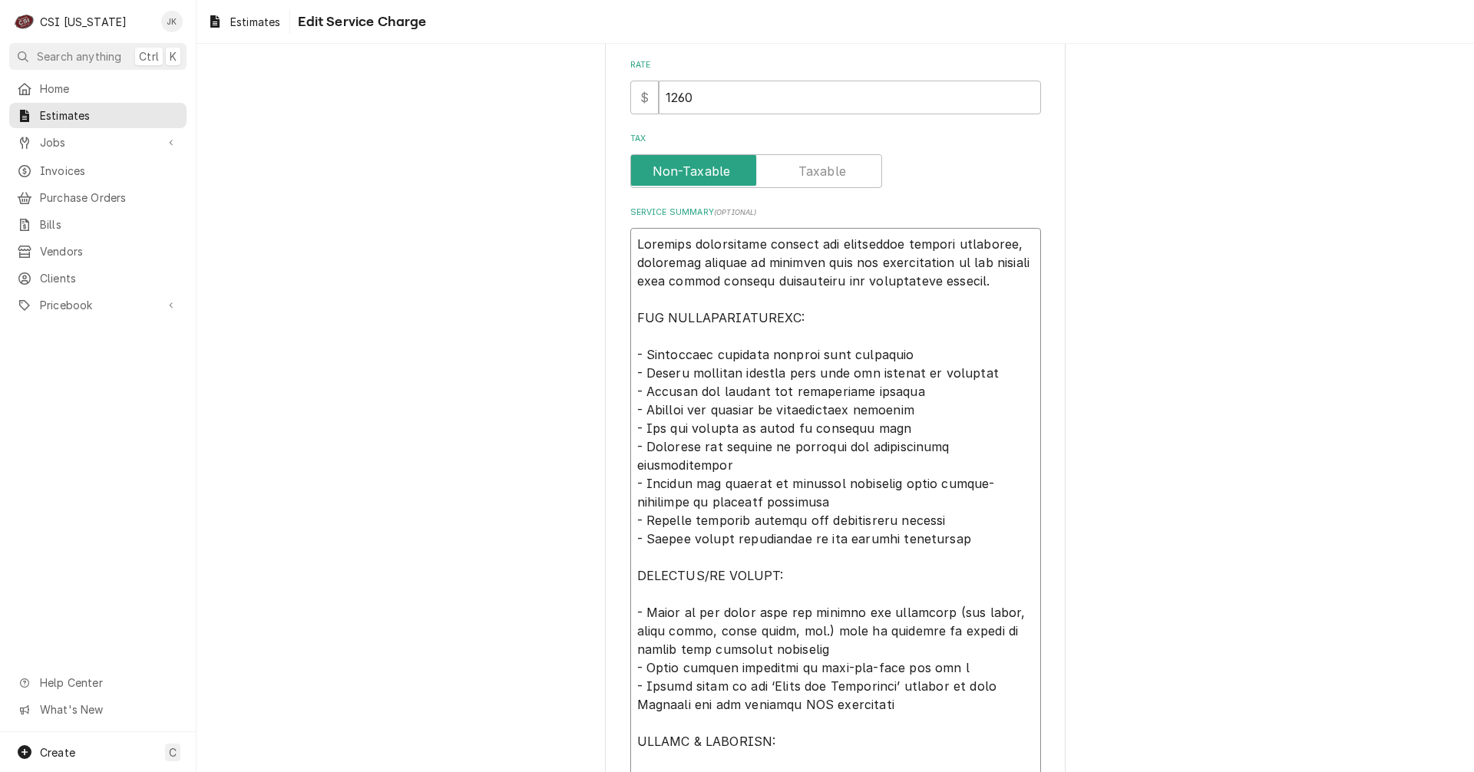
scroll to position [0, 0]
click at [936, 670] on textarea "Service Summary ( optional )" at bounding box center [835, 520] width 411 height 585
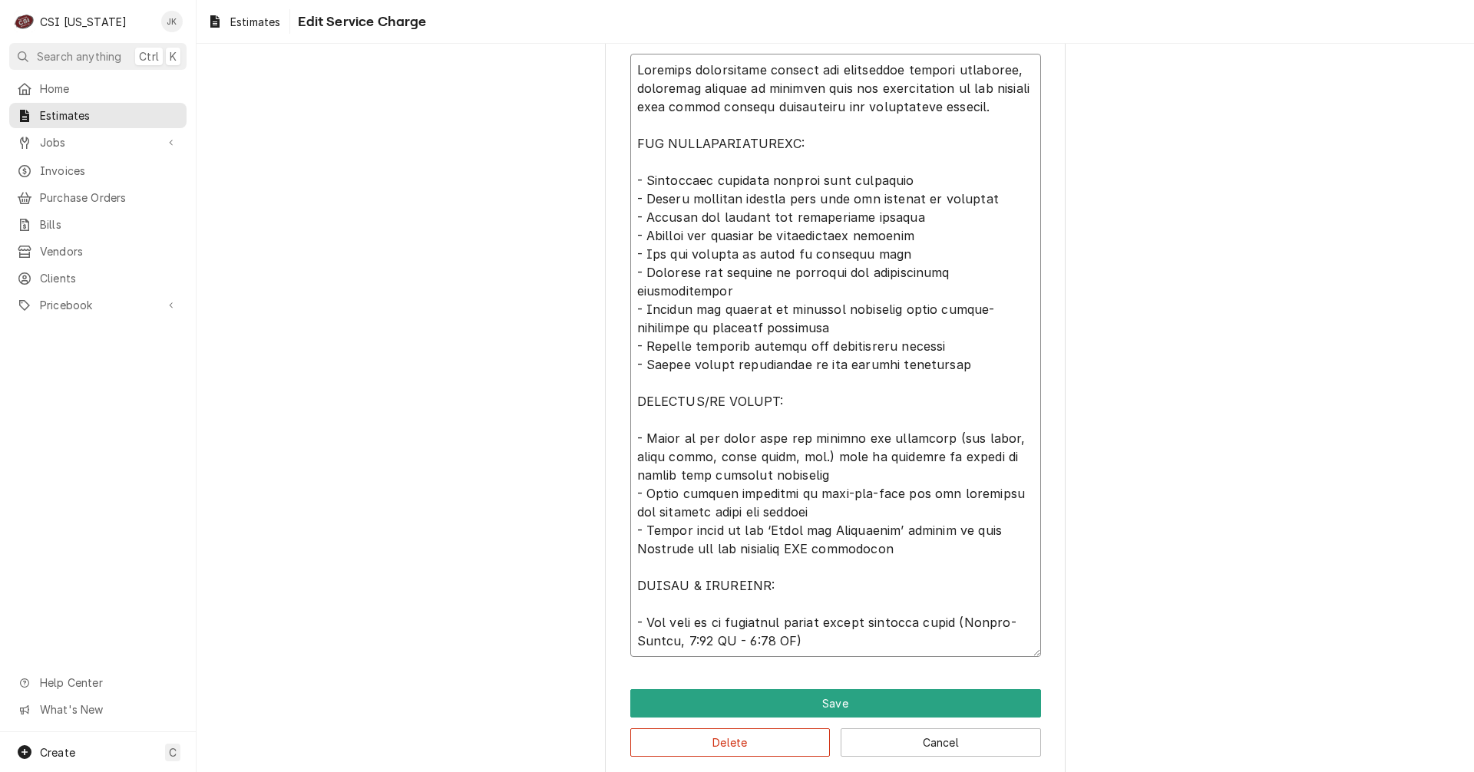
scroll to position [576, 0]
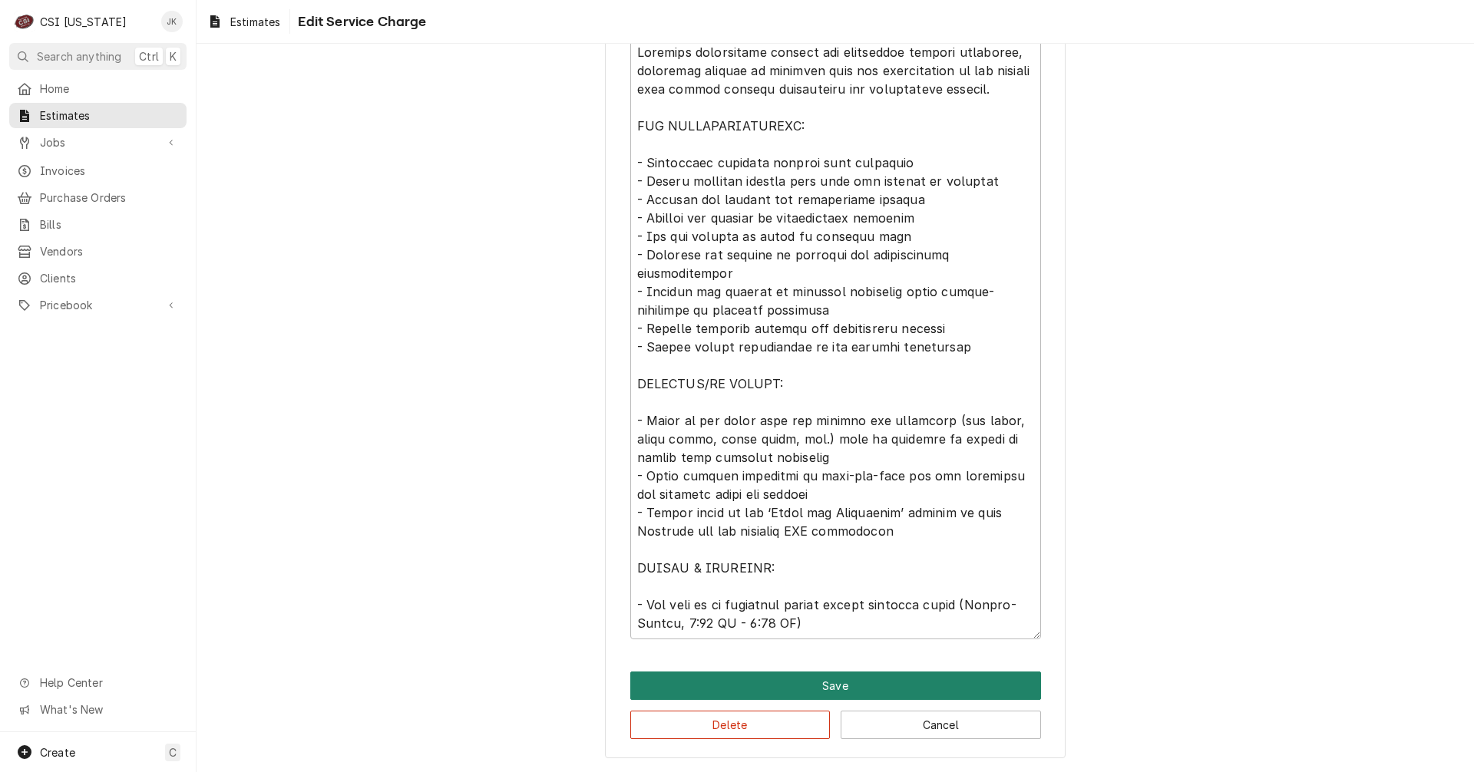
click at [879, 686] on button "Save" at bounding box center [835, 686] width 411 height 28
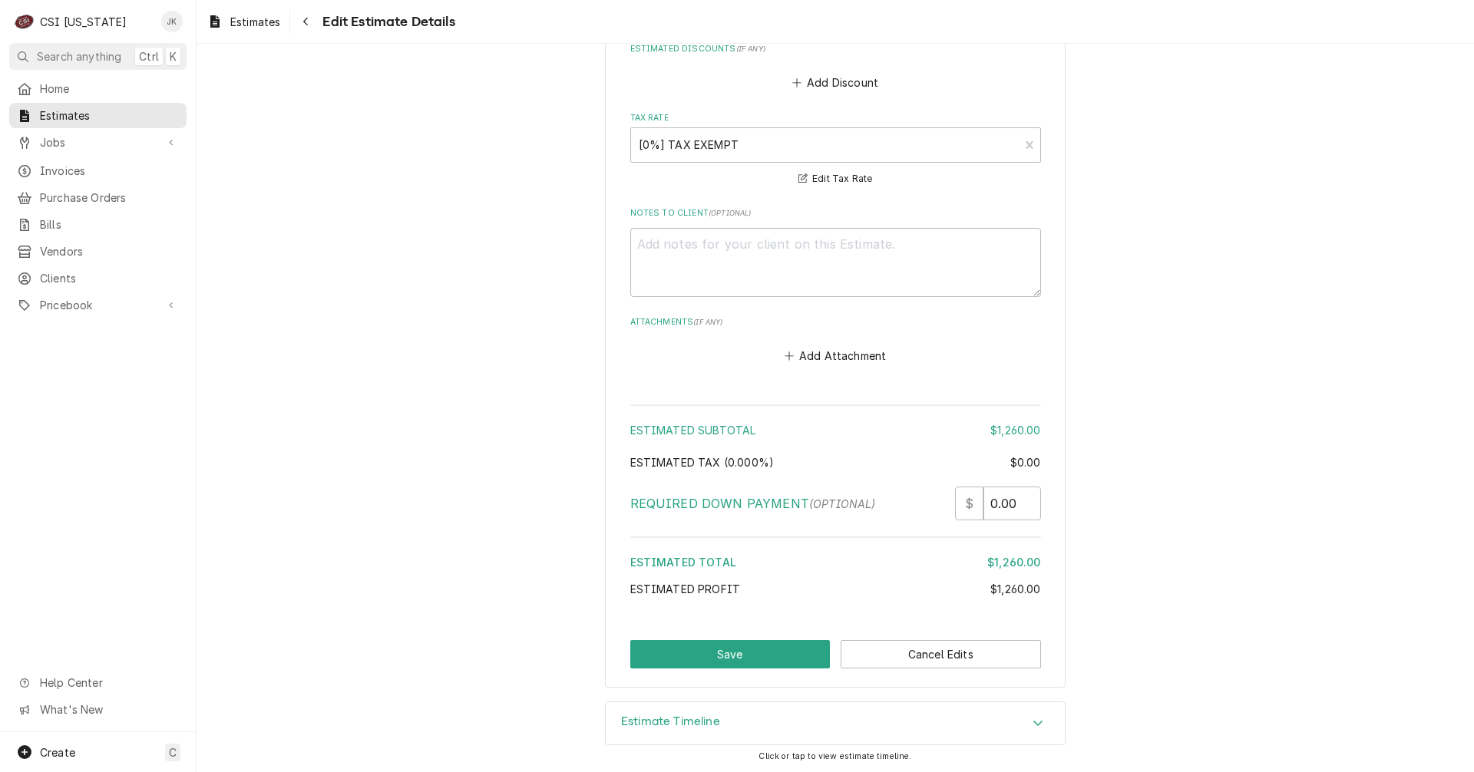
scroll to position [2486, 0]
click at [741, 655] on button "Save" at bounding box center [730, 653] width 200 height 28
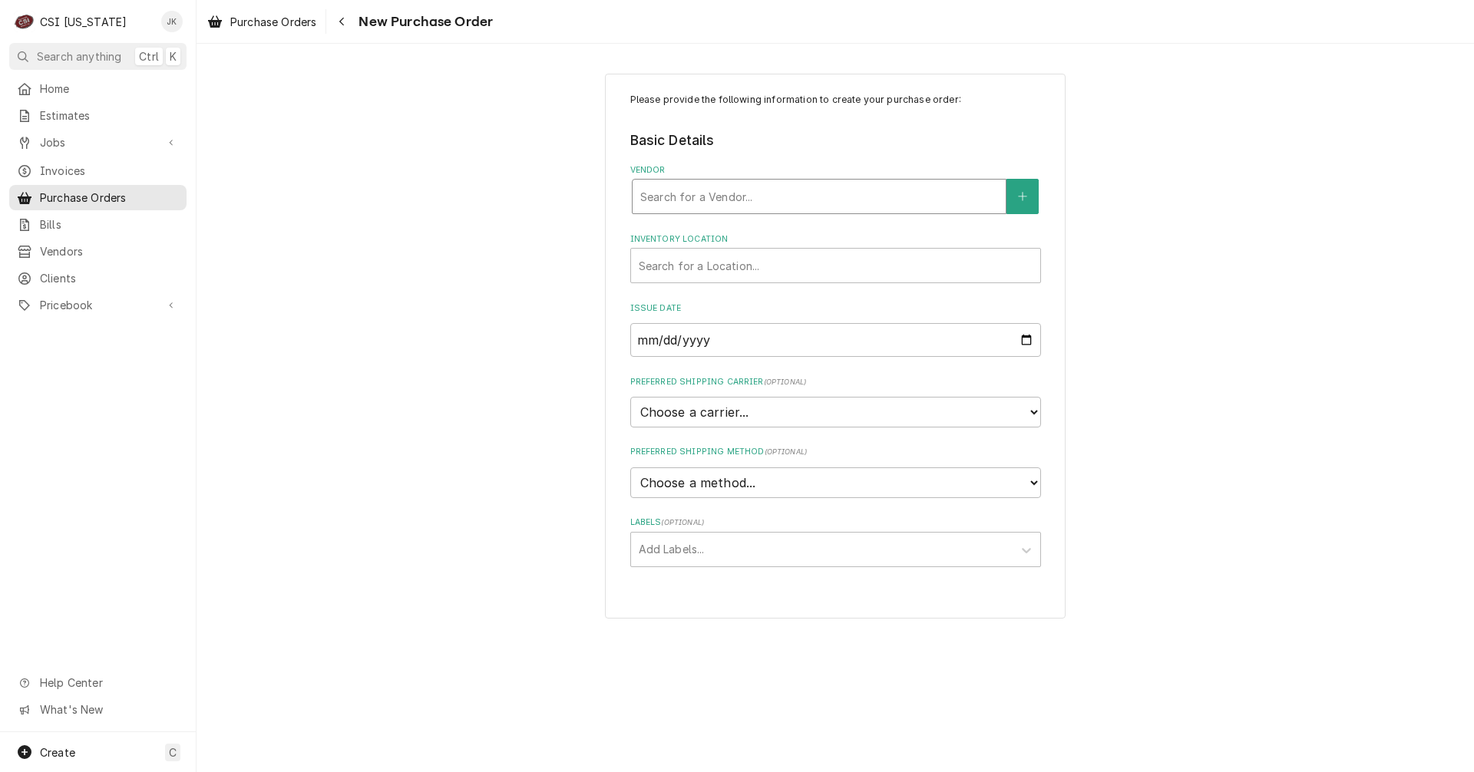
click at [686, 194] on div "Vendor" at bounding box center [819, 197] width 358 height 28
type input "home"
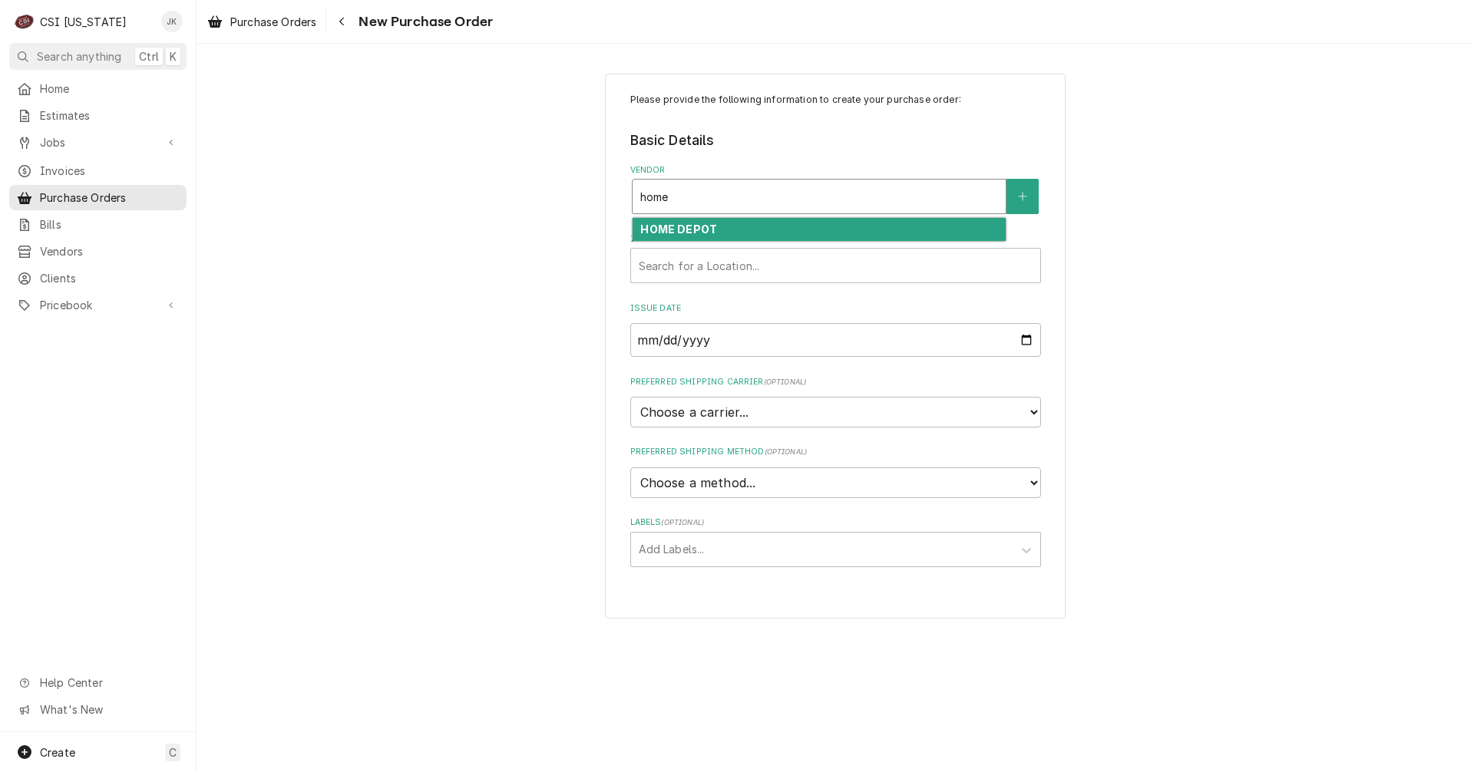
click at [740, 231] on div "HOME DEPOT" at bounding box center [818, 230] width 373 height 24
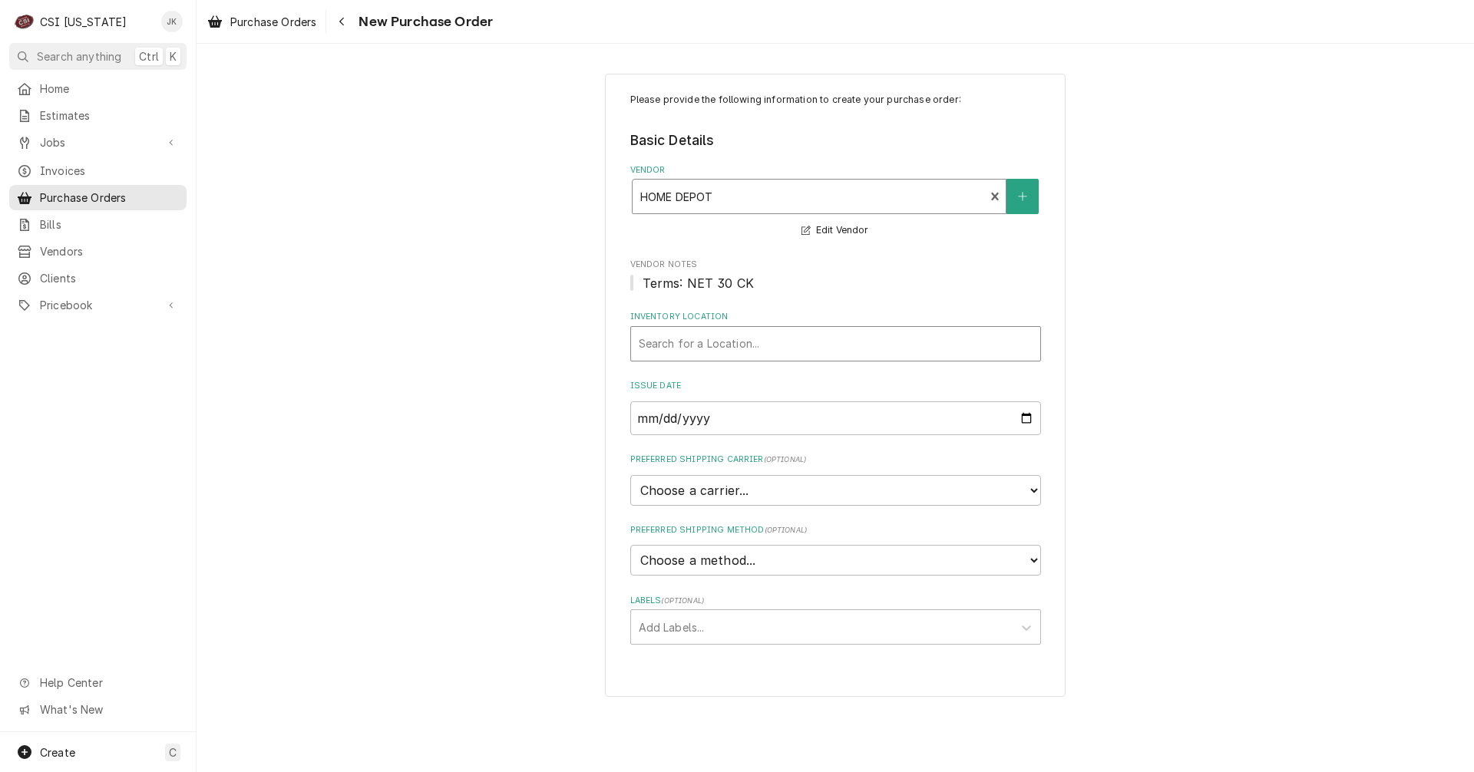
click at [735, 348] on div "Inventory Location" at bounding box center [836, 344] width 394 height 28
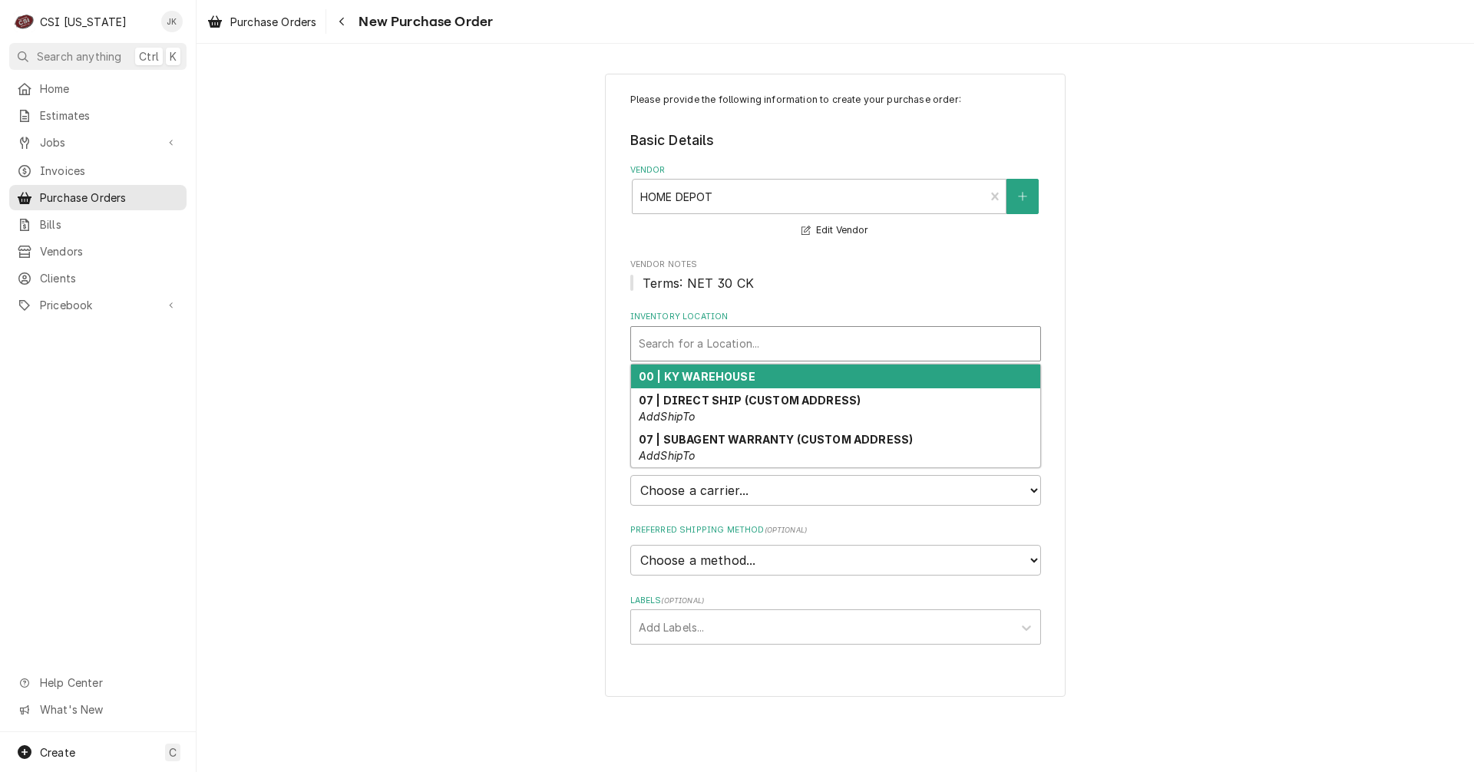
click at [721, 377] on strong "00 | KY WAREHOUSE" at bounding box center [697, 376] width 117 height 13
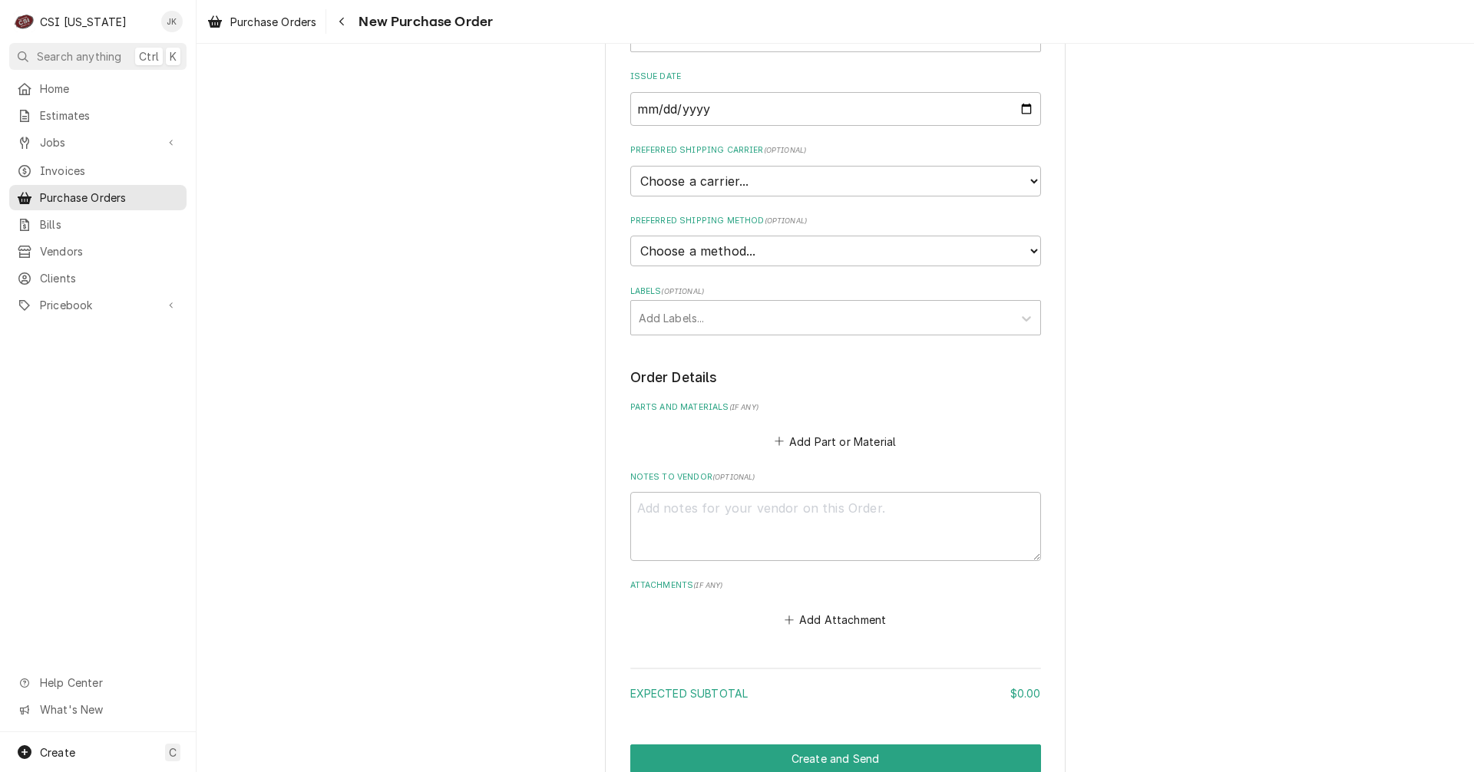
scroll to position [382, 0]
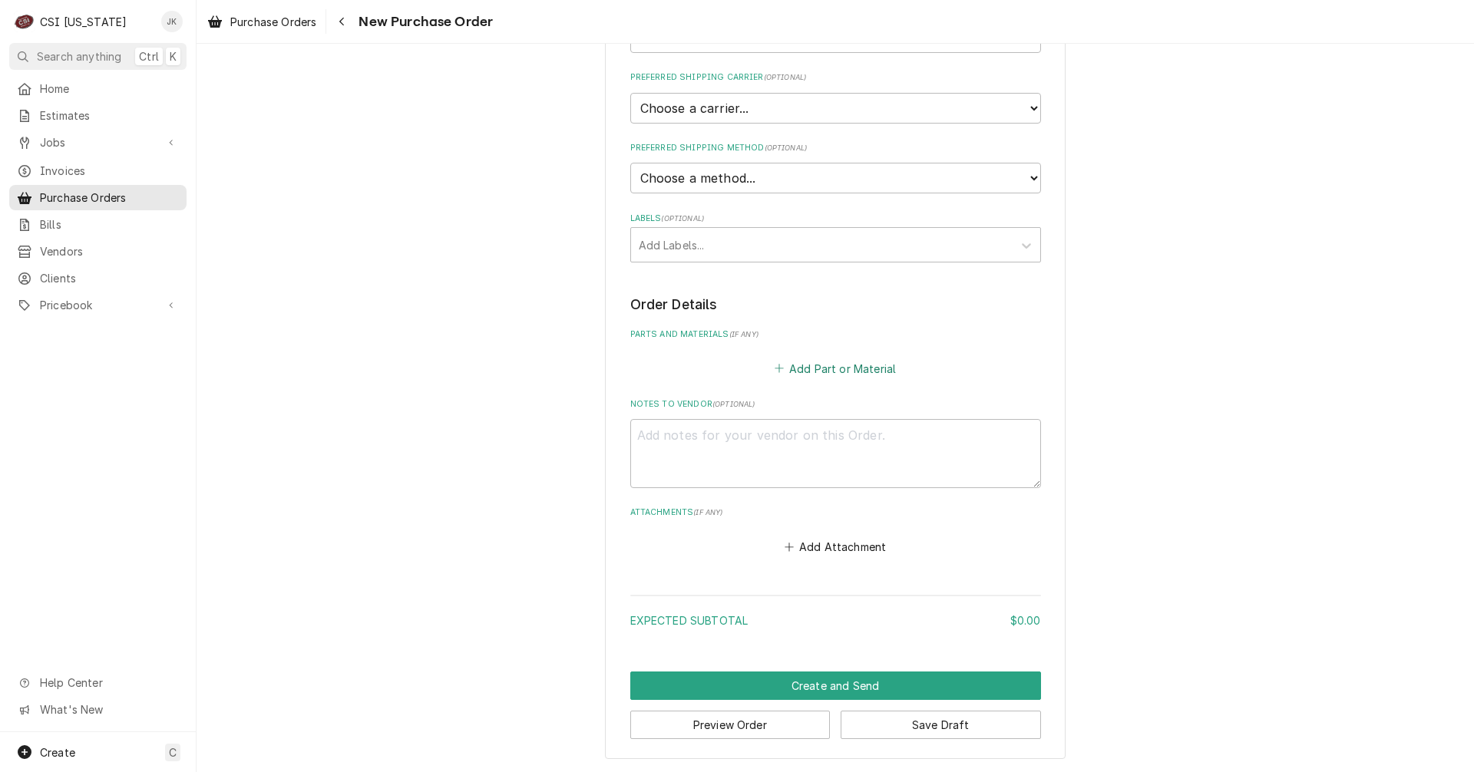
click at [788, 371] on button "Add Part or Material" at bounding box center [834, 368] width 127 height 21
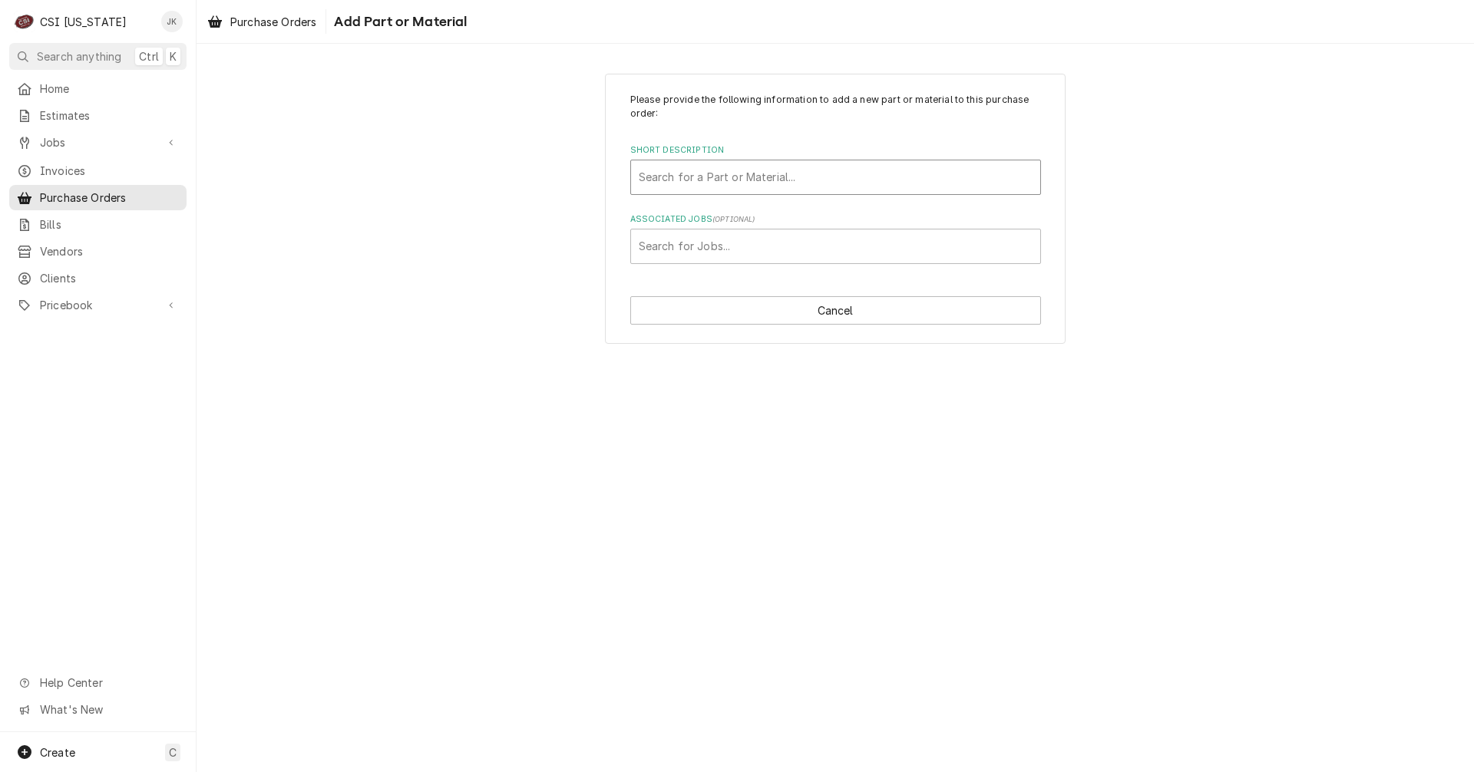
click at [688, 180] on div "Short Description" at bounding box center [836, 177] width 394 height 28
type input "project"
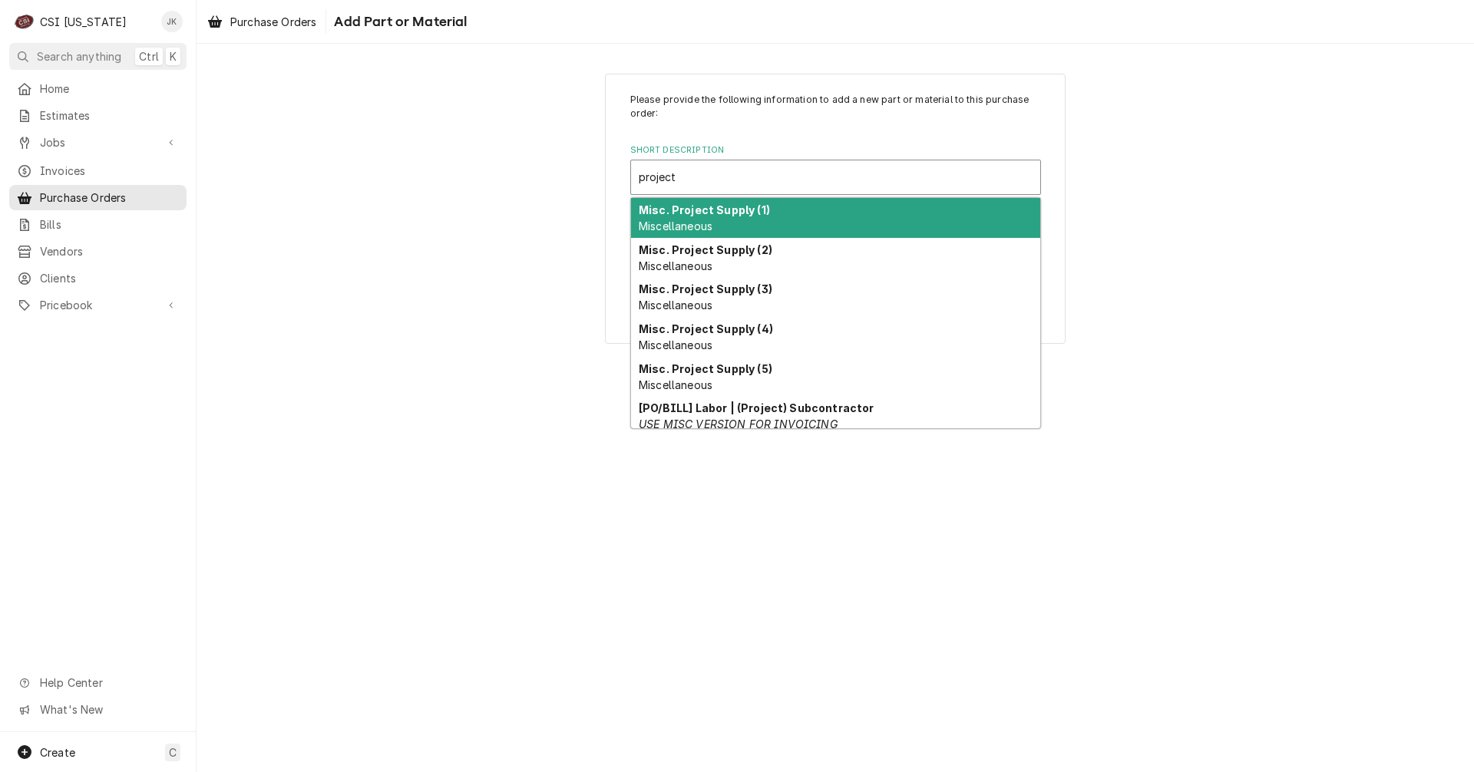
click at [695, 229] on span "Miscellaneous" at bounding box center [676, 226] width 74 height 13
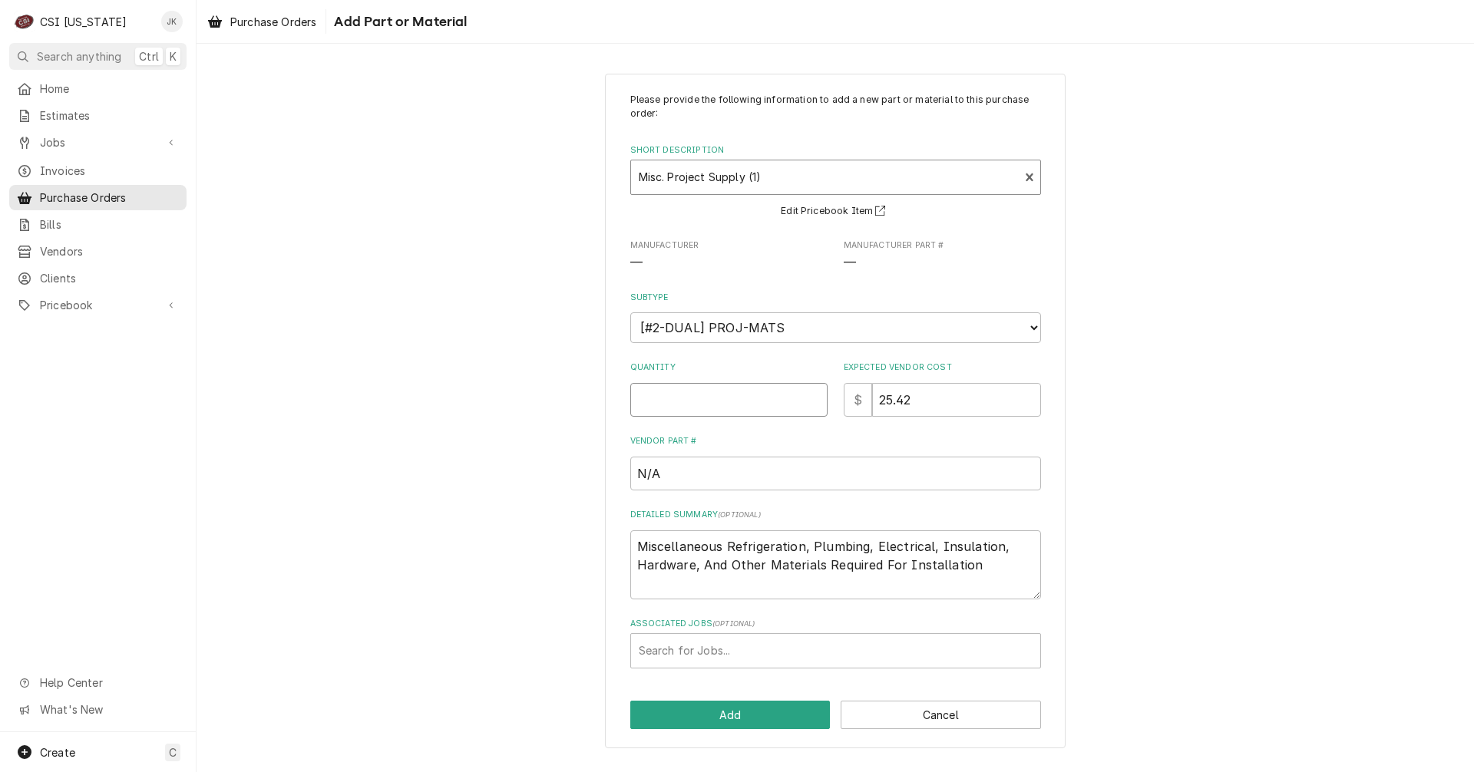
click at [709, 404] on input "Quantity" at bounding box center [728, 400] width 197 height 34
type textarea "x"
type input "1"
drag, startPoint x: 943, startPoint y: 409, endPoint x: 804, endPoint y: 377, distance: 142.6
click at [804, 377] on div "Quantity 1 Expected Vendor Cost $ 25.42" at bounding box center [835, 389] width 411 height 54
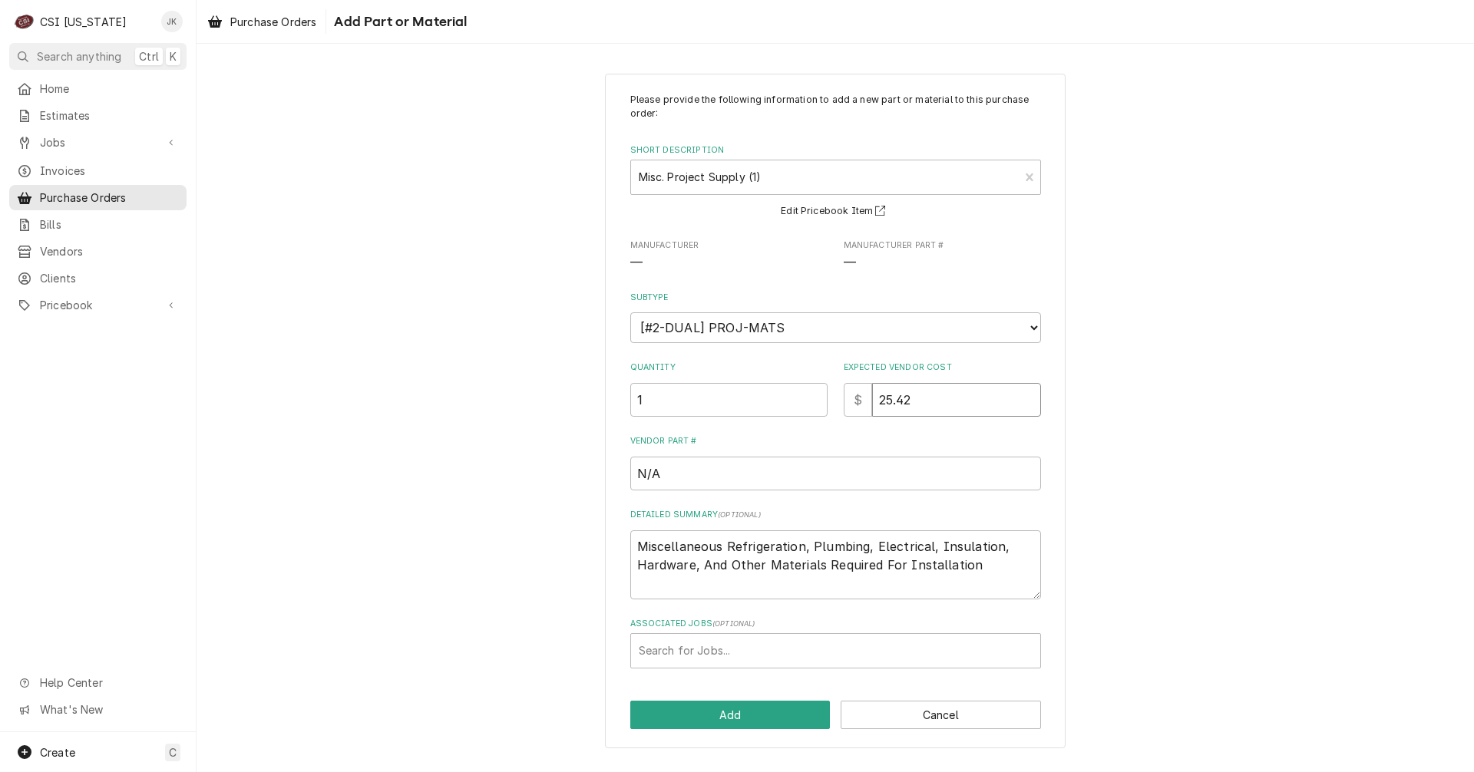
type textarea "x"
type input "1"
type textarea "x"
type input "10"
type textarea "x"
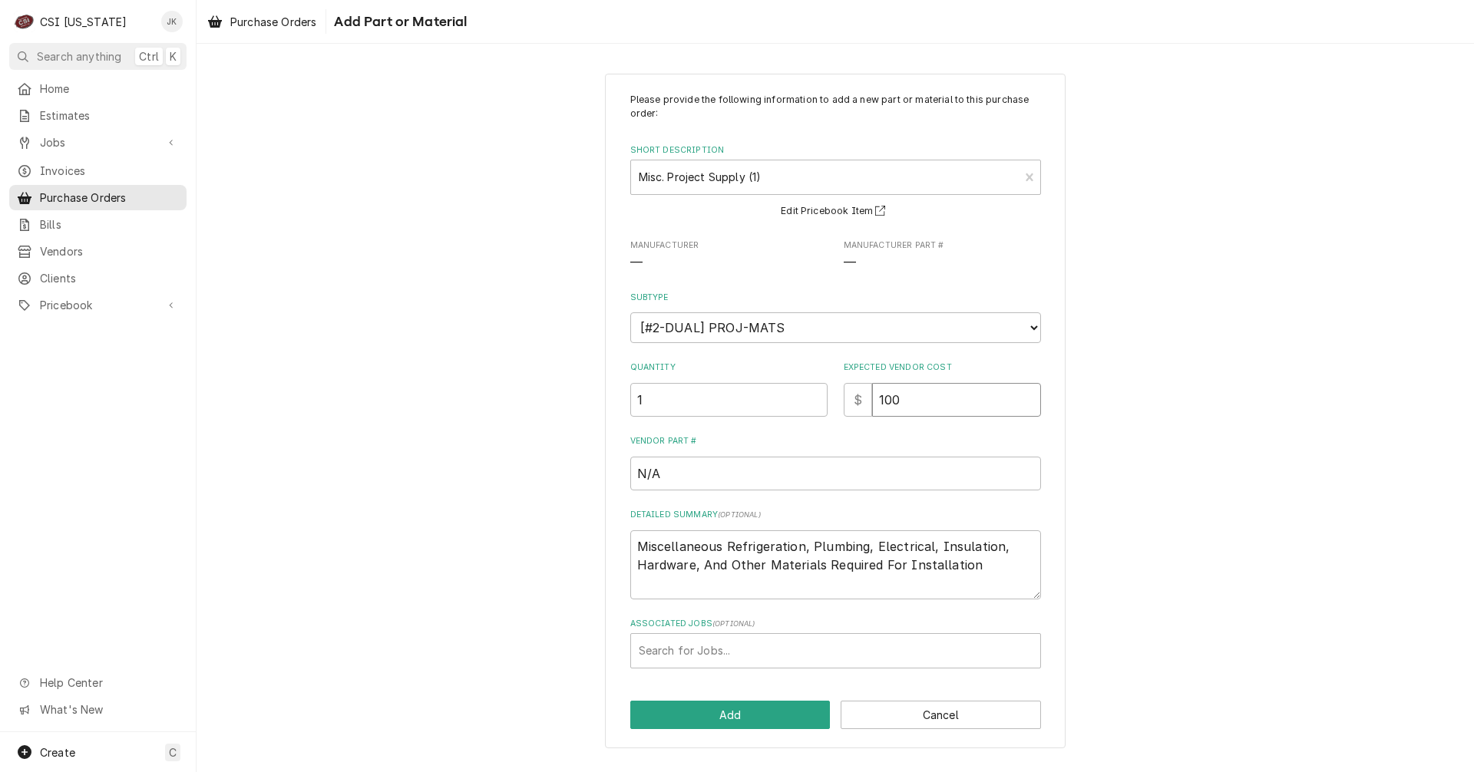
type input "100"
drag, startPoint x: 754, startPoint y: 552, endPoint x: 404, endPoint y: 492, distance: 354.3
click at [404, 492] on div "Please provide the following information to add a new part or material to this …" at bounding box center [834, 411] width 1277 height 702
type textarea "x"
type textarea "D"
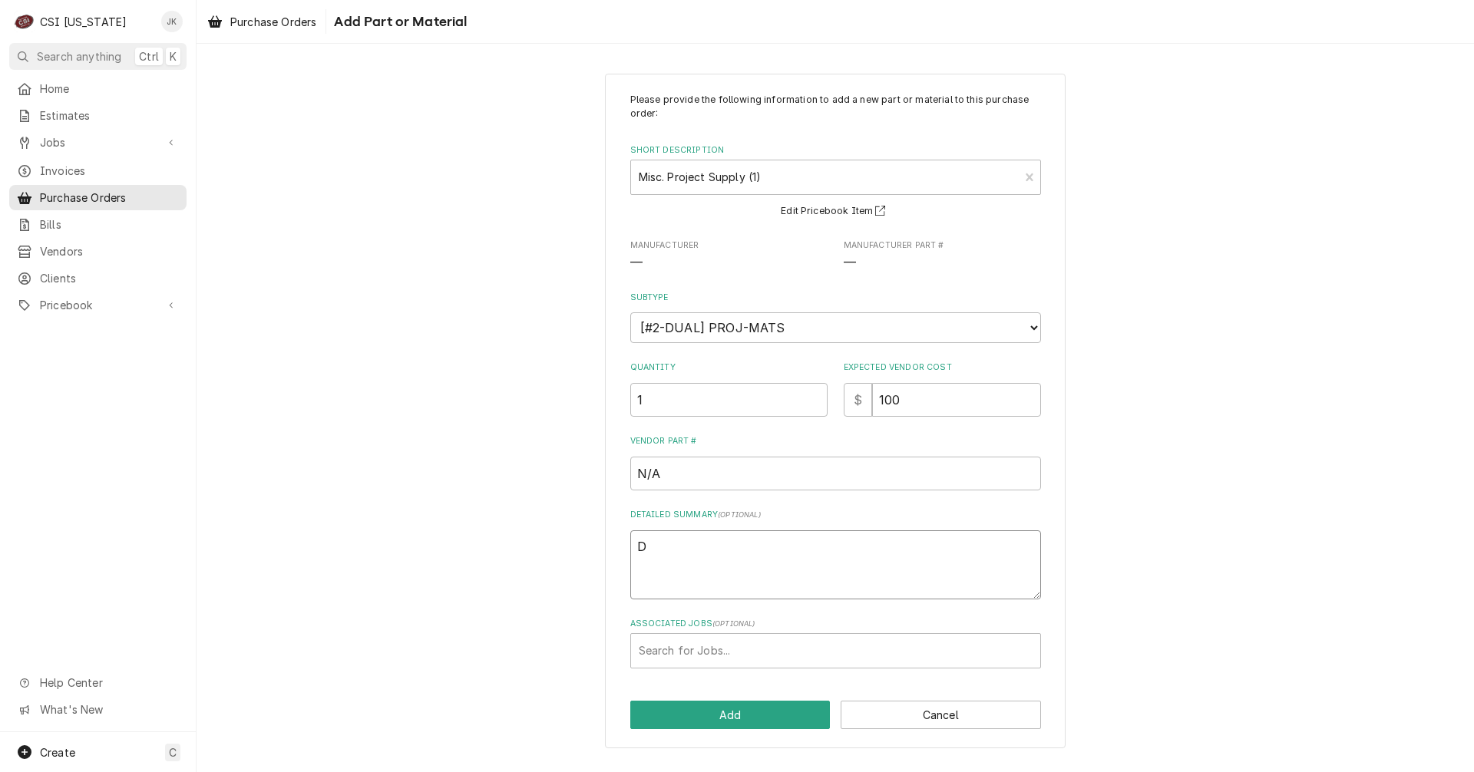
type textarea "x"
type textarea "Dr"
type textarea "x"
type textarea "Dra"
type textarea "x"
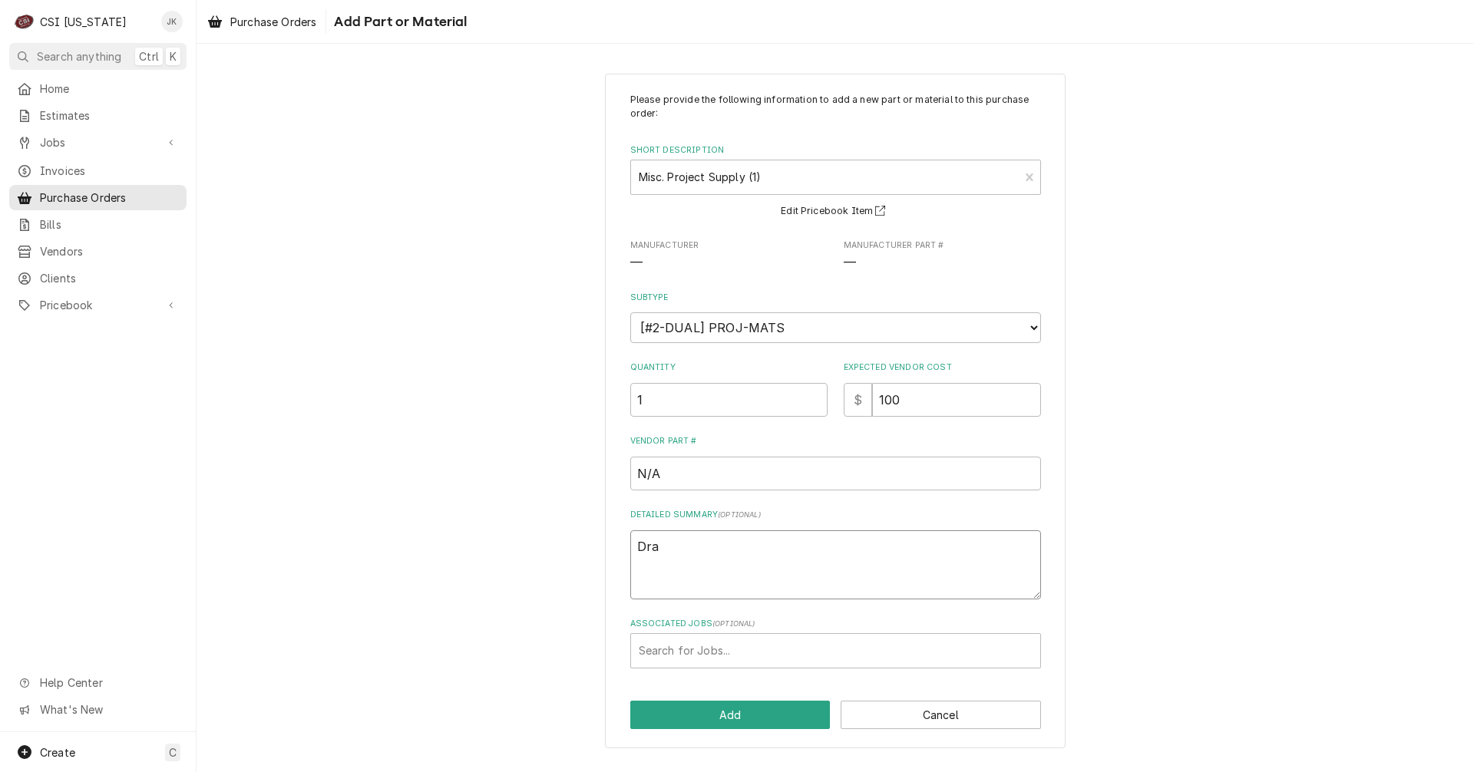
type textarea "Drai"
type textarea "x"
type textarea "Drain"
type textarea "x"
type textarea "Drain"
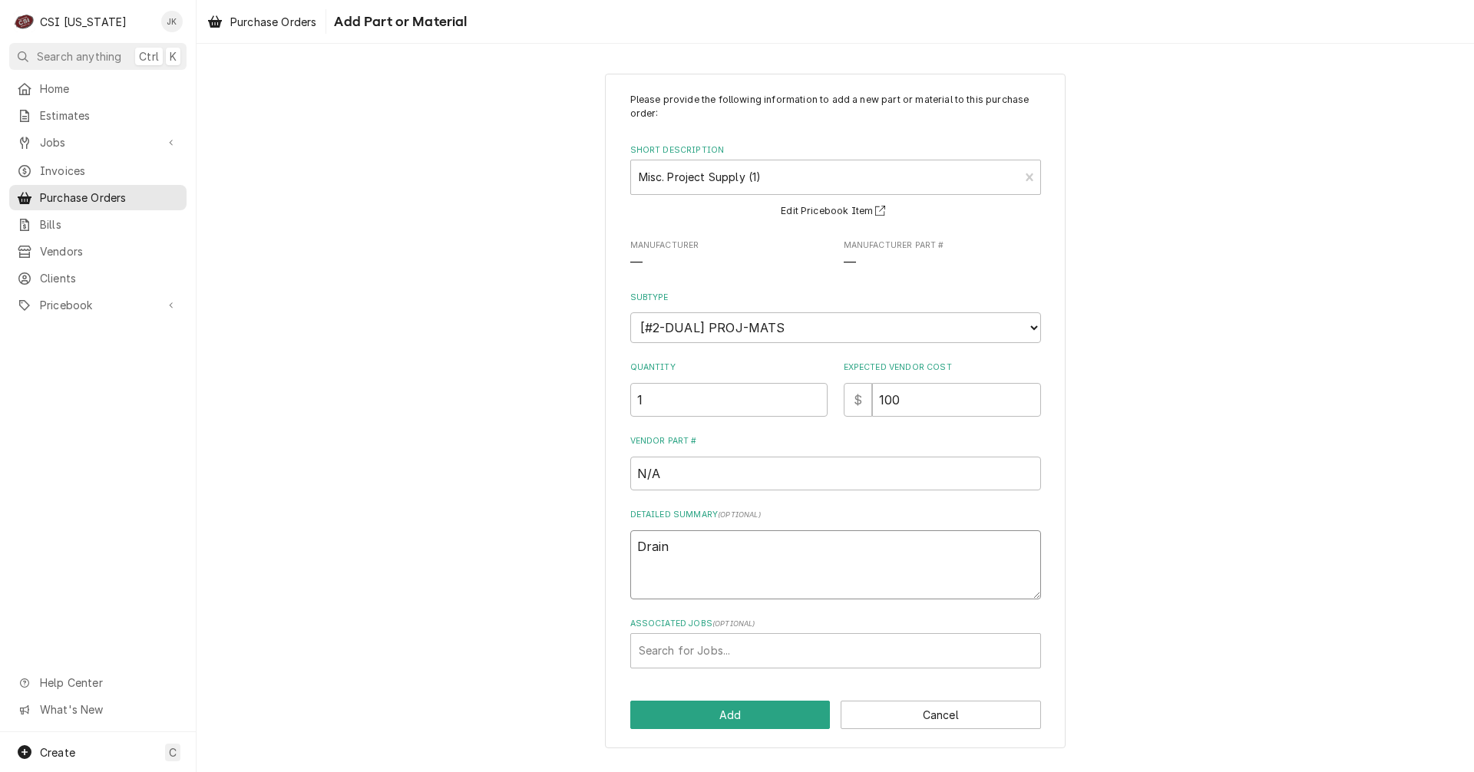
type textarea "x"
type textarea "Drain C"
type textarea "x"
type textarea "Drain Co"
type textarea "x"
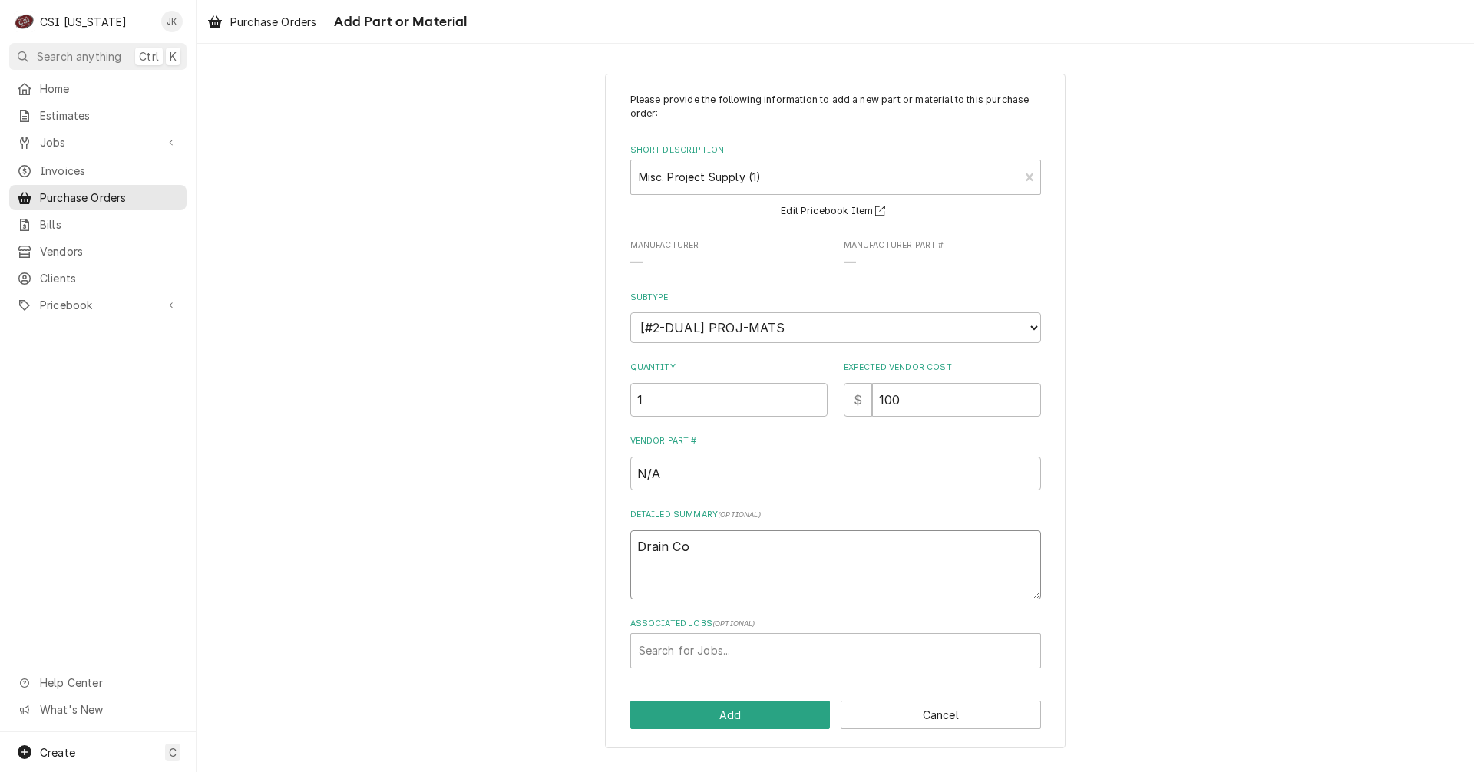
type textarea "Drain Cop"
type textarea "x"
type textarea "Drain Copp"
type textarea "x"
type textarea "Drain Coppe"
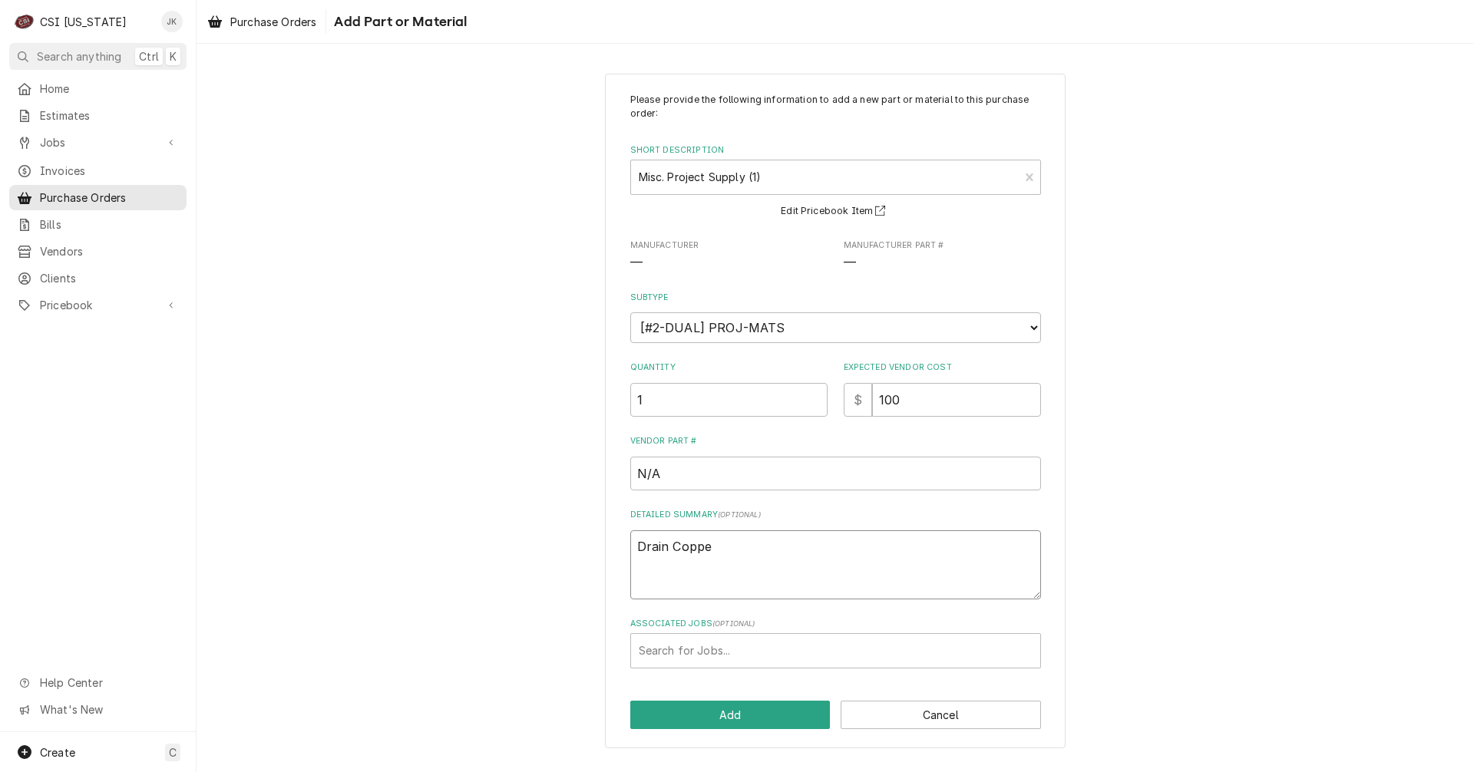
type textarea "x"
type textarea "Drain Copper"
drag, startPoint x: 898, startPoint y: 394, endPoint x: 606, endPoint y: 326, distance: 300.1
click at [686, 355] on div "Please provide the following information to add a new part or material to this …" at bounding box center [835, 381] width 411 height 576
type textarea "x"
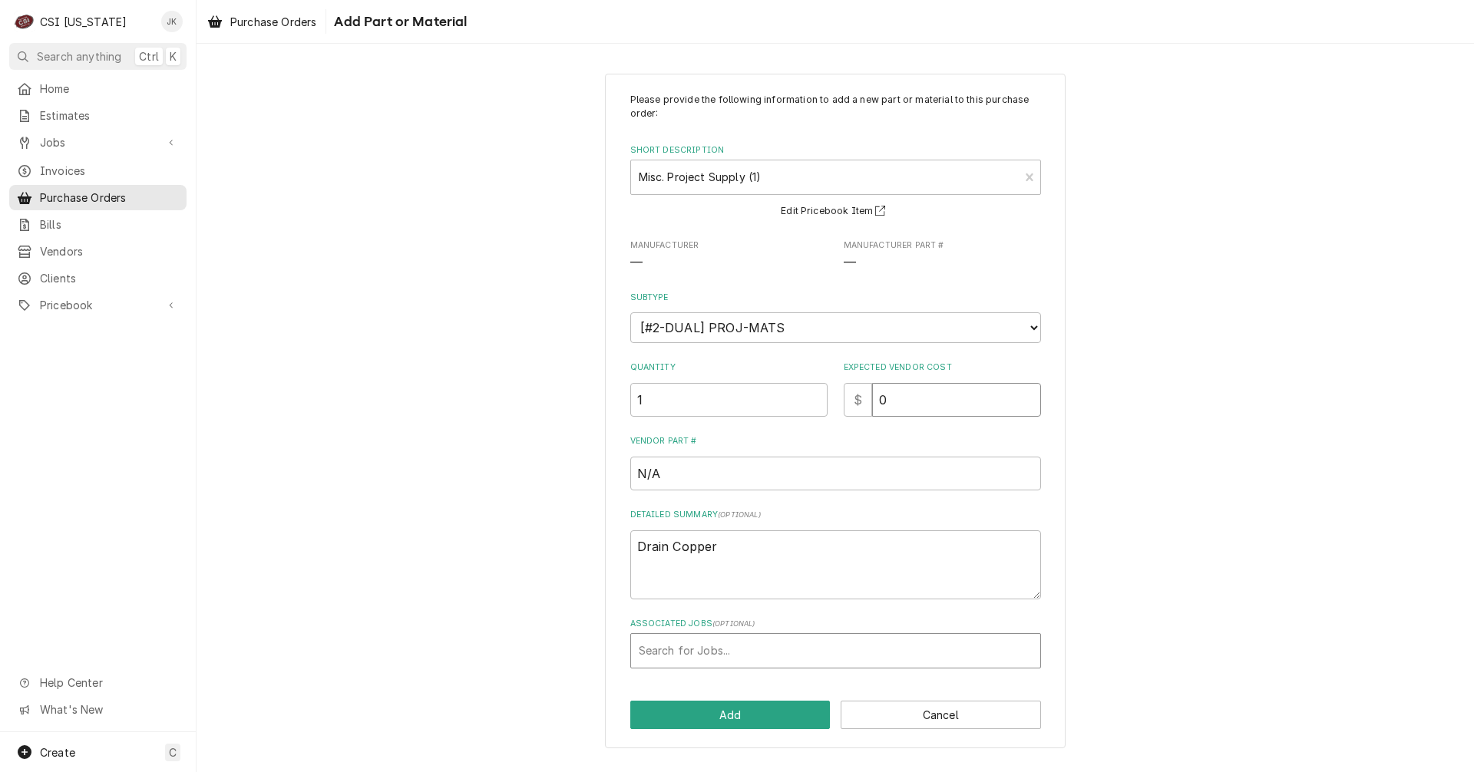
type input "0"
click at [745, 636] on div "Search for Jobs..." at bounding box center [835, 651] width 409 height 34
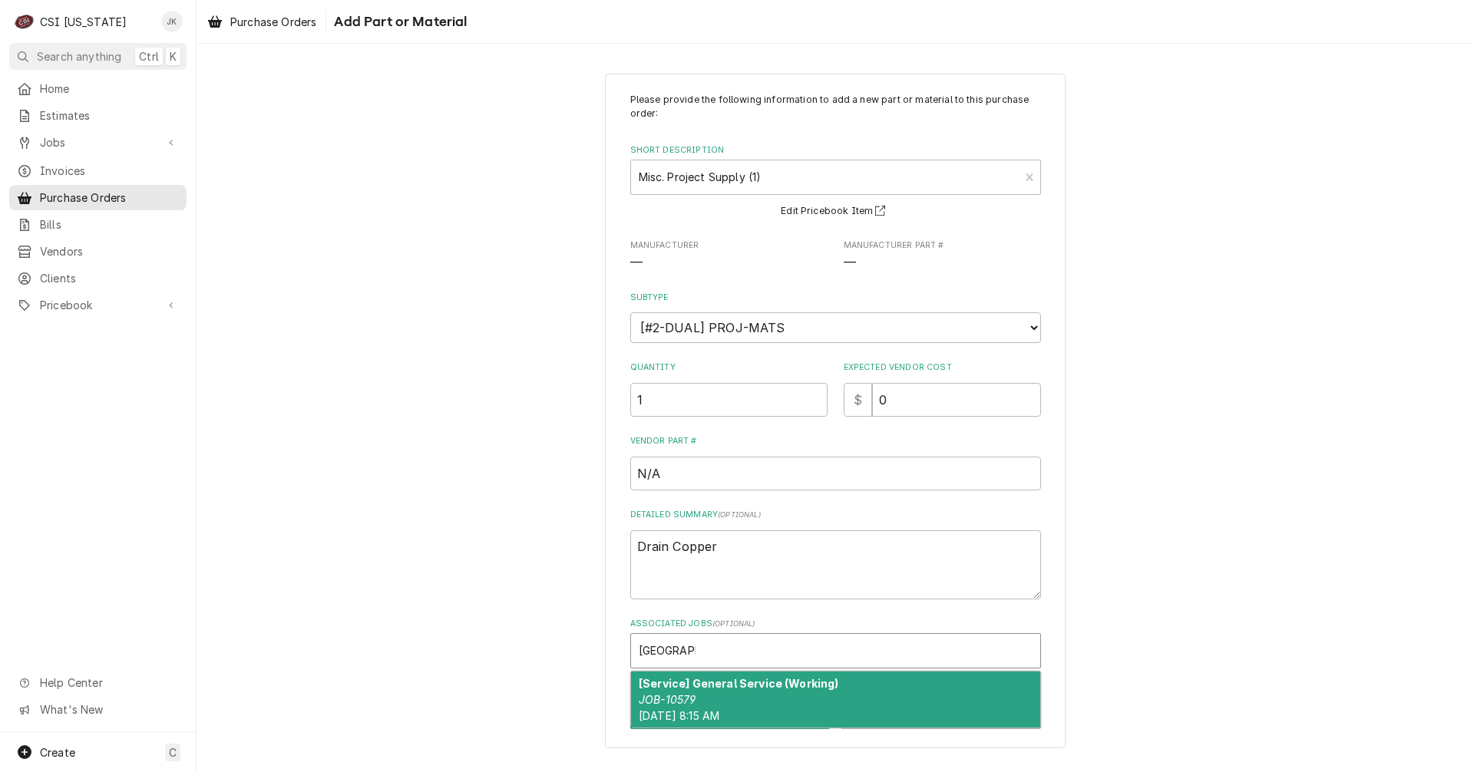
type input "cedar lake"
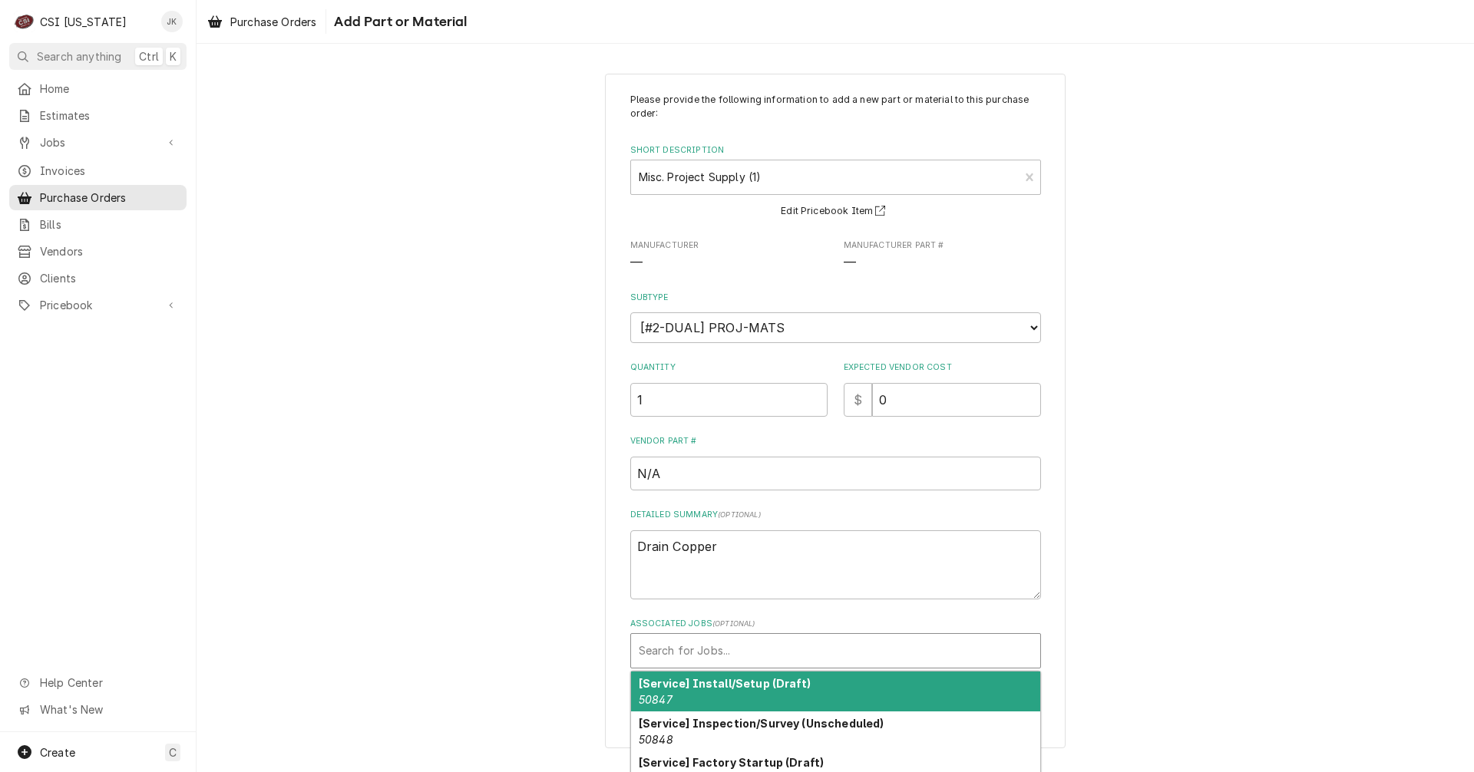
click at [715, 653] on div "Associated Jobs" at bounding box center [836, 651] width 394 height 28
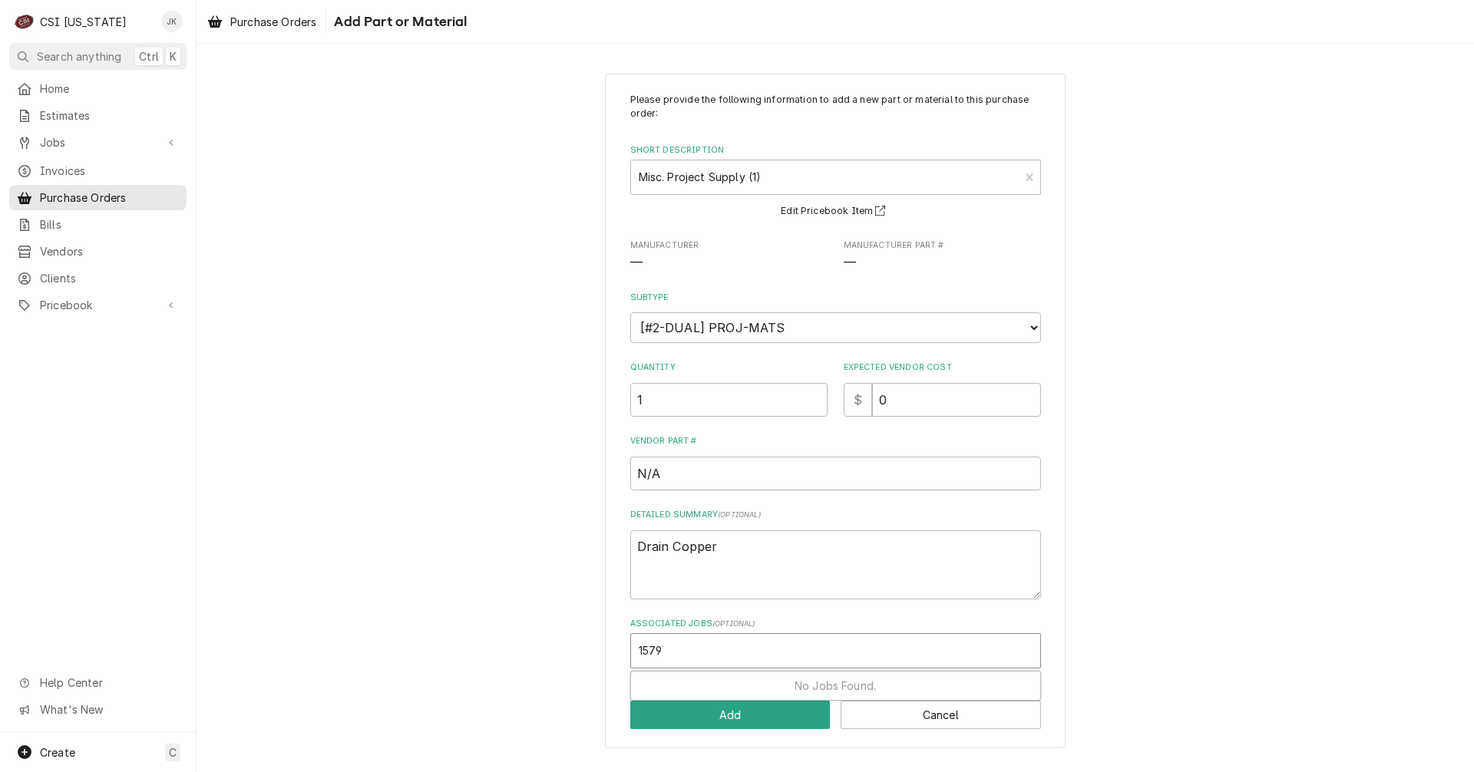
click at [645, 652] on input "1579" at bounding box center [652, 651] width 27 height 25
type input "10579"
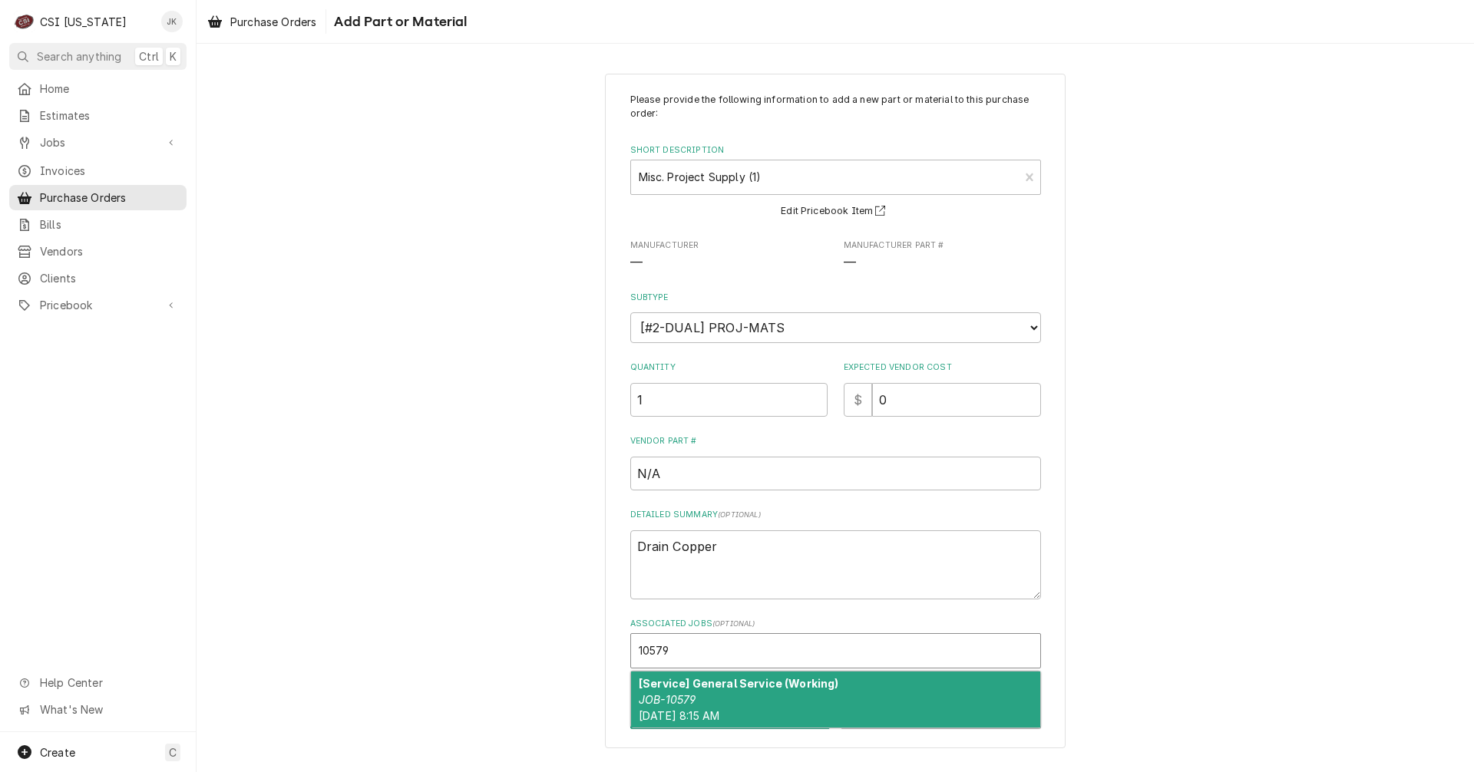
click at [757, 706] on div "[Service] General Service (Working) JOB-10579 Thu, Sep 11th, 2025 - 8:15 AM" at bounding box center [835, 700] width 409 height 56
type textarea "x"
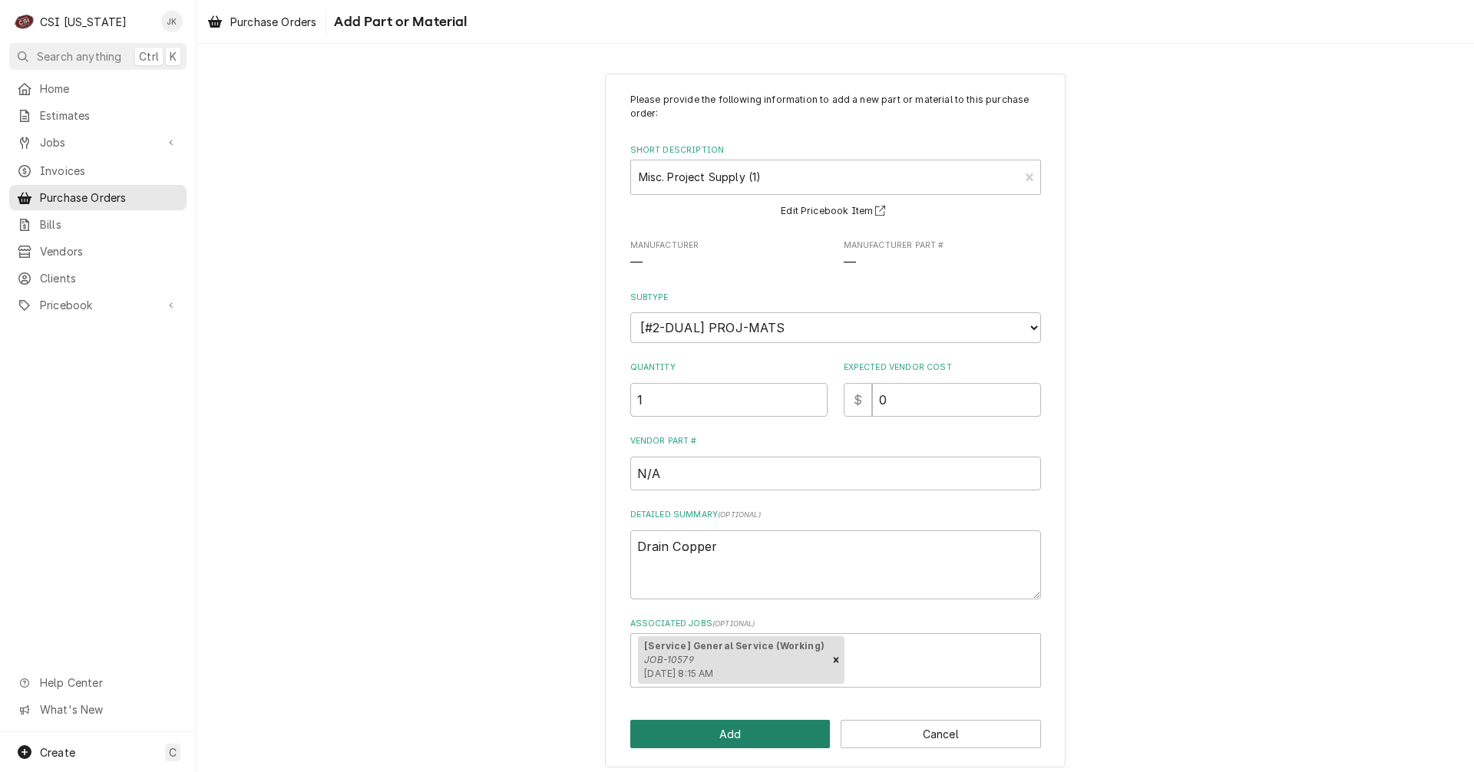
click at [778, 729] on button "Add" at bounding box center [730, 734] width 200 height 28
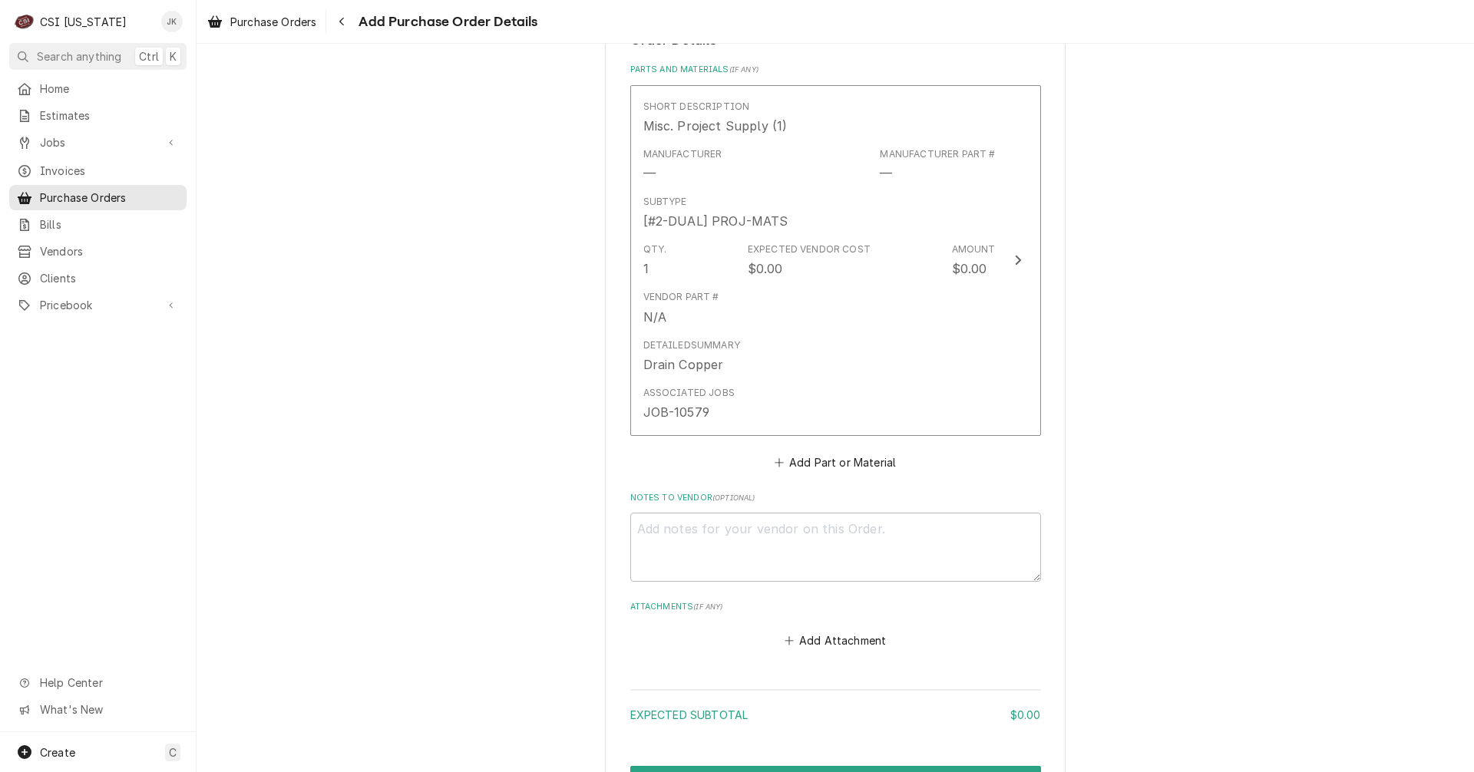
scroll to position [741, 0]
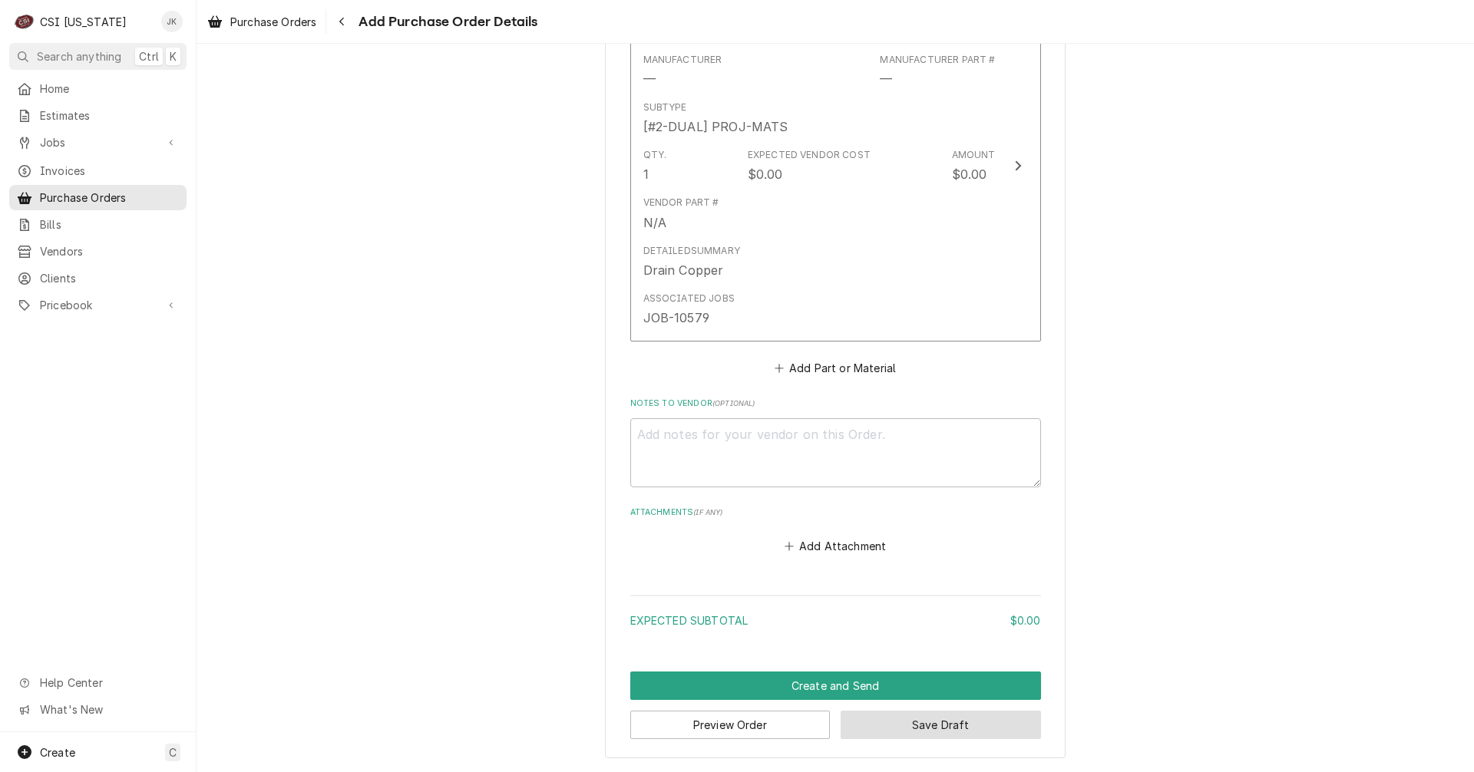
click at [982, 725] on button "Save Draft" at bounding box center [940, 725] width 200 height 28
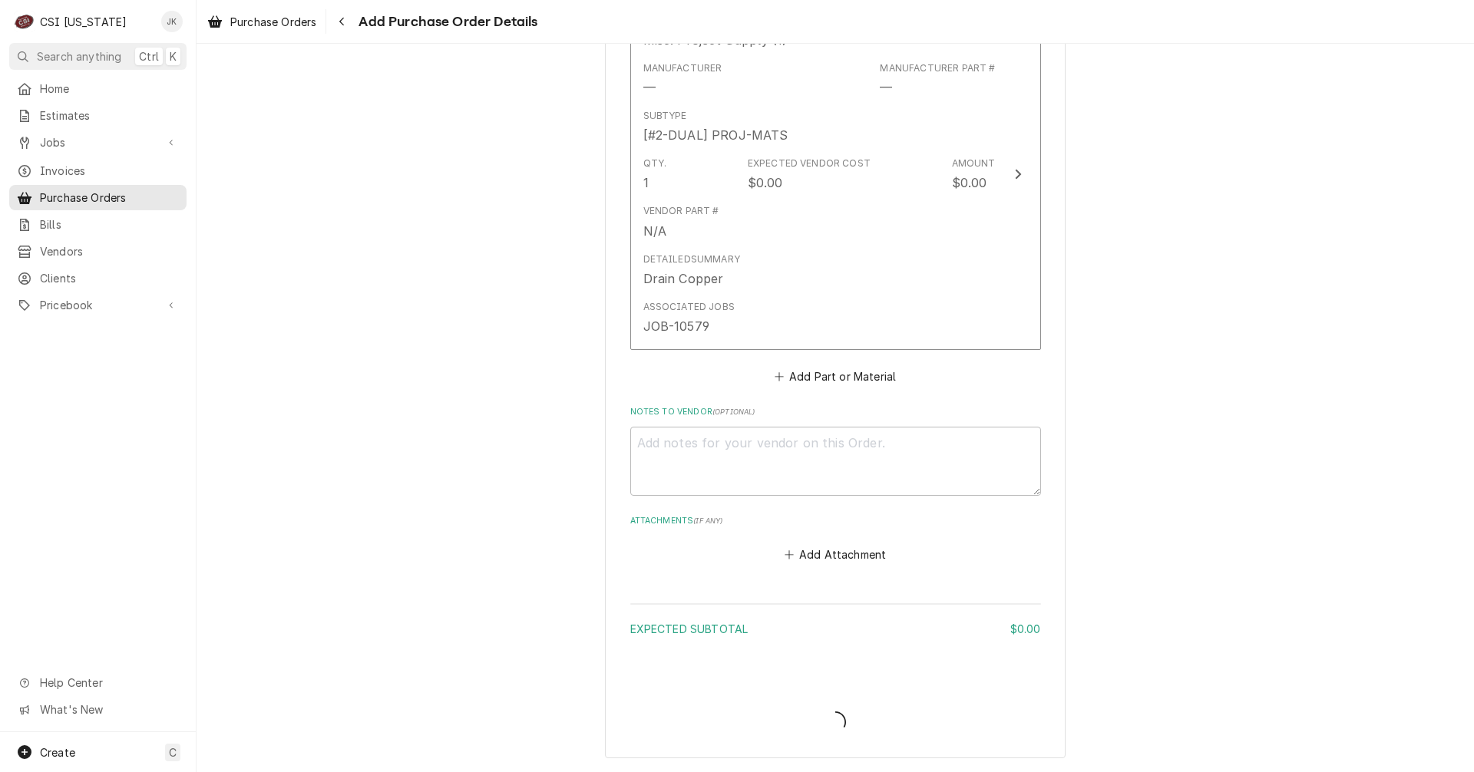
scroll to position [733, 0]
type textarea "x"
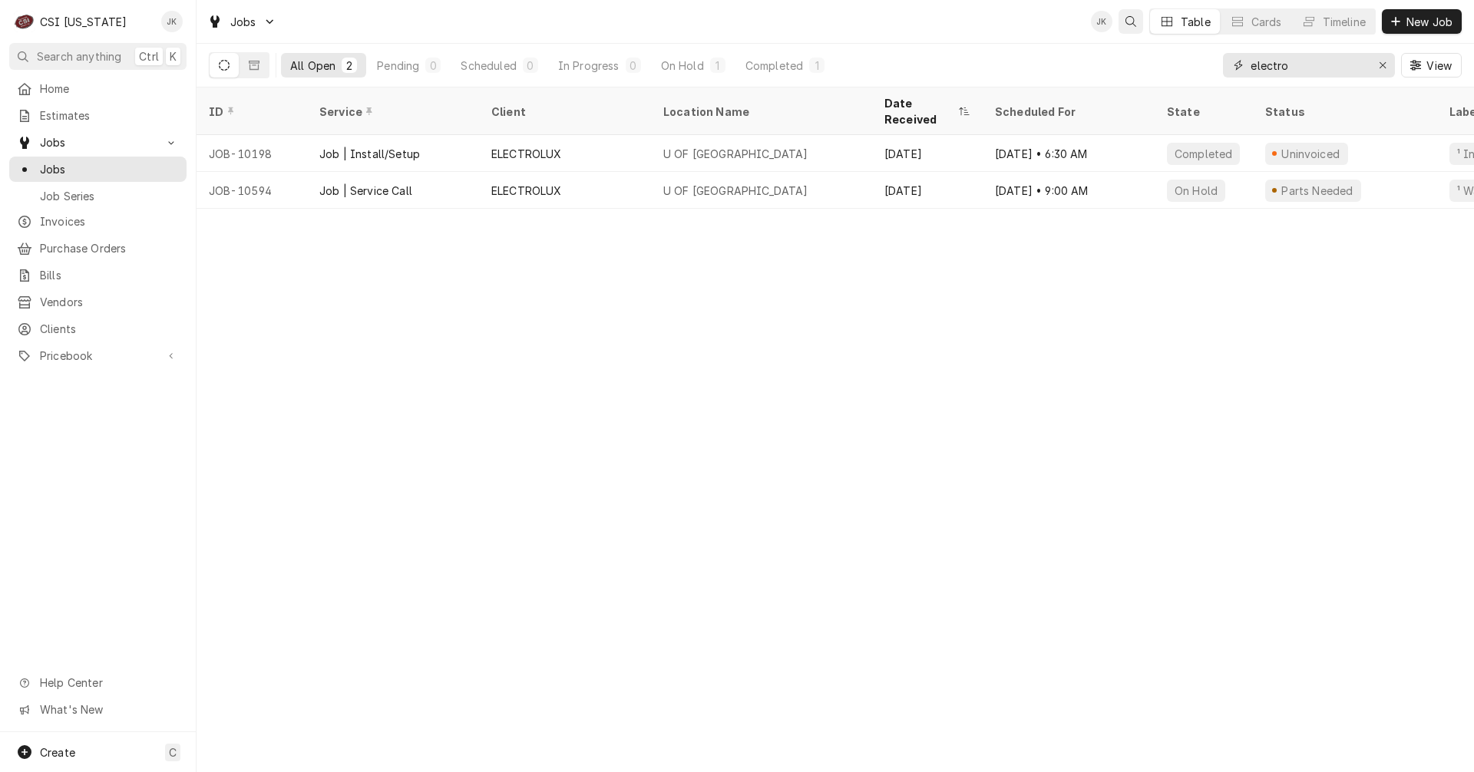
drag, startPoint x: 1294, startPoint y: 67, endPoint x: 1130, endPoint y: 28, distance: 168.9
click at [982, 31] on div "Jobs JK Table Cards Timeline New Job All Open 2 Pending 0 Scheduled 0 In Progre…" at bounding box center [834, 43] width 1277 height 87
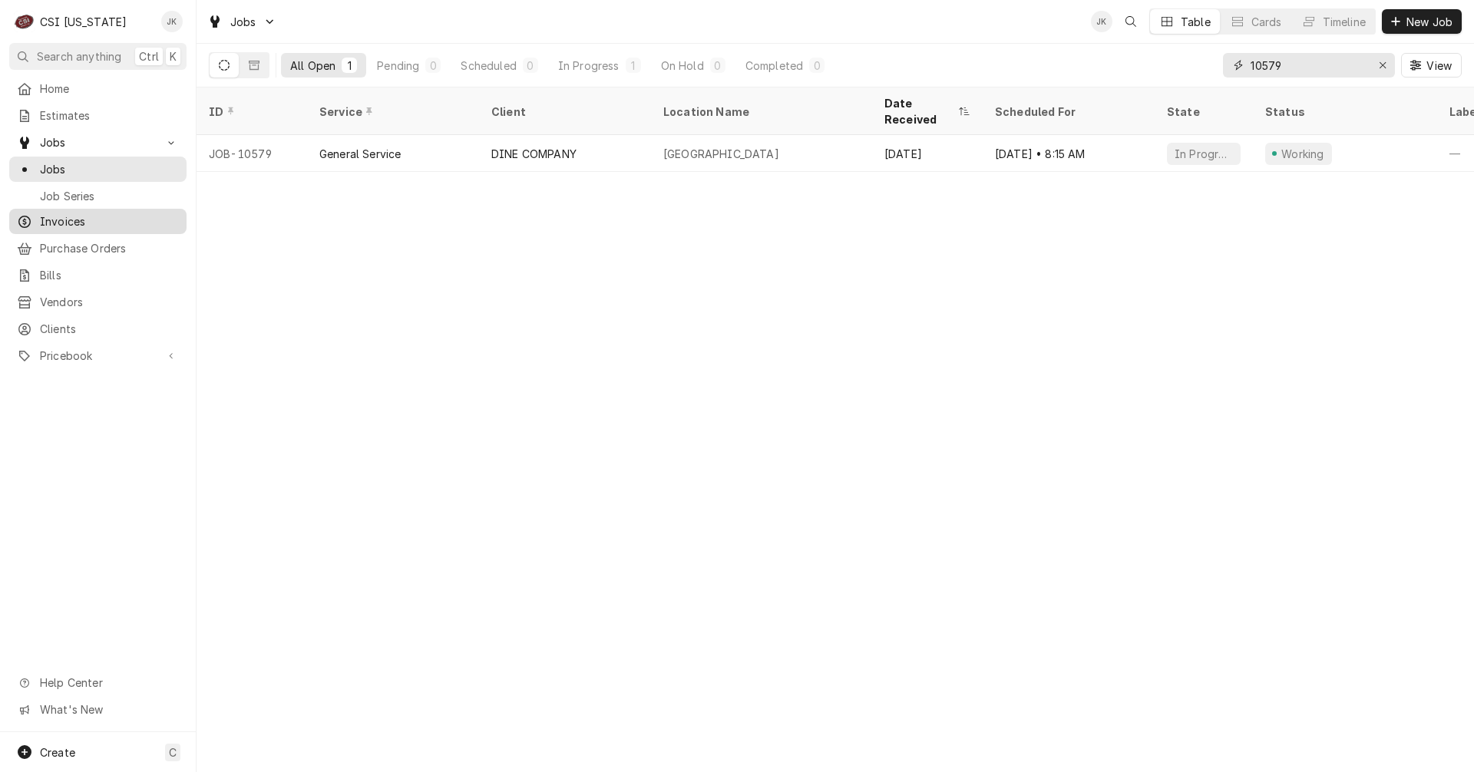
type input "10579"
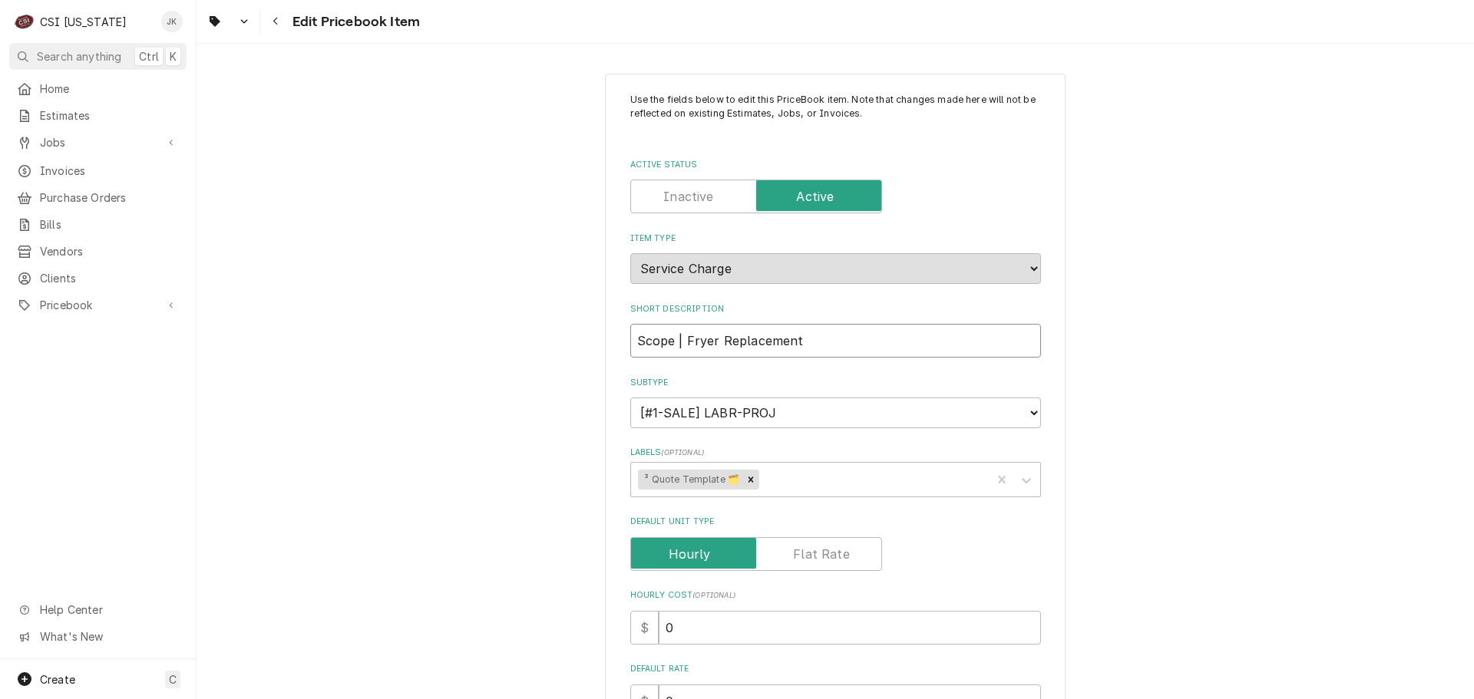
drag, startPoint x: 682, startPoint y: 344, endPoint x: 710, endPoint y: 344, distance: 28.4
click at [710, 344] on input "Scope | Fryer Replacement" at bounding box center [835, 341] width 411 height 34
type textarea "x"
type input "Scope | S Replacement"
type textarea "x"
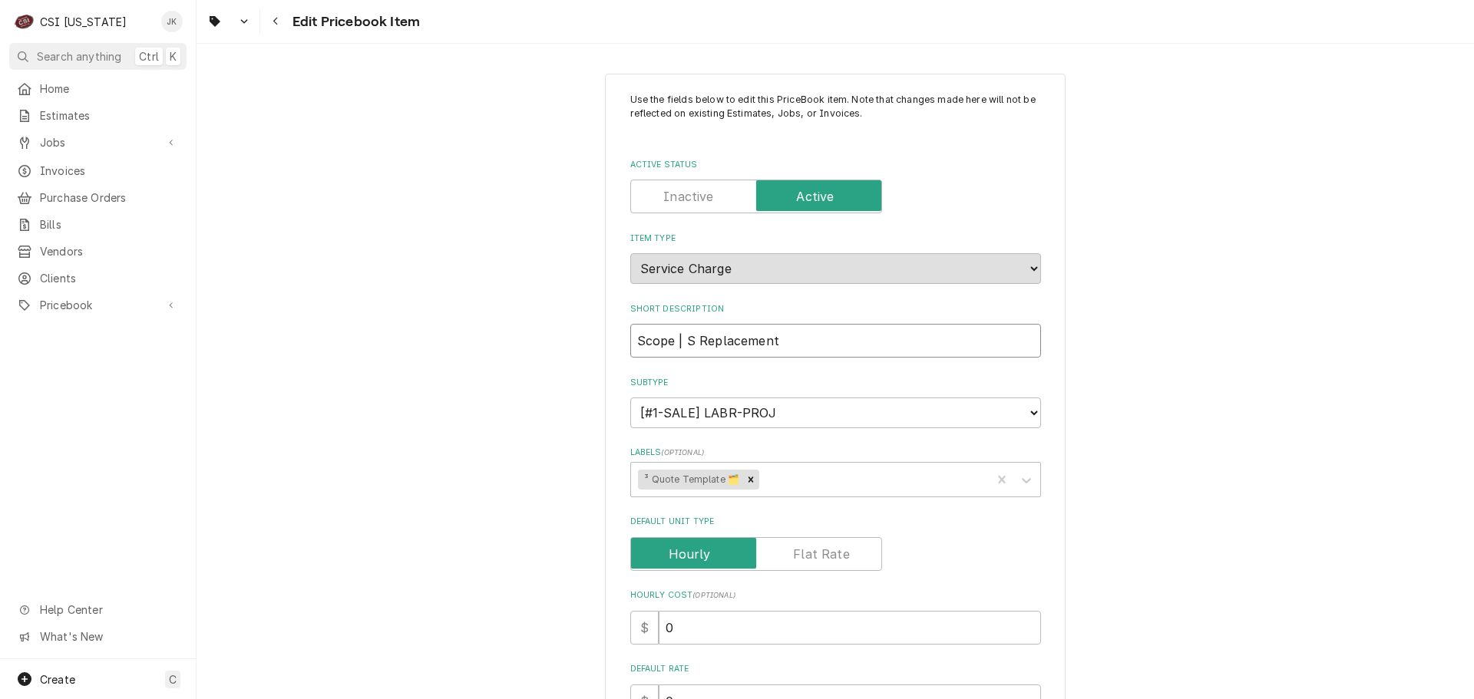
type input "Scope | St Replacement"
type textarea "x"
type input "Scope | Ste Replacement"
type textarea "x"
type input "Scope | Stea Replacement"
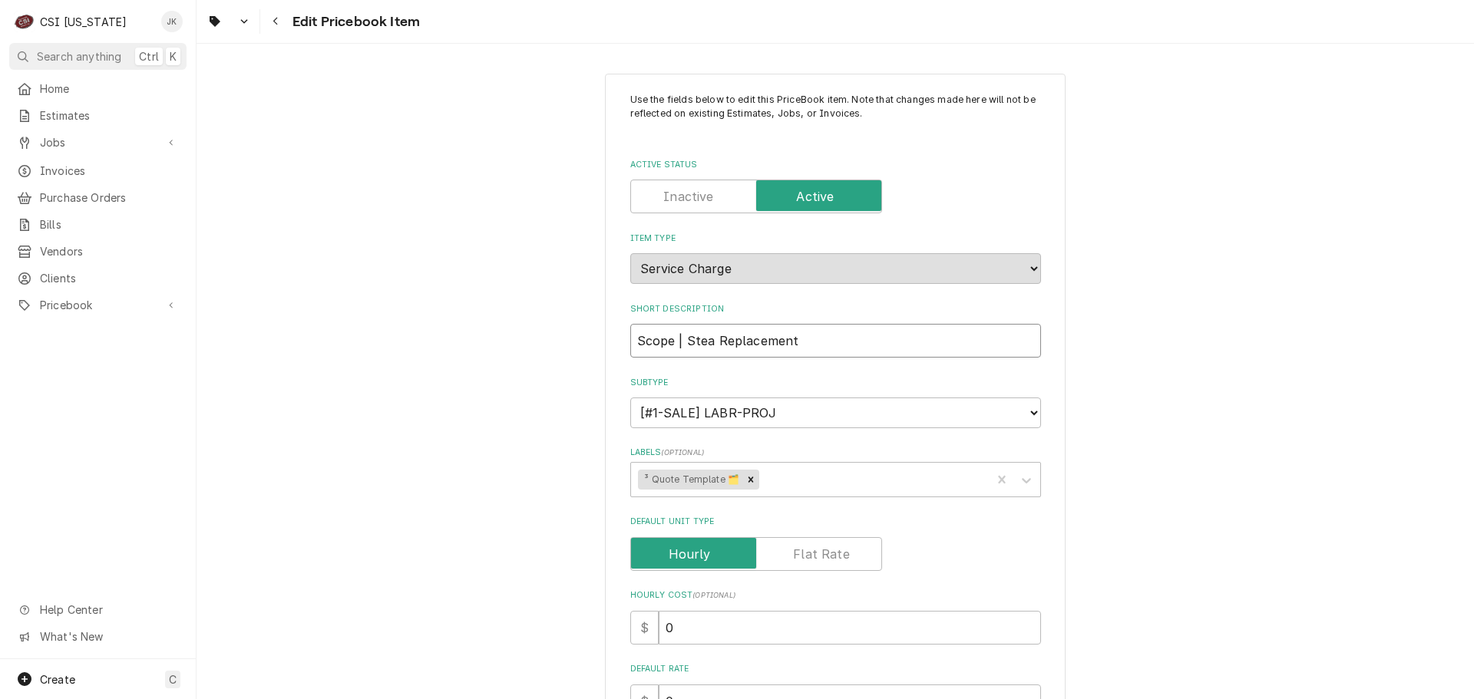
type textarea "x"
type input "Scope | Steam Replacement"
type textarea "x"
type input "Scope | Steame Replacement"
type textarea "x"
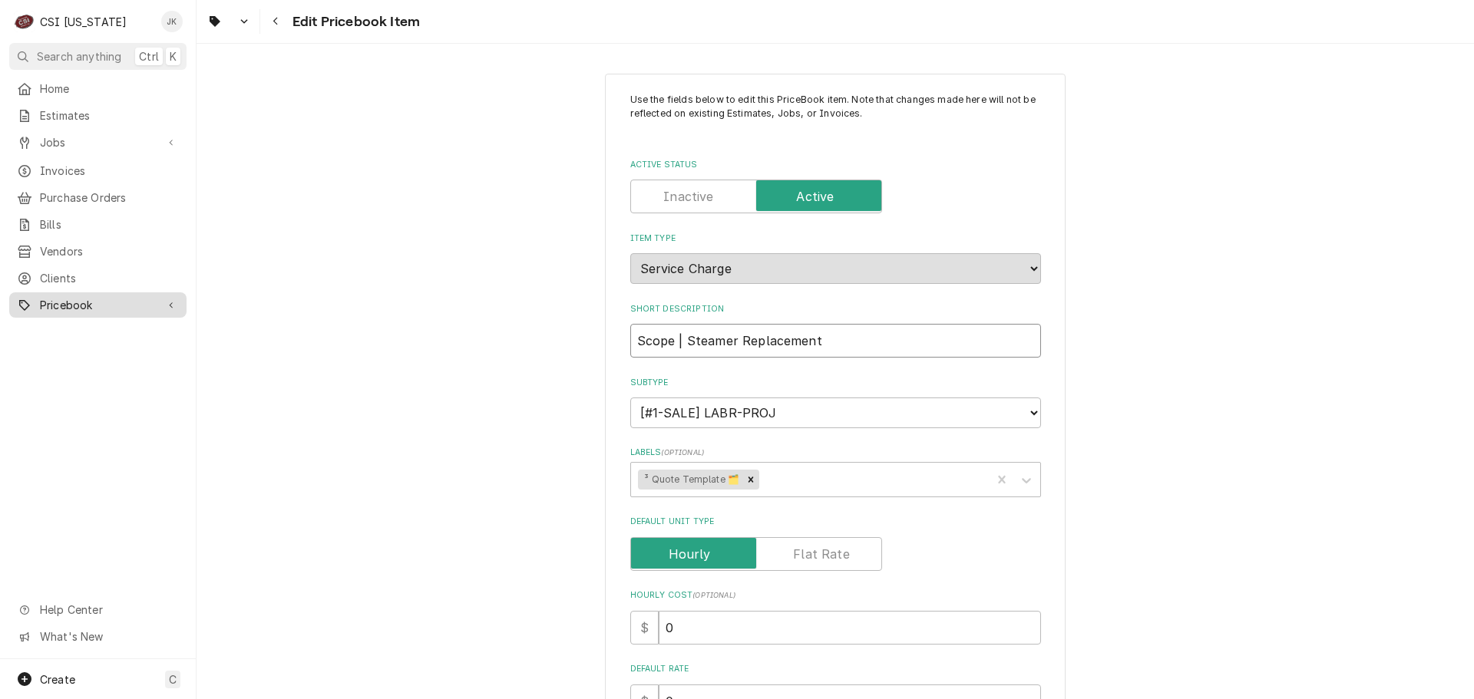
type input "Scope | Steamer Replacement"
click at [39, 297] on div "Pricebook" at bounding box center [86, 305] width 139 height 16
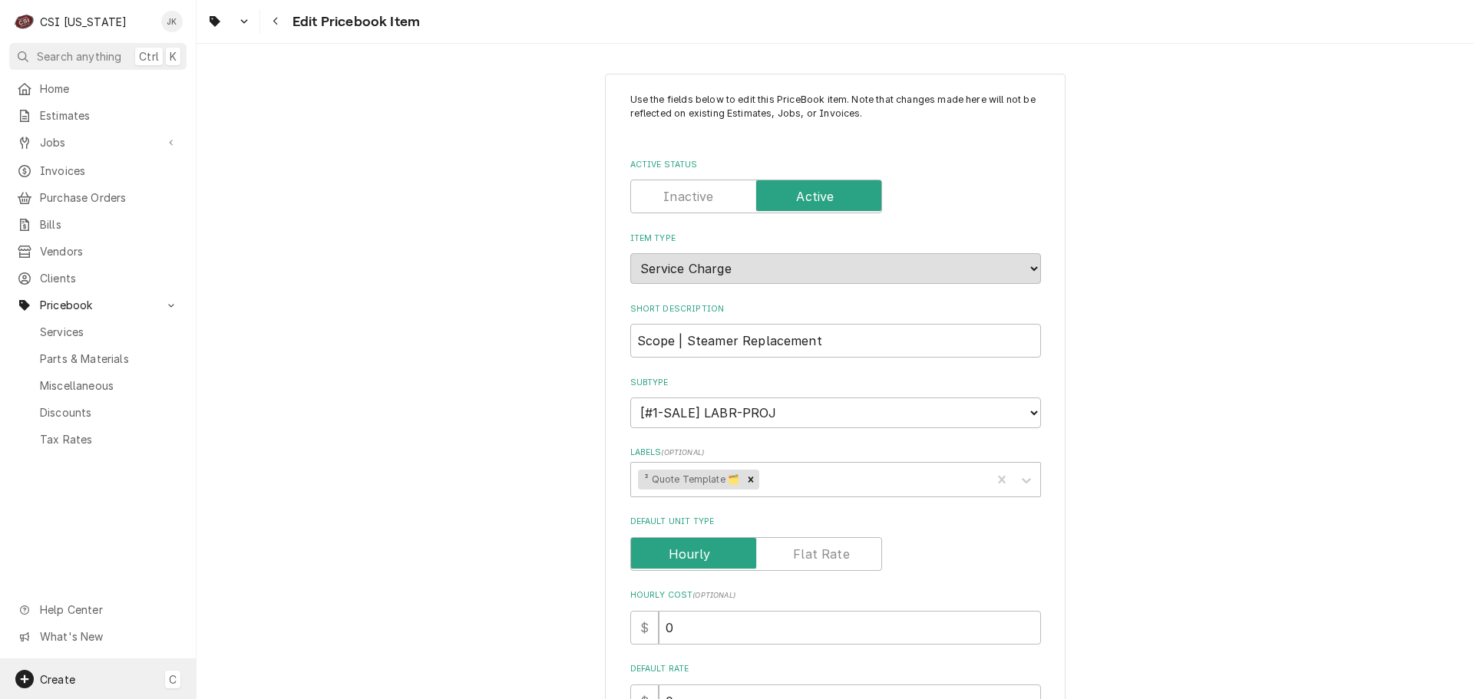
click at [90, 668] on div "Create C" at bounding box center [98, 679] width 196 height 40
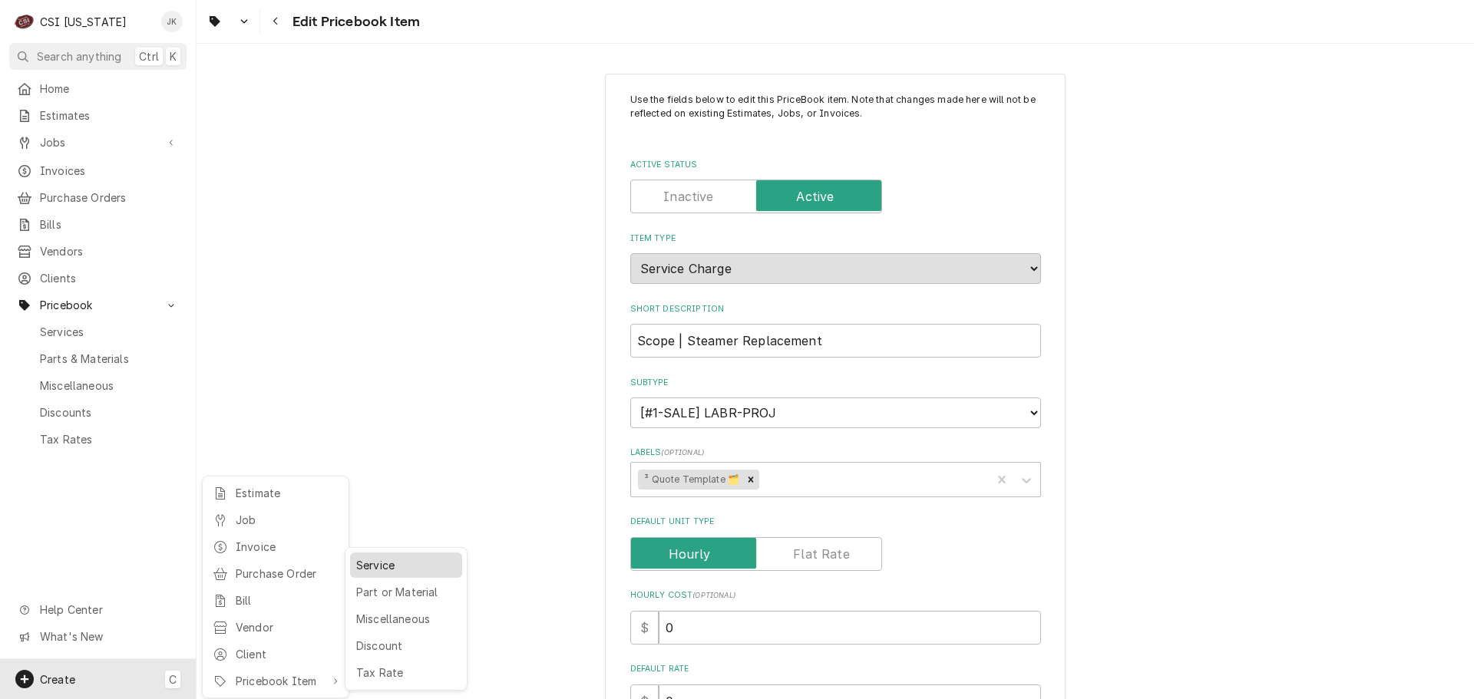
click at [386, 569] on div "Service" at bounding box center [406, 565] width 106 height 19
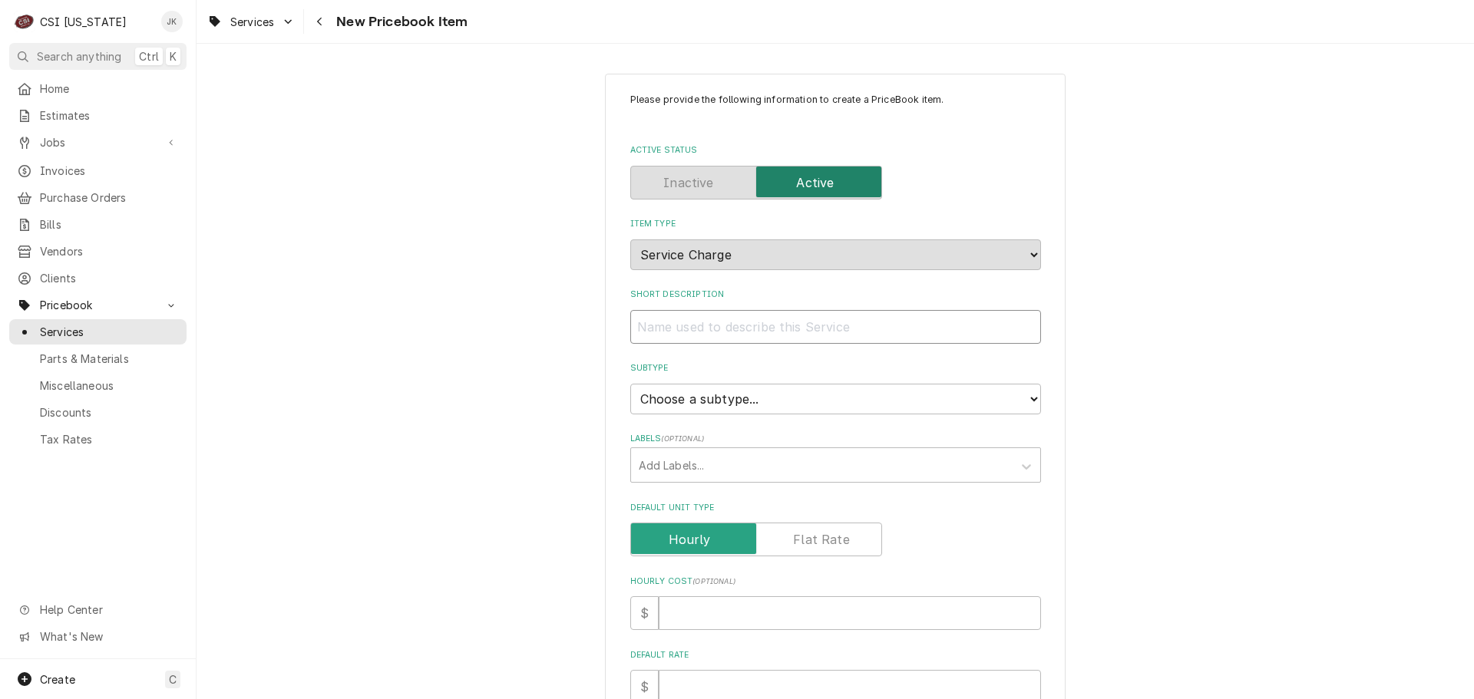
click at [655, 332] on input "Short Description" at bounding box center [835, 327] width 411 height 34
type textarea "x"
type input "S"
type textarea "x"
type input "Sc"
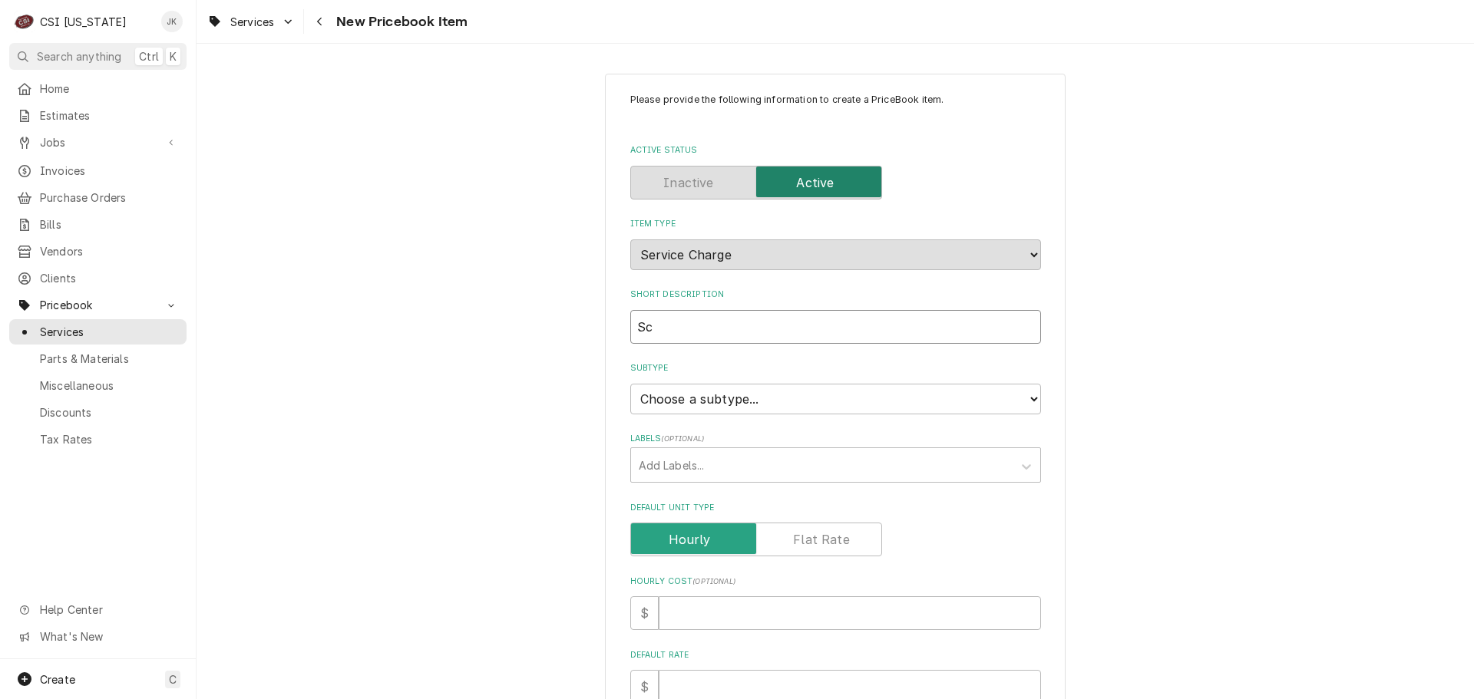
type textarea "x"
type input "Sco"
type textarea "x"
type input "Scop"
type textarea "x"
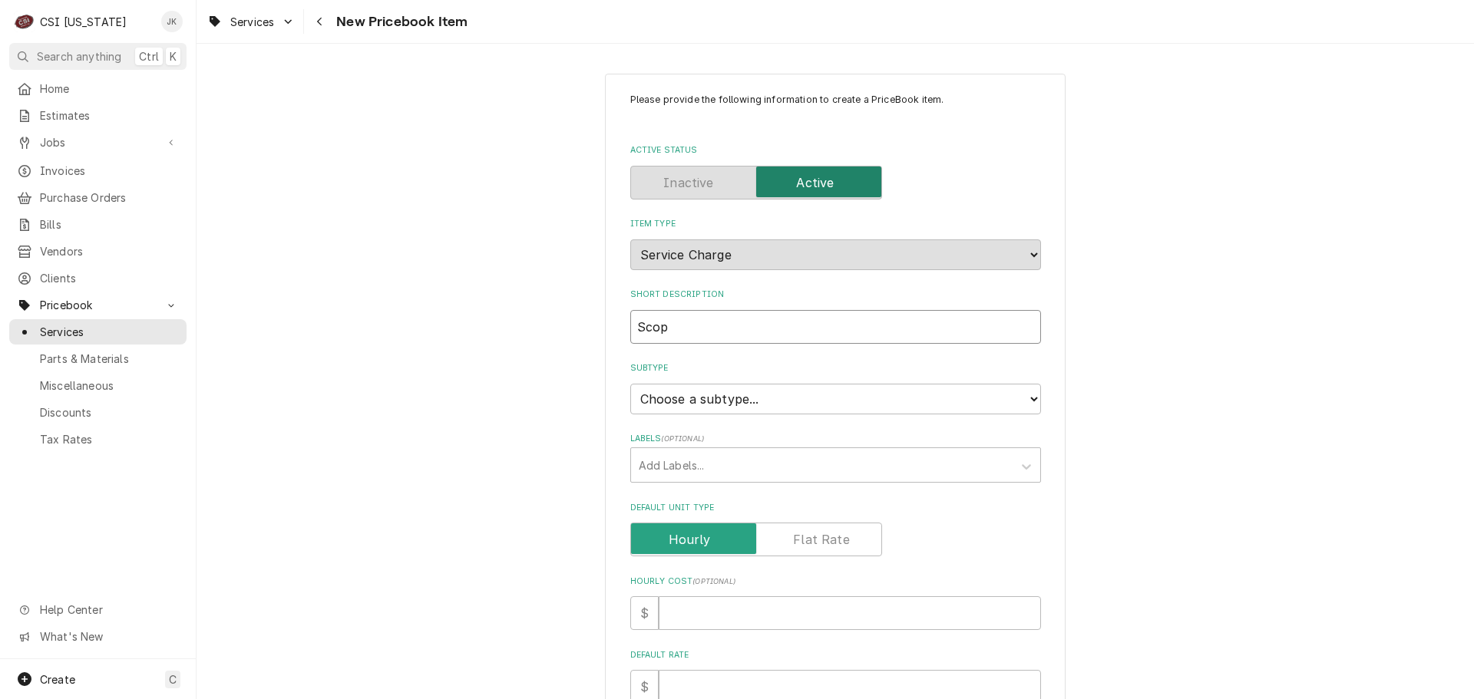
type input "Scope"
type textarea "x"
type input "Scope"
type textarea "x"
type input "Scope I"
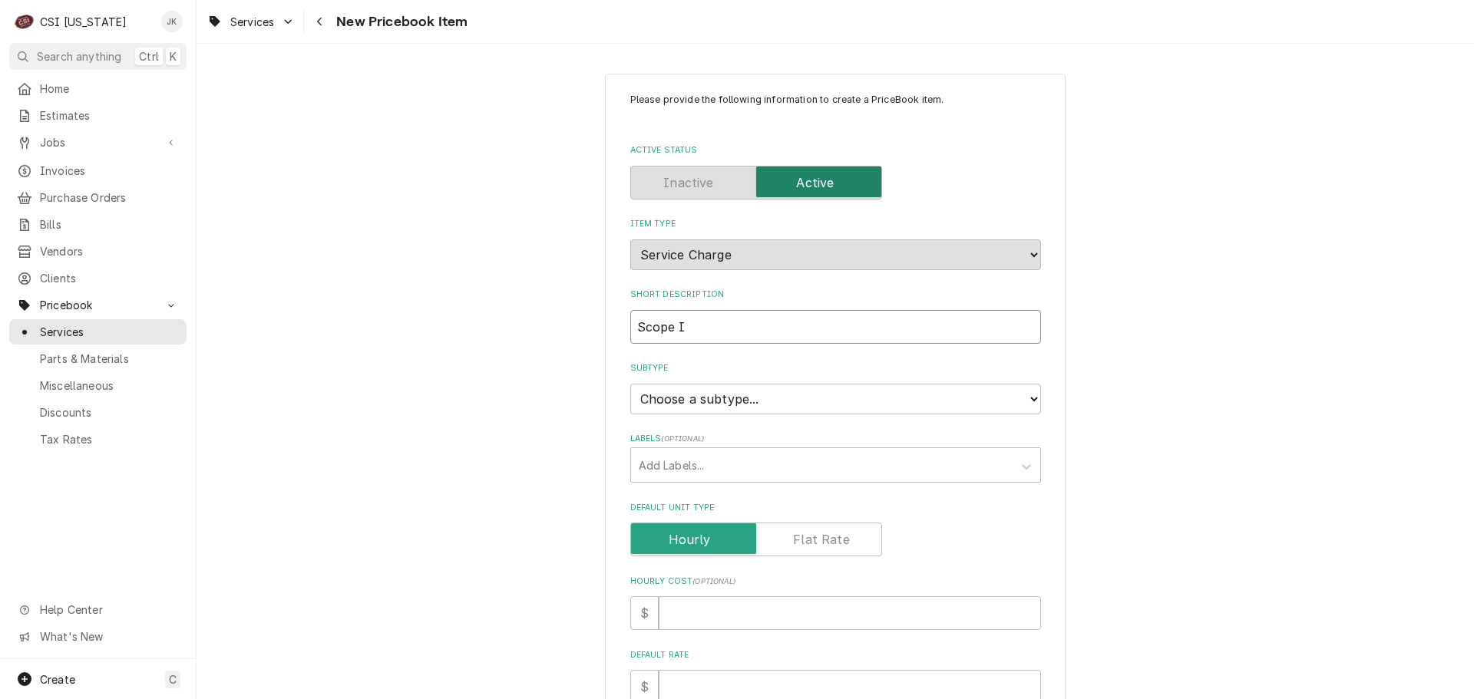
type textarea "x"
type input "Scope"
type textarea "x"
type input "Scope i"
type textarea "x"
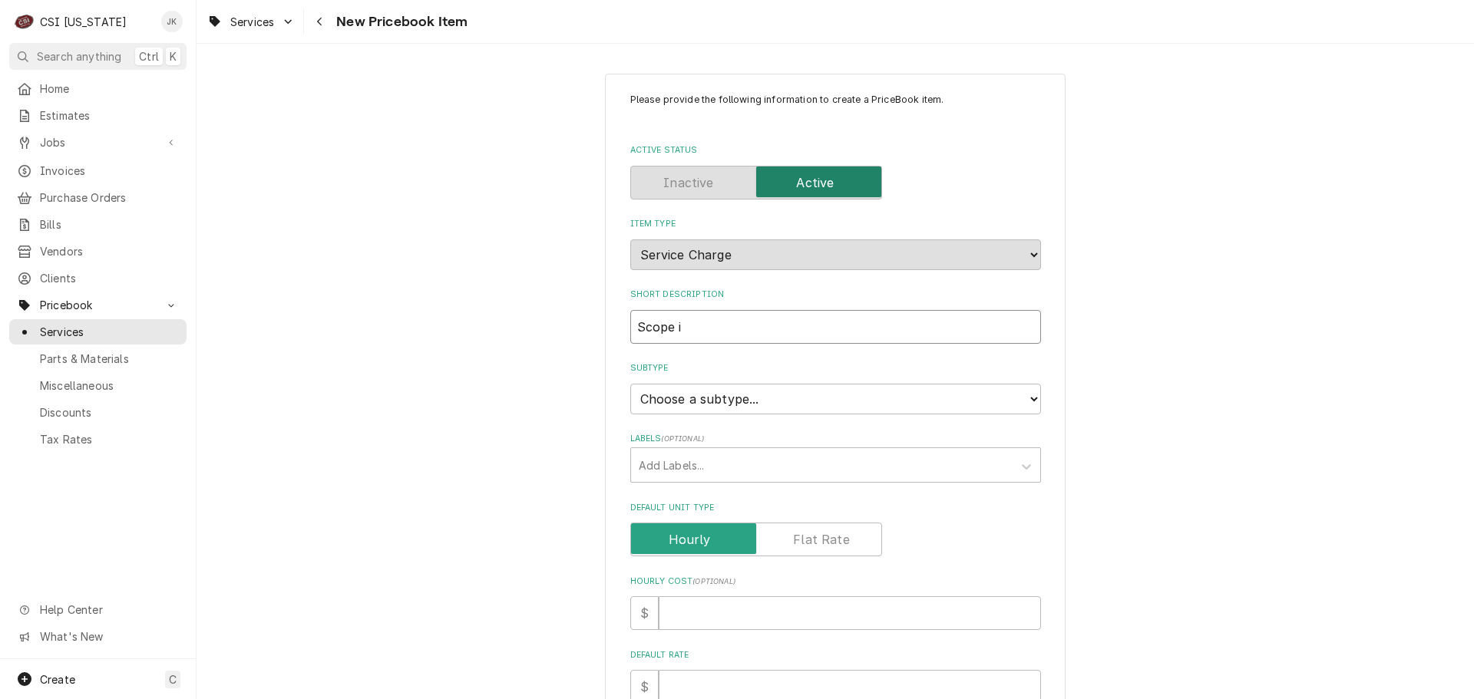
type input "Scope"
type textarea "x"
type input "Scope 1"
type textarea "x"
type input "Scope"
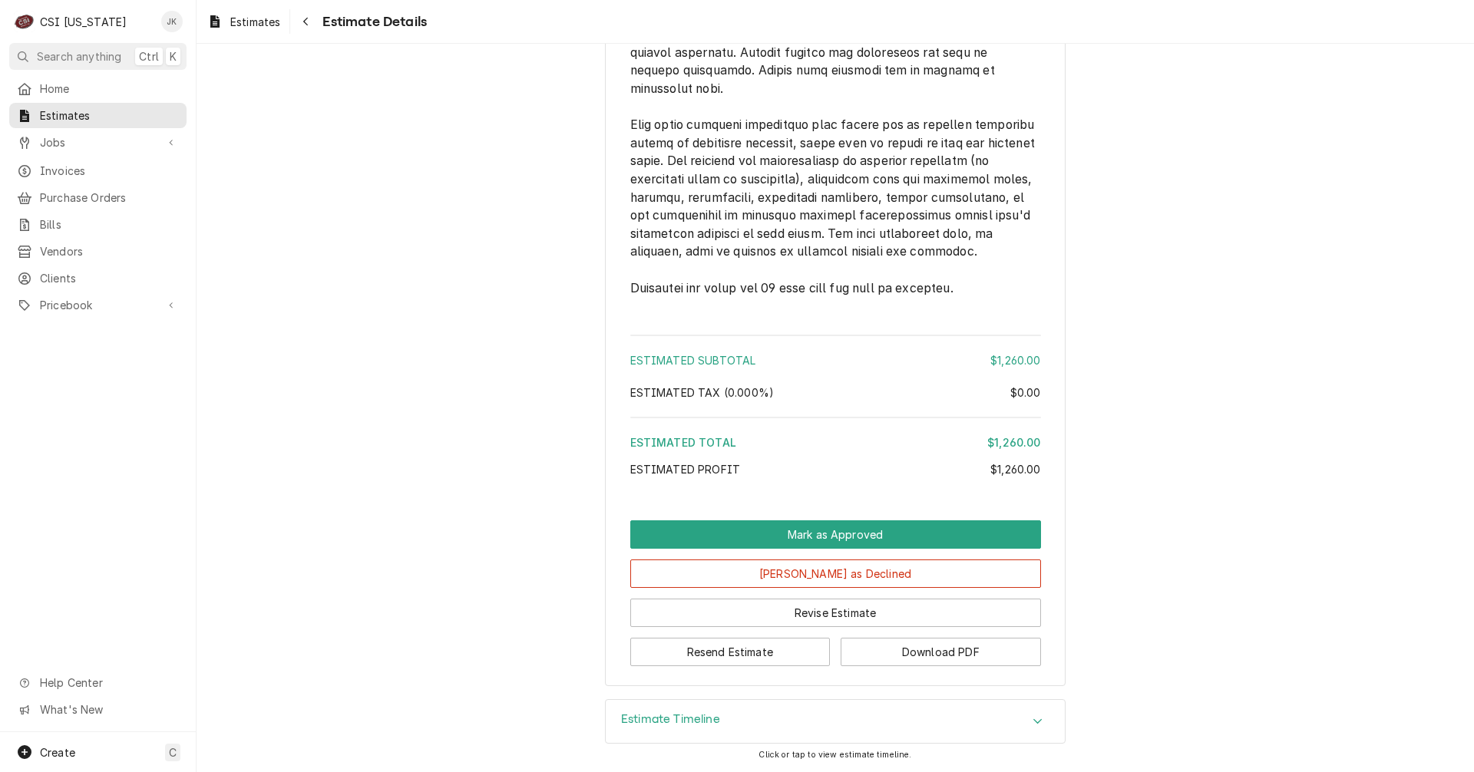
scroll to position [2194, 0]
click at [725, 659] on button "Resend Estimate" at bounding box center [730, 652] width 200 height 28
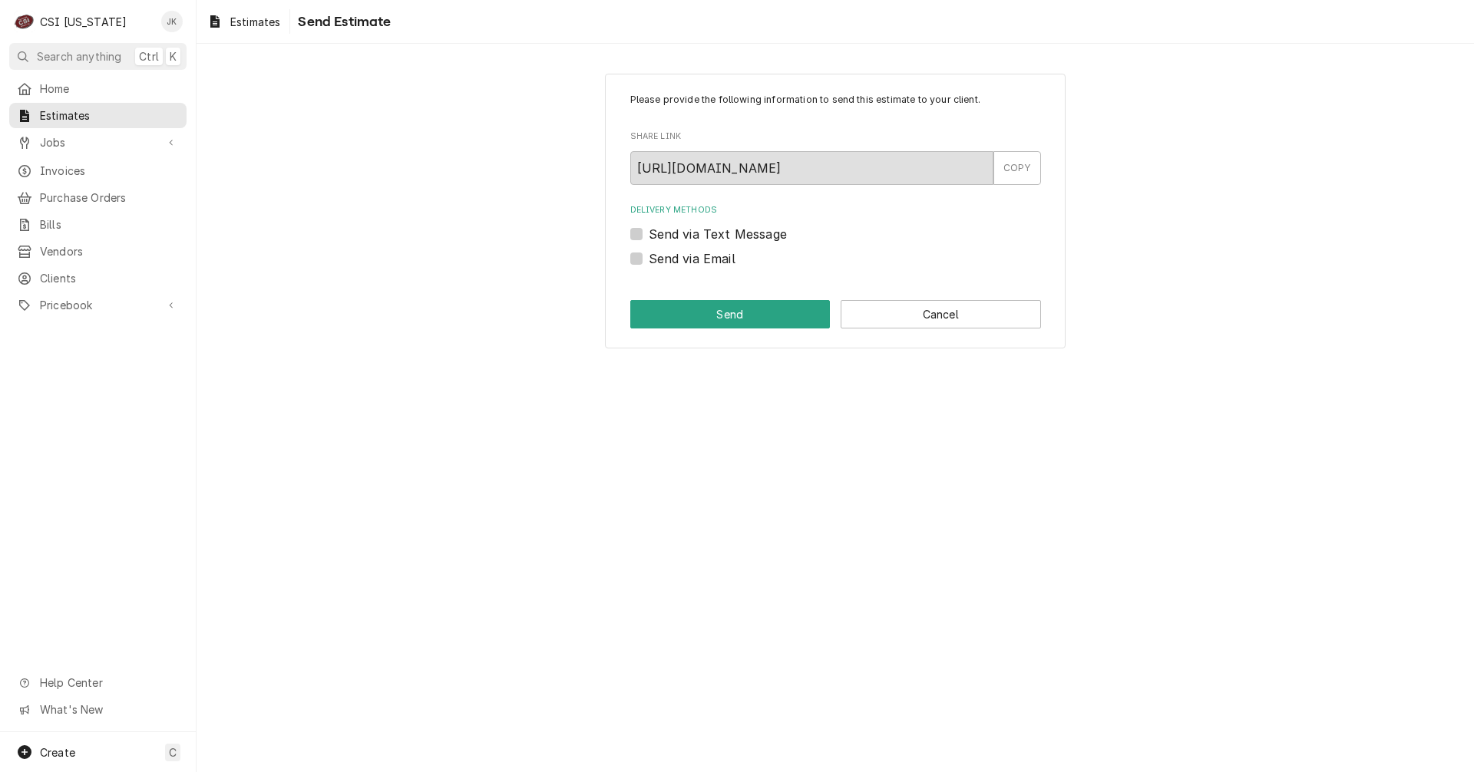
click at [655, 258] on label "Send via Email" at bounding box center [692, 258] width 87 height 18
click at [655, 258] on input "Send via Email" at bounding box center [854, 266] width 411 height 34
checkbox input "true"
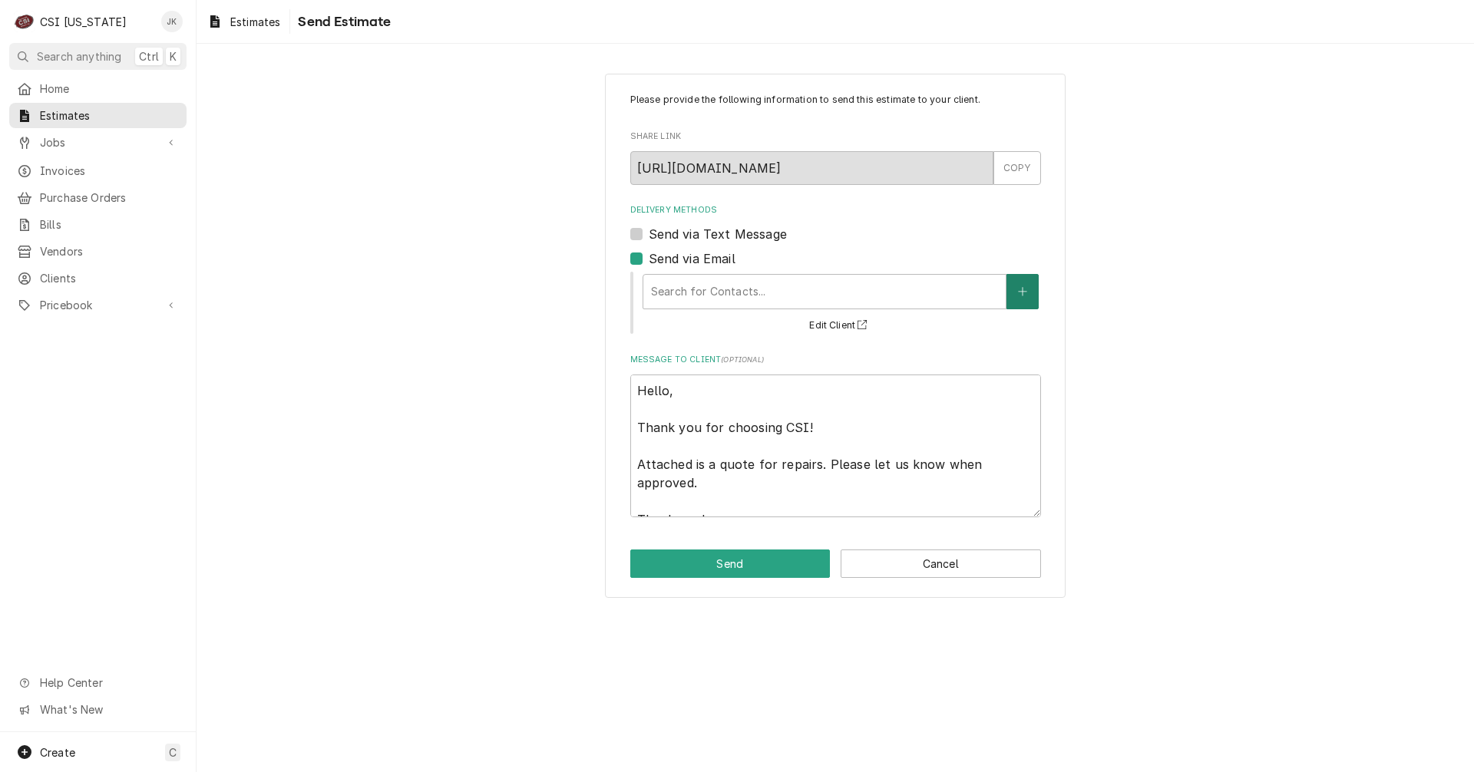
click at [1024, 289] on icon "Create New Contact" at bounding box center [1022, 291] width 9 height 11
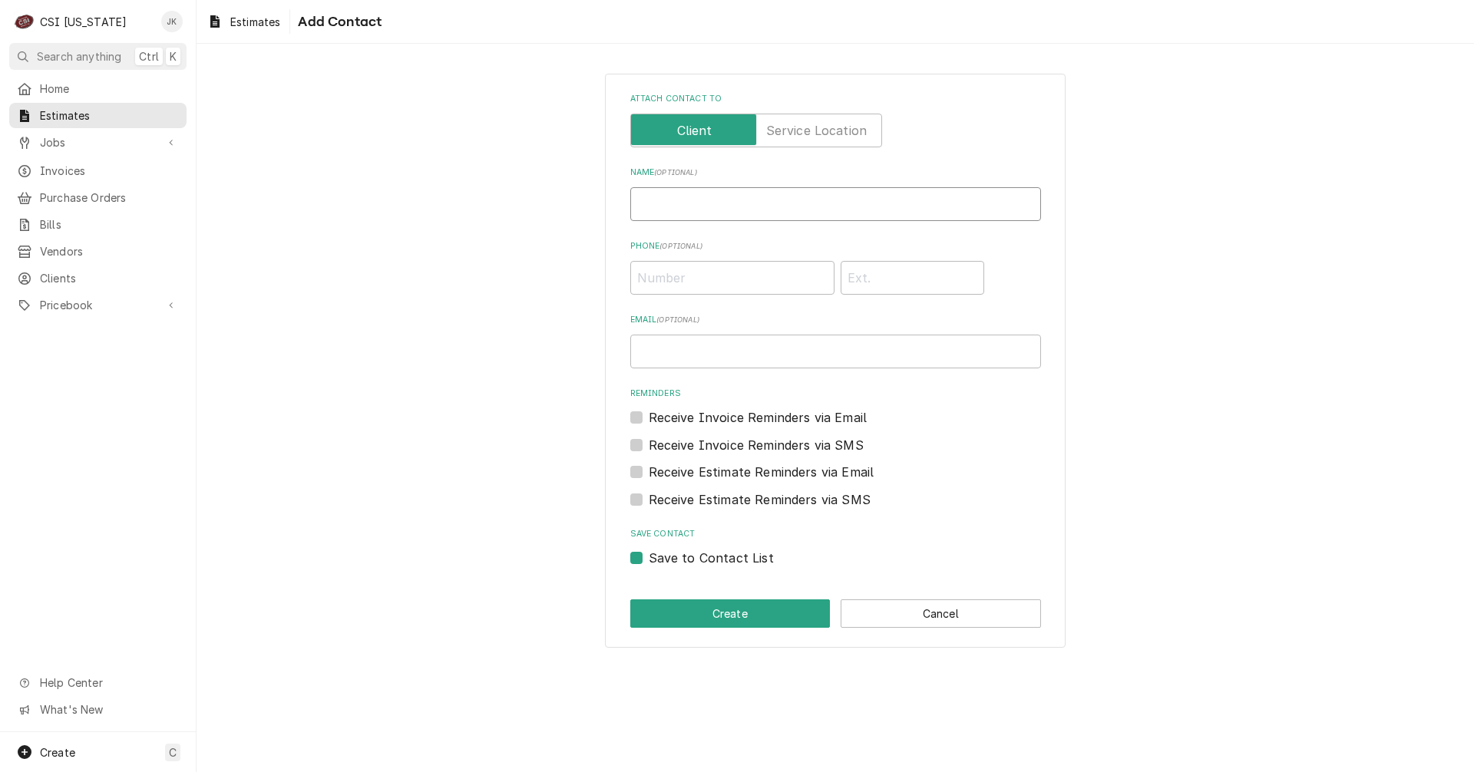
click at [702, 210] on input "Name ( optional )" at bounding box center [835, 204] width 411 height 34
type input "[PERSON_NAME]"
click at [711, 275] on input "Phone ( optional )" at bounding box center [732, 278] width 204 height 34
paste input "[PHONE_NUMBER]"
type input "[PHONE_NUMBER]"
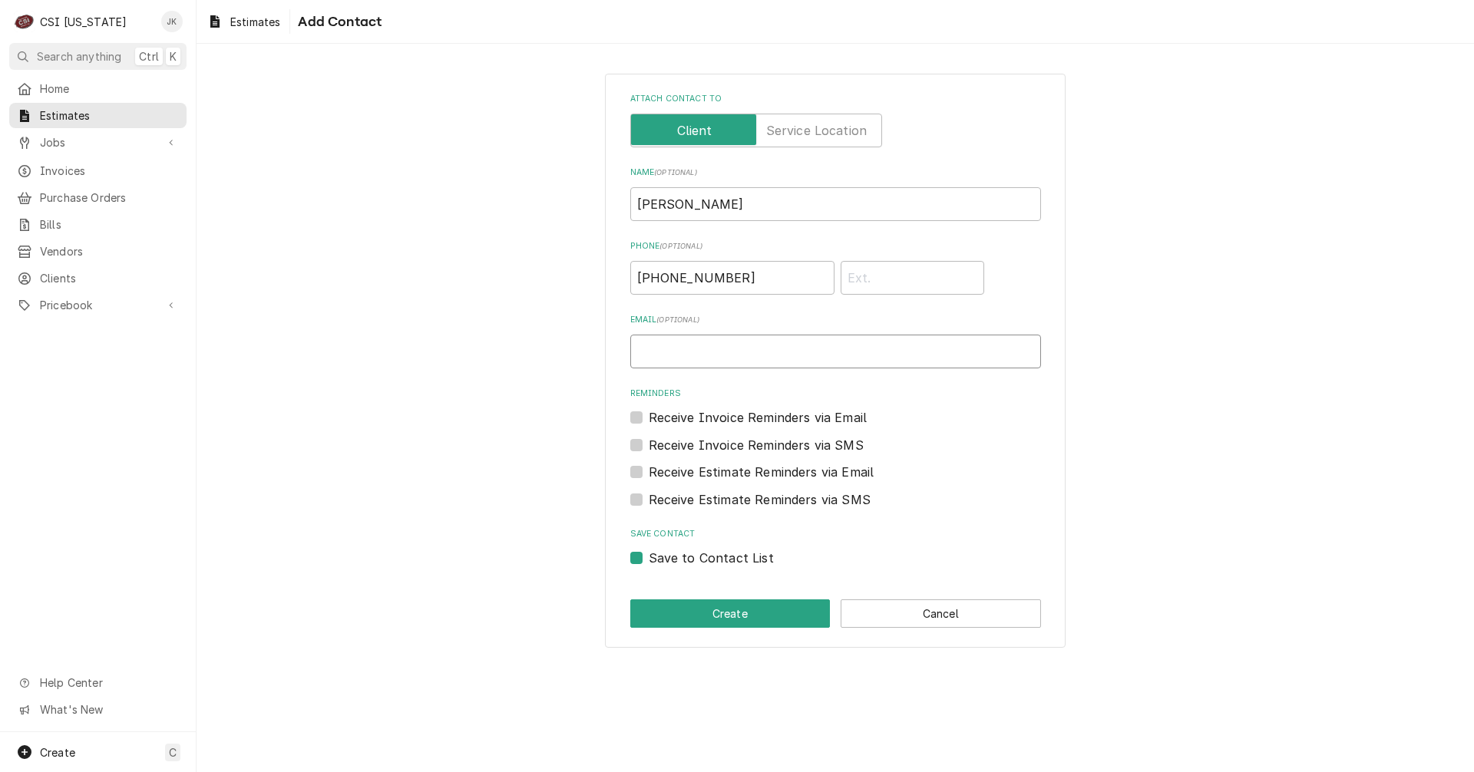
click at [775, 348] on input "Email ( optional )" at bounding box center [835, 352] width 411 height 34
paste input "[EMAIL_ADDRESS][DOMAIN_NAME]"
type input "[EMAIL_ADDRESS][DOMAIN_NAME]"
click at [721, 615] on button "Create" at bounding box center [730, 613] width 200 height 28
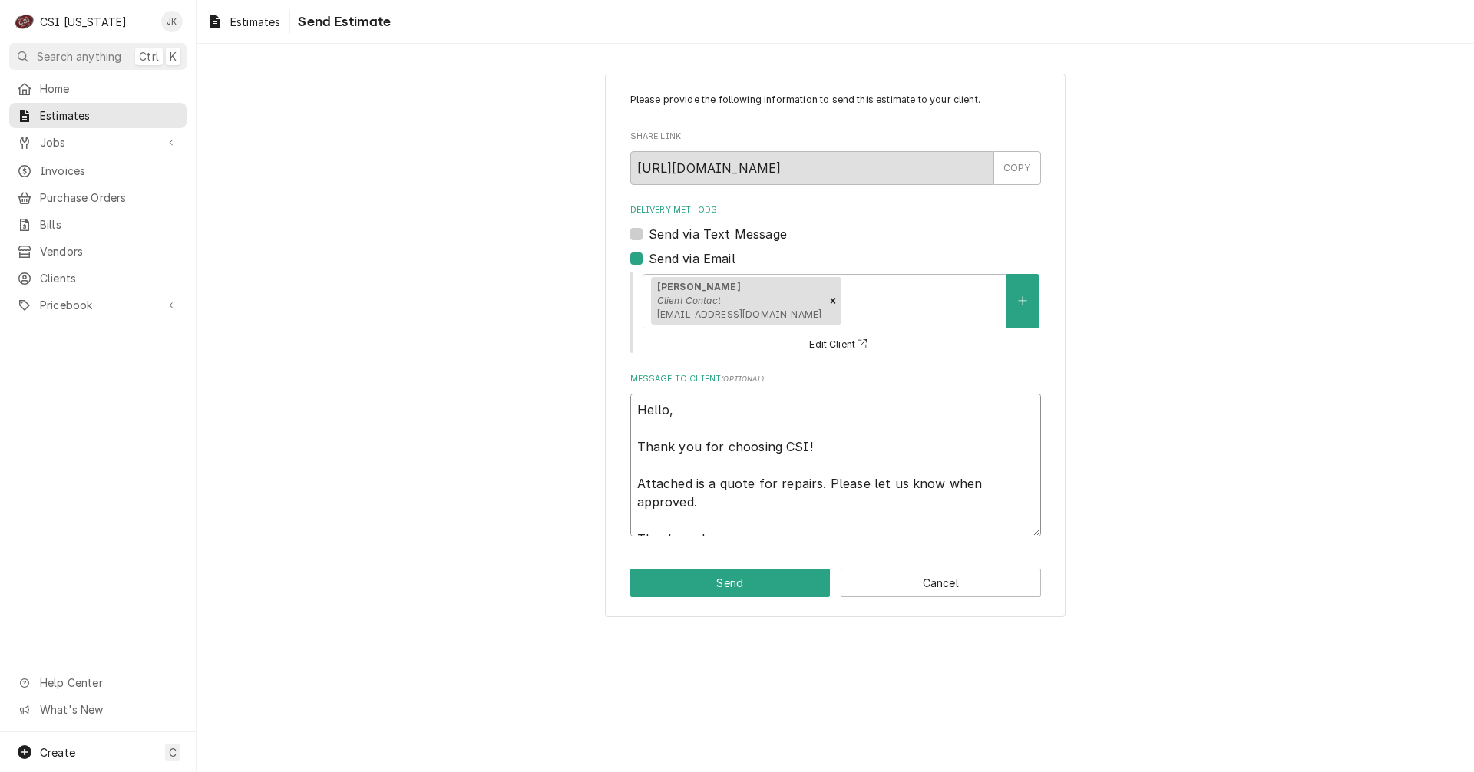
drag, startPoint x: 775, startPoint y: 484, endPoint x: 814, endPoint y: 487, distance: 38.6
click at [814, 487] on textarea "Hello, Thank you for choosing CSI! Attached is a quote for repairs. Please let …" at bounding box center [835, 465] width 411 height 143
type textarea "x"
type textarea "Hello, Thank you for choosing CSI! Attached is a quote for t. Please let us kno…"
type textarea "x"
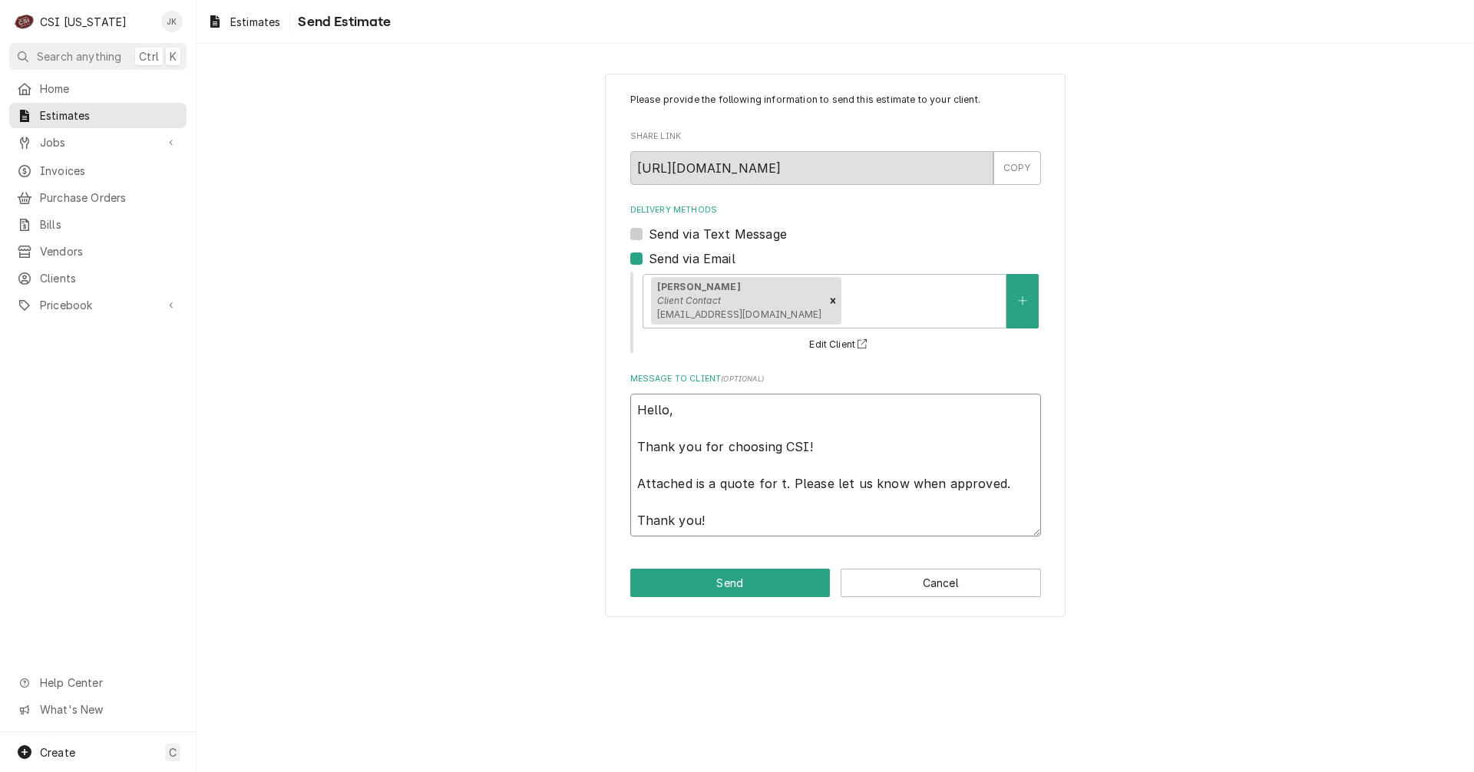
type textarea "Hello, Thank you for choosing CSI! Attached is a quote for th. Please let us kn…"
type textarea "x"
type textarea "Hello, Thank you for choosing CSI! Attached is a quote for the. Please let us k…"
type textarea "x"
type textarea "Hello, Thank you for choosing CSI! Attached is a quote for the . Please let us …"
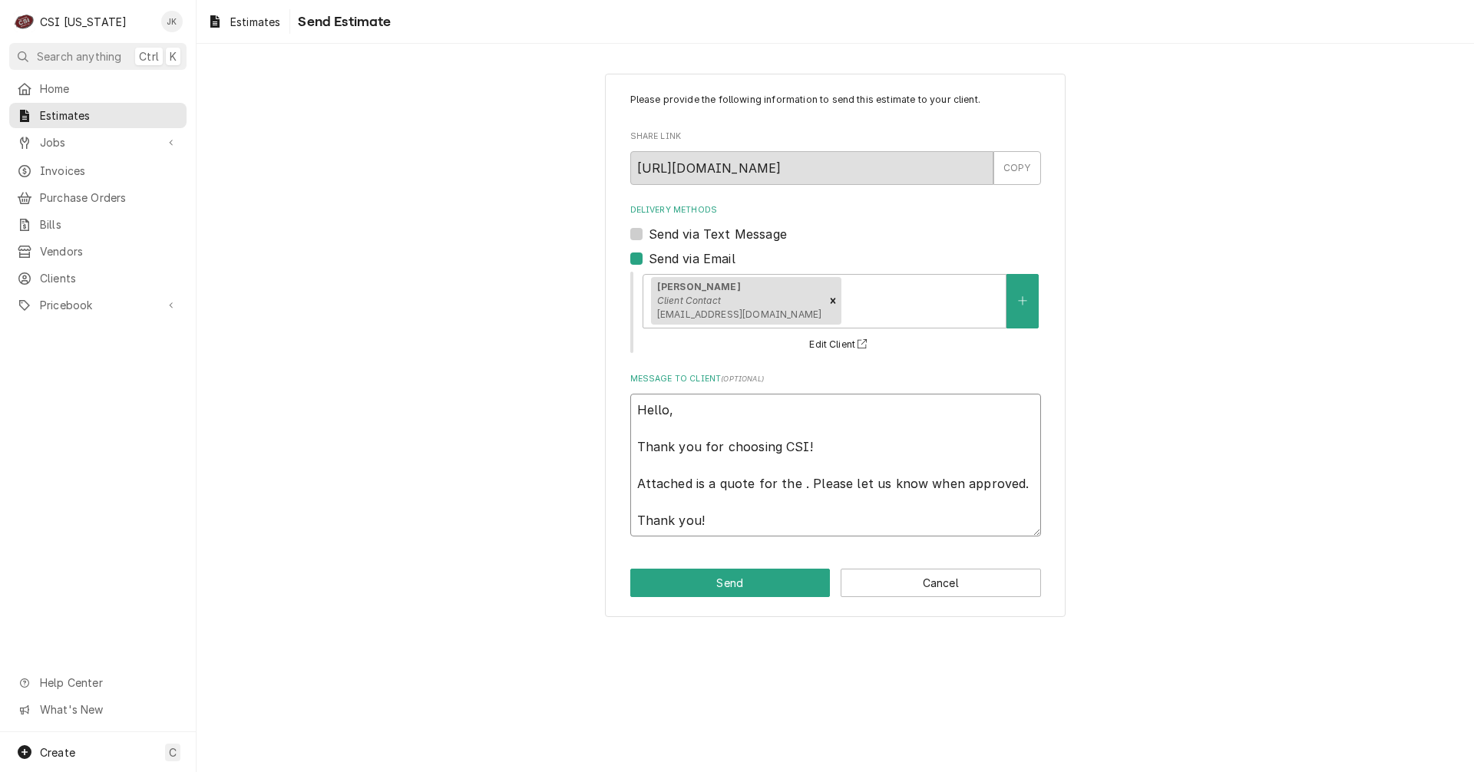
type textarea "x"
type textarea "Hello, Thank you for choosing CSI! Attached is a quote for the s. Please let us…"
type textarea "x"
type textarea "Hello, Thank you for choosing CSI! Attached is a quote for the st. Please let u…"
type textarea "x"
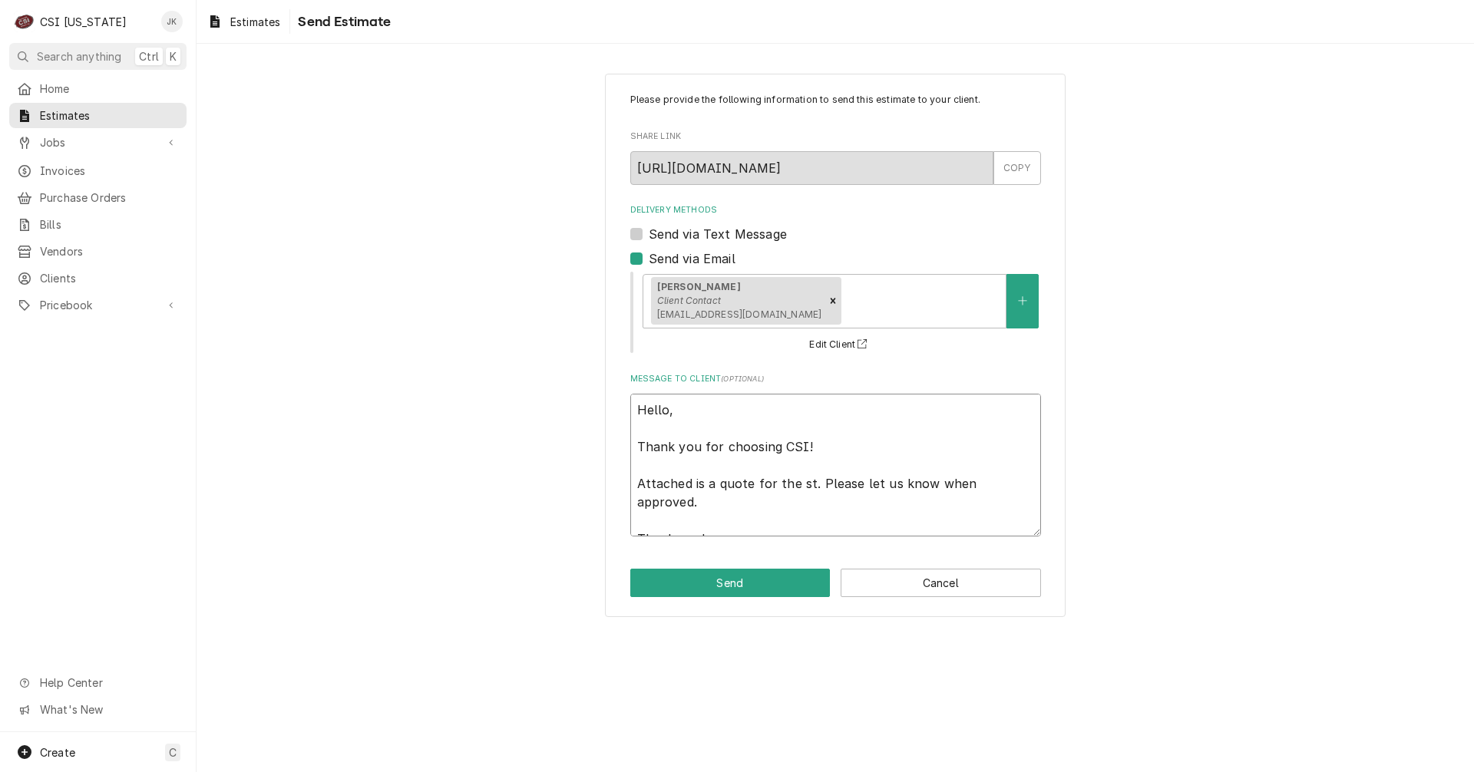
type textarea "Hello, Thank you for choosing CSI! Attached is a quote for the ste. Please let …"
type textarea "x"
type textarea "Hello, Thank you for choosing CSI! Attached is a quote for the stea. Please let…"
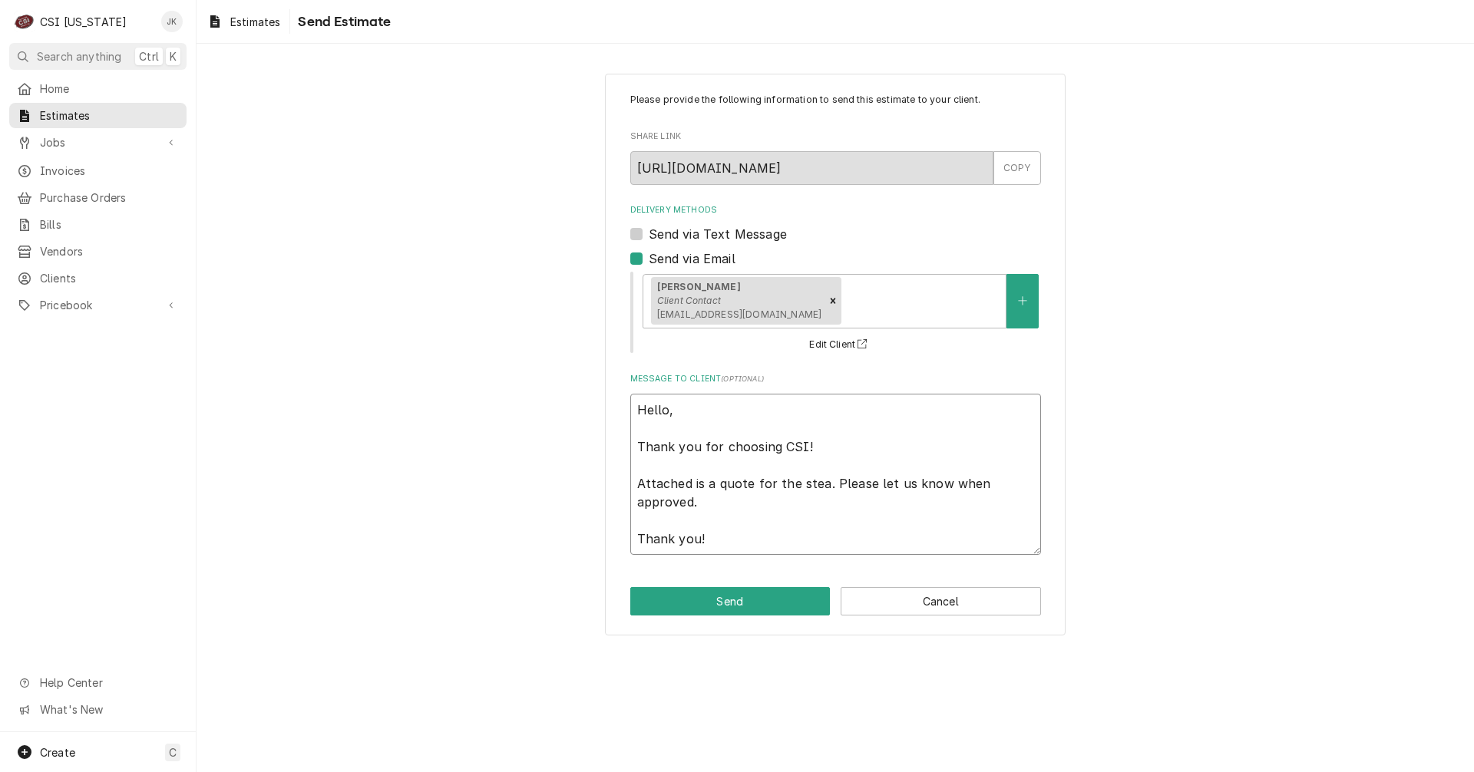
type textarea "x"
type textarea "Hello, Thank you for choosing CSI! Attached is a quote for the steam. Please le…"
type textarea "x"
type textarea "Hello, Thank you for choosing CSI! Attached is a quote for the steame. Please l…"
type textarea "x"
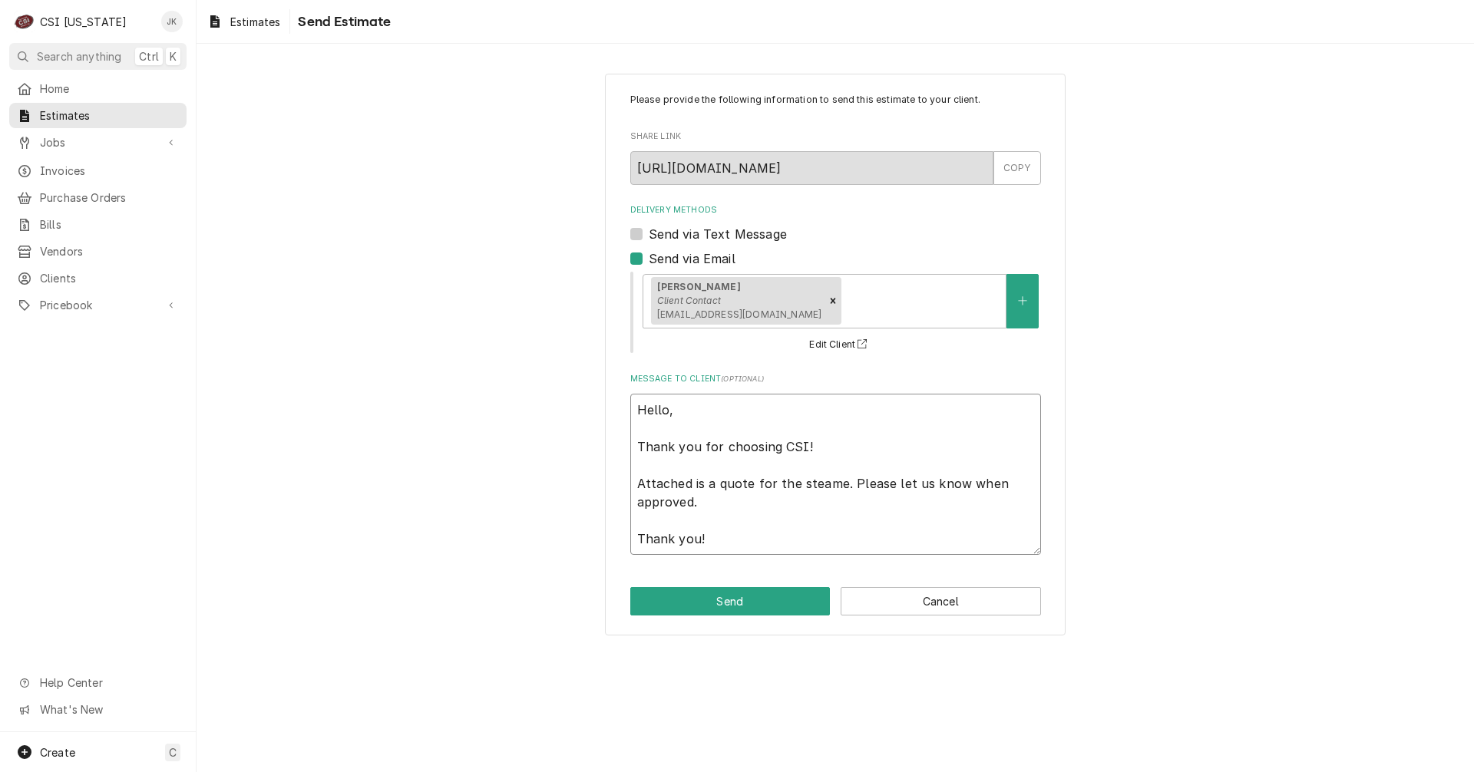
type textarea "Hello, Thank you for choosing CSI! Attached is a quote for the steamer. Please …"
type textarea "x"
type textarea "Hello, Thank you for choosing CSI! Attached is a quote for the steamer . Please…"
type textarea "x"
type textarea "Hello, Thank you for choosing CSI! Attached is a quote for the steamer a. Pleas…"
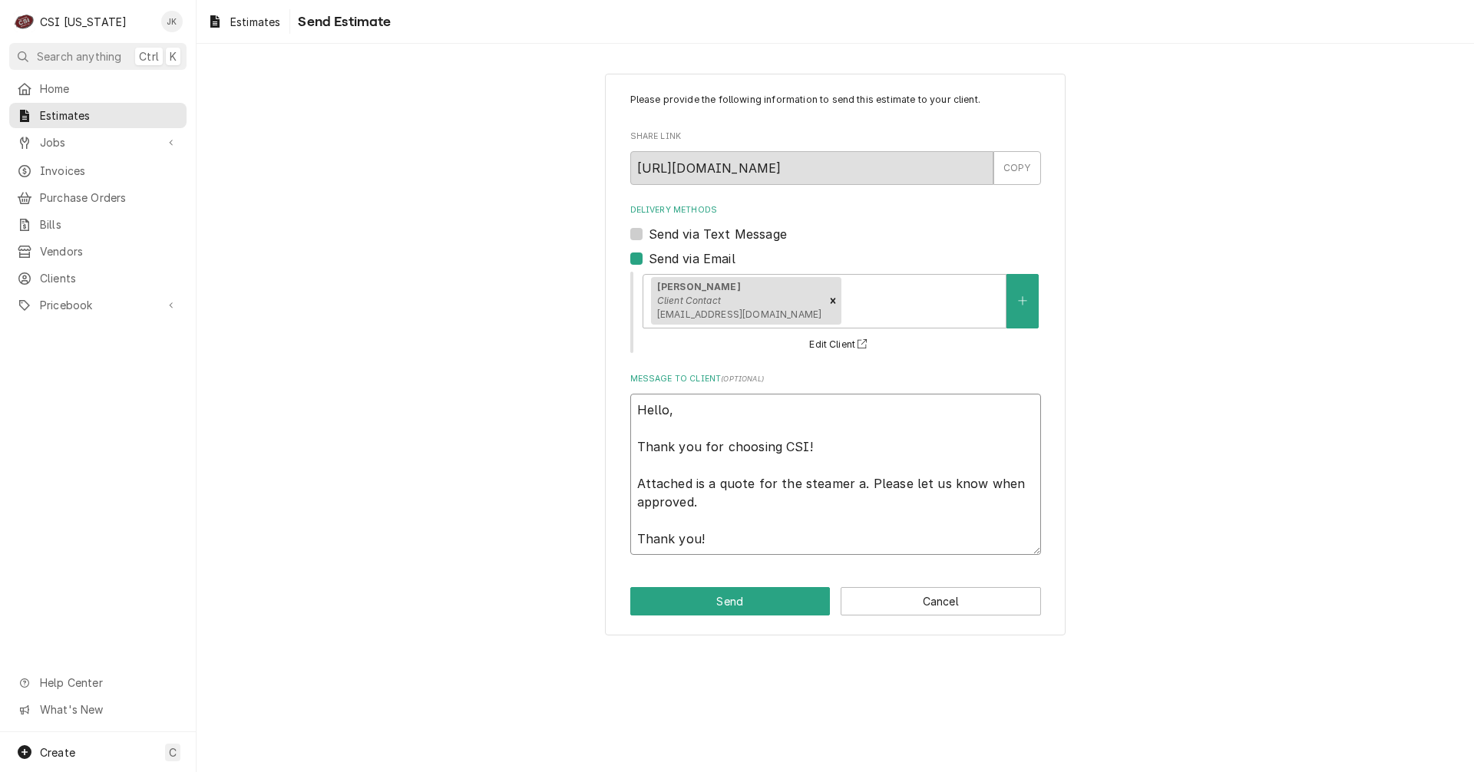
type textarea "x"
type textarea "Hello, Thank you for choosing CSI! Attached is a quote for the steamer at. Plea…"
type textarea "x"
type textarea "Hello, Thank you for choosing CSI! Attached is a quote for the steamer at . Ple…"
type textarea "x"
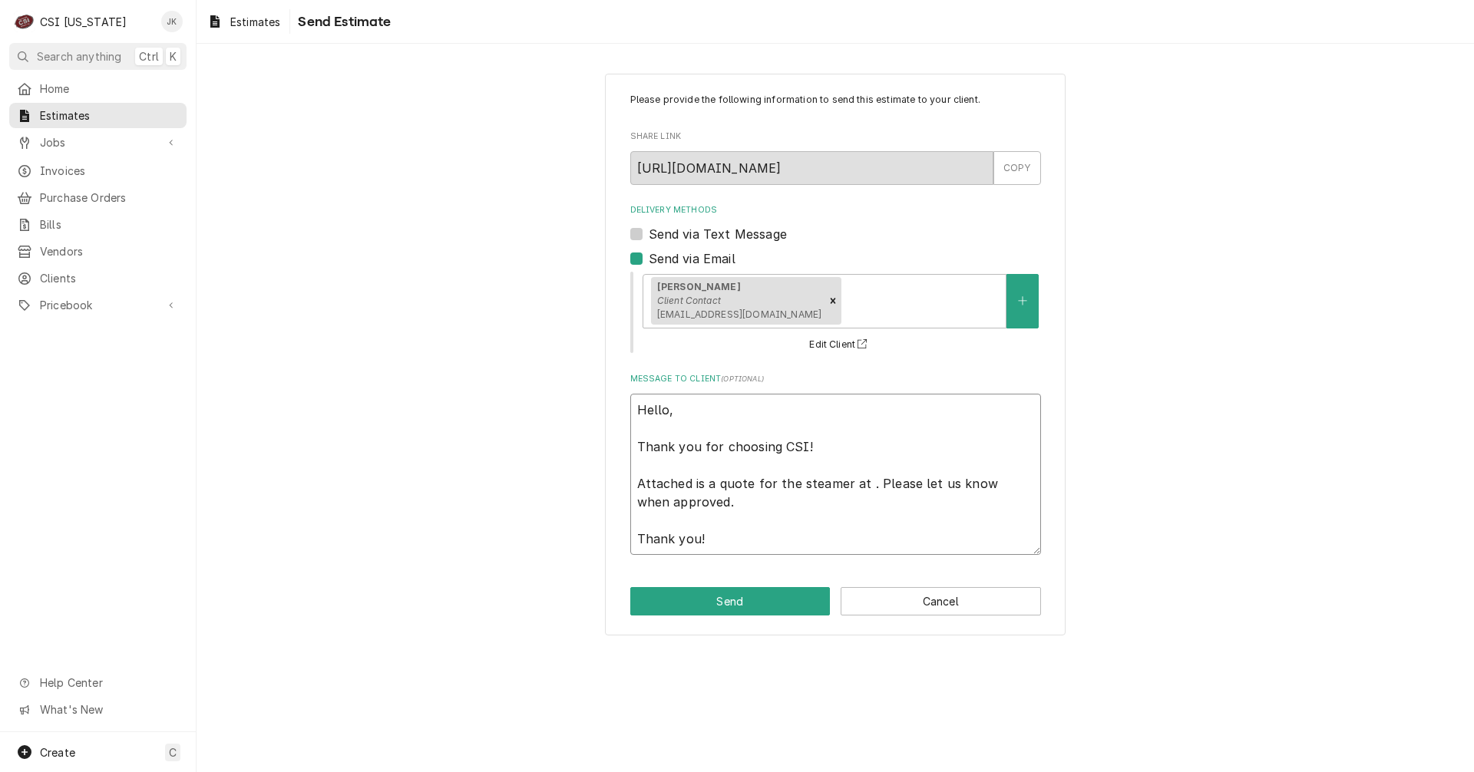
type textarea "Hello, Thank you for choosing CSI! Attached is a quote for the steamer at J. Pl…"
type textarea "x"
type textarea "Hello, Thank you for choosing CSI! Attached is a quote for the steamer at J.. P…"
type textarea "x"
type textarea "Hello, Thank you for choosing CSI! Attached is a quote for the steamer at J. . …"
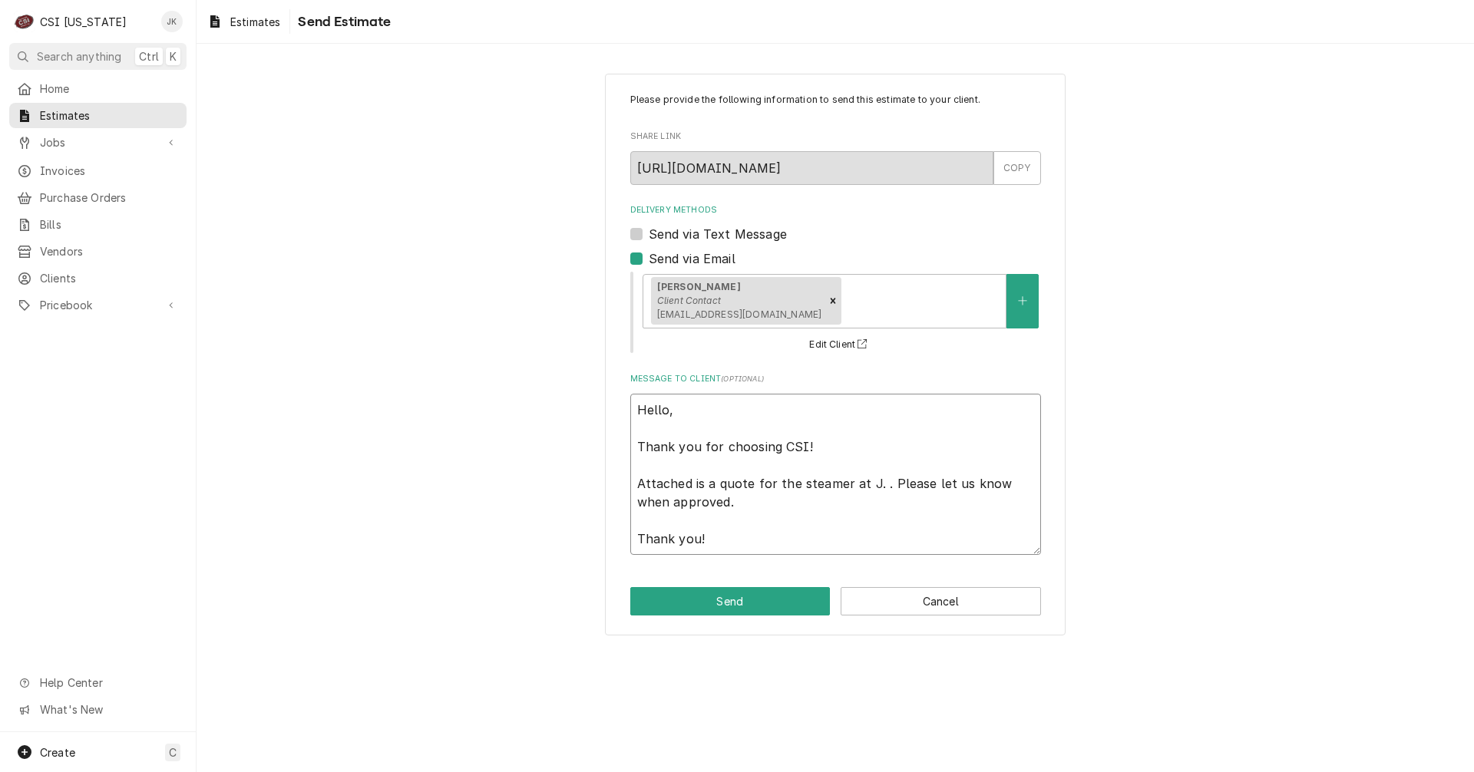
type textarea "x"
type textarea "Hello, Thank you for choosing CSI! Attached is a quote for the steamer at [PERS…"
type textarea "x"
type textarea "Hello, Thank you for choosing CSI! Attached is a quote for the steamer at J. Al…"
type textarea "x"
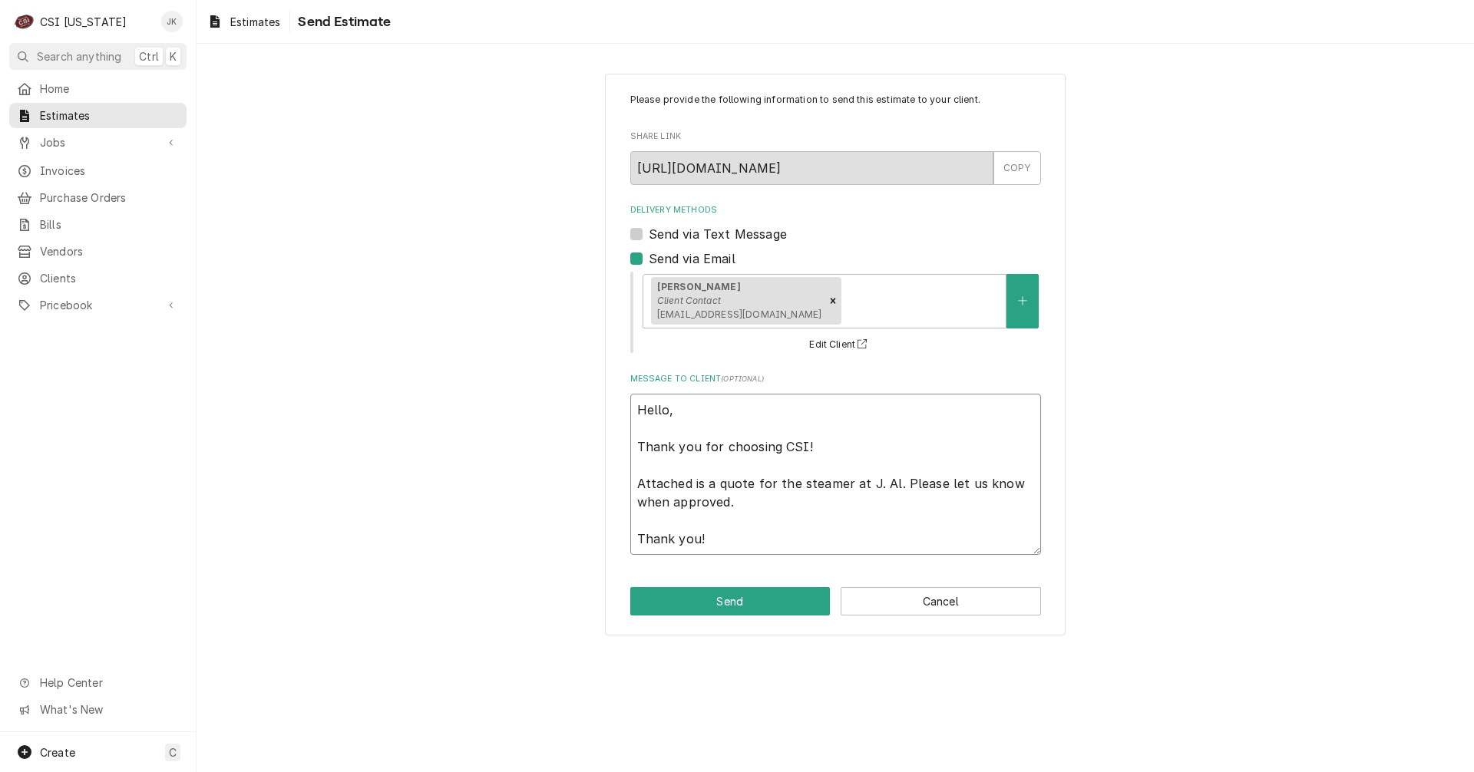
type textarea "Hello, Thank you for choosing CSI! Attached is a quote for the steamer at J. Al…"
type textarea "x"
type textarea "Hello, Thank you for choosing CSI! Attached is a quote for the steamer at J. [P…"
type textarea "x"
type textarea "Hello, Thank you for choosing CSI! Attached is a quote for the steamer at J. Al…"
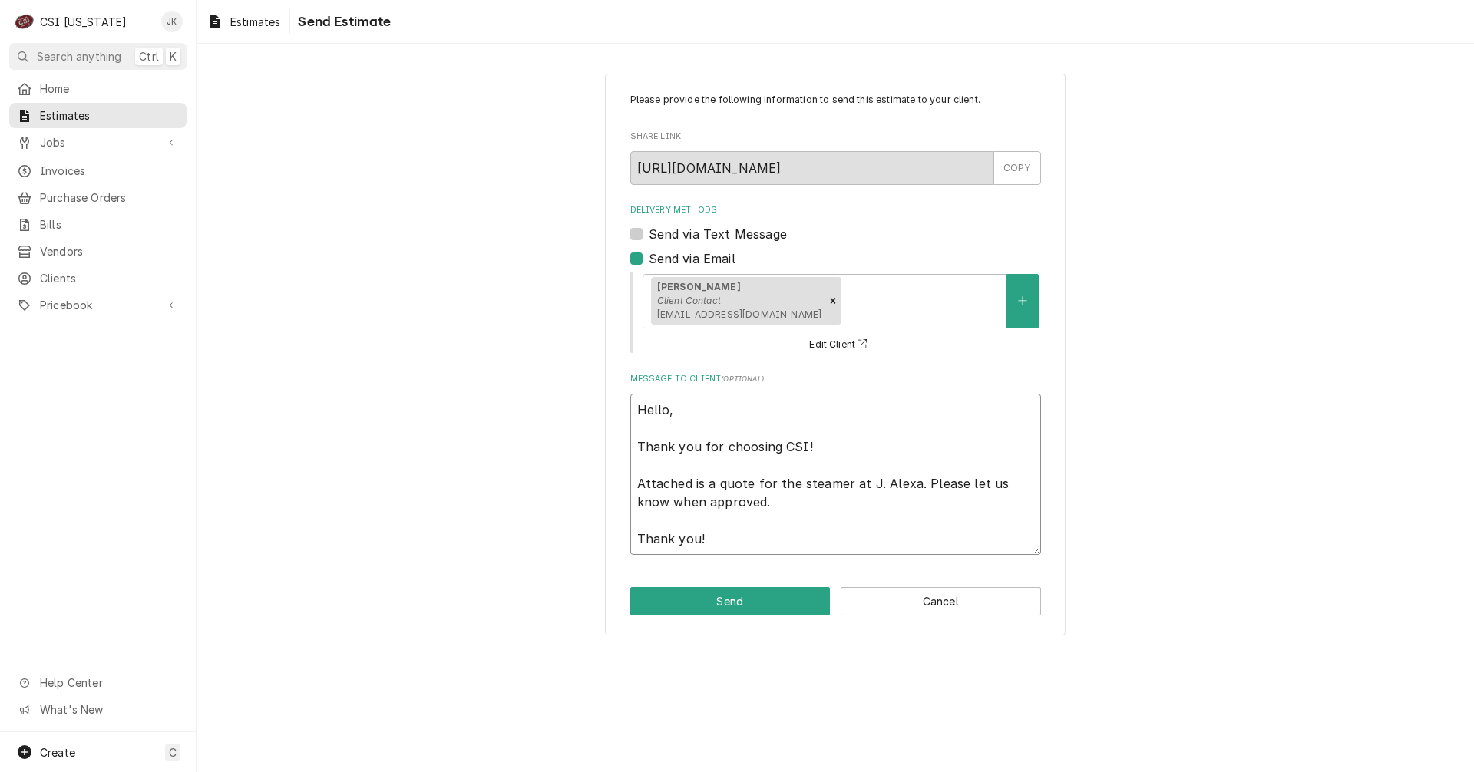
type textarea "x"
type textarea "Hello, Thank you for choosing CSI! Attached is a quote for the steamer at J. Al…"
type textarea "x"
type textarea "Hello, Thank you for choosing CSI! Attached is a quote for the steamer at J. Al…"
type textarea "x"
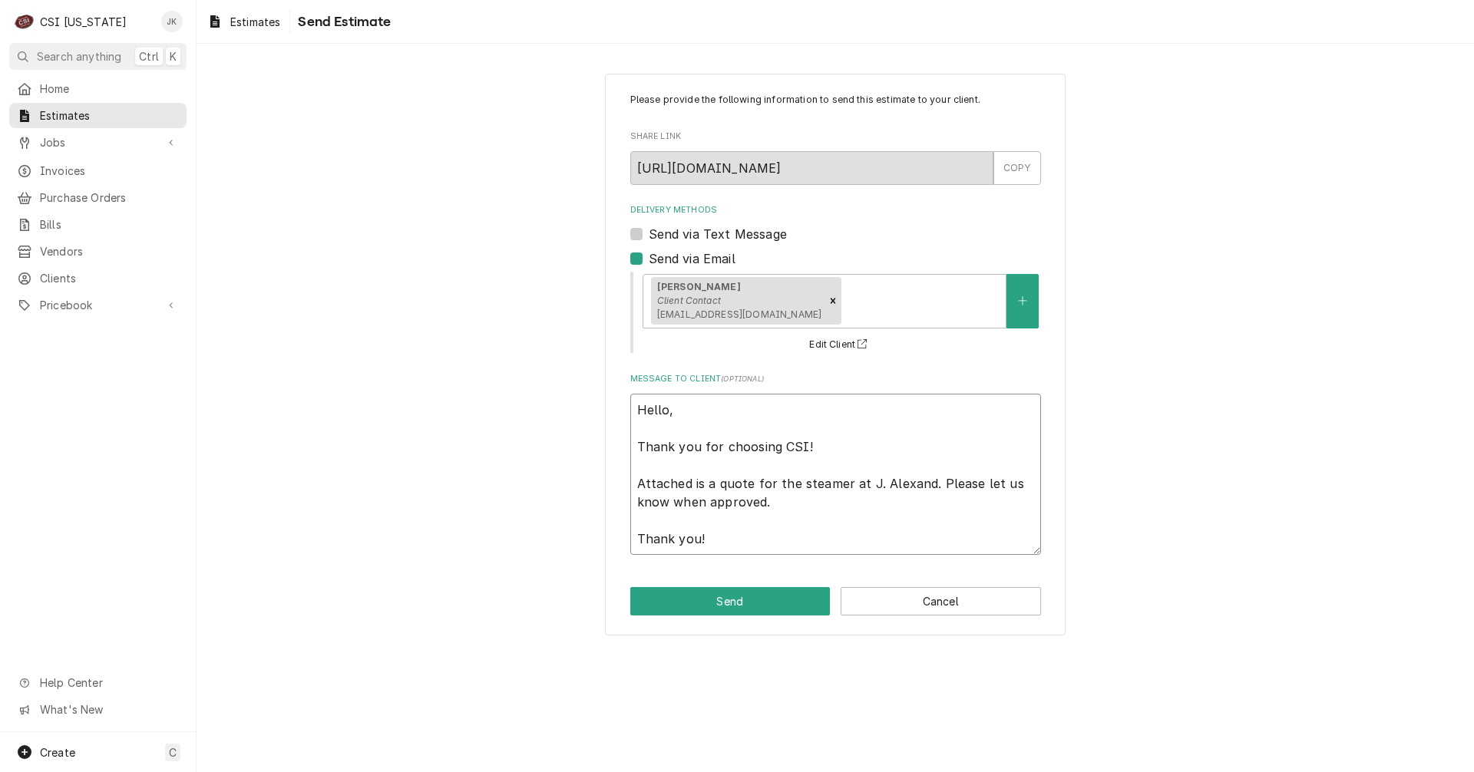
type textarea "Hello, Thank you for choosing CSI! Attached is a quote for the steamer at [PERS…"
type textarea "x"
type textarea "Hello, Thank you for choosing CSI! Attached is a quote for the steamer at [PERS…"
type textarea "x"
type textarea "Hello, Thank you for choosing CSI! Attached is a quote for the steamer at [PERS…"
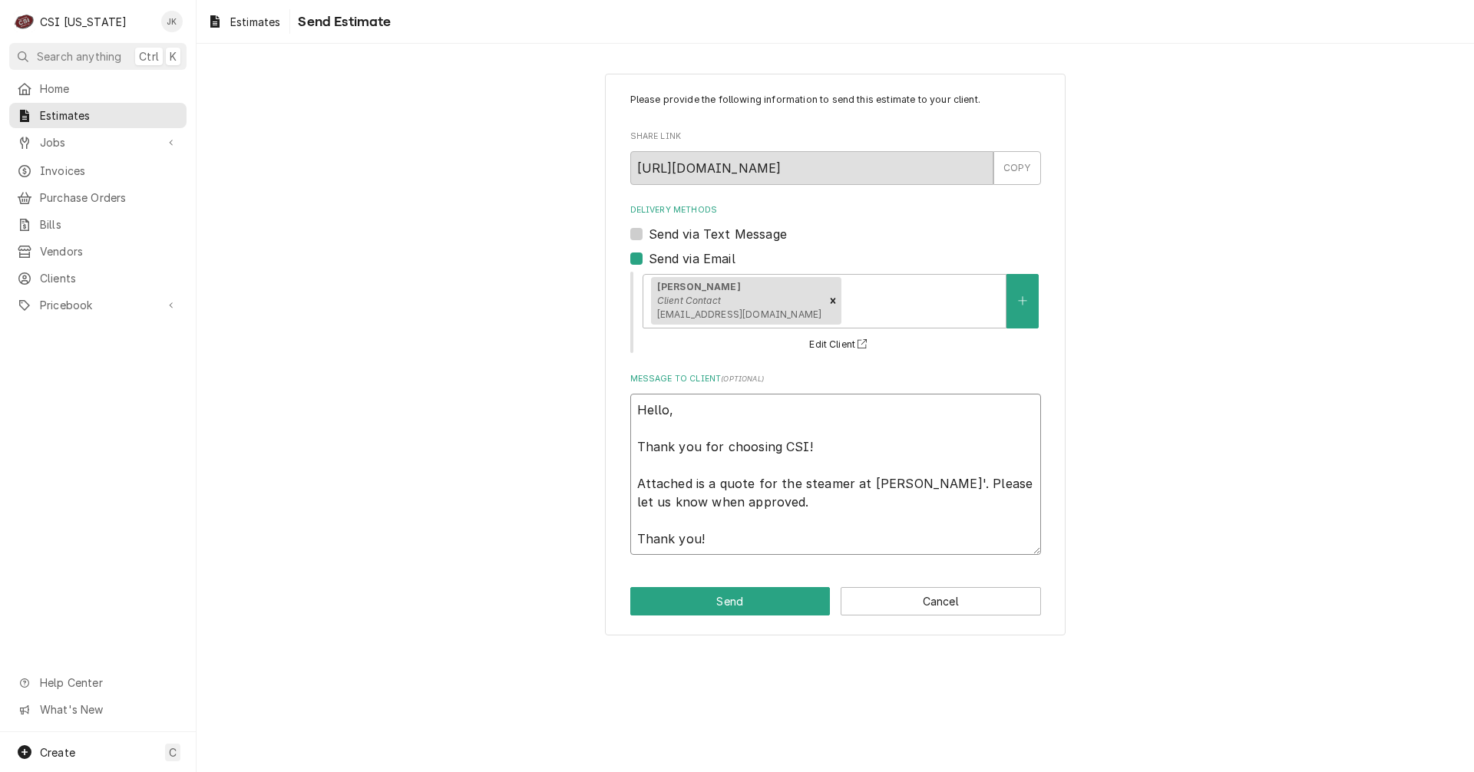
type textarea "x"
type textarea "Hello, Thank you for choosing CSI! Attached is a quote for the steamer at J. Al…"
drag, startPoint x: 635, startPoint y: 501, endPoint x: 732, endPoint y: 501, distance: 97.5
click at [732, 501] on textarea "Hello, Thank you for choosing CSI! Attached is a quote for the steamer at J. Al…" at bounding box center [835, 474] width 411 height 161
click at [674, 503] on textarea "Hello, Thank you for choosing CSI! Attached is a quote for the steamer at J. Al…" at bounding box center [835, 474] width 411 height 161
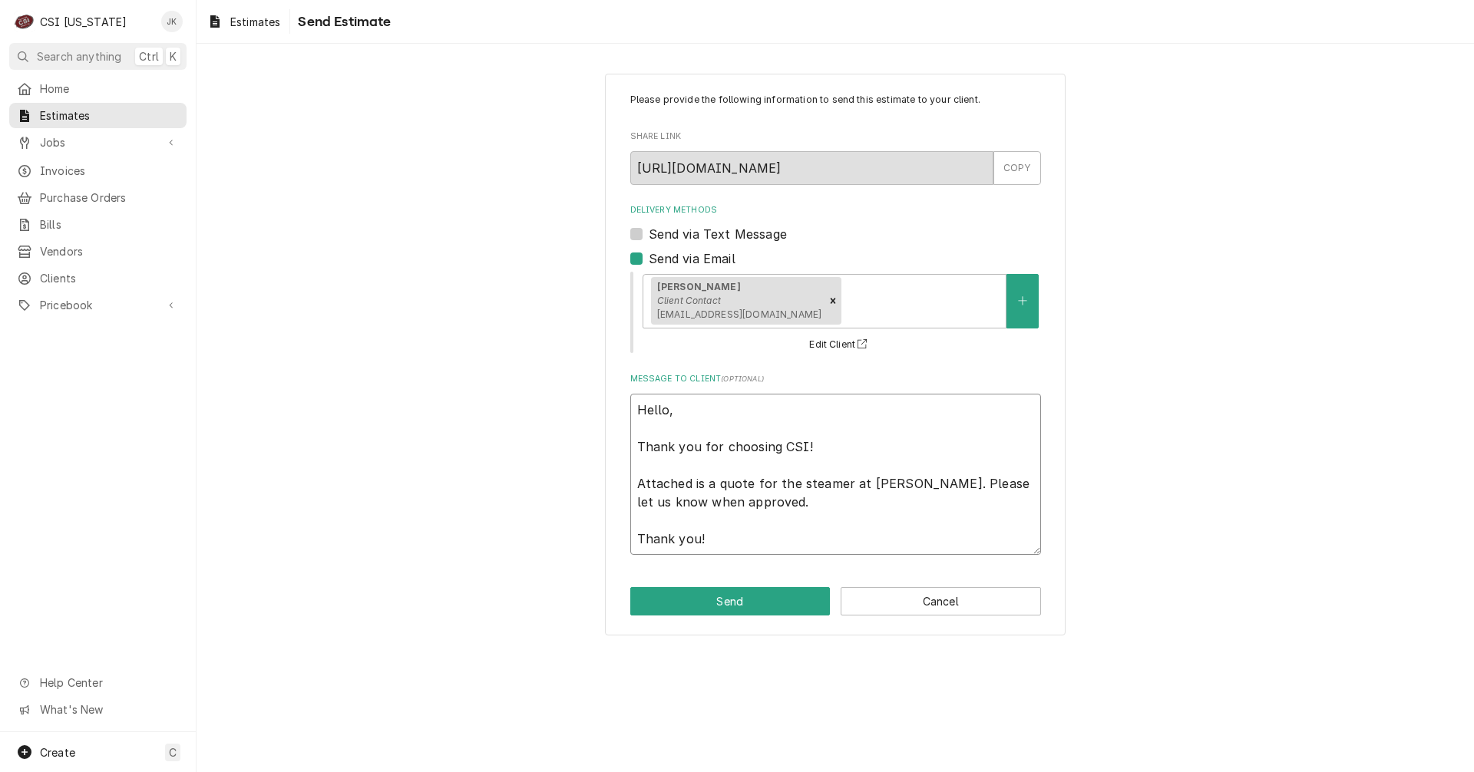
drag, startPoint x: 672, startPoint y: 503, endPoint x: 743, endPoint y: 505, distance: 70.7
click at [743, 505] on textarea "Hello, Thank you for choosing CSI! Attached is a quote for the steamer at J. Al…" at bounding box center [835, 474] width 411 height 161
type textarea "x"
type textarea "Hello, Thank you for choosing CSI! Attached is a quote for the steamer at J. Al…"
type textarea "x"
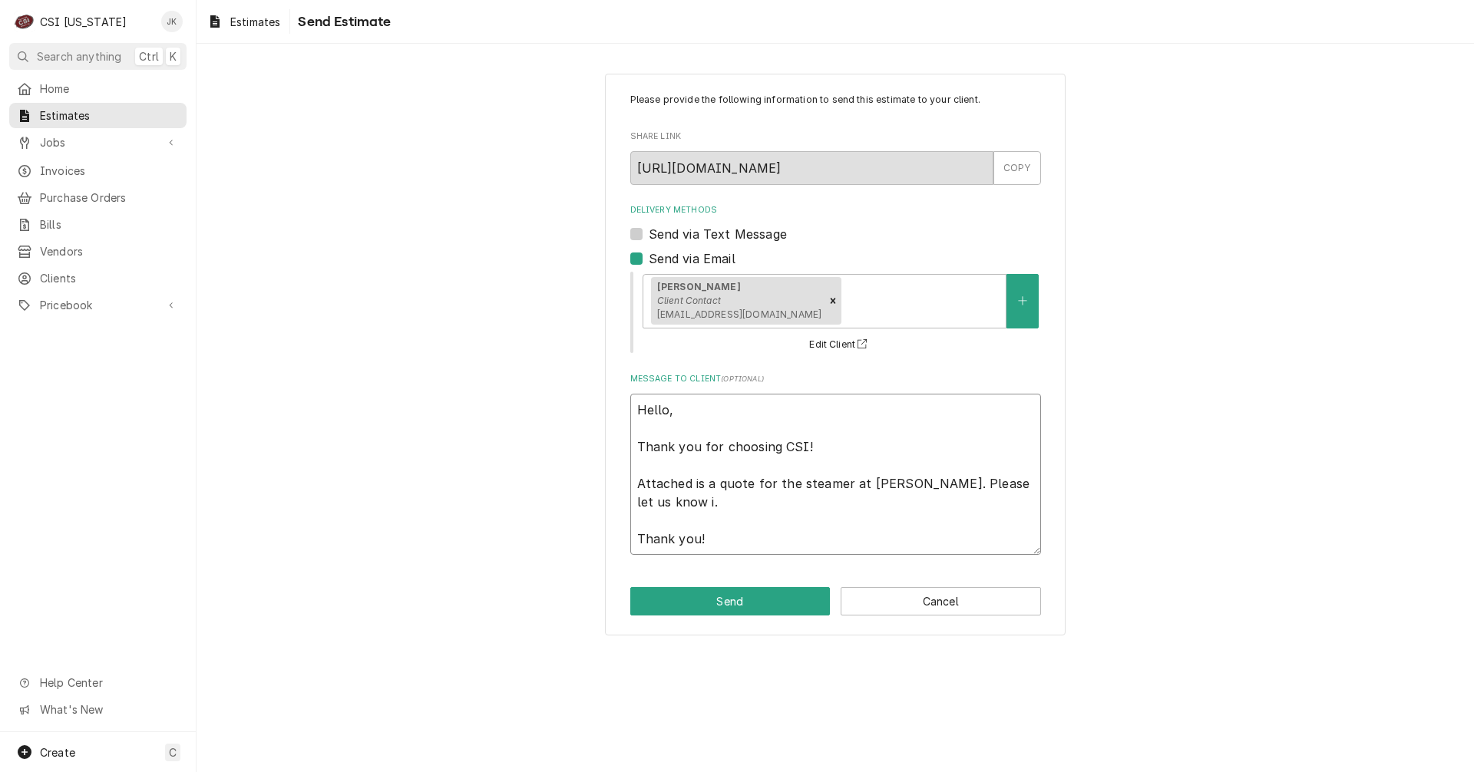
type textarea "Hello, Thank you for choosing CSI! Attached is a quote for the steamer at J. Al…"
type textarea "x"
type textarea "Hello, Thank you for choosing CSI! Attached is a quote for the steamer at J. Al…"
type textarea "x"
type textarea "Hello, Thank you for choosing CSI! Attached is a quote for the steamer at J. Al…"
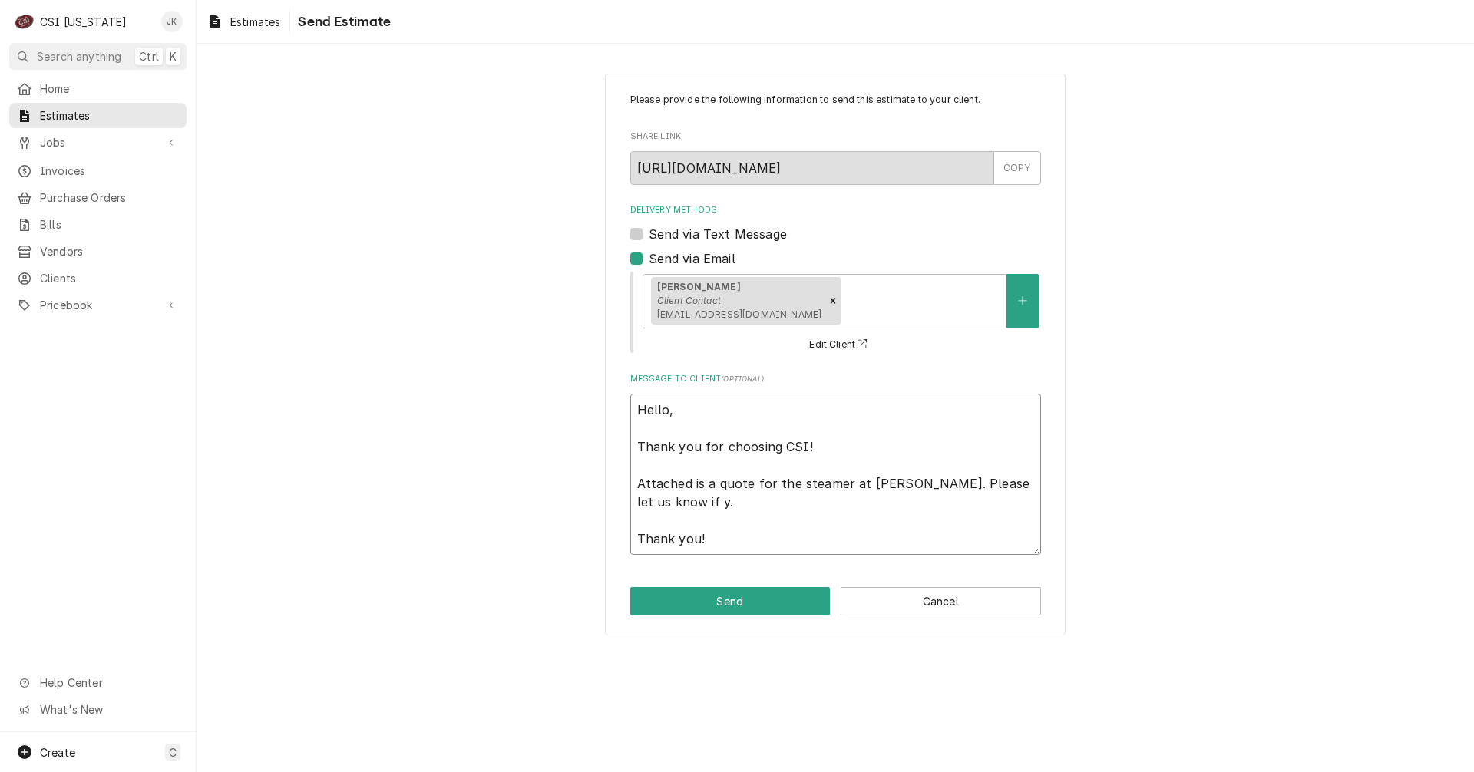
type textarea "x"
type textarea "Hello, Thank you for choosing CSI! Attached is a quote for the steamer at J. Al…"
type textarea "x"
type textarea "Hello, Thank you for choosing CSI! Attached is a quote for the steamer at J. Al…"
type textarea "x"
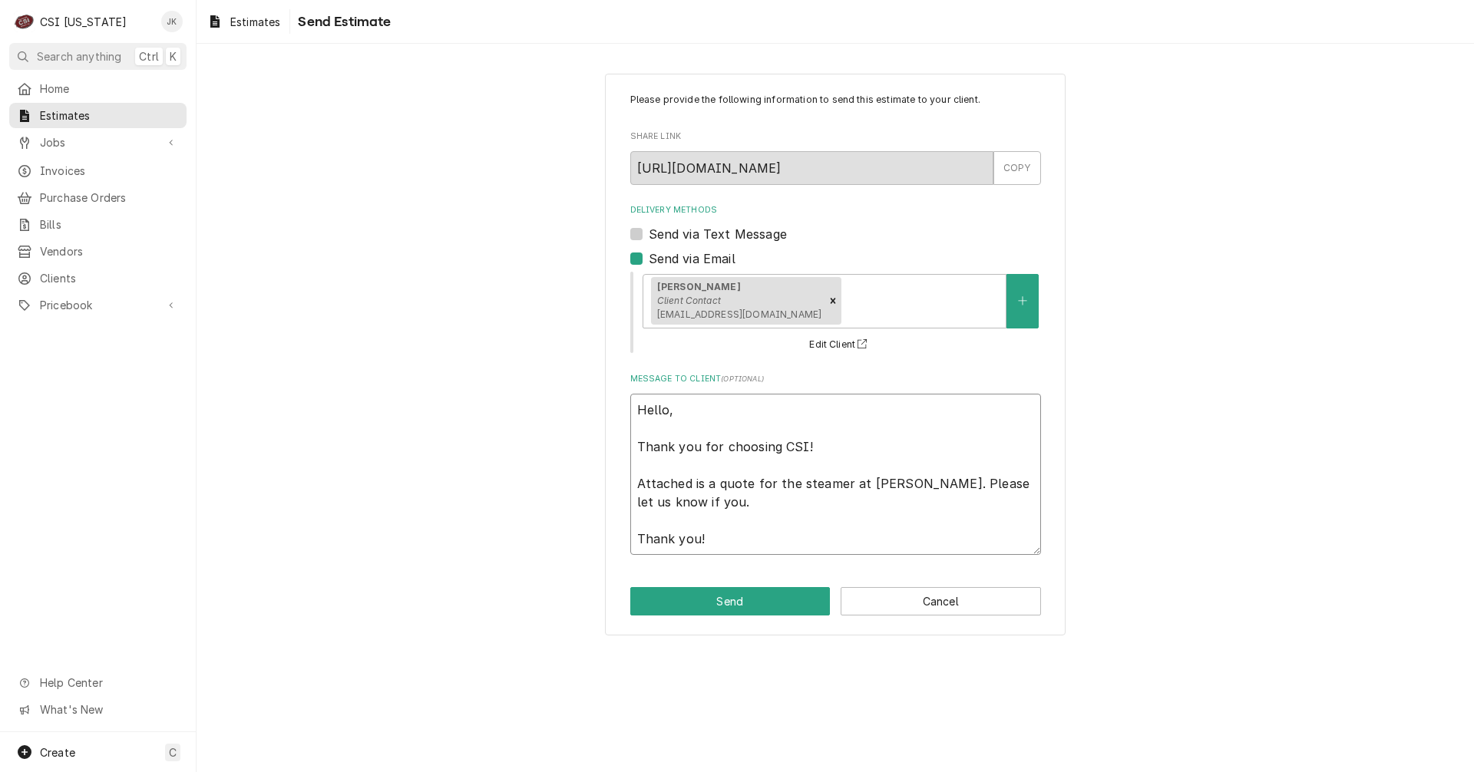
type textarea "Hello, Thank you for choosing CSI! Attached is a quote for the steamer at J. Al…"
type textarea "x"
type textarea "Hello, Thank you for choosing CSI! Attached is a quote for the steamer at J. Al…"
type textarea "x"
type textarea "Hello, Thank you for choosing CSI! Attached is a quote for the steamer at J. Al…"
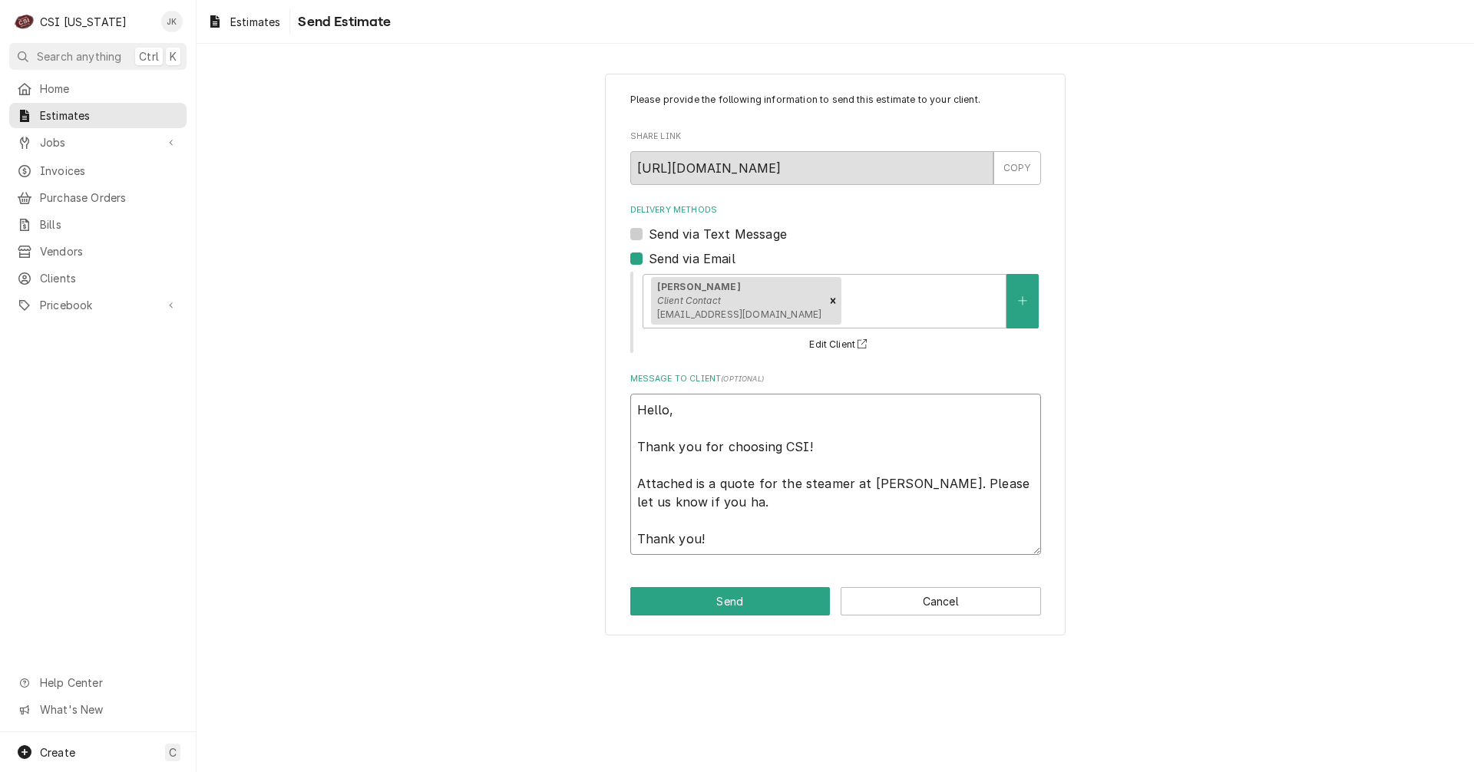
type textarea "x"
type textarea "Hello, Thank you for choosing CSI! Attached is a quote for the steamer at J. Al…"
type textarea "x"
type textarea "Hello, Thank you for choosing CSI! Attached is a quote for the steamer at J. Al…"
type textarea "x"
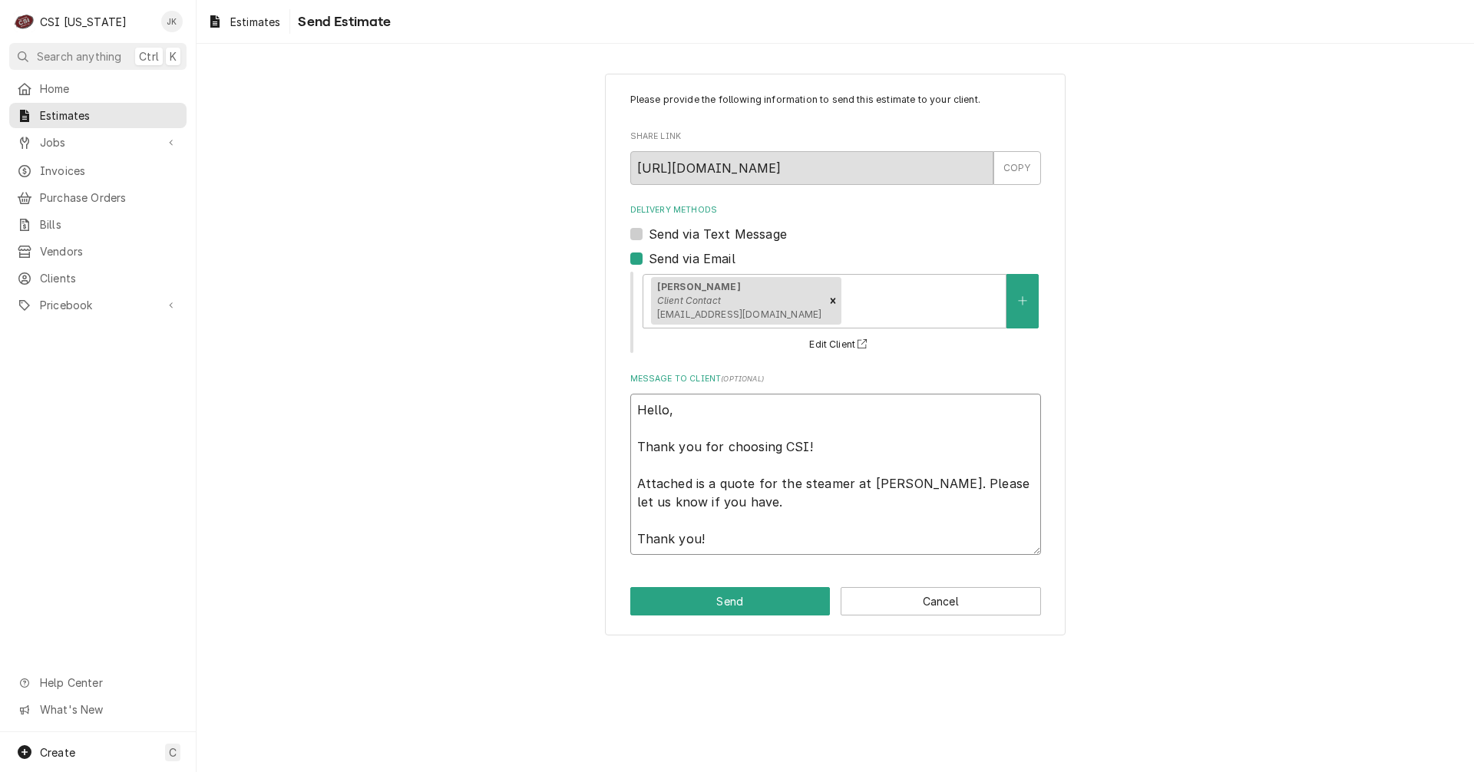
type textarea "Hello, Thank you for choosing CSI! Attached is a quote for the steamer at J. Al…"
type textarea "x"
type textarea "Hello, Thank you for choosing CSI! Attached is a quote for the steamer at J. Al…"
type textarea "x"
type textarea "Hello, Thank you for choosing CSI! Attached is a quote for the steamer at J. Al…"
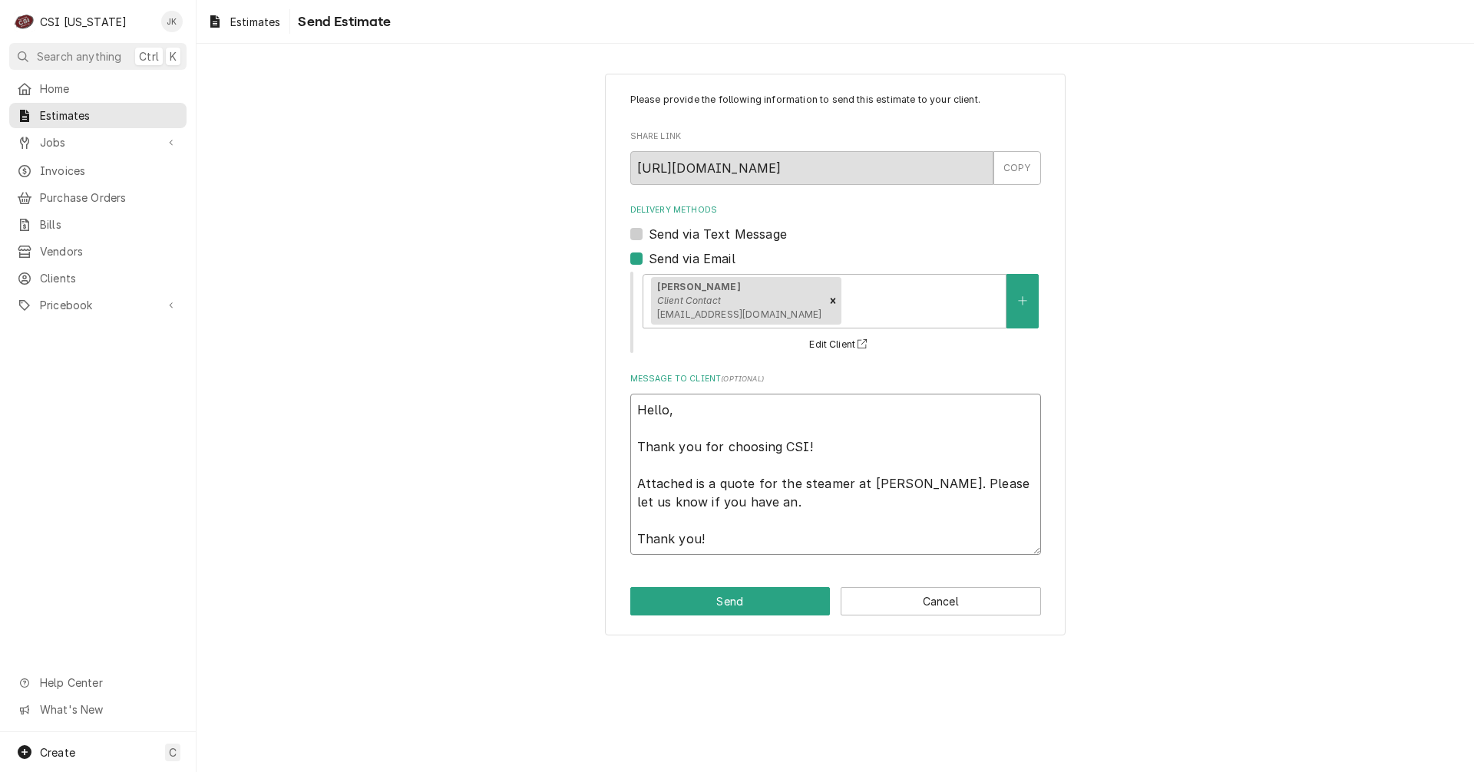
type textarea "x"
type textarea "Hello, Thank you for choosing CSI! Attached is a quote for the steamer at J. Al…"
type textarea "x"
type textarea "Hello, Thank you for choosing CSI! Attached is a quote for the steamer at J. Al…"
type textarea "x"
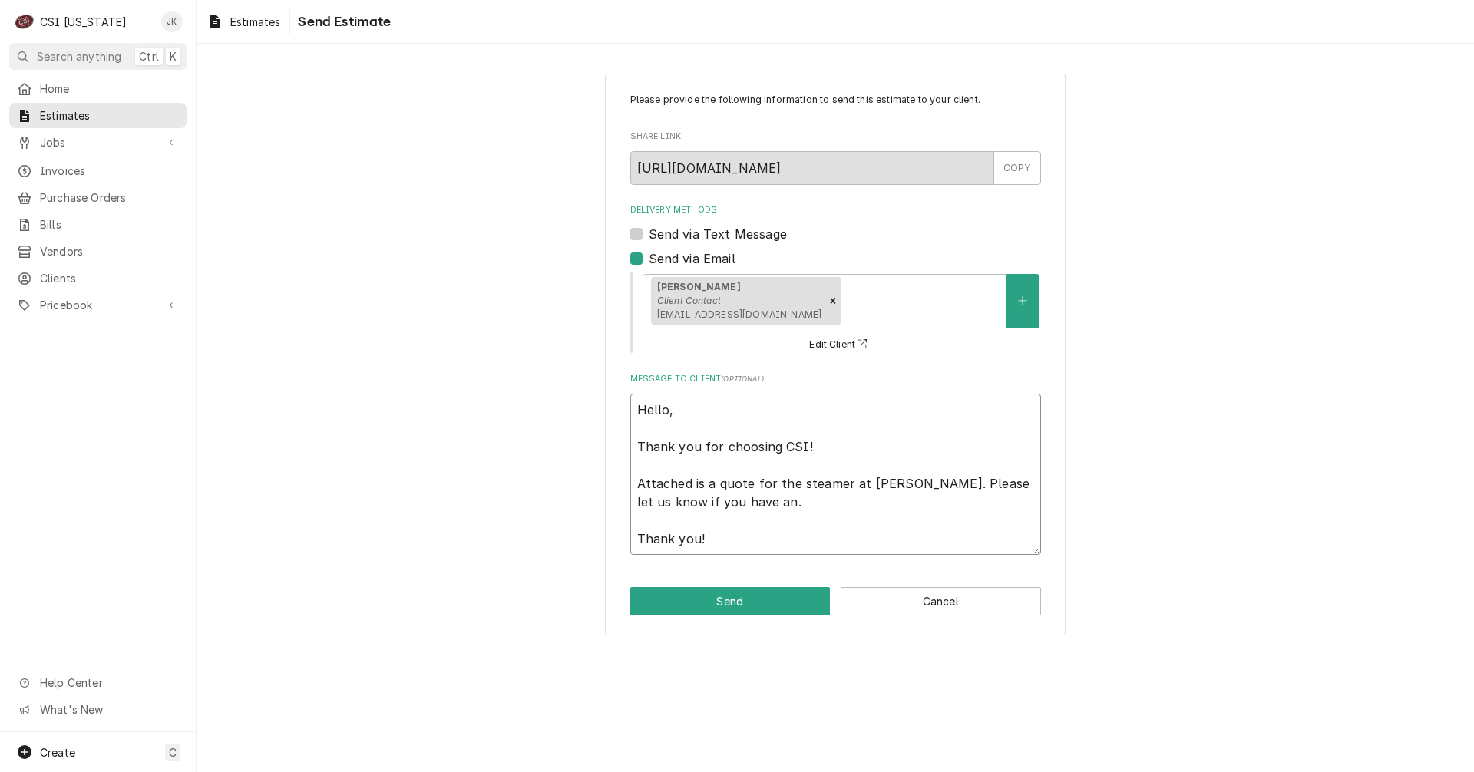
type textarea "Hello, Thank you for choosing CSI! Attached is a quote for the steamer at J. Al…"
type textarea "x"
type textarea "Hello, Thank you for choosing CSI! Attached is a quote for the steamer at J. Al…"
type textarea "x"
type textarea "Hello, Thank you for choosing CSI! Attached is a quote for the steamer at J. Al…"
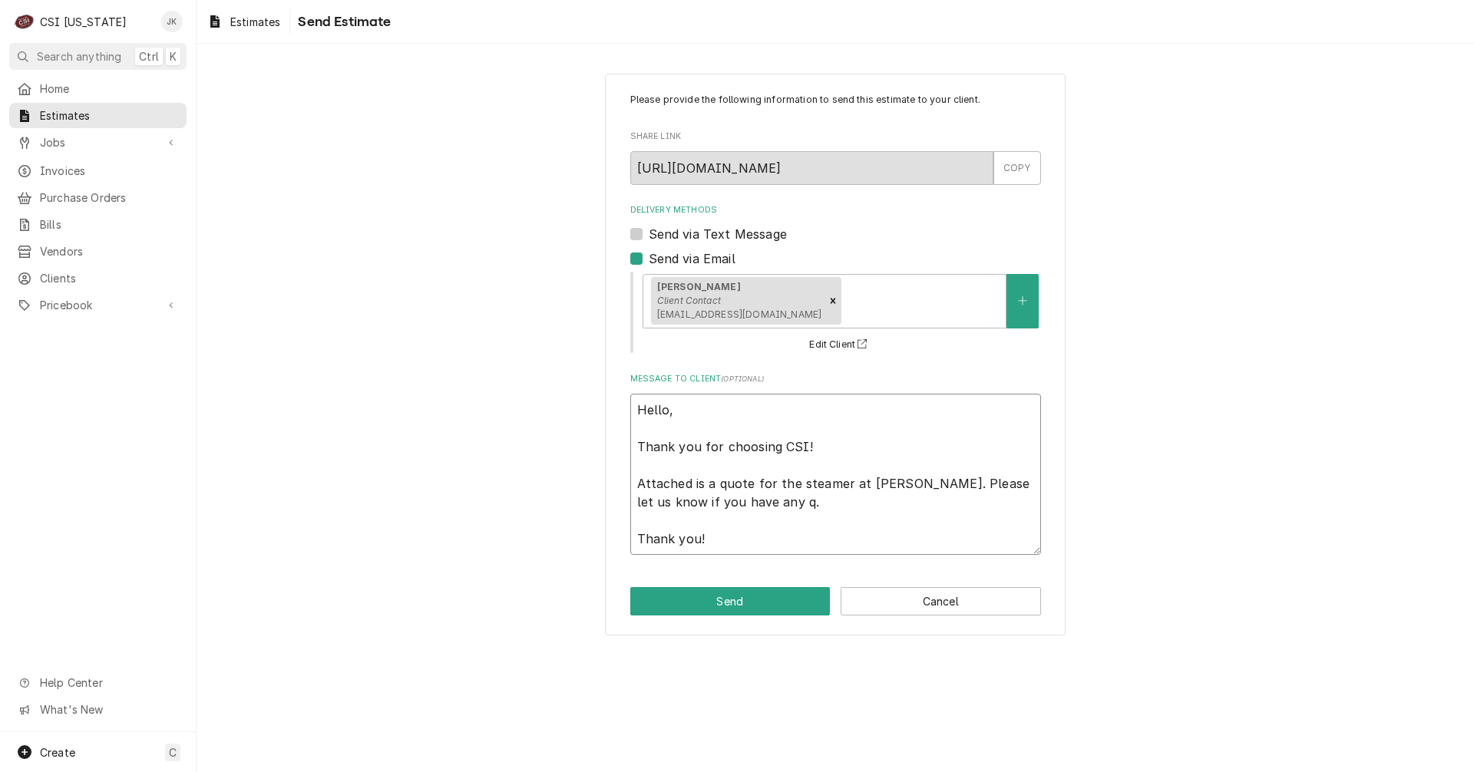
type textarea "x"
type textarea "Hello, Thank you for choosing CSI! Attached is a quote for the steamer at J. Al…"
type textarea "x"
type textarea "Hello, Thank you for choosing CSI! Attached is a quote for the steamer at J. Al…"
type textarea "x"
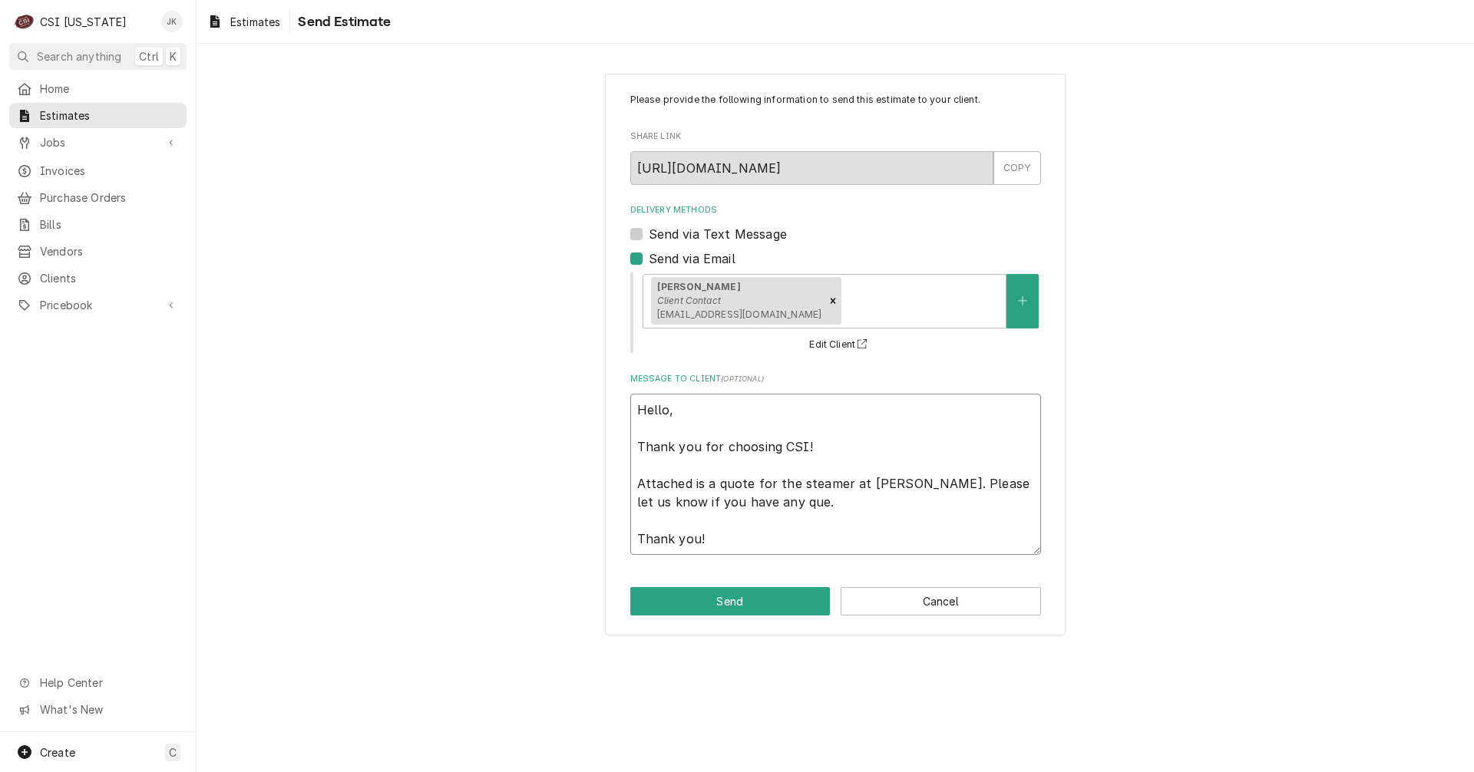
type textarea "Hello, Thank you for choosing CSI! Attached is a quote for the steamer at J. Al…"
type textarea "x"
type textarea "Hello, Thank you for choosing CSI! Attached is a quote for the steamer at J. Al…"
type textarea "x"
type textarea "Hello, Thank you for choosing CSI! Attached is a quote for the steamer at J. Al…"
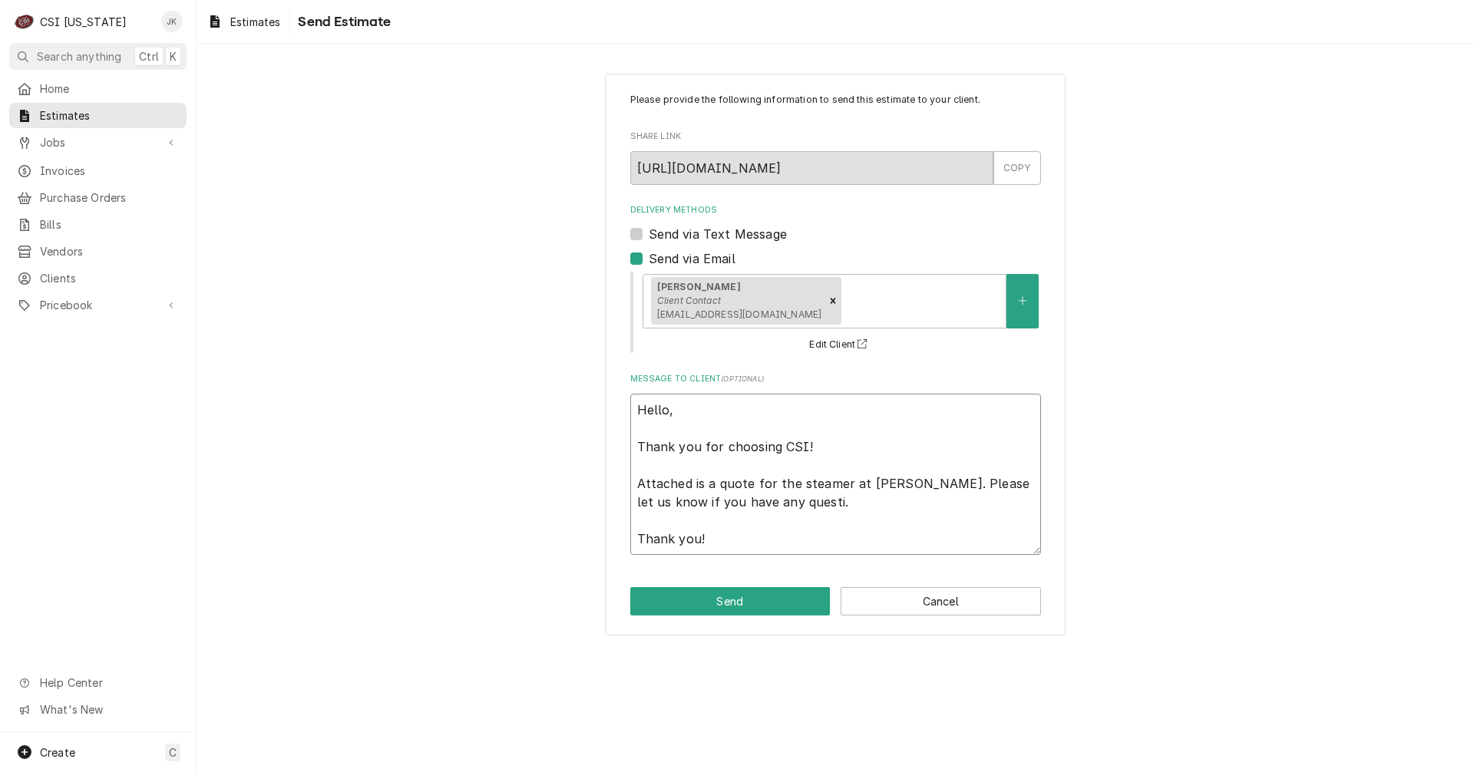
type textarea "x"
type textarea "Hello, Thank you for choosing CSI! Attached is a quote for the steamer at J. Al…"
type textarea "x"
type textarea "Hello, Thank you for choosing CSI! Attached is a quote for the steamer at J. Al…"
type textarea "x"
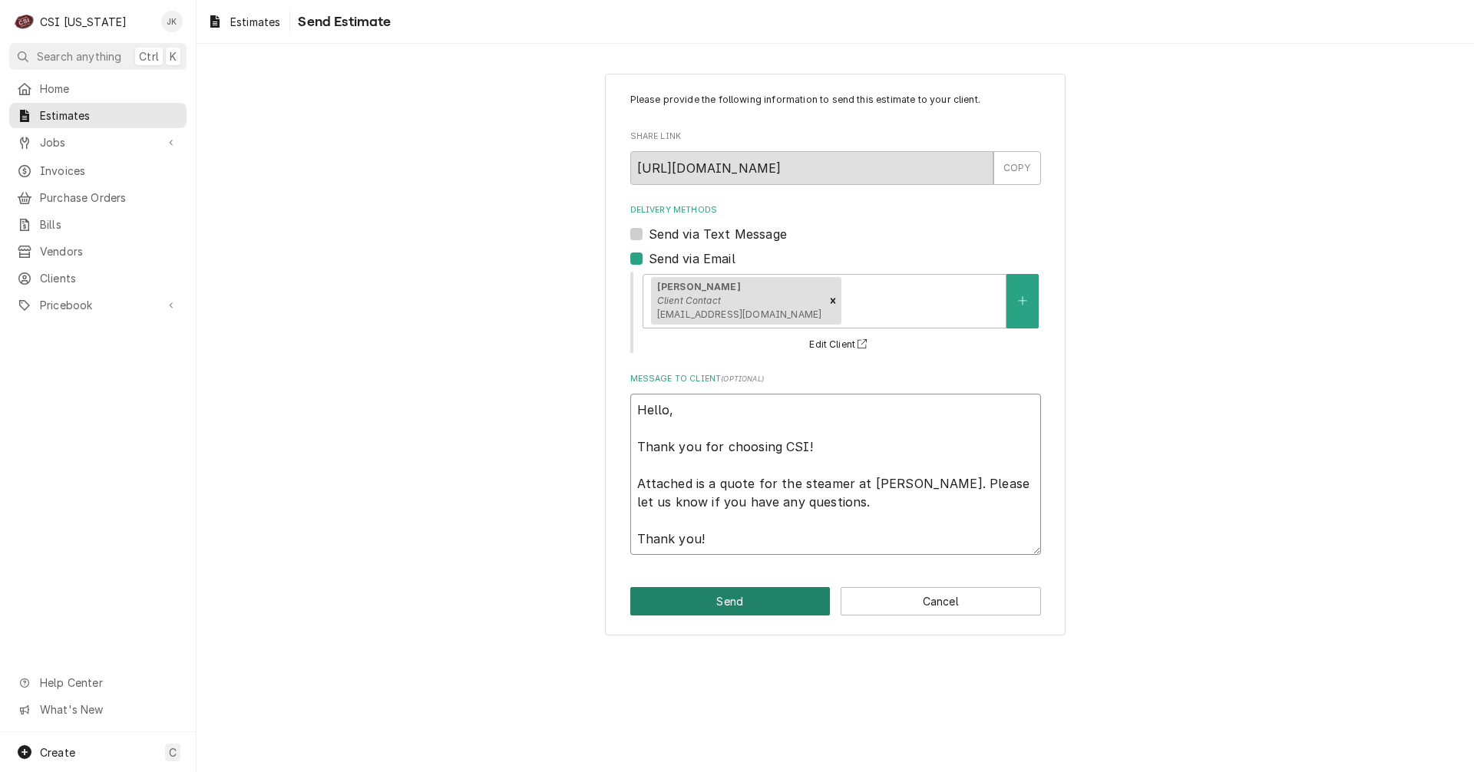
type textarea "Hello, Thank you for choosing CSI! Attached is a quote for the steamer at J. Al…"
click at [725, 590] on button "Send" at bounding box center [730, 601] width 200 height 28
type textarea "x"
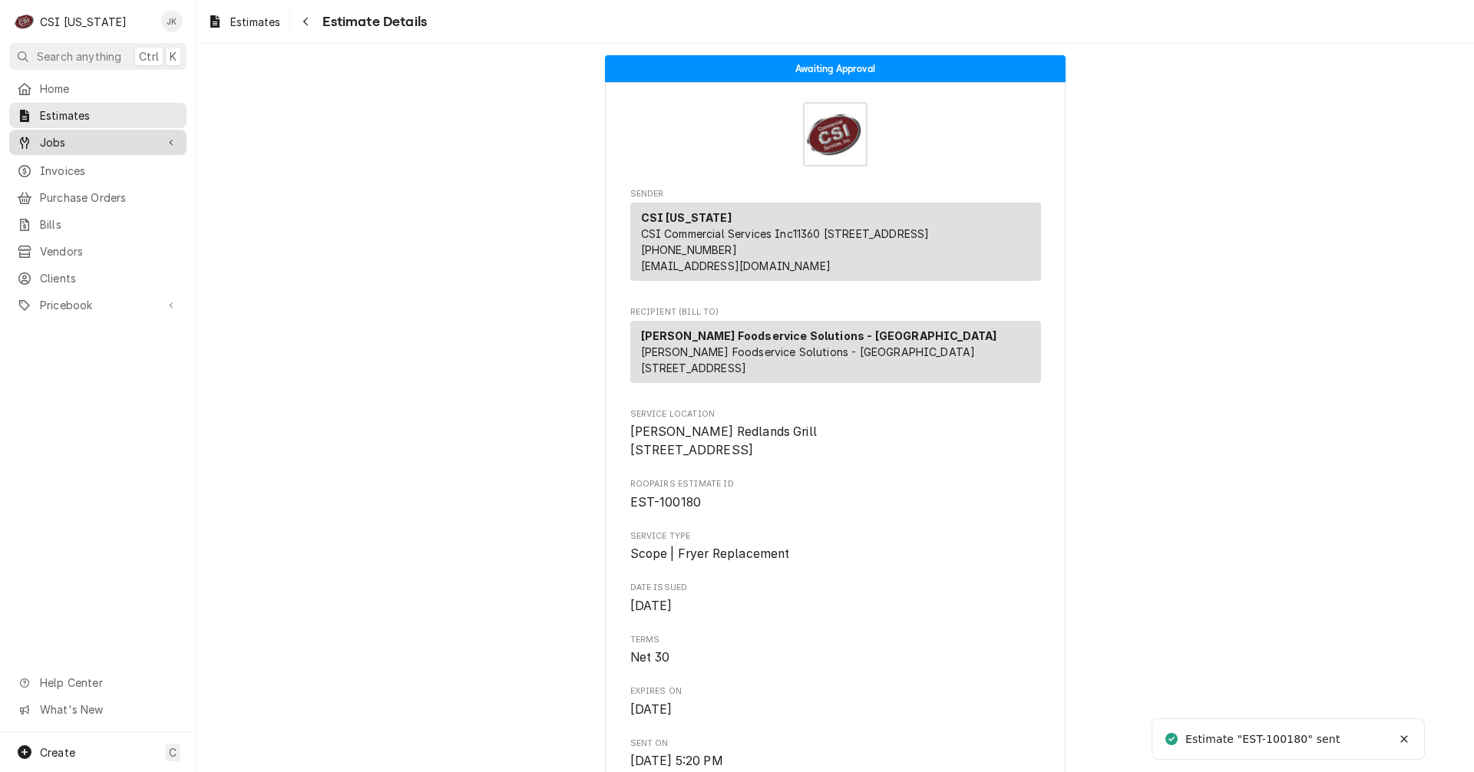
click at [67, 136] on span "Jobs" at bounding box center [98, 142] width 116 height 16
click at [64, 162] on span "Jobs" at bounding box center [109, 169] width 139 height 16
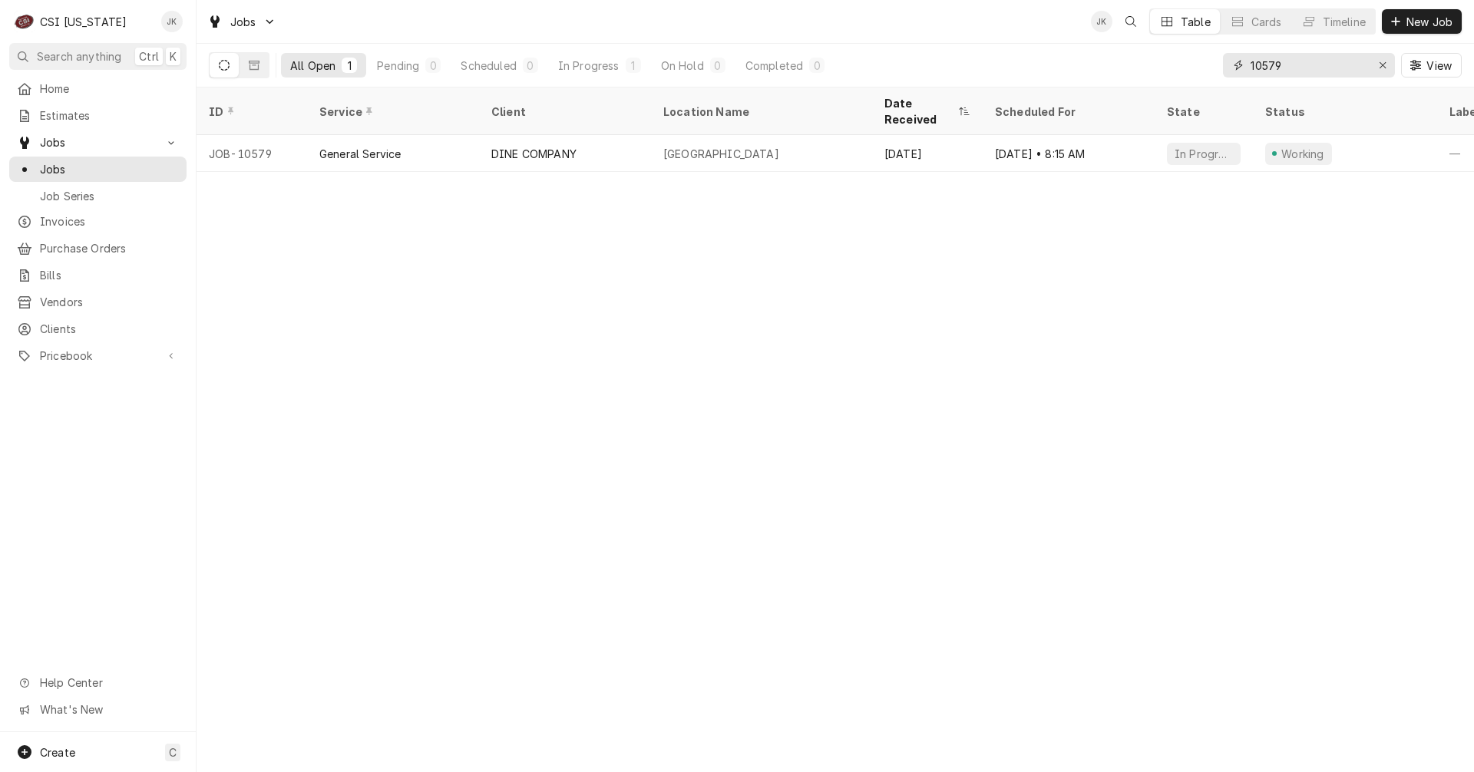
drag, startPoint x: 1295, startPoint y: 68, endPoint x: 1218, endPoint y: 66, distance: 76.8
click at [1218, 66] on div "All Open 1 Pending 0 Scheduled 0 In Progress 1 On Hold 0 Completed 0 10579 View" at bounding box center [835, 65] width 1253 height 43
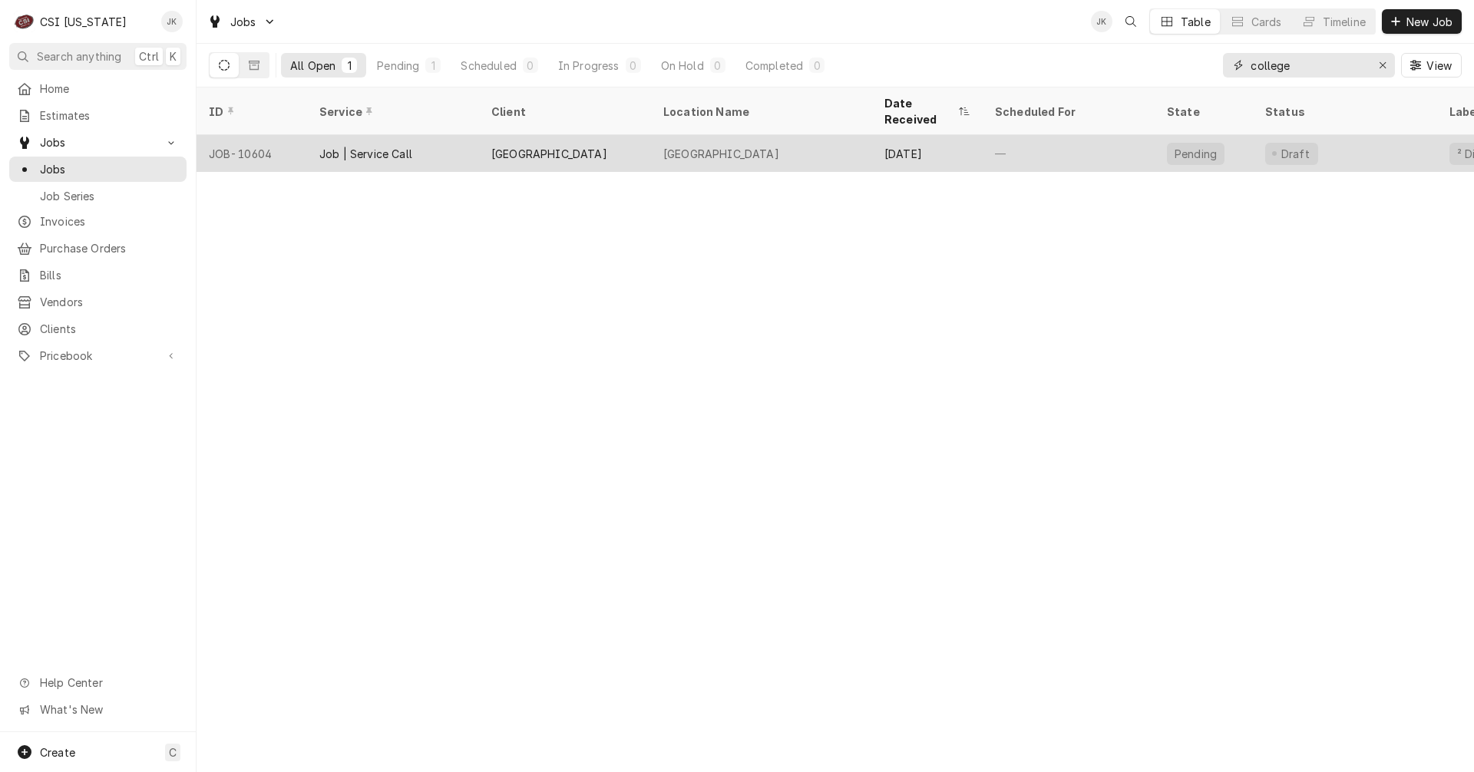
type input "college"
click at [607, 146] on div "[GEOGRAPHIC_DATA]" at bounding box center [549, 154] width 116 height 16
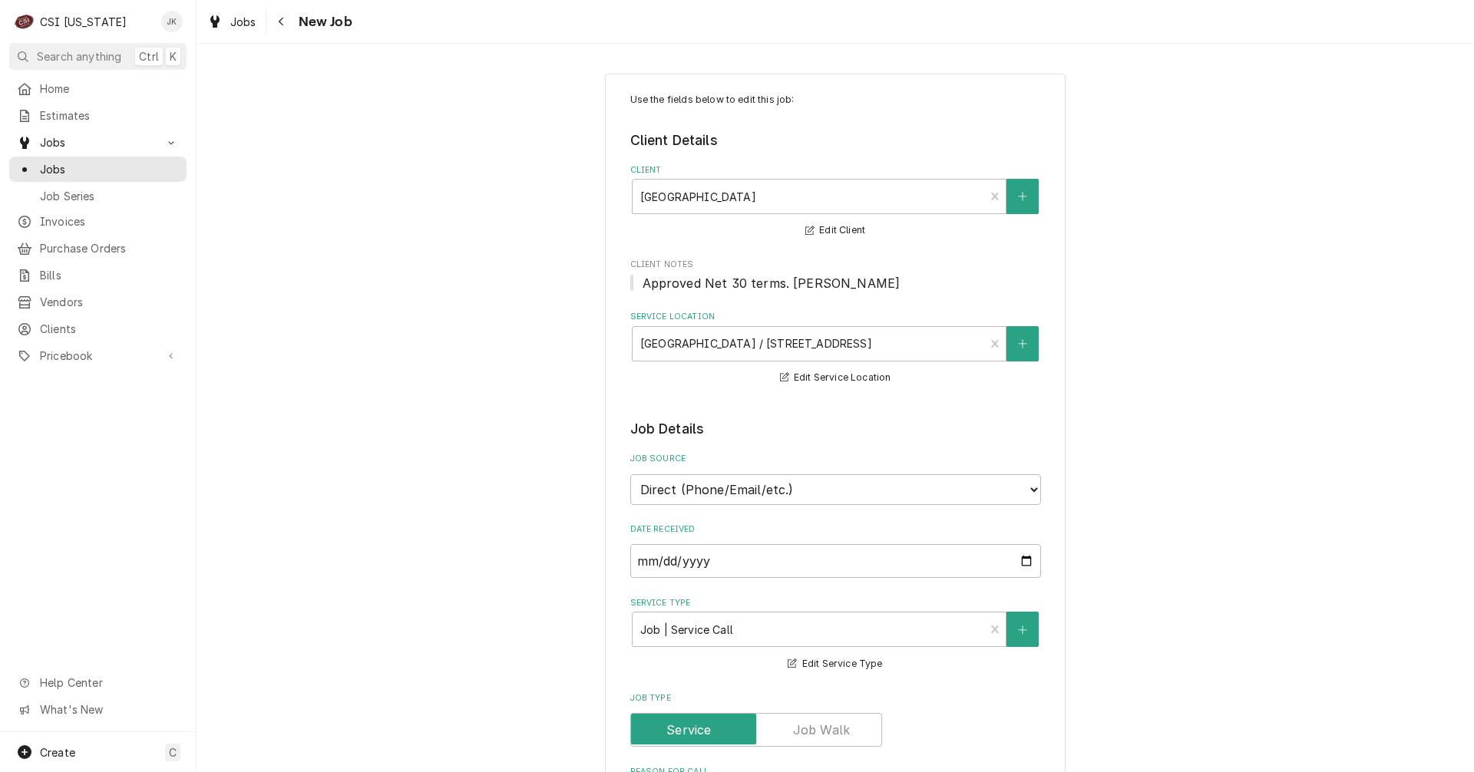
type textarea "x"
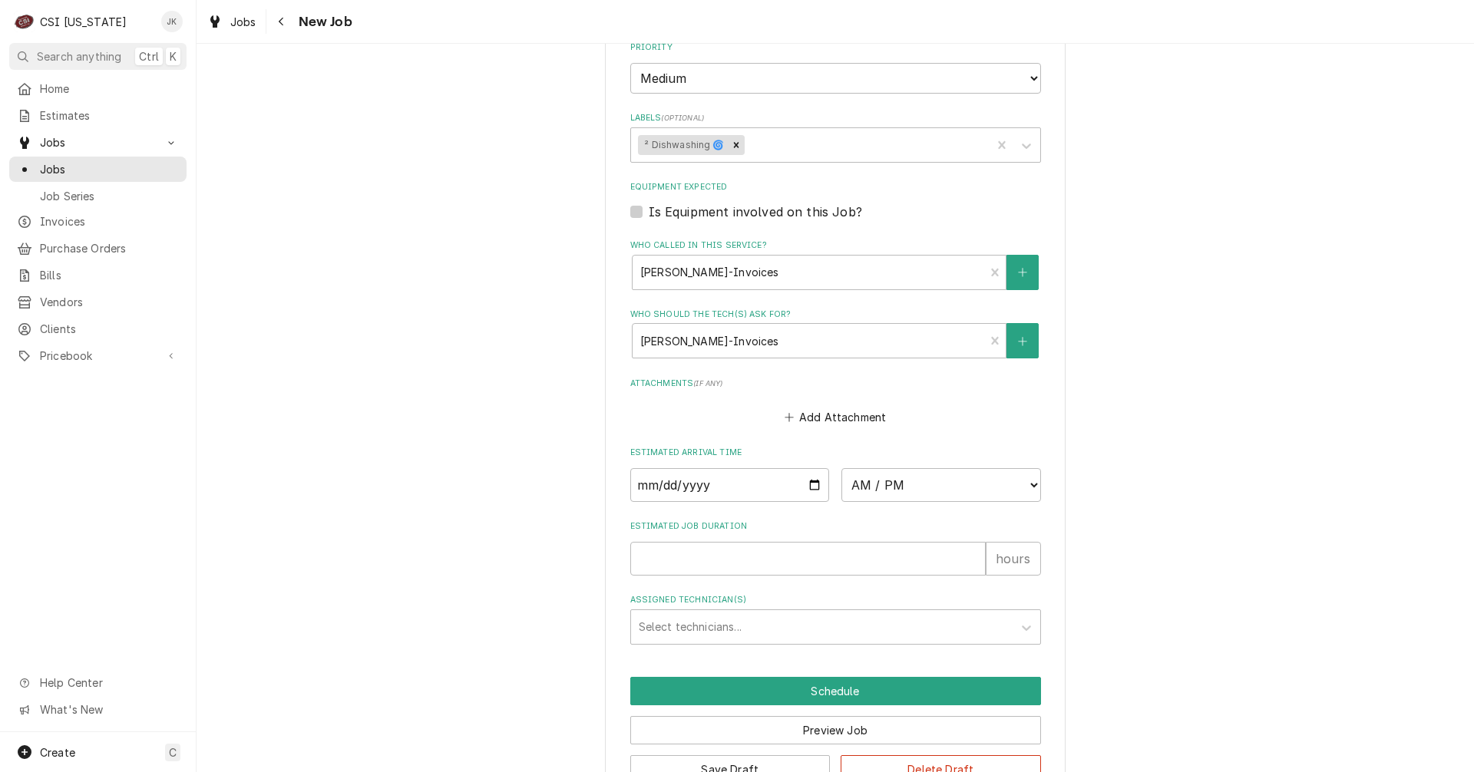
scroll to position [998, 0]
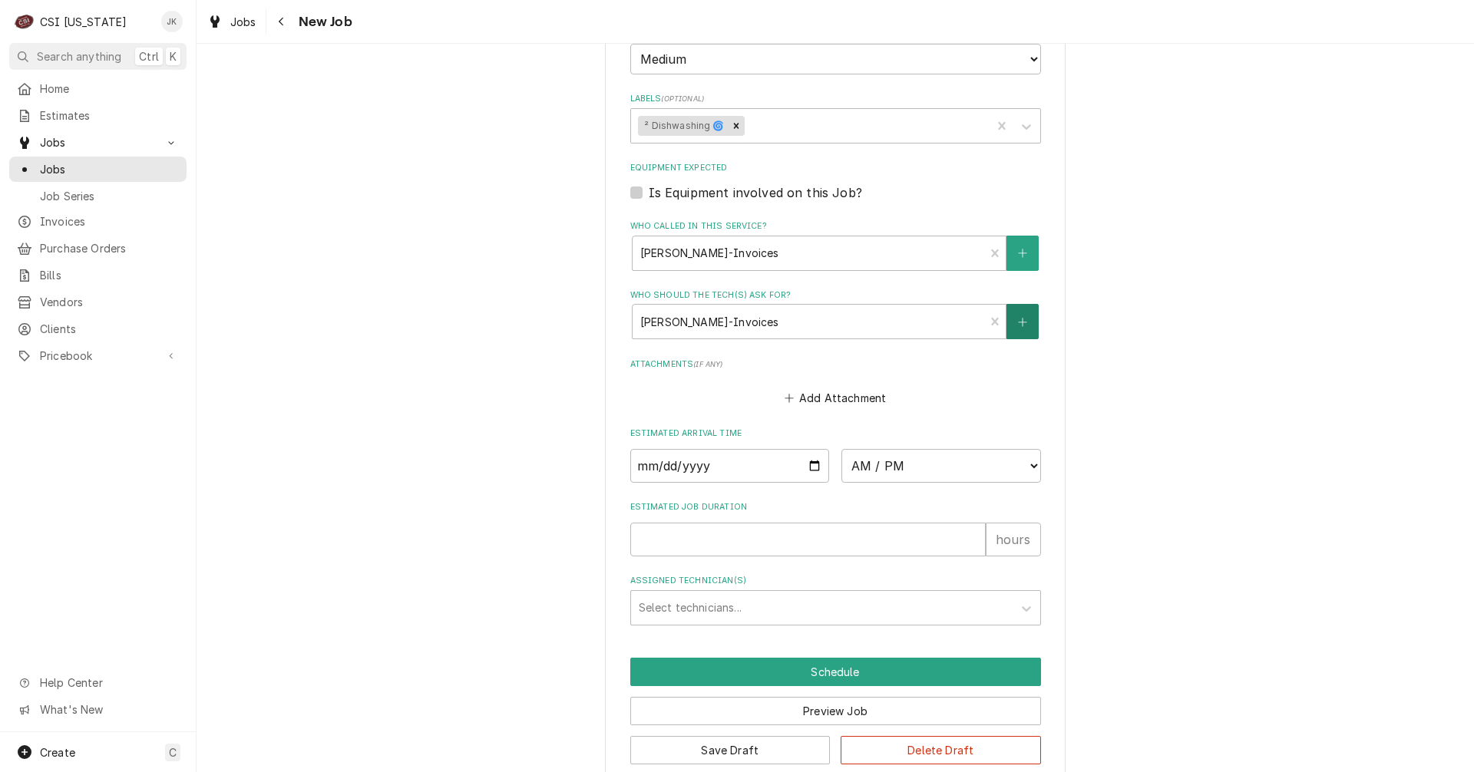
click at [1022, 327] on button "Who should the tech(s) ask for?" at bounding box center [1022, 321] width 32 height 35
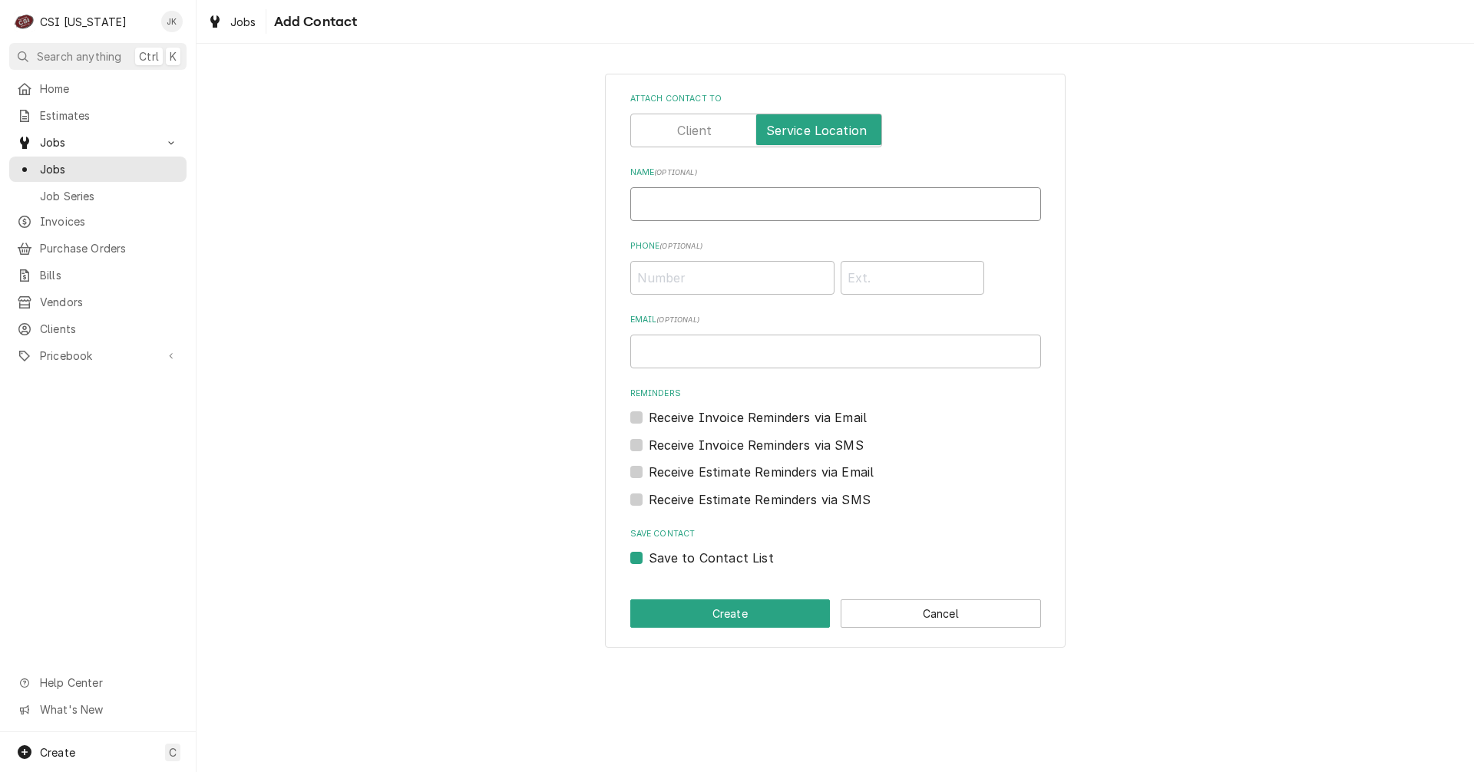
click at [668, 207] on input "Name ( optional )" at bounding box center [835, 204] width 411 height 34
paste input "Justin Geesing"
type input "Justin Geesing"
click at [701, 272] on input "Phone ( optional )" at bounding box center [732, 278] width 204 height 34
paste input "(910) 391-0757"
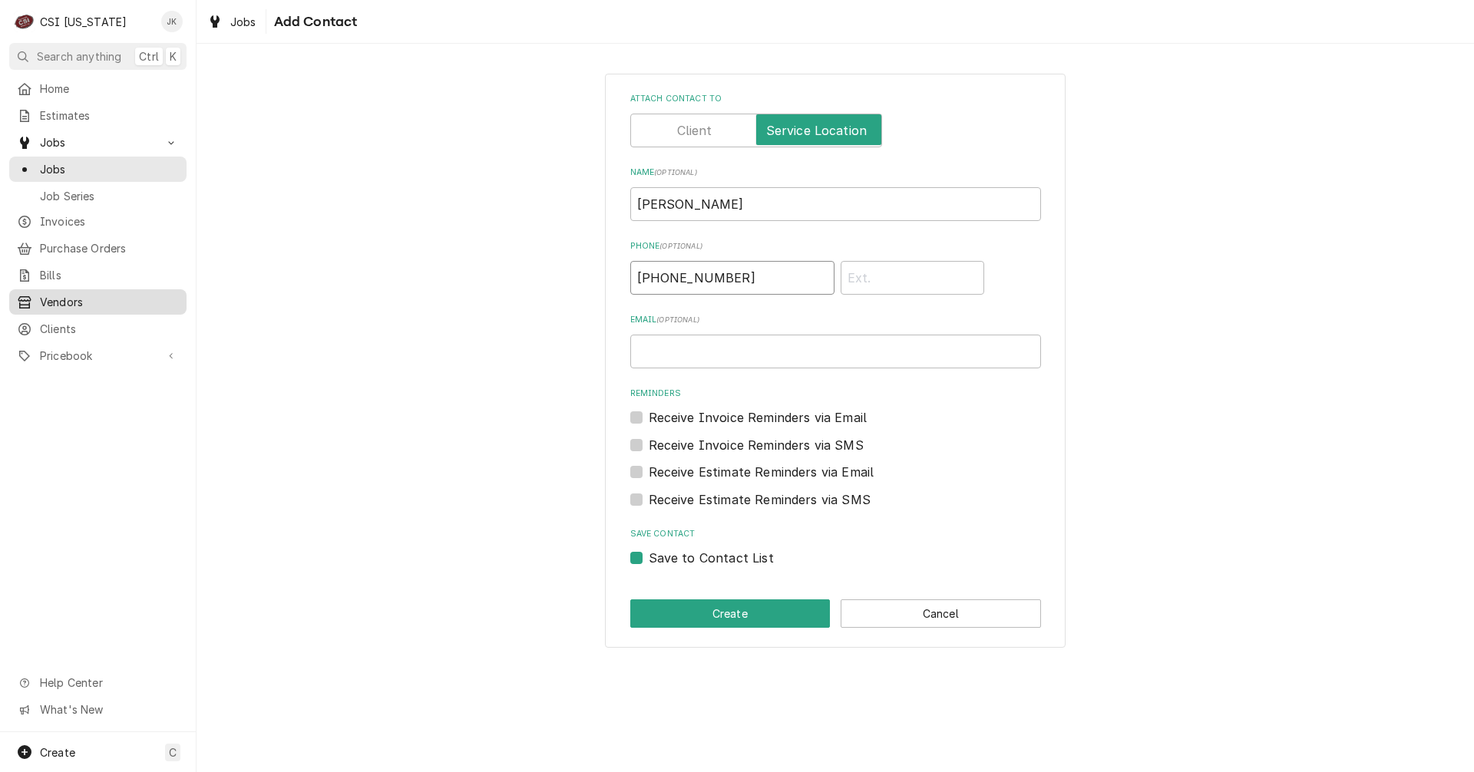
type input "(910) 391-0757"
click at [814, 351] on input "Email ( optional )" at bounding box center [835, 352] width 411 height 34
paste input "910-391-0757"
drag, startPoint x: 731, startPoint y: 346, endPoint x: 541, endPoint y: 346, distance: 190.3
click at [541, 346] on div "Attach contact to Name ( optional ) Justin Geesing Phone ( optional ) (910) 391…" at bounding box center [834, 360] width 1277 height 601
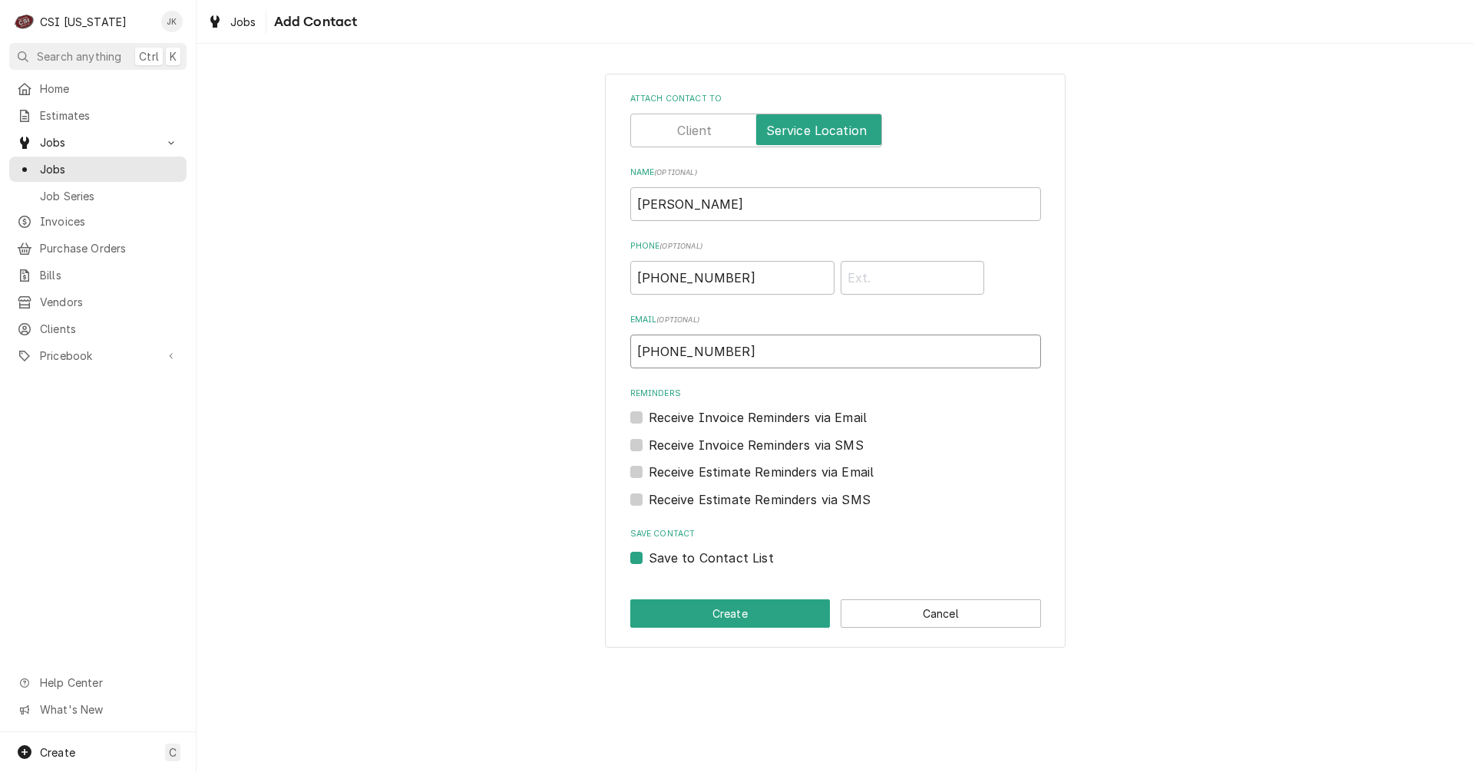
paste input "Geesing, Justin M (Elizabethtown) <jgeesing0001@kctcs.edu>"
drag, startPoint x: 850, startPoint y: 355, endPoint x: 475, endPoint y: 352, distance: 375.3
click at [475, 352] on div "Attach contact to Name ( optional ) Justin Geesing Phone ( optional ) (910) 391…" at bounding box center [834, 360] width 1277 height 601
type input "jgeesing0001@kctcs.edu"
click at [781, 611] on button "Create" at bounding box center [730, 613] width 200 height 28
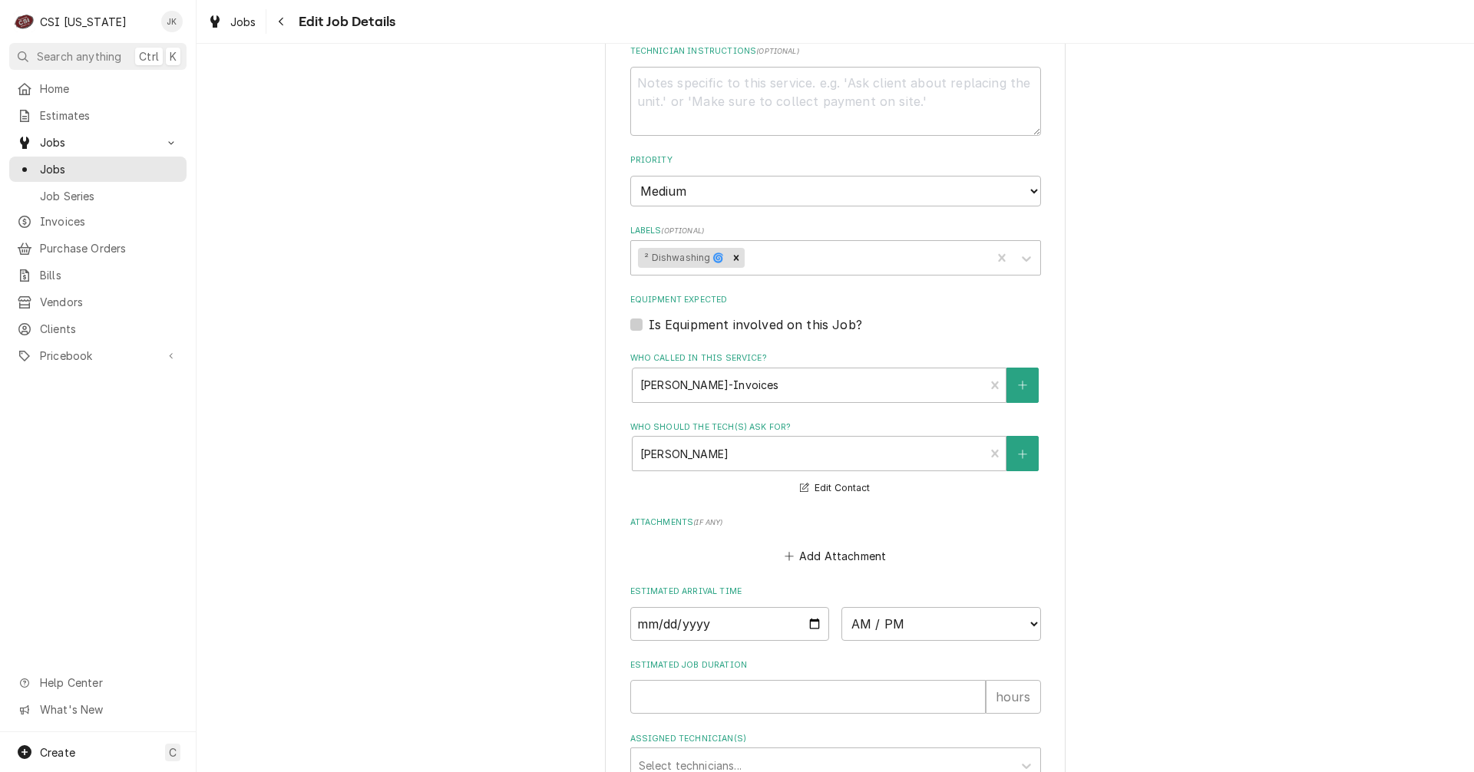
scroll to position [511, 0]
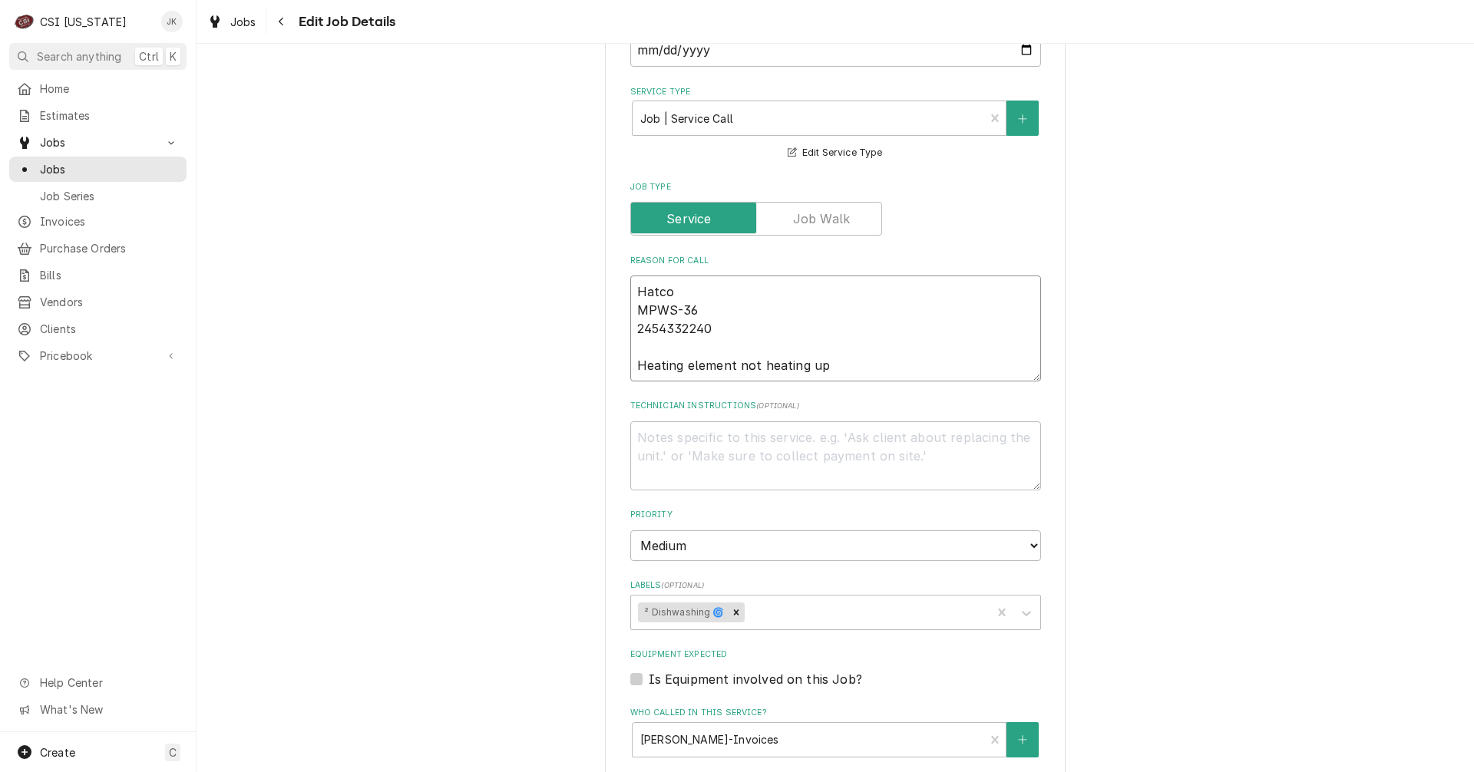
drag, startPoint x: 700, startPoint y: 308, endPoint x: 630, endPoint y: 297, distance: 70.7
click at [630, 297] on textarea "Hatco MPWS-36 2454332240 Heating element not heating up" at bounding box center [835, 329] width 411 height 106
drag, startPoint x: 738, startPoint y: 305, endPoint x: 725, endPoint y: 305, distance: 12.3
click at [738, 305] on textarea "Hatco MPWS-36 2454332240 Heating element not heating up" at bounding box center [835, 329] width 411 height 106
click at [671, 293] on textarea "Hatco MPWS-36 2454332240 Heating element not heating up" at bounding box center [835, 329] width 411 height 106
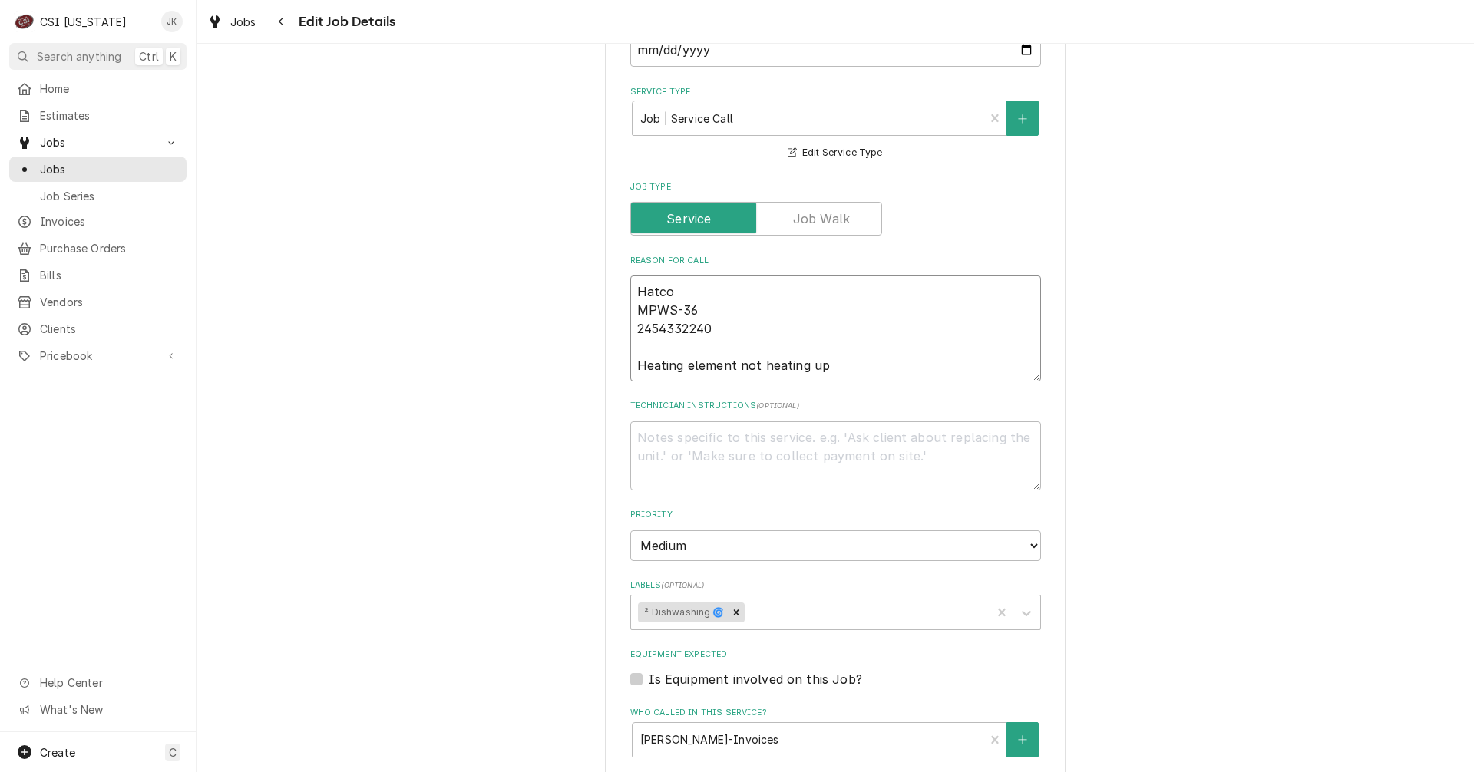
type textarea "x"
type textarea "Hatco MPWS-36 2454332240 Heating element not heating up"
type textarea "x"
type textarea "Hatco - MPWS-36 2454332240 Heating element not heating up"
type textarea "x"
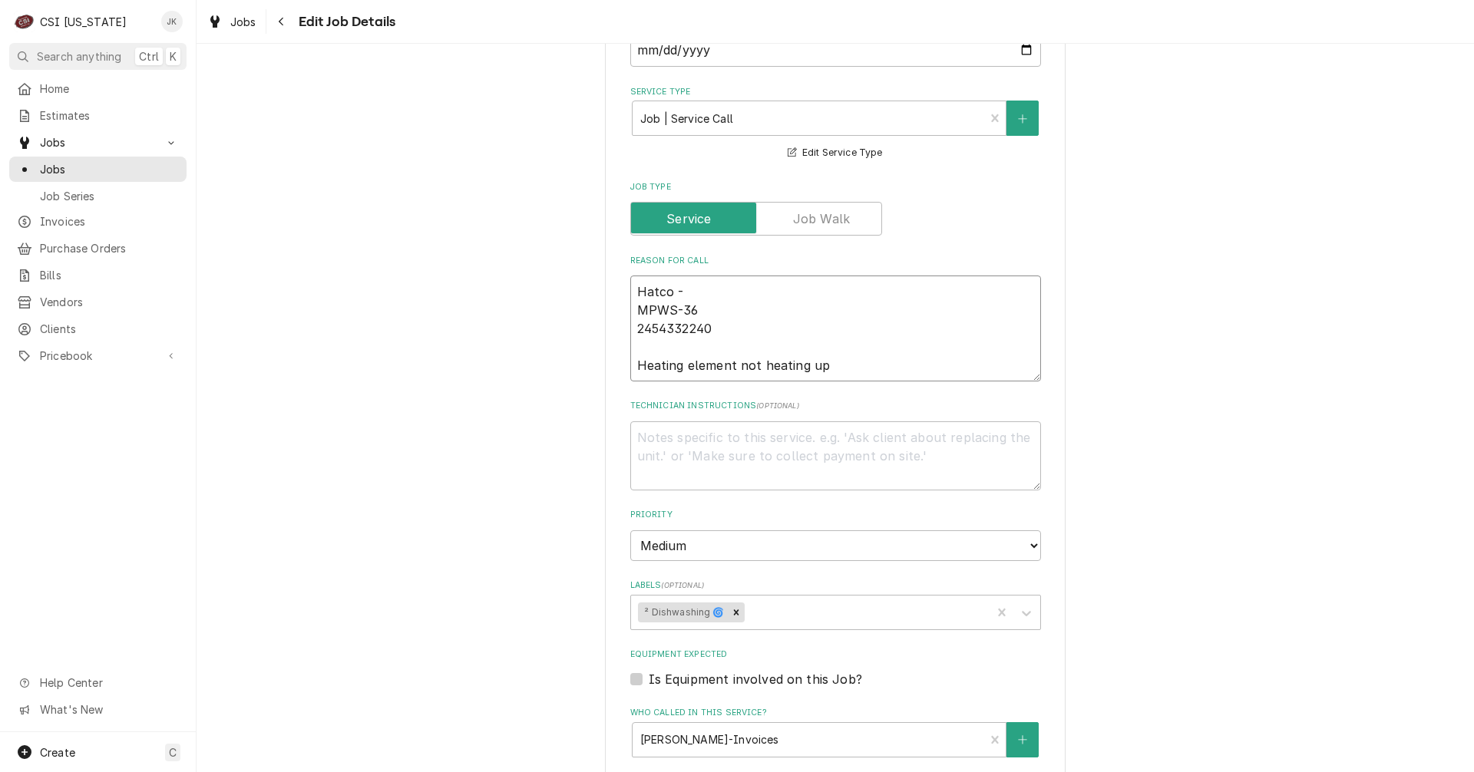
type textarea "Hatco - MPWS-36 2454332240 Heating element not heating up"
paste textarea "Multi Product Warming Station"
type textarea "x"
type textarea "Hatco - Multi Product Warming Station MPWS-36 2454332240 Heating element not he…"
type textarea "x"
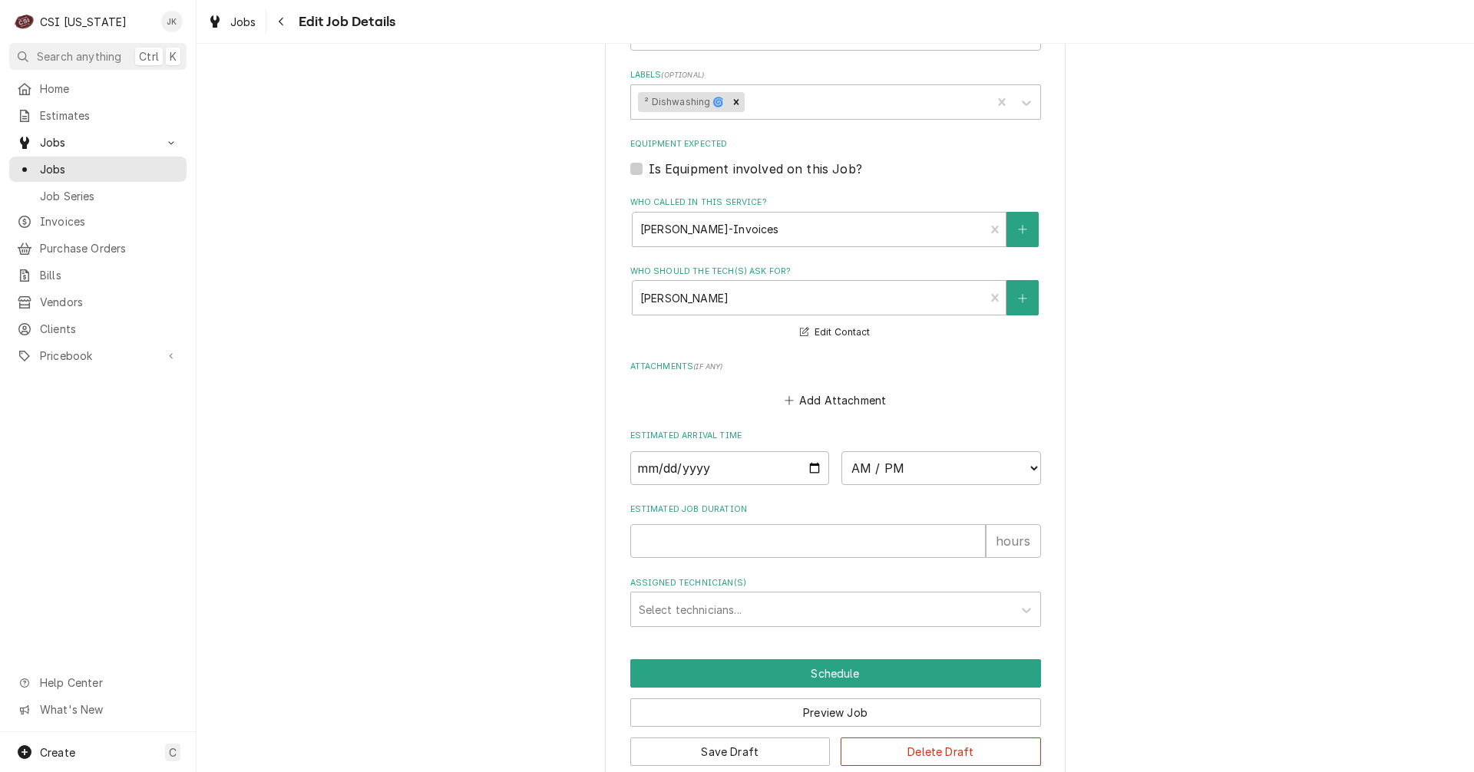
scroll to position [1048, 0]
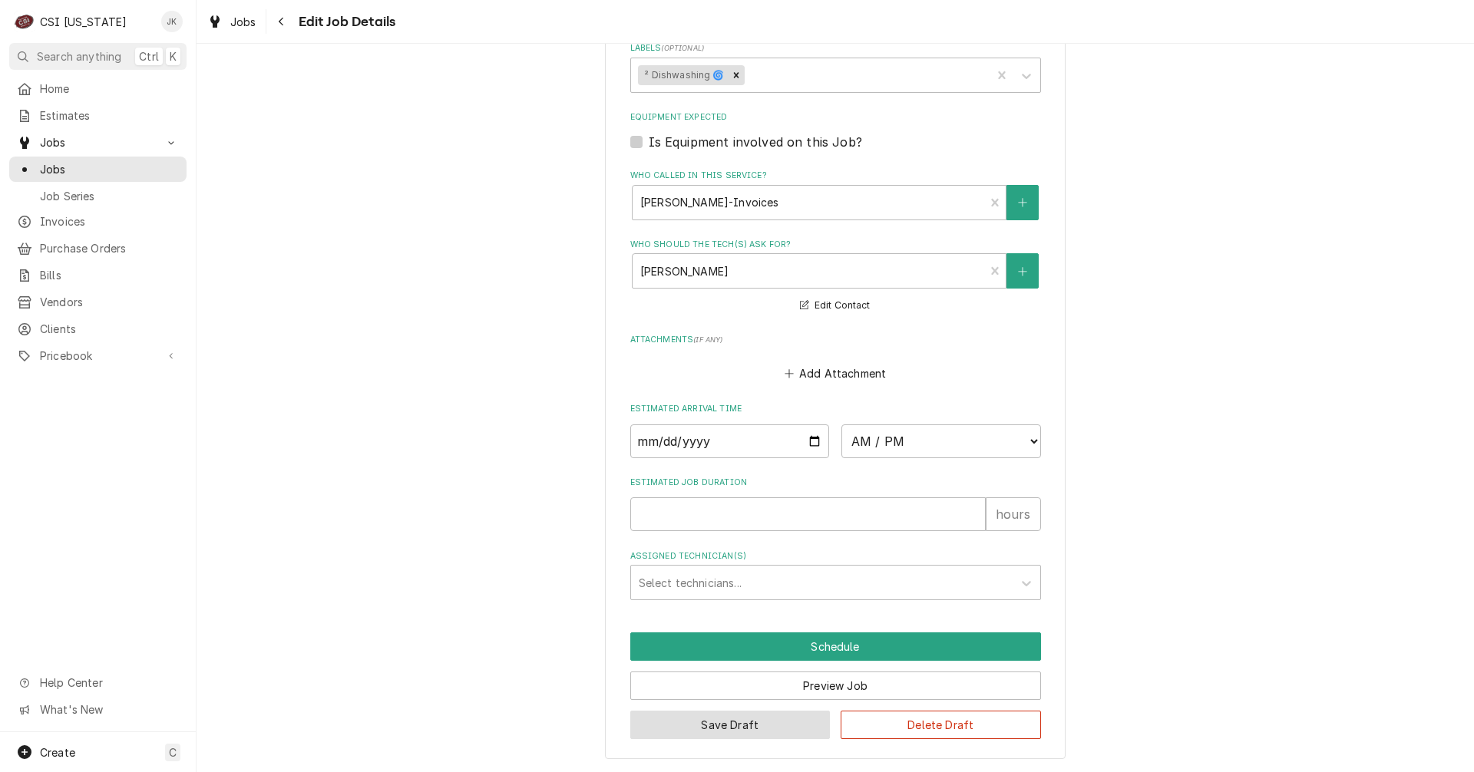
type textarea "Hatco - Multi Product Warming Station MPWS-36 2454332240 Heating element not he…"
click at [764, 728] on button "Save Draft" at bounding box center [730, 725] width 200 height 28
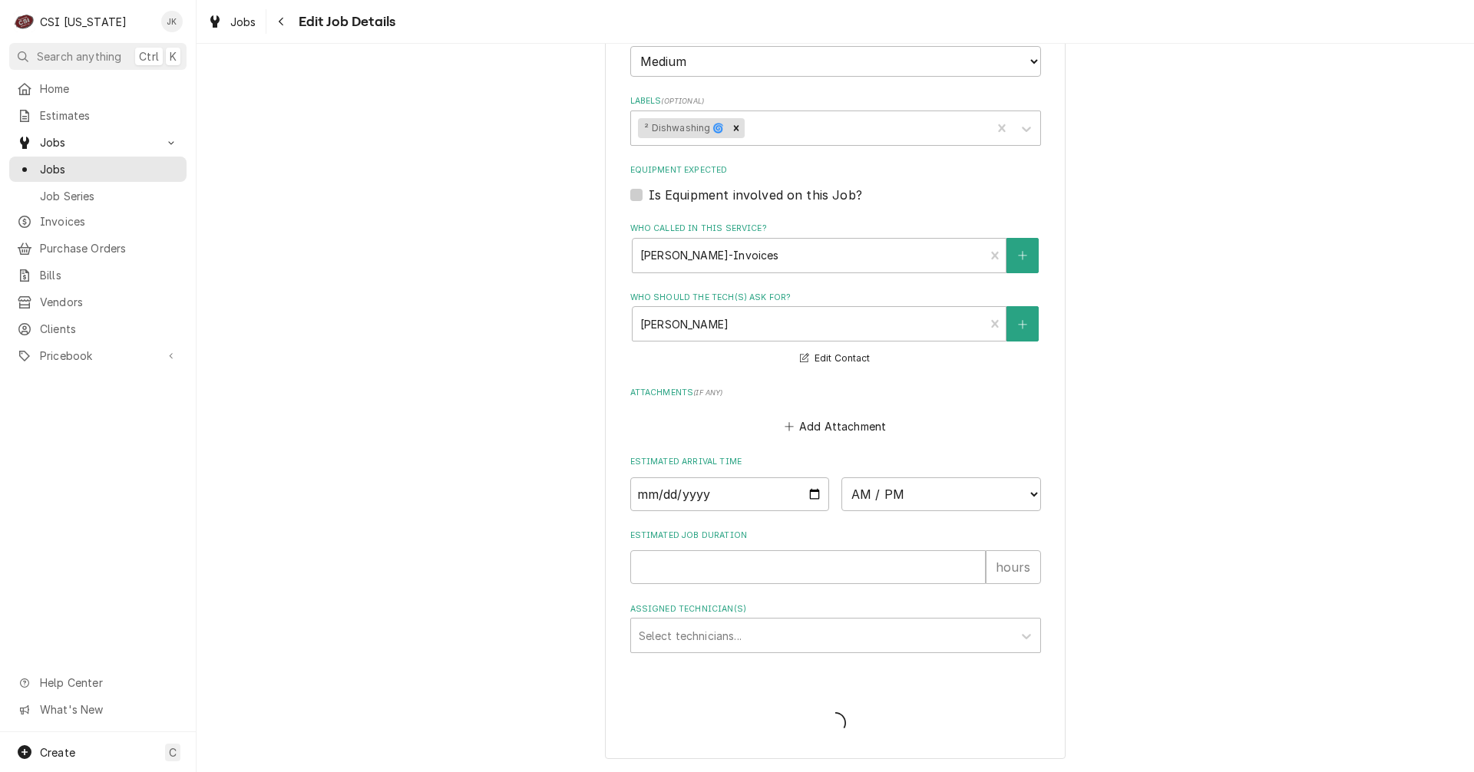
type textarea "x"
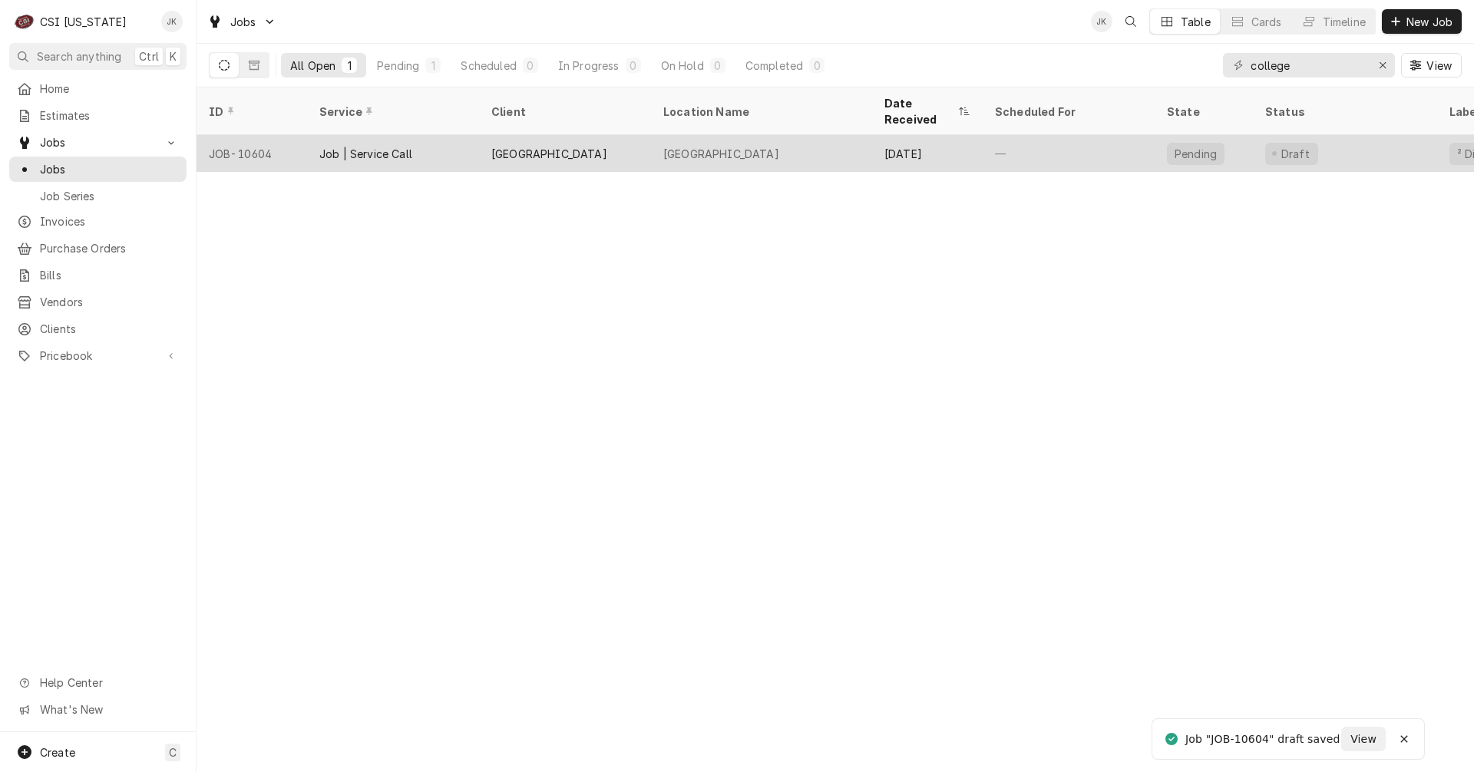
click at [544, 146] on div "[GEOGRAPHIC_DATA]" at bounding box center [549, 154] width 116 height 16
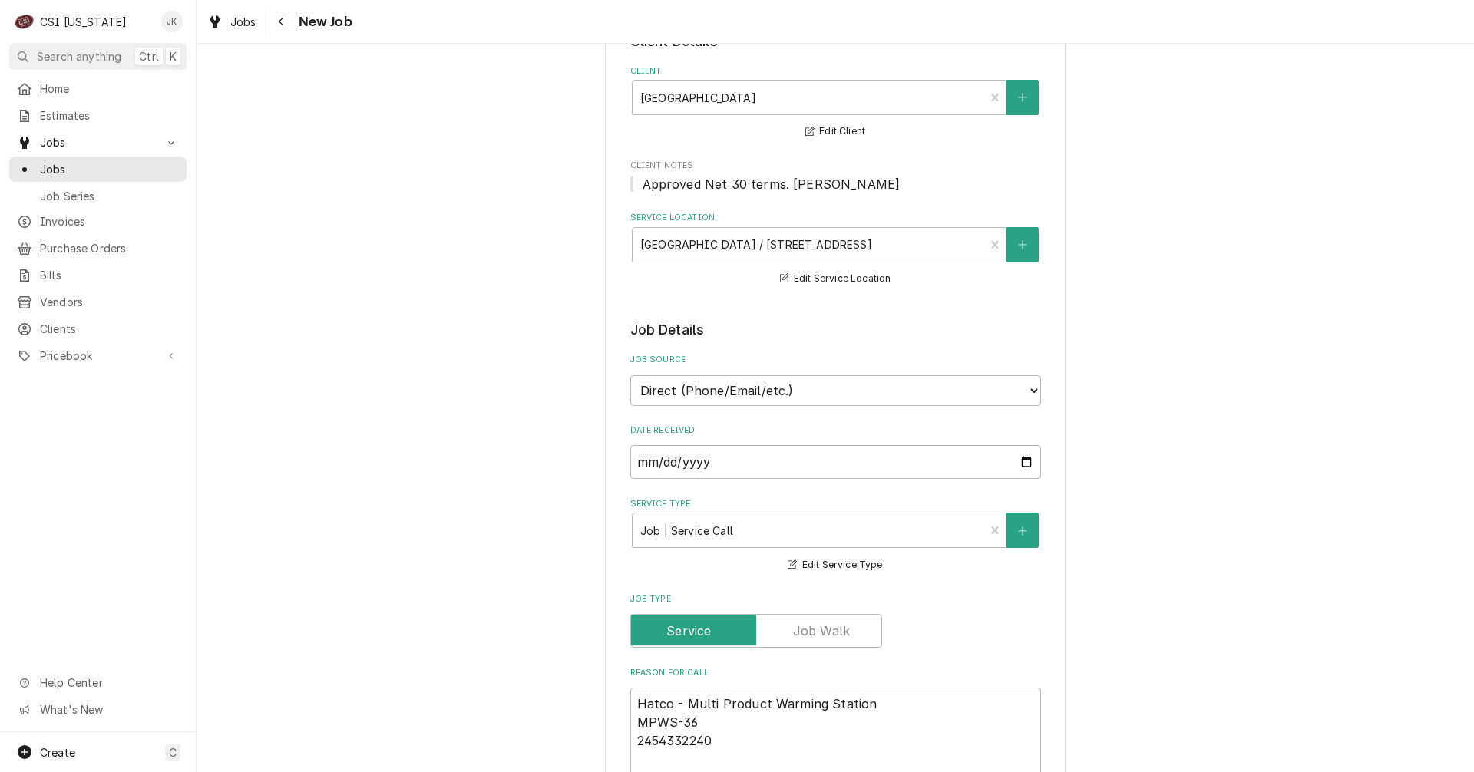
scroll to position [384, 0]
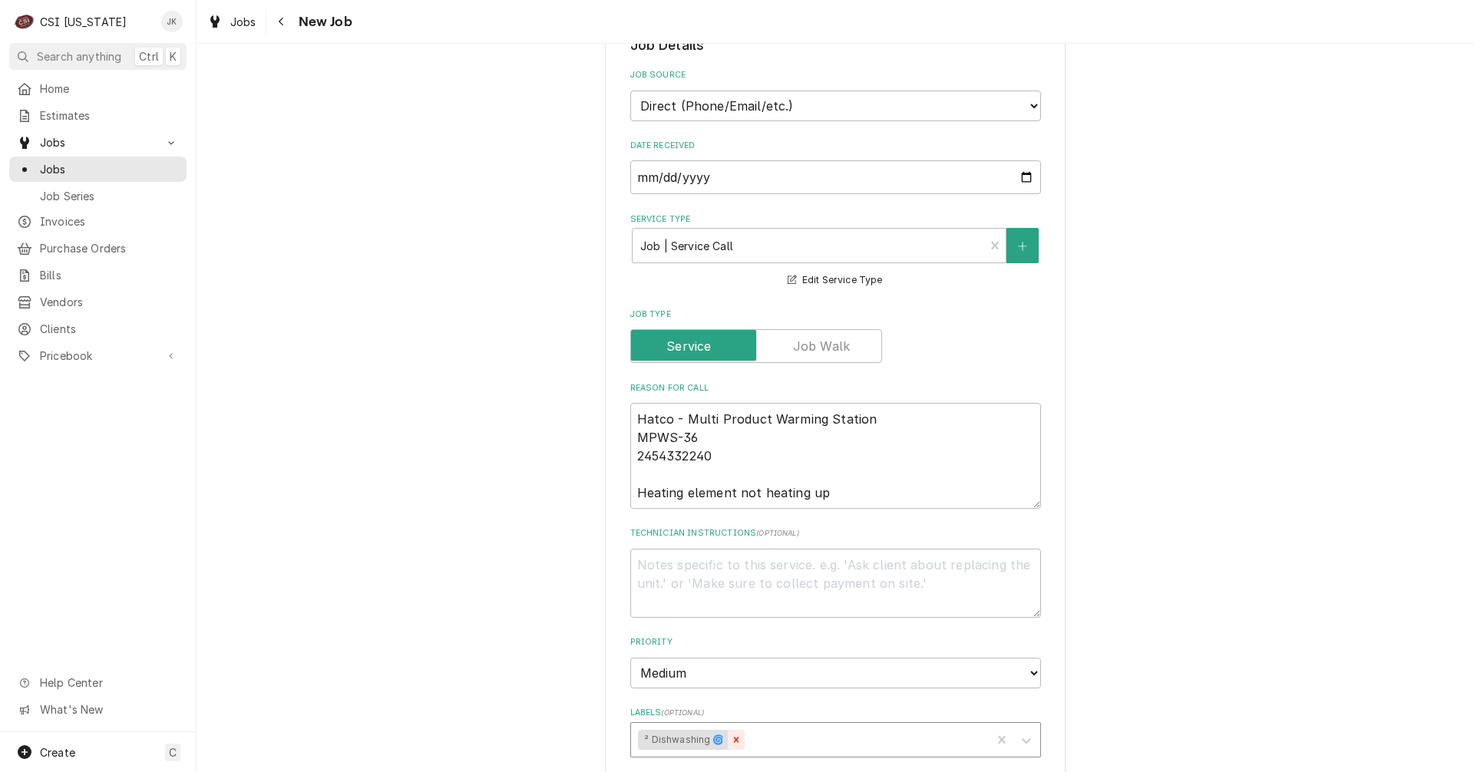
click at [731, 743] on icon "Remove ² Dishwashing 🌀" at bounding box center [736, 740] width 11 height 11
click at [731, 742] on div "Labels" at bounding box center [822, 740] width 366 height 28
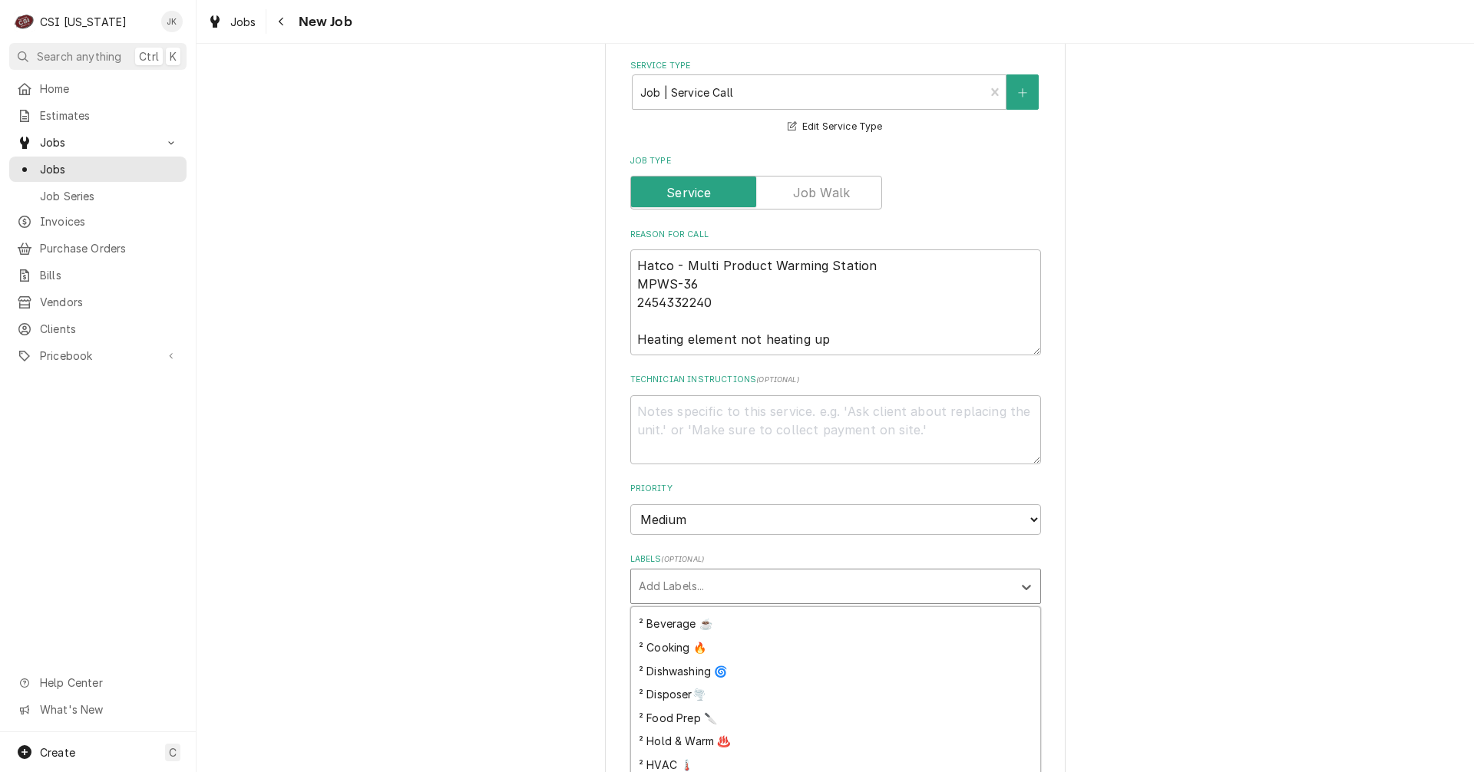
scroll to position [307, 0]
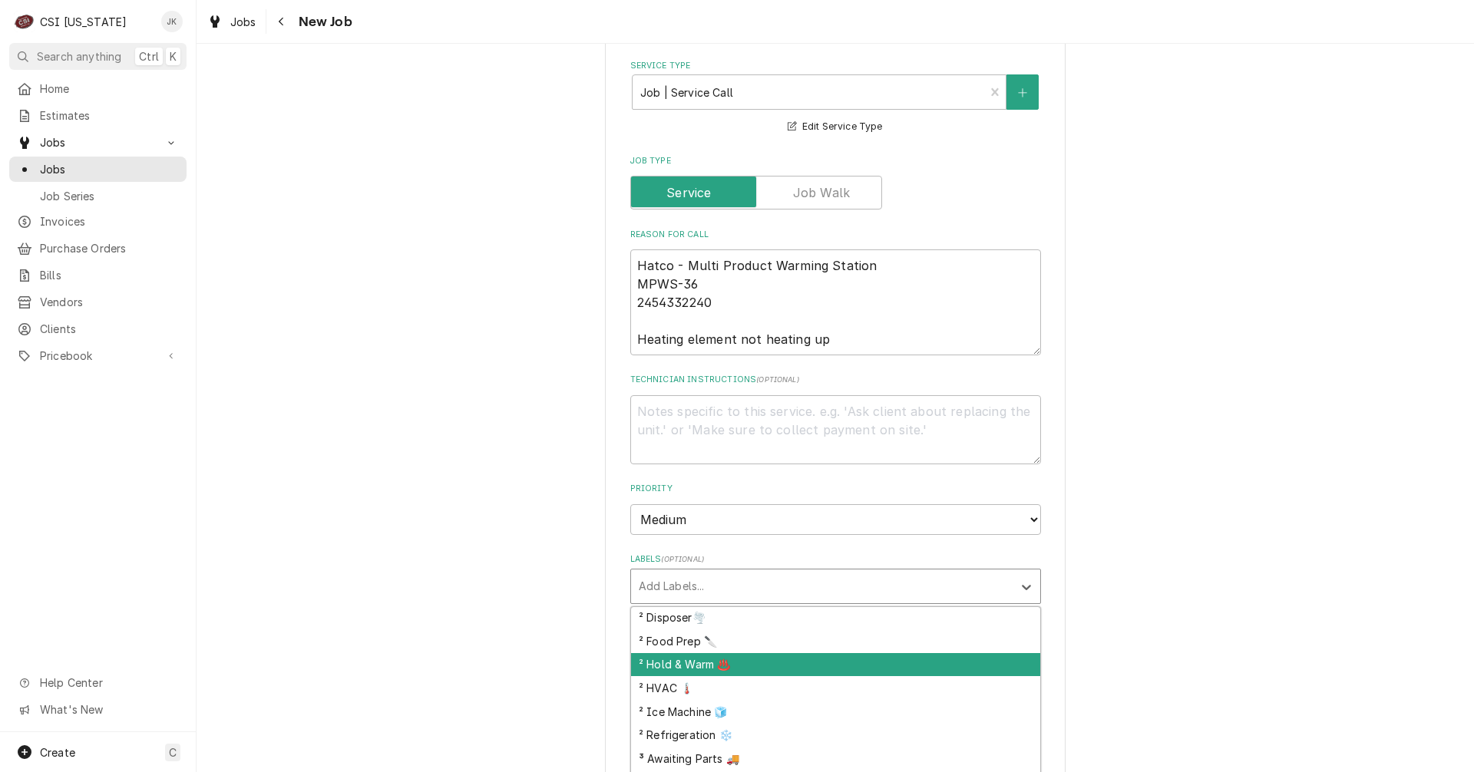
click at [721, 668] on div "² Hold & Warm ♨️" at bounding box center [835, 665] width 409 height 24
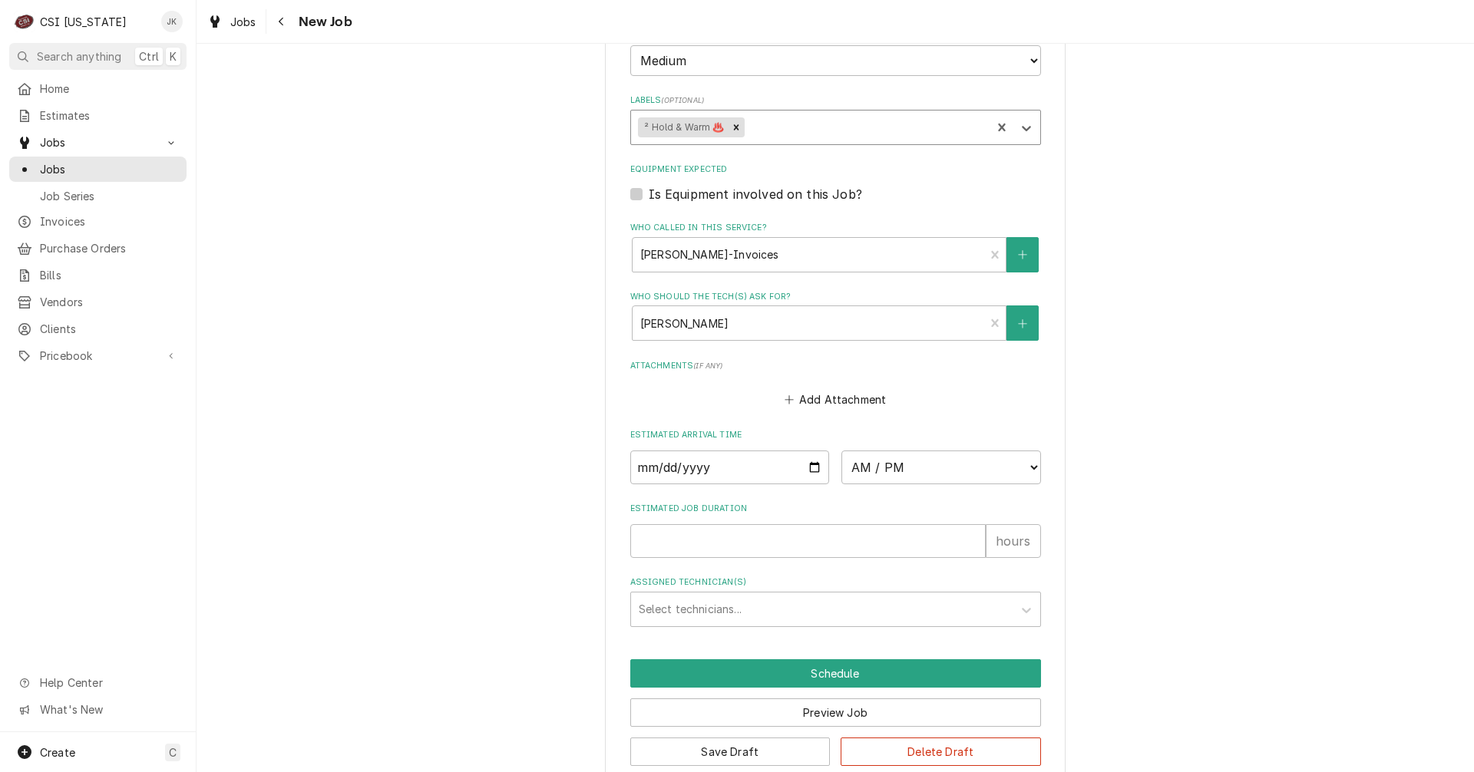
scroll to position [998, 0]
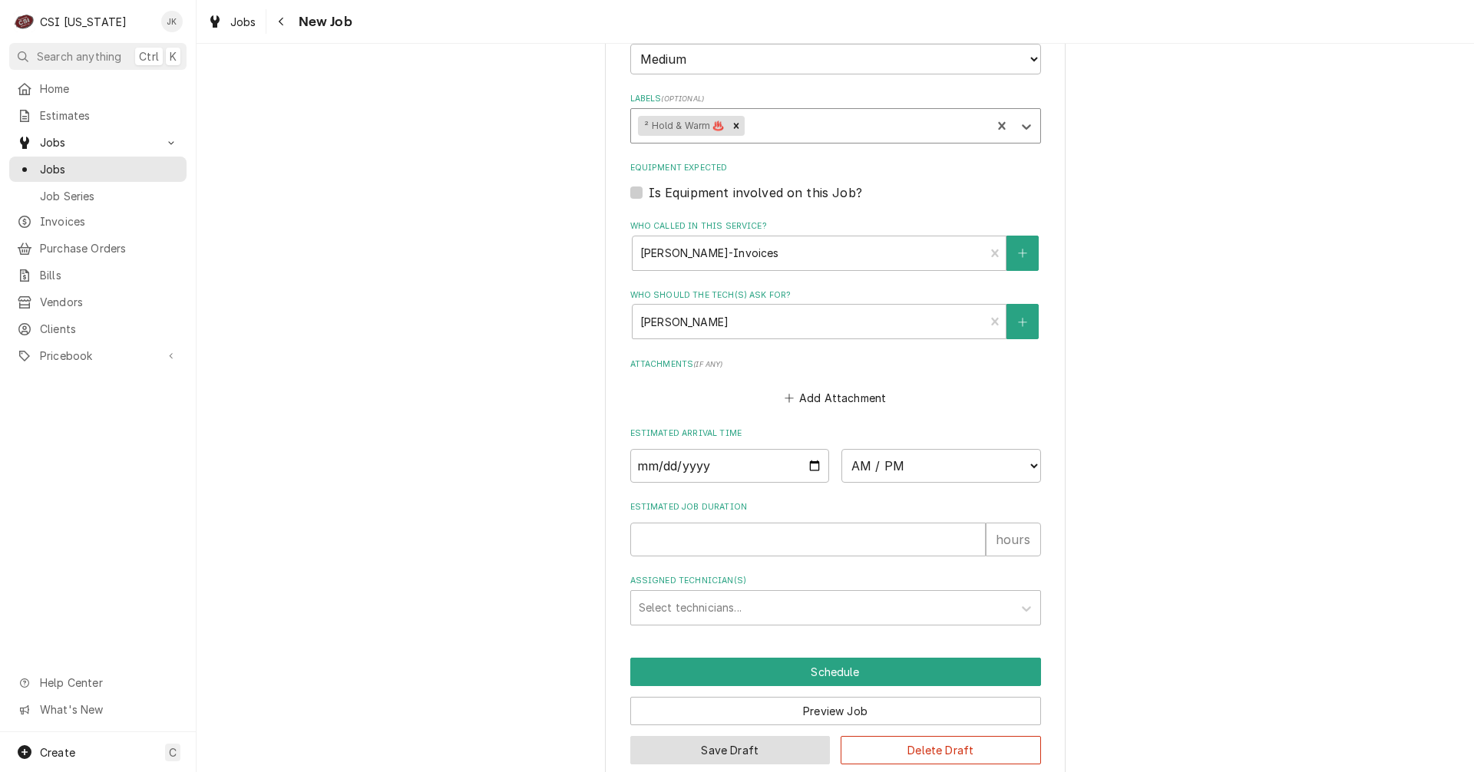
click at [781, 745] on button "Save Draft" at bounding box center [730, 750] width 200 height 28
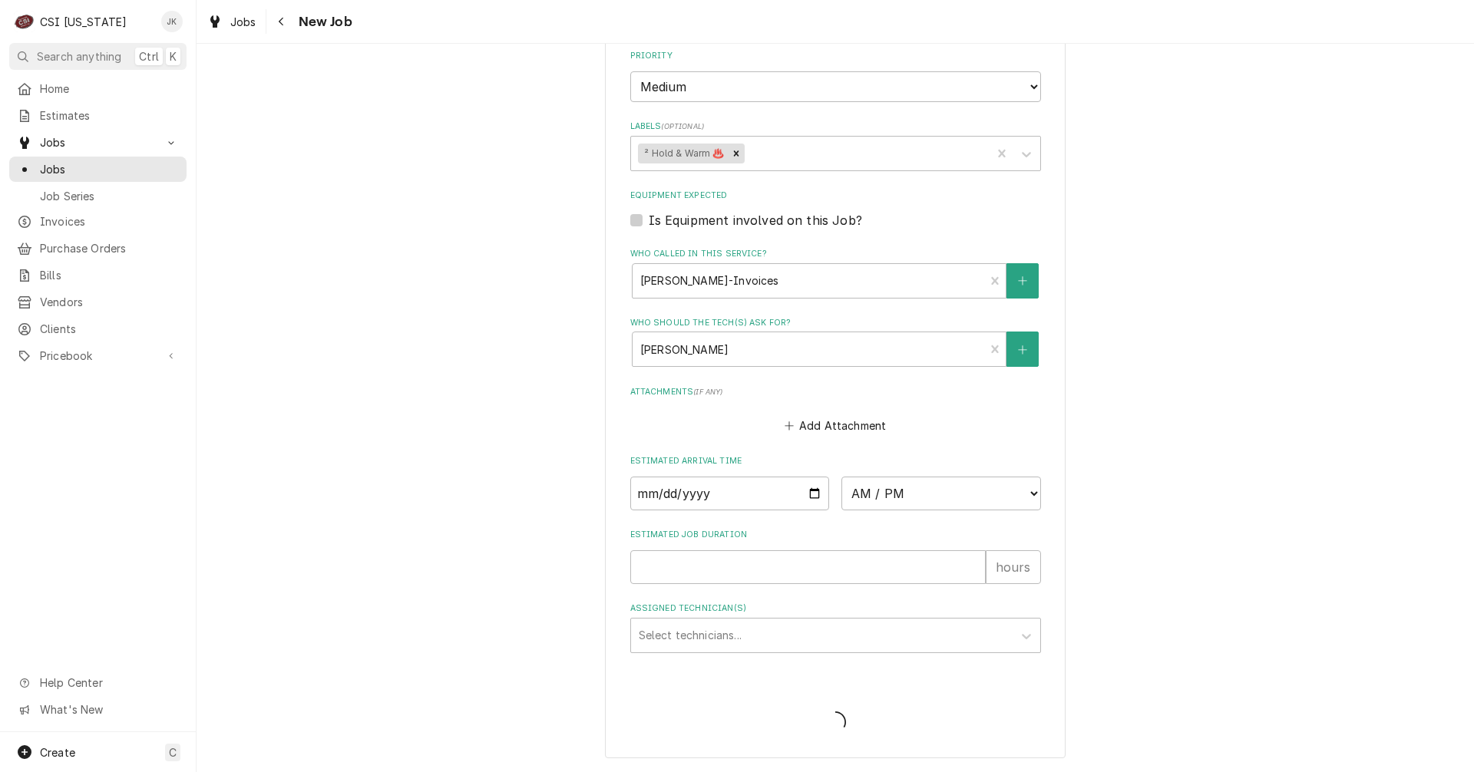
scroll to position [970, 0]
type textarea "x"
